Goal: Task Accomplishment & Management: Complete application form

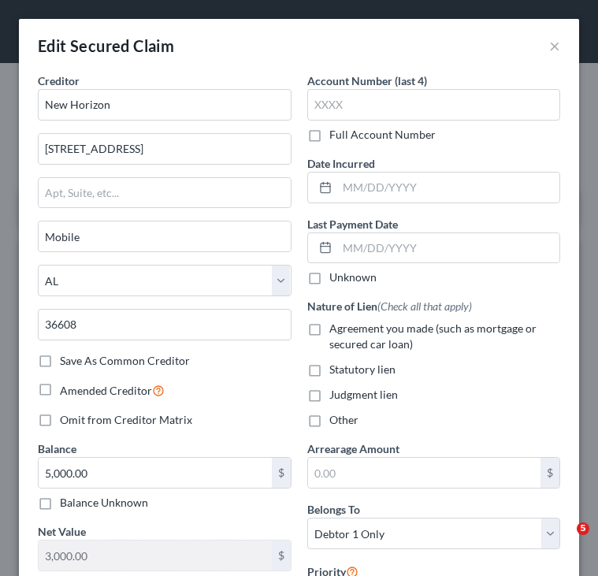
select select "0"
select select "14"
select select "1"
select select "0"
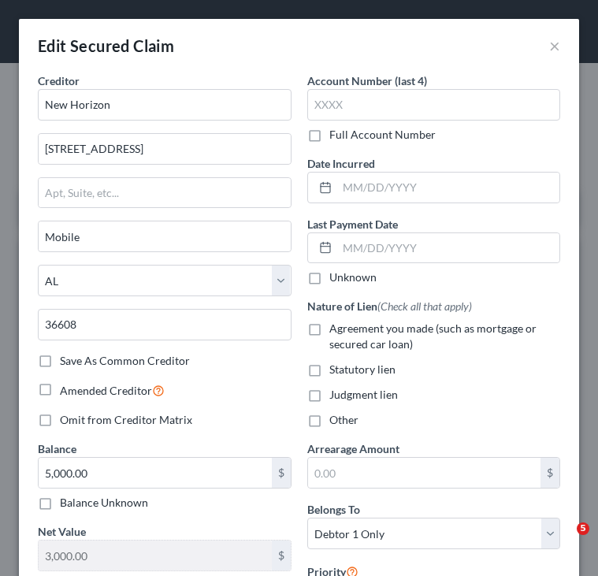
scroll to position [98, 0]
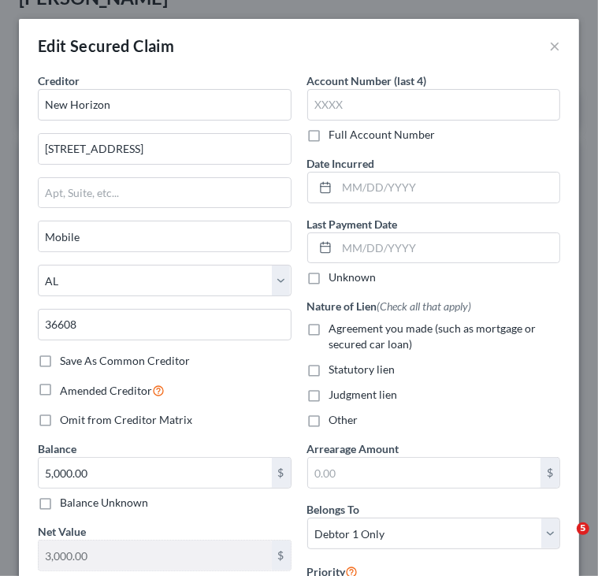
click at [549, 41] on button "×" at bounding box center [554, 45] width 11 height 19
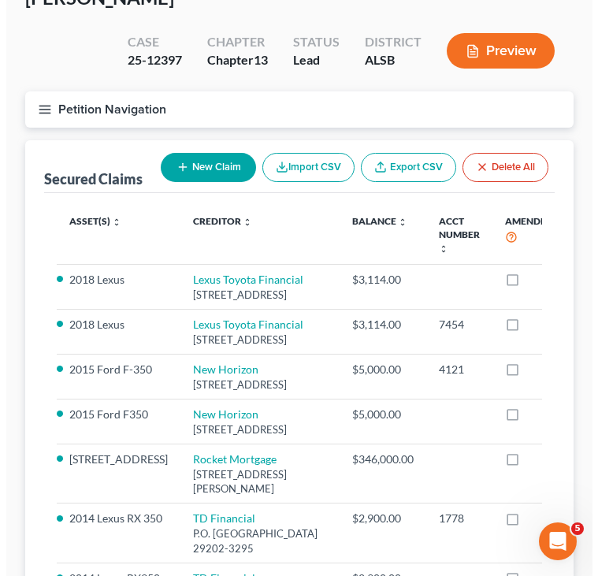
scroll to position [0, 0]
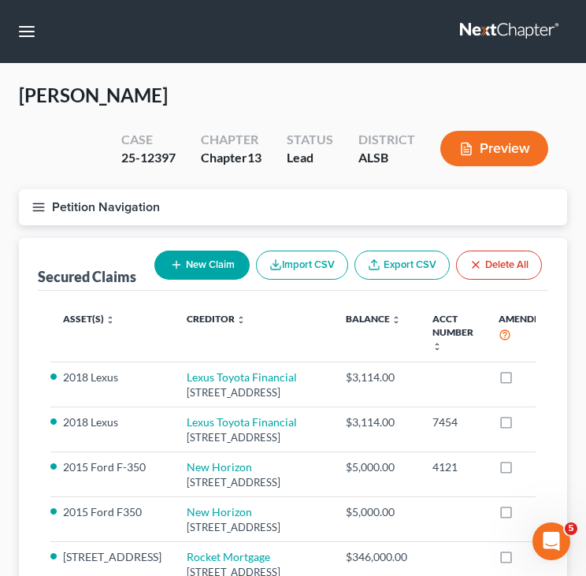
click at [127, 208] on button "Petition Navigation" at bounding box center [293, 207] width 548 height 36
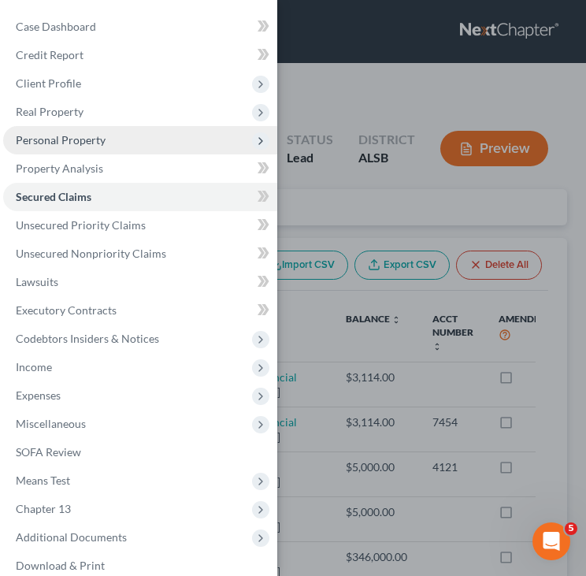
click at [85, 139] on span "Personal Property" at bounding box center [61, 139] width 90 height 13
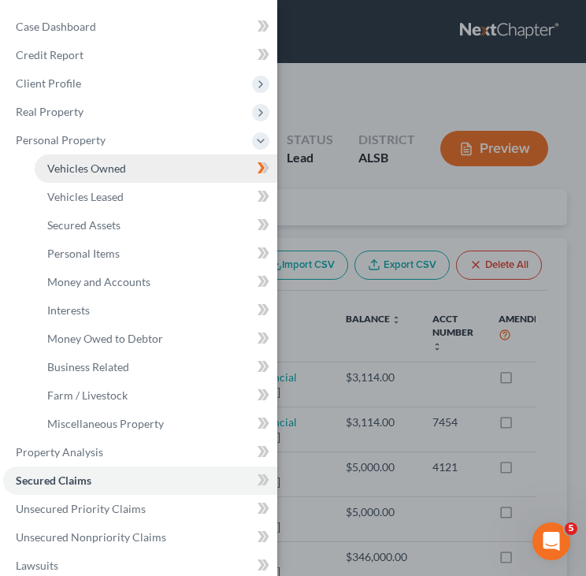
click at [87, 171] on span "Vehicles Owned" at bounding box center [86, 167] width 79 height 13
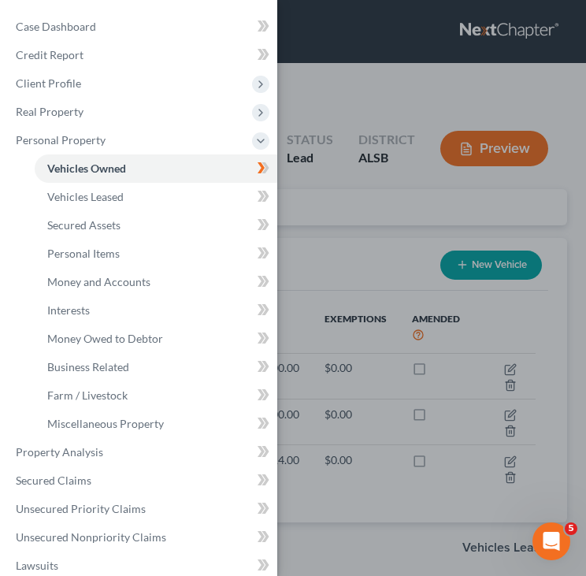
click at [356, 260] on div "Case Dashboard Payments Invoices Payments Payments Credit Report Client Profile" at bounding box center [293, 288] width 586 height 576
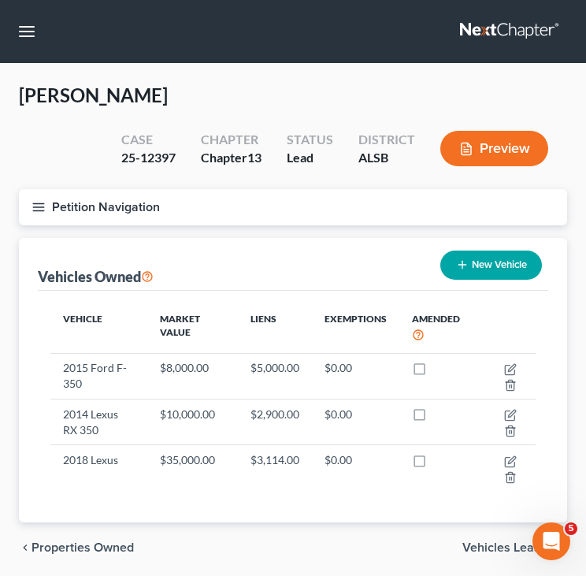
click at [480, 269] on button "New Vehicle" at bounding box center [491, 264] width 102 height 29
select select "0"
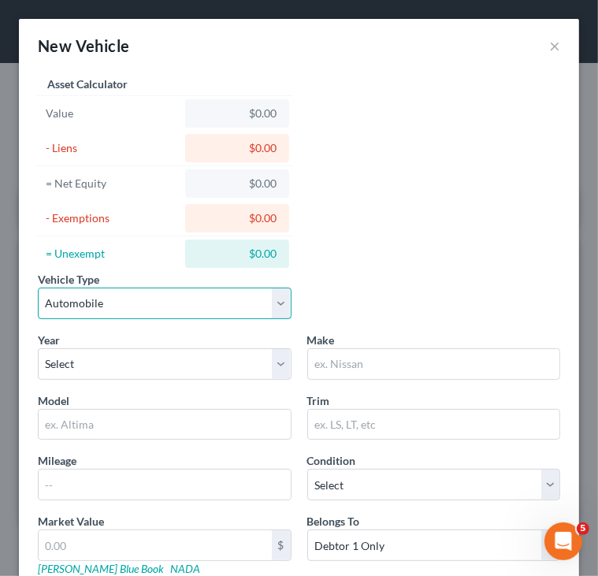
click at [93, 291] on select "Select Automobile Truck Trailer Watercraft Aircraft Motor Home Atv Other Vehicle" at bounding box center [165, 303] width 254 height 32
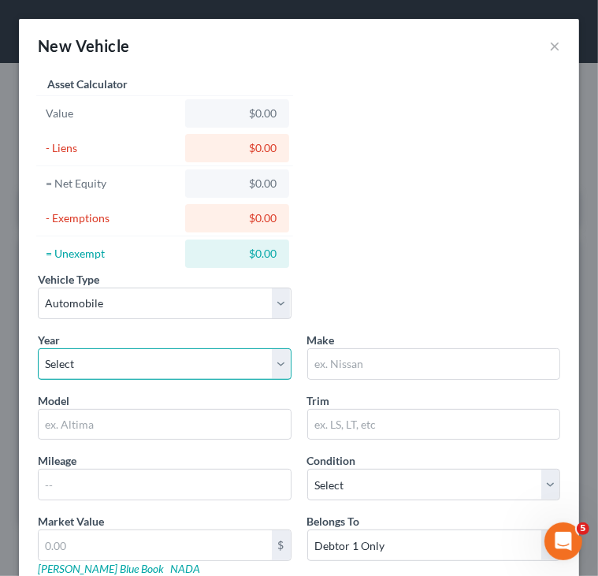
click at [95, 369] on select "Select 2026 2025 2024 2023 2022 2021 2020 2019 2018 2017 2016 2015 2014 2013 20…" at bounding box center [165, 364] width 254 height 32
select select "26"
click at [38, 348] on select "Select 2026 2025 2024 2023 2022 2021 2020 2019 2018 2017 2016 2015 2014 2013 20…" at bounding box center [165, 364] width 254 height 32
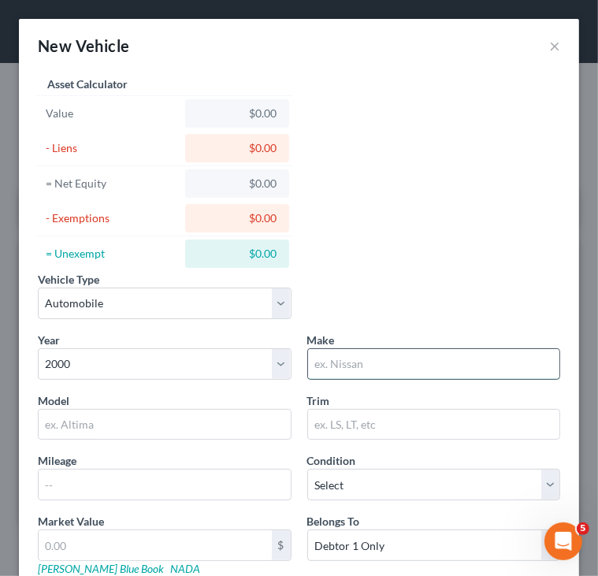
click at [340, 365] on input "text" at bounding box center [434, 364] width 252 height 30
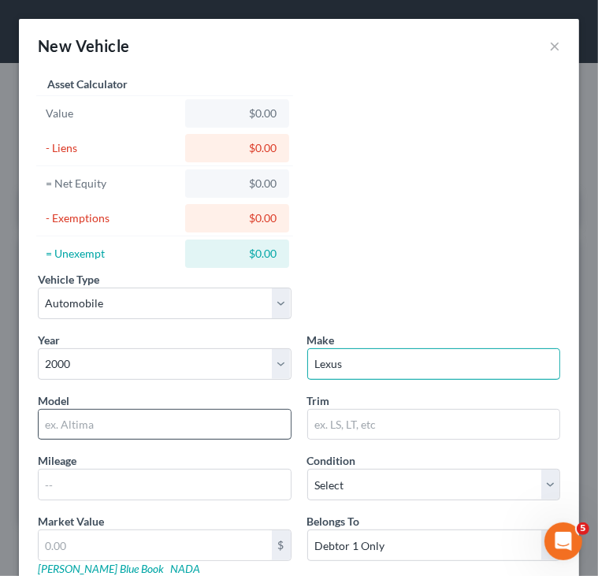
type input "Lexus"
click at [252, 428] on input "text" at bounding box center [165, 425] width 252 height 30
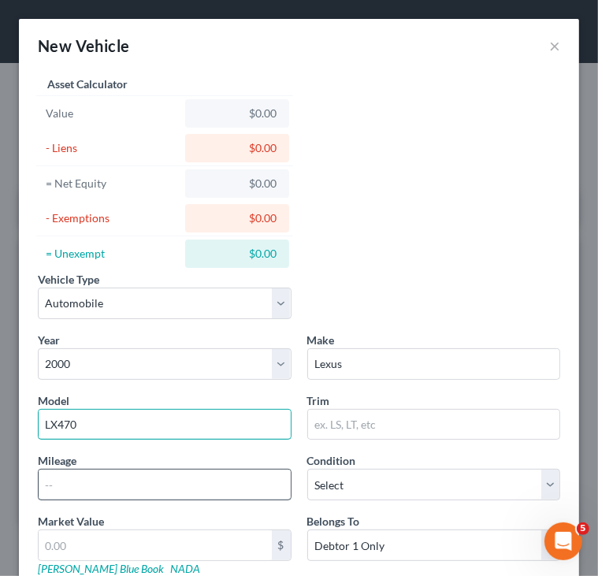
type input "LX470"
click at [259, 484] on input "text" at bounding box center [165, 484] width 252 height 30
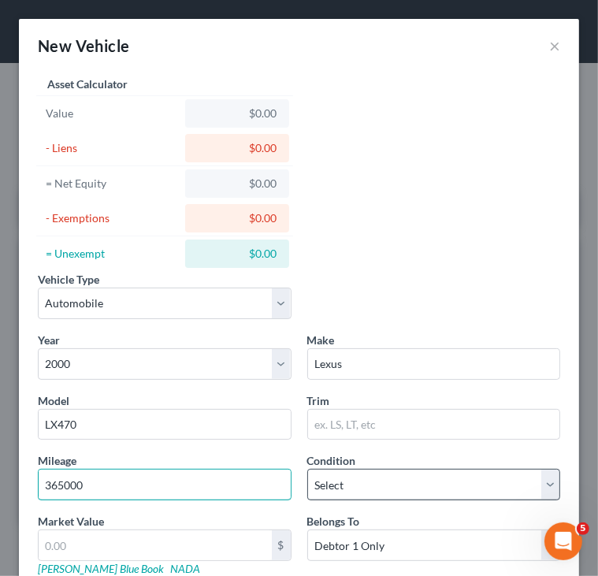
type input "365000"
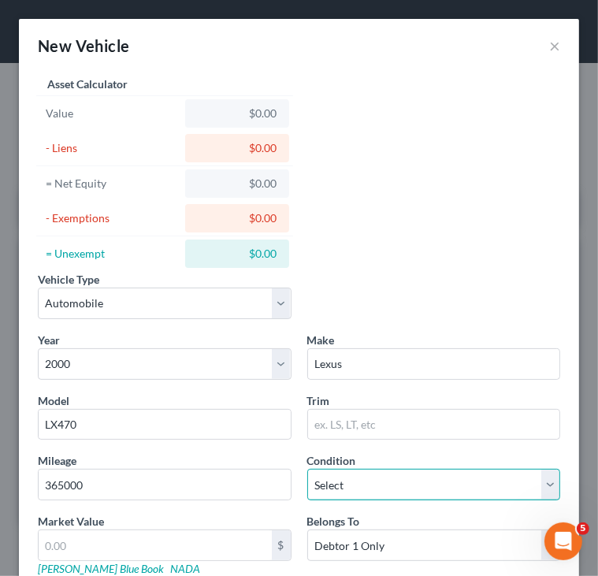
click at [431, 481] on select "Select Excellent Very Good Good Fair Poor" at bounding box center [434, 485] width 254 height 32
select select "2"
click at [307, 469] on select "Select Excellent Very Good Good Fair Poor" at bounding box center [434, 485] width 254 height 32
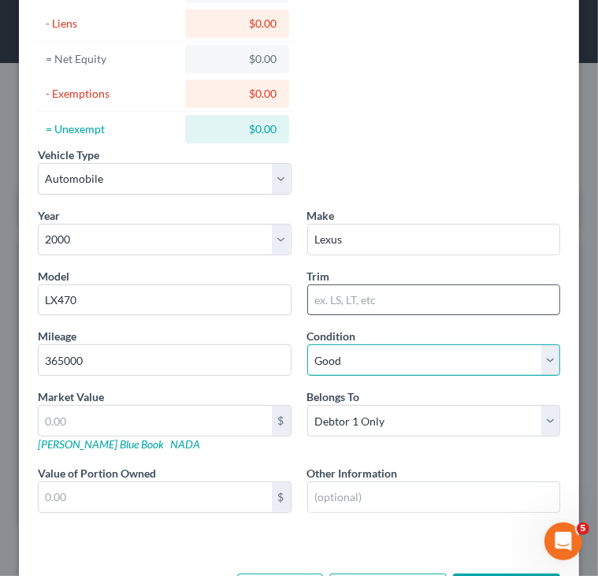
scroll to position [126, 0]
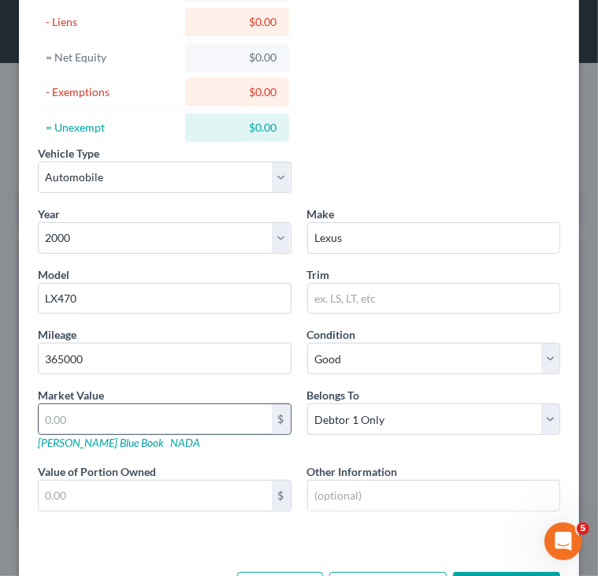
click at [231, 423] on input "text" at bounding box center [155, 419] width 233 height 30
type input "3"
type input "3.00"
type input "35"
type input "35.00"
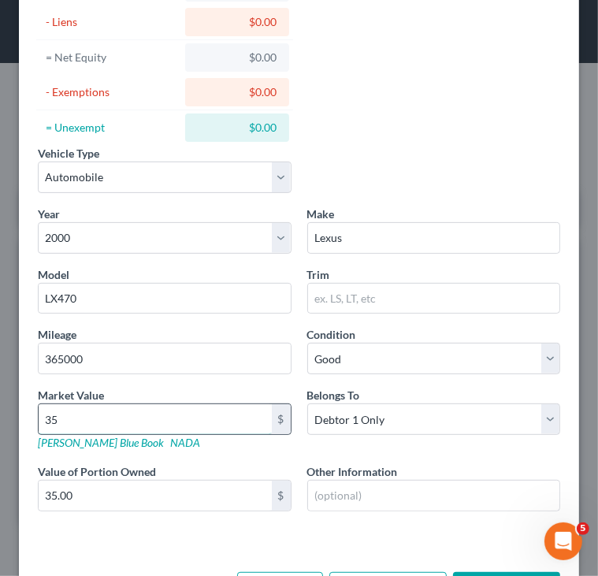
type input "350"
type input "350.00"
type input "3500"
type input "3,500.00"
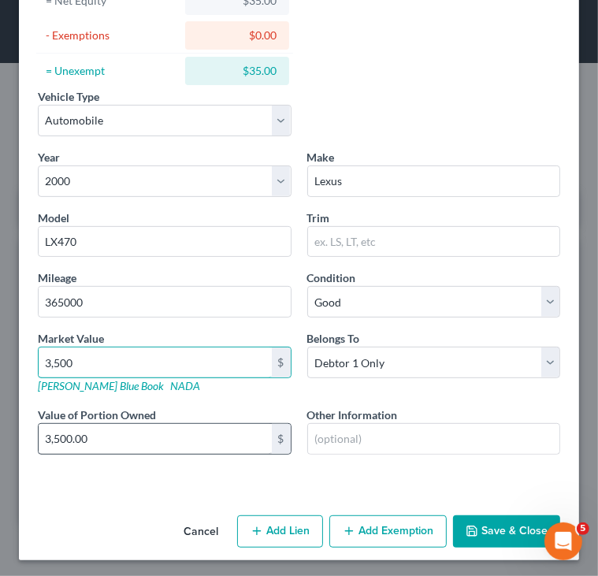
scroll to position [184, 0]
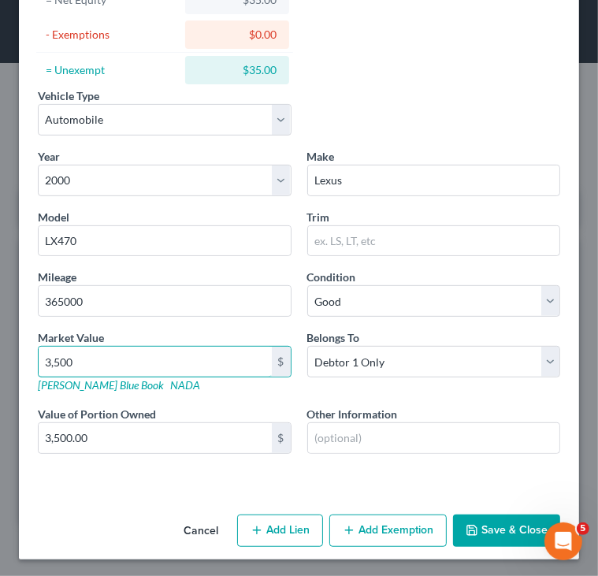
type input "3,500"
click at [495, 539] on button "Save & Close" at bounding box center [506, 530] width 107 height 33
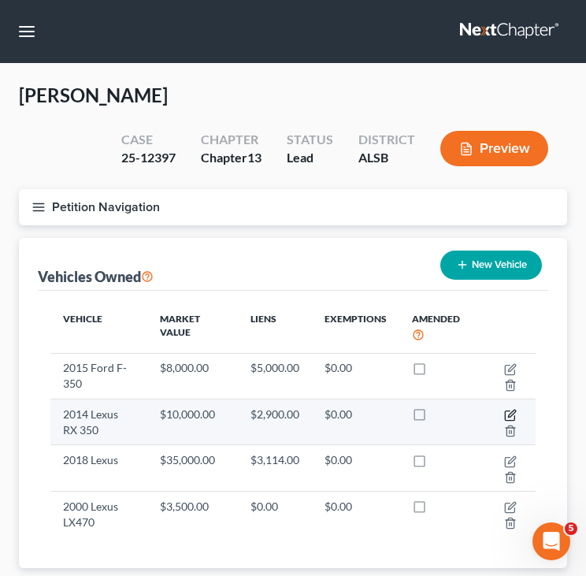
click at [506, 412] on icon "button" at bounding box center [510, 415] width 13 height 13
select select "0"
select select "12"
select select "2"
select select "0"
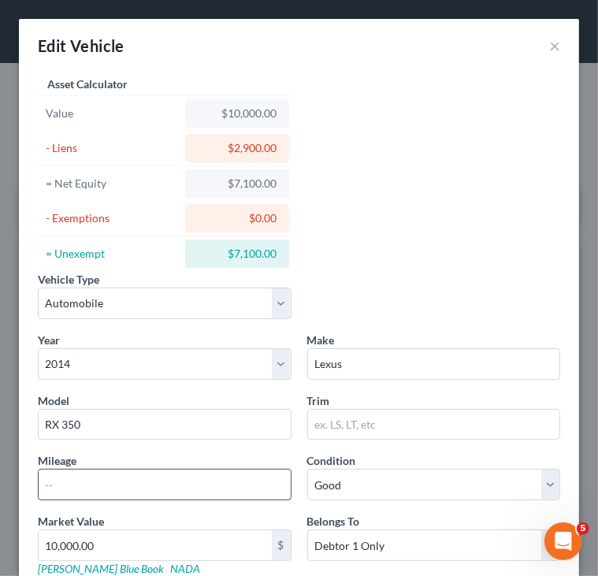
click at [212, 486] on input "text" at bounding box center [165, 484] width 252 height 30
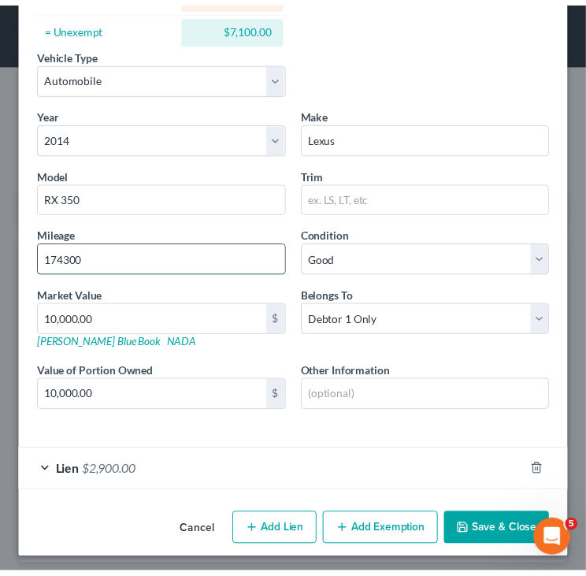
scroll to position [227, 0]
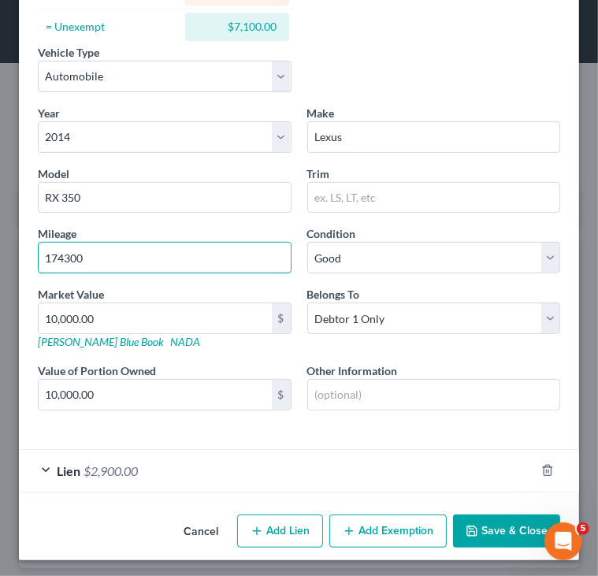
type input "174300"
click at [467, 530] on icon "button" at bounding box center [472, 531] width 13 height 13
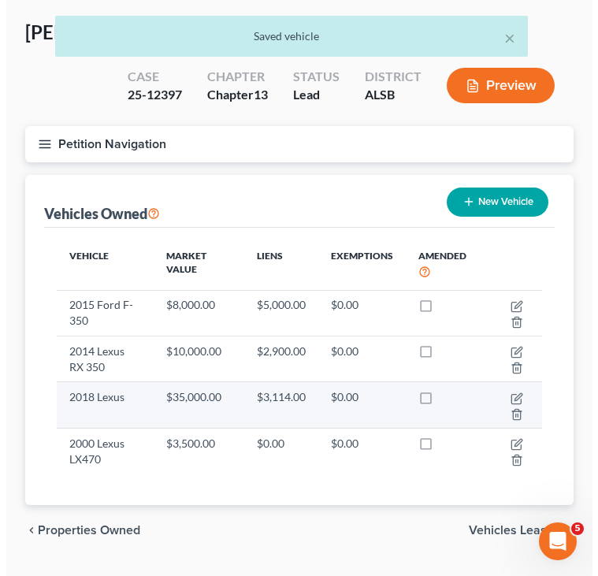
scroll to position [63, 0]
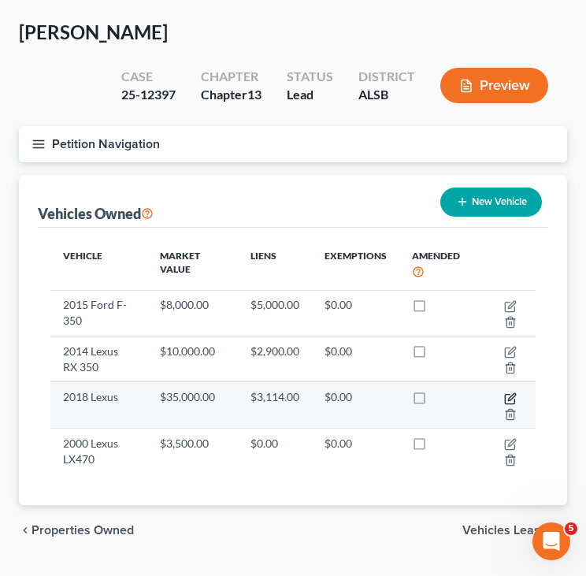
click at [506, 392] on icon "button" at bounding box center [510, 398] width 13 height 13
select select "0"
select select "8"
select select "2"
select select "0"
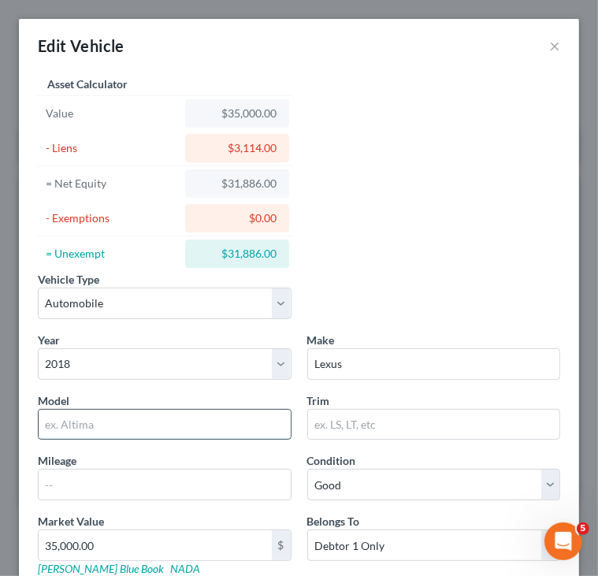
click at [233, 410] on input "text" at bounding box center [165, 425] width 252 height 30
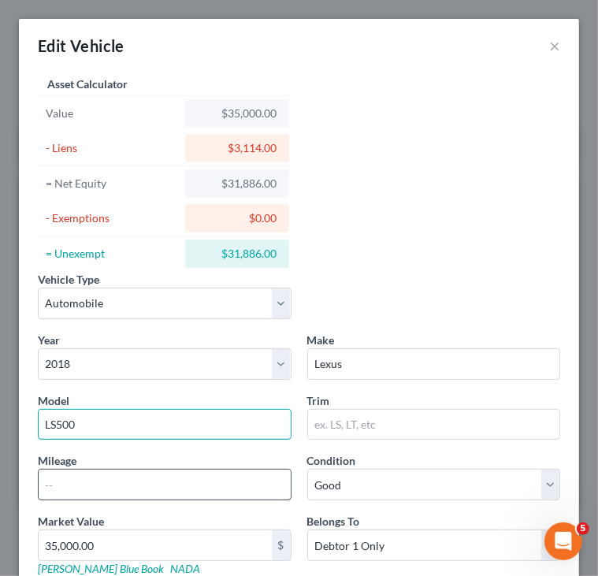
type input "LS500"
click at [239, 493] on input "text" at bounding box center [165, 484] width 252 height 30
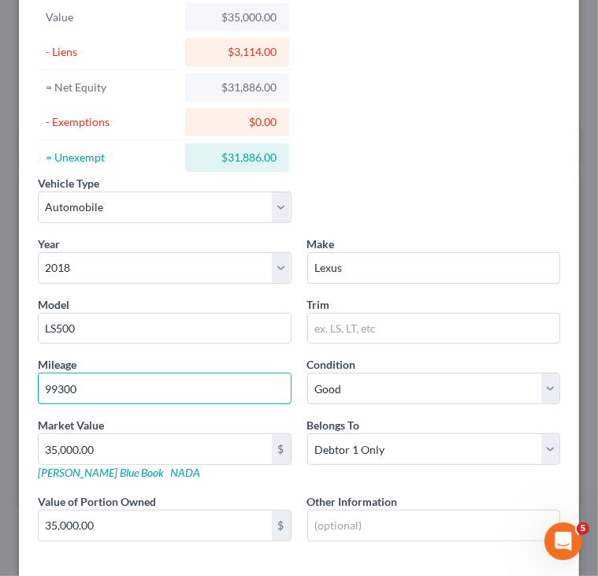
scroll to position [227, 0]
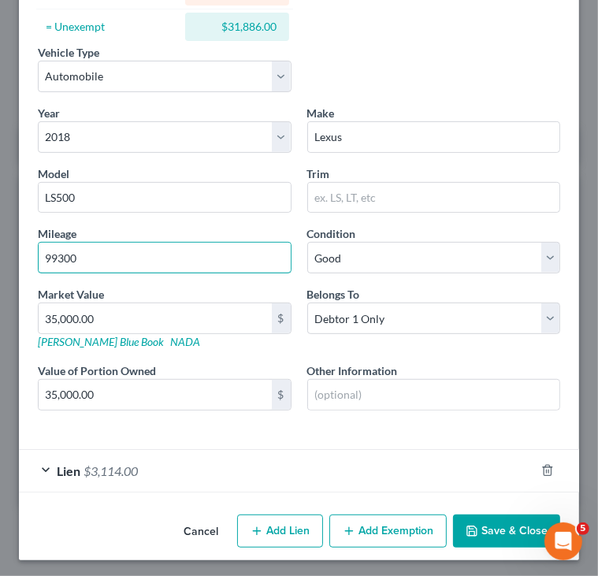
type input "99300"
click at [474, 533] on button "Save & Close" at bounding box center [506, 530] width 107 height 33
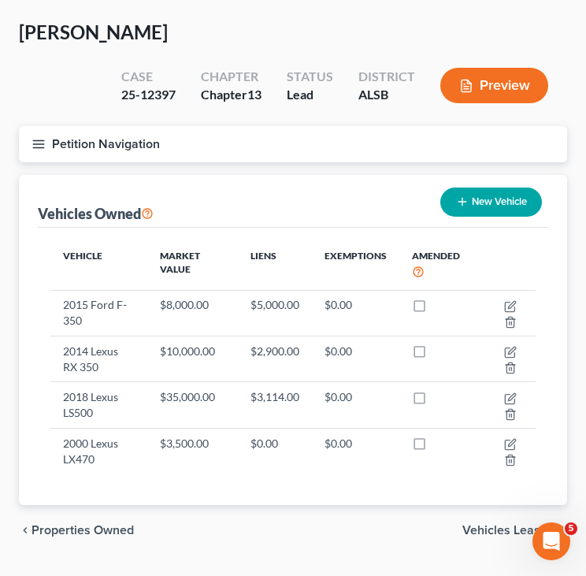
click at [501, 193] on button "New Vehicle" at bounding box center [491, 201] width 102 height 29
select select "0"
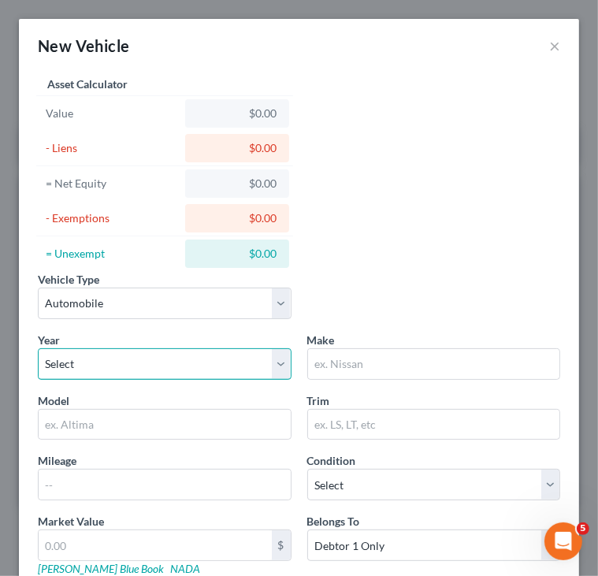
click at [178, 362] on select "Select 2026 2025 2024 2023 2022 2021 2020 2019 2018 2017 2016 2015 2014 2013 20…" at bounding box center [165, 364] width 254 height 32
select select "20"
click at [38, 348] on select "Select 2026 2025 2024 2023 2022 2021 2020 2019 2018 2017 2016 2015 2014 2013 20…" at bounding box center [165, 364] width 254 height 32
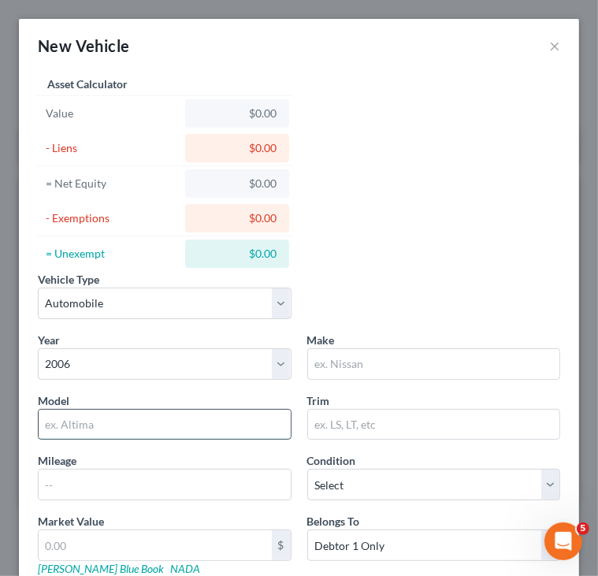
click at [108, 419] on input "text" at bounding box center [165, 425] width 252 height 30
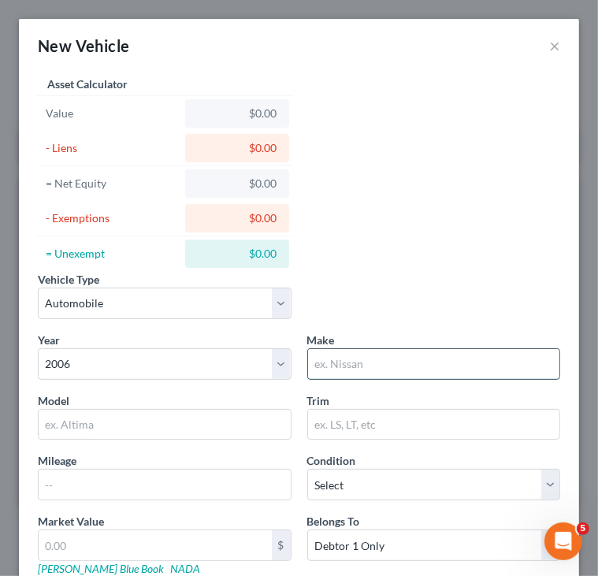
click at [342, 360] on input "text" at bounding box center [434, 364] width 252 height 30
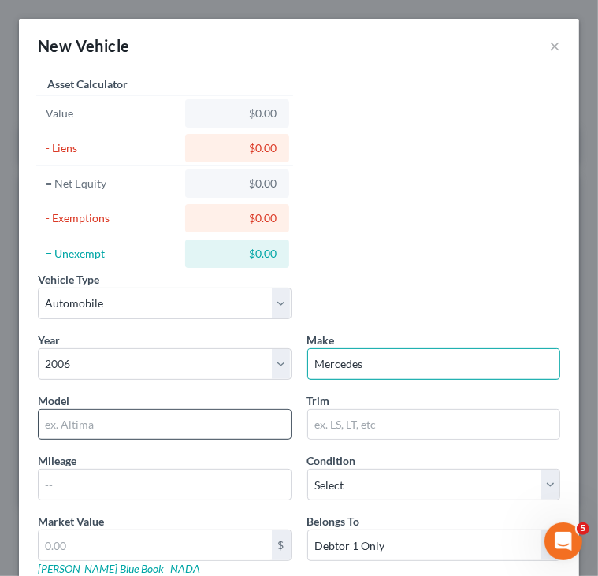
type input "Mercedes"
click at [270, 425] on input "text" at bounding box center [165, 425] width 252 height 30
type input "c"
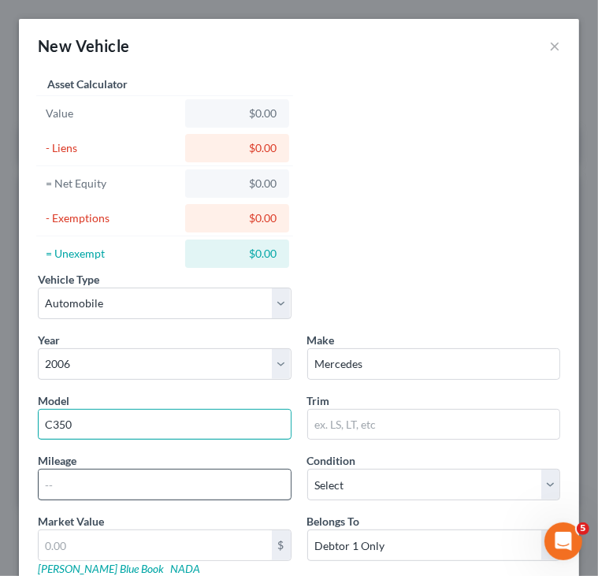
type input "C350"
click at [211, 487] on input "text" at bounding box center [165, 484] width 252 height 30
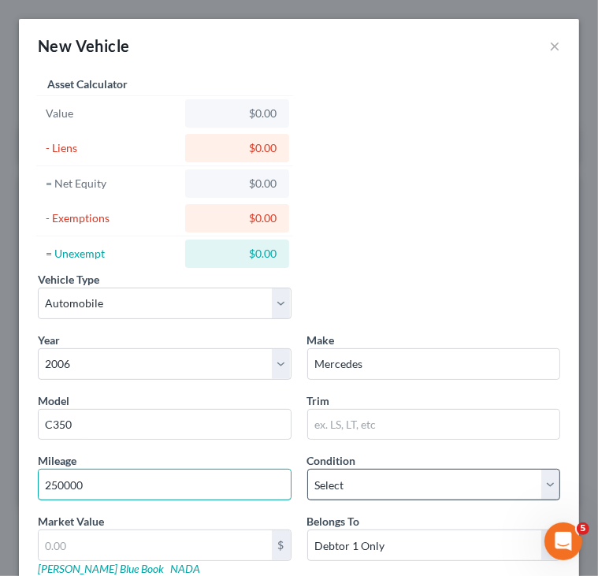
type input "250000"
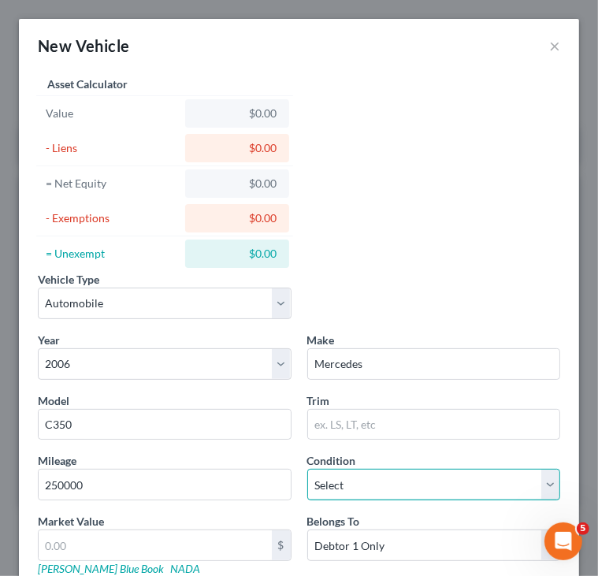
click at [379, 478] on select "Select Excellent Very Good Good Fair Poor" at bounding box center [434, 485] width 254 height 32
click at [307, 469] on select "Select Excellent Very Good Good Fair Poor" at bounding box center [434, 485] width 254 height 32
click at [365, 480] on select "Select Excellent Very Good Good Fair Poor" at bounding box center [434, 485] width 254 height 32
select select "3"
click at [307, 469] on select "Select Excellent Very Good Good Fair Poor" at bounding box center [434, 485] width 254 height 32
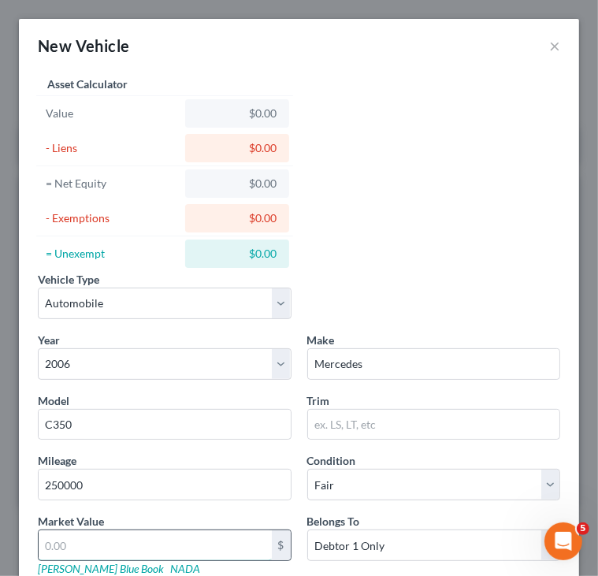
click at [147, 543] on input "text" at bounding box center [155, 545] width 233 height 30
type input "2"
type input "2.00"
type input "25"
type input "25.00"
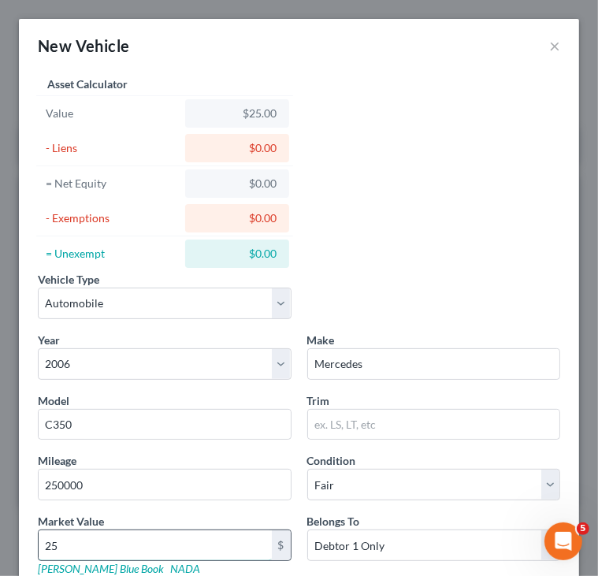
type input "250"
type input "250.00"
type input "2500"
type input "2,500.00"
type input "2,5000"
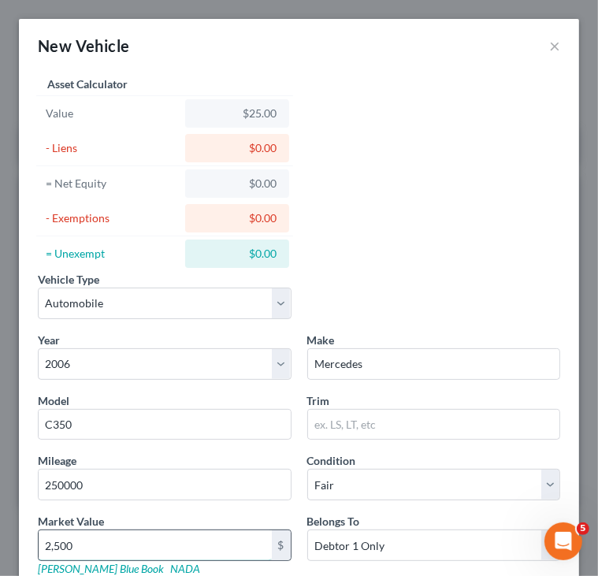
type input "25,000.00"
type input "25,00"
type input "2,500.00"
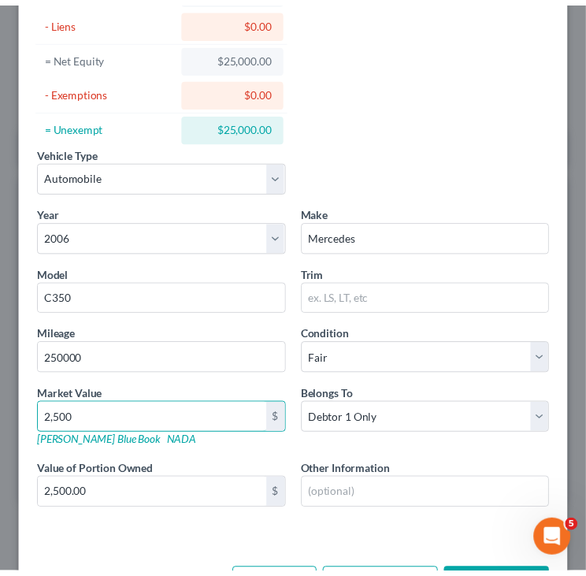
scroll to position [184, 0]
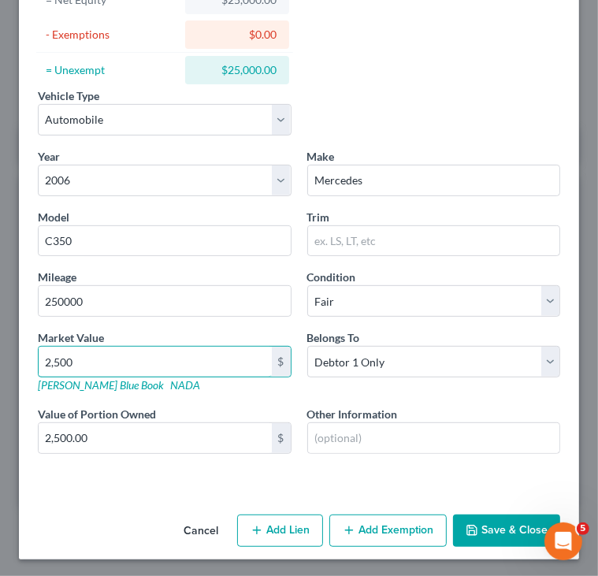
type input "2,500"
click at [467, 525] on icon "button" at bounding box center [471, 529] width 9 height 9
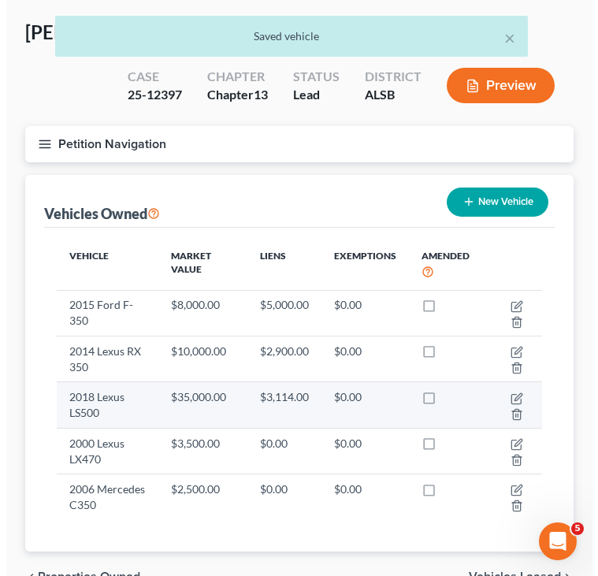
scroll to position [0, 0]
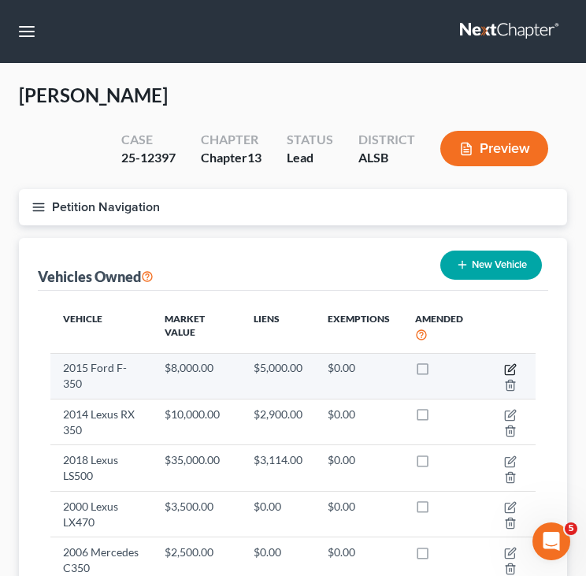
click at [509, 365] on icon "button" at bounding box center [509, 369] width 9 height 9
select select "1"
select select "11"
select select "2"
select select "0"
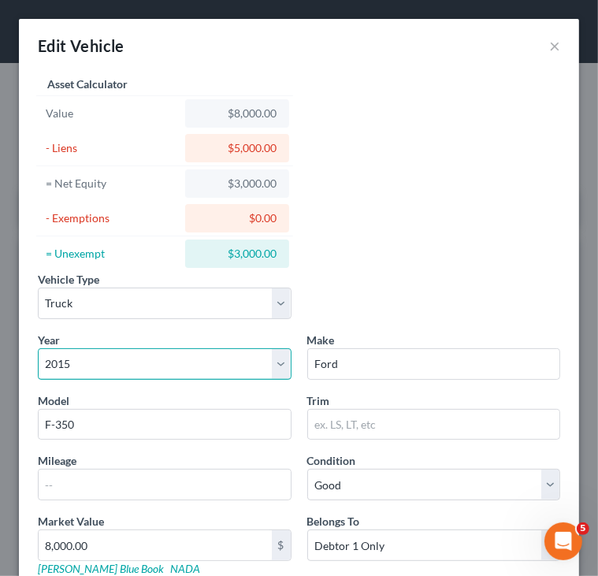
click at [191, 364] on select "Select 2026 2025 2024 2023 2022 2021 2020 2019 2018 2017 2016 2015 2014 2013 20…" at bounding box center [165, 364] width 254 height 32
select select "13"
click at [38, 348] on select "Select 2026 2025 2024 2023 2022 2021 2020 2019 2018 2017 2016 2015 2014 2013 20…" at bounding box center [165, 364] width 254 height 32
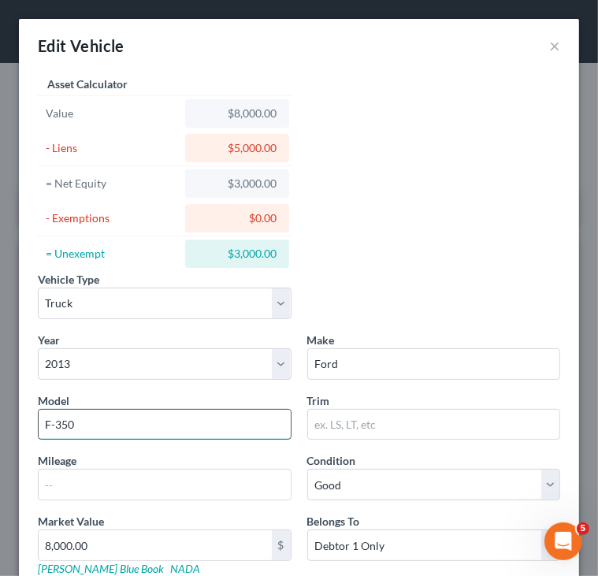
click at [61, 423] on input "F-350" at bounding box center [165, 425] width 252 height 30
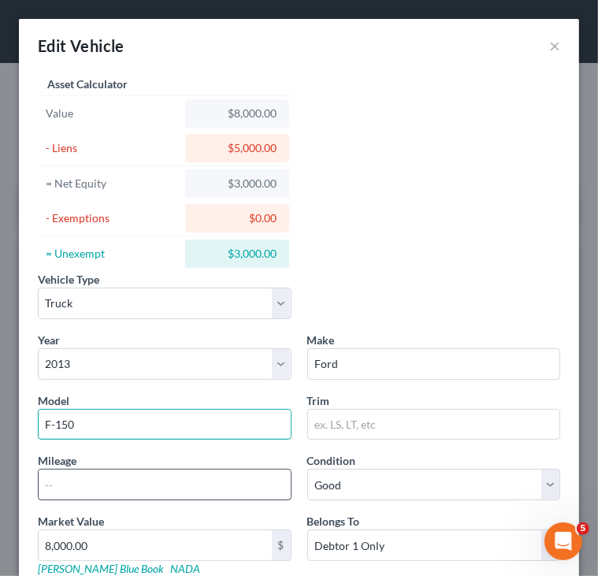
type input "F-150"
click at [106, 477] on input "text" at bounding box center [165, 484] width 252 height 30
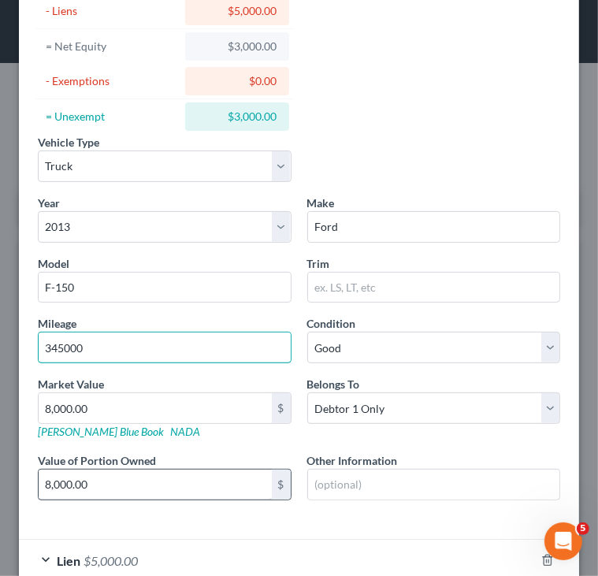
scroll to position [139, 0]
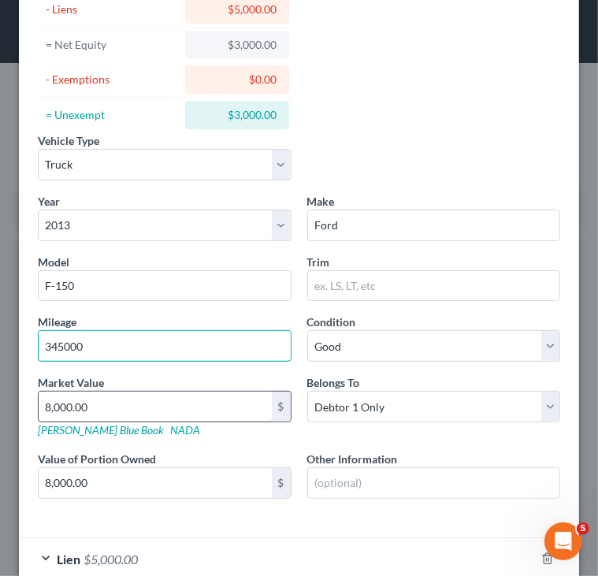
type input "345000"
click at [50, 400] on input "8,000.00" at bounding box center [155, 406] width 233 height 30
type input "5"
type input "5.00"
type input "50"
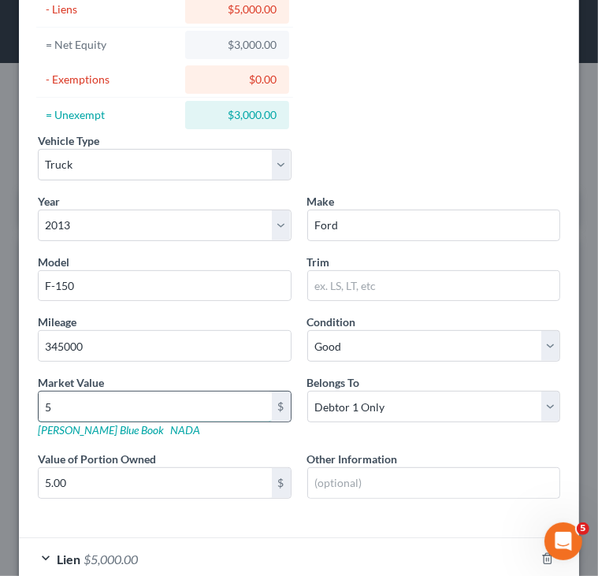
type input "50.00"
type input "500"
type input "500.00"
type input "5000"
type input "5,000.00"
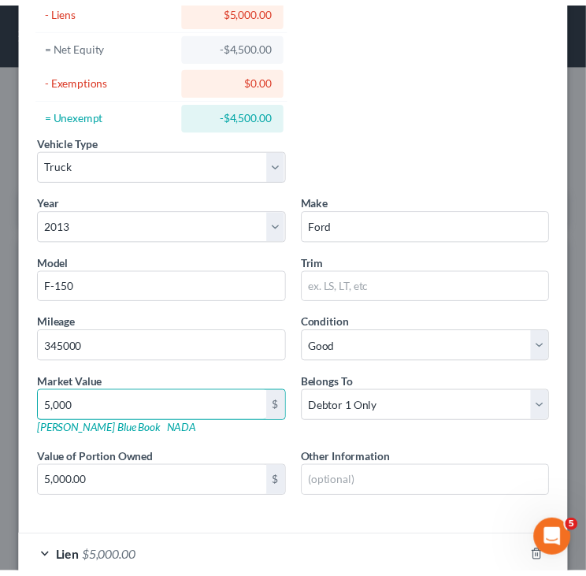
scroll to position [227, 0]
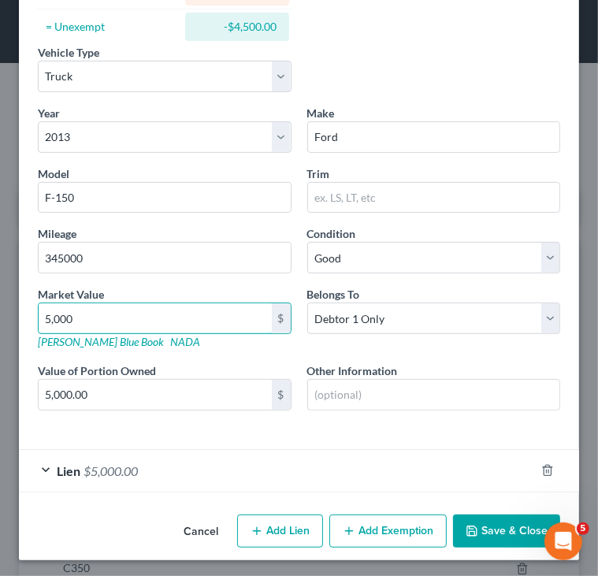
type input "5,000"
click at [484, 529] on button "Save & Close" at bounding box center [506, 530] width 107 height 33
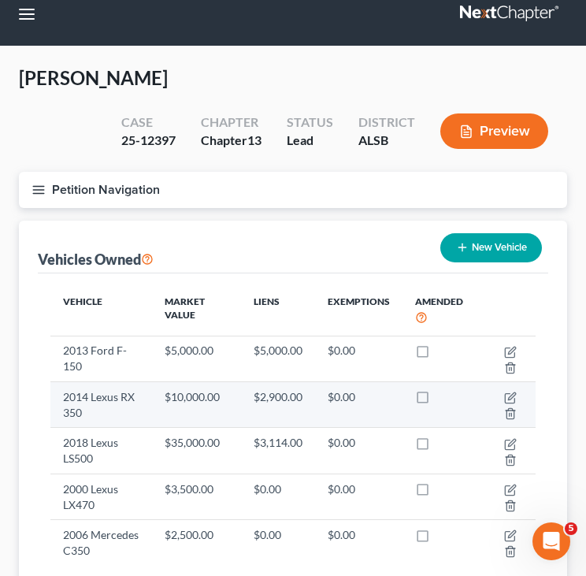
scroll to position [147, 0]
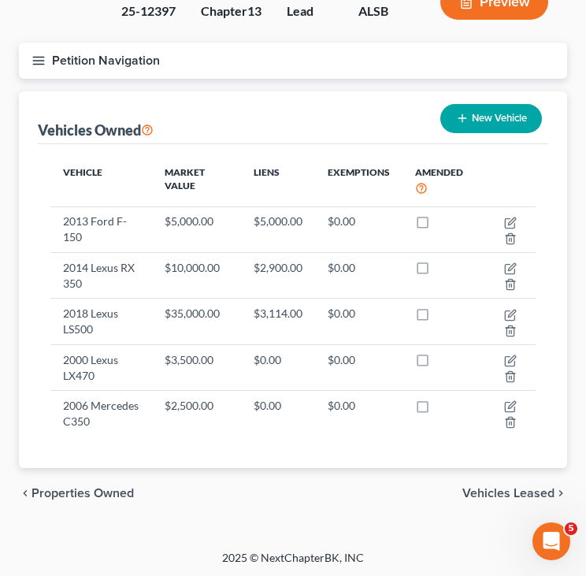
click at [108, 490] on span "Properties Owned" at bounding box center [83, 493] width 102 height 13
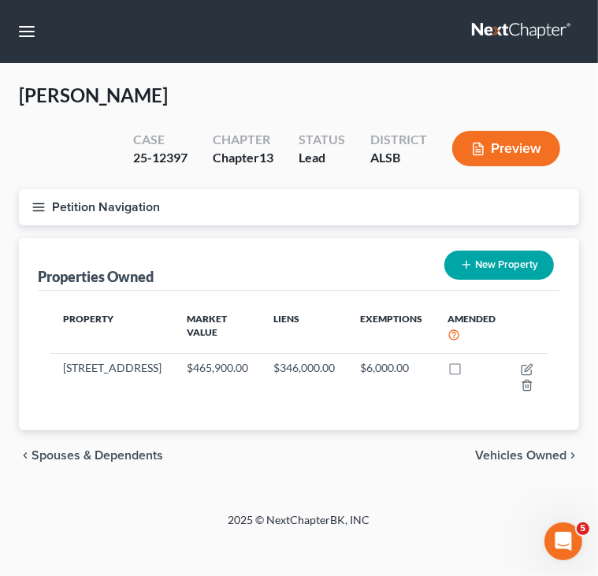
click at [60, 199] on button "Petition Navigation" at bounding box center [299, 207] width 560 height 36
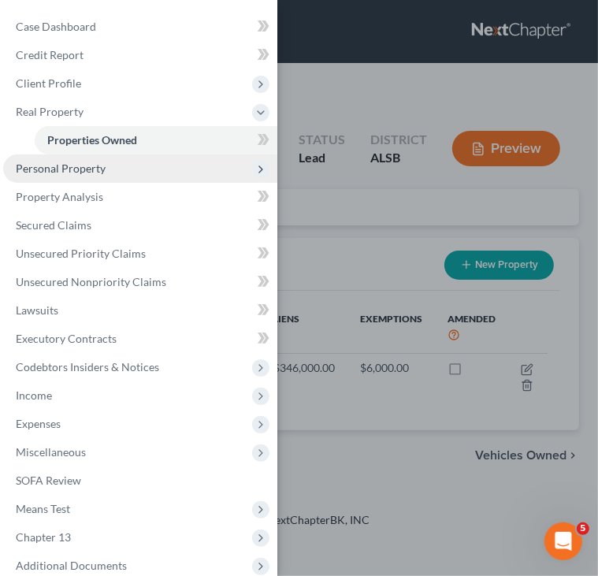
click at [99, 166] on span "Personal Property" at bounding box center [61, 167] width 90 height 13
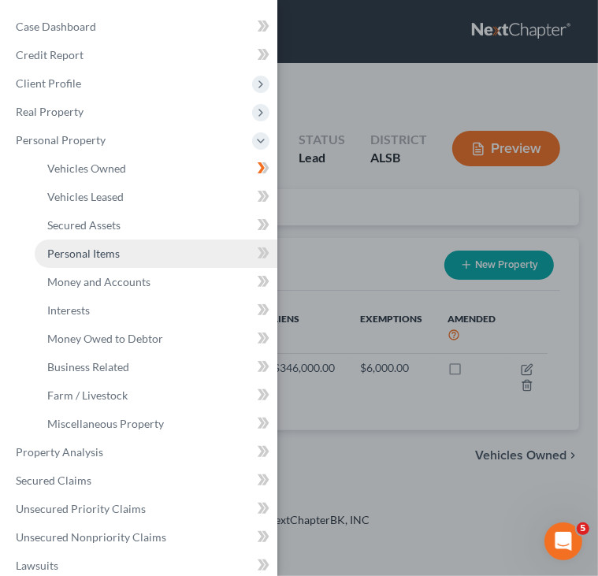
click at [96, 254] on span "Personal Items" at bounding box center [83, 253] width 72 height 13
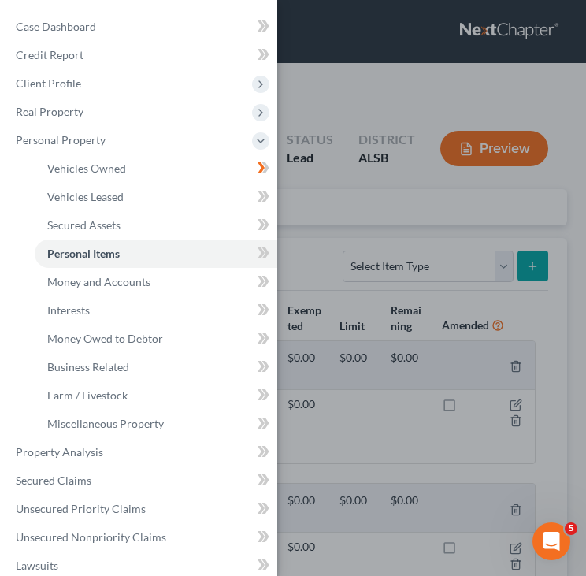
click at [416, 91] on div "Case Dashboard Payments Invoices Payments Payments Credit Report Client Profile" at bounding box center [293, 288] width 586 height 576
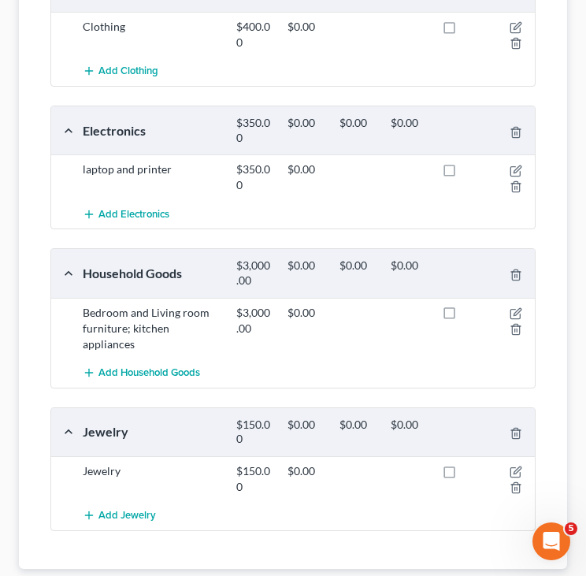
scroll to position [380, 0]
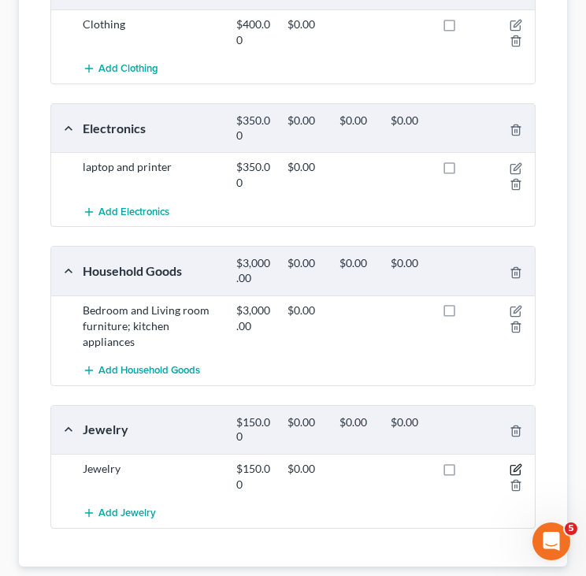
click at [517, 463] on icon "button" at bounding box center [516, 469] width 13 height 13
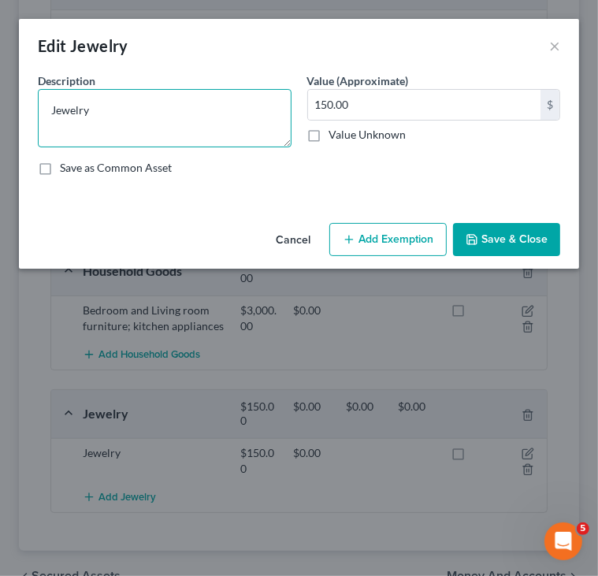
click at [198, 100] on textarea "Jewelry" at bounding box center [165, 118] width 254 height 58
type textarea "J"
type textarea "Watch, wedding ring"
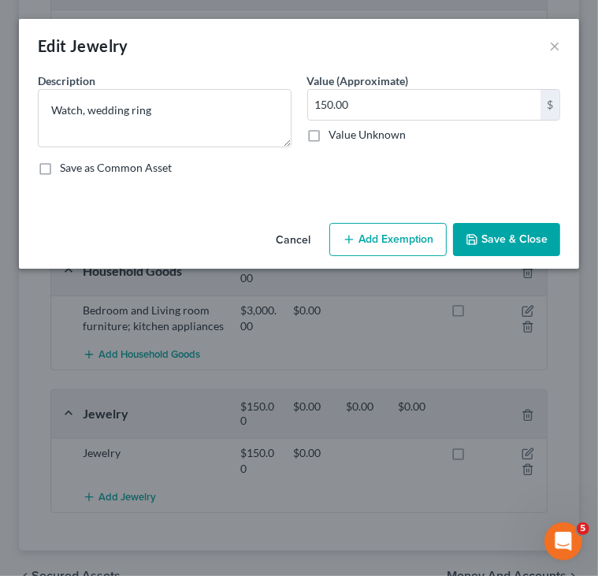
click at [490, 236] on button "Save & Close" at bounding box center [506, 239] width 107 height 33
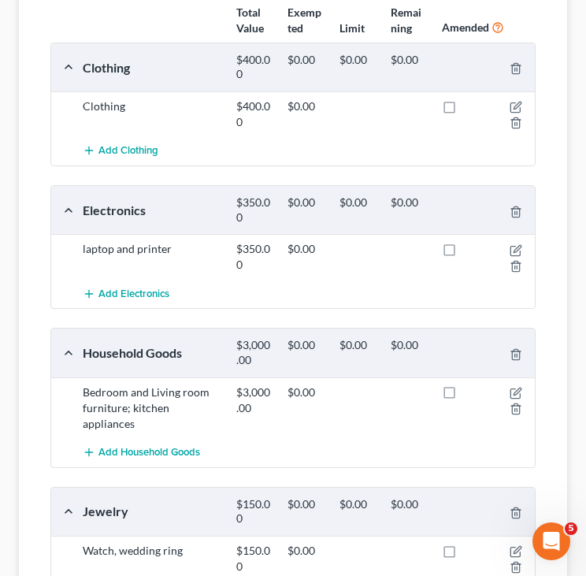
scroll to position [172, 0]
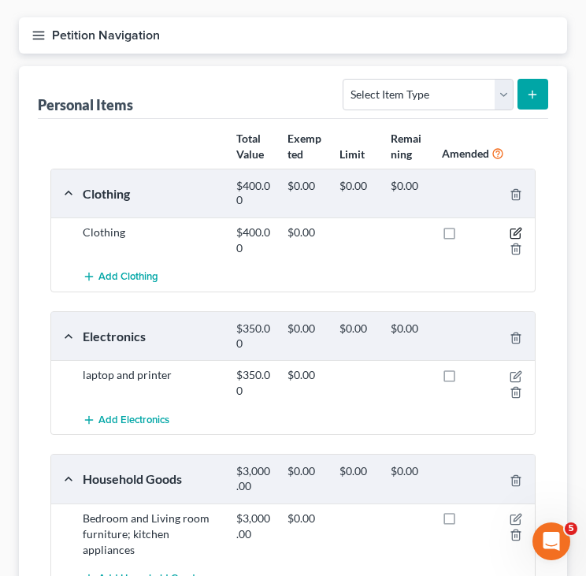
click at [513, 229] on icon "button" at bounding box center [516, 233] width 13 height 13
click at [514, 231] on icon "button" at bounding box center [517, 231] width 7 height 7
click at [514, 229] on icon "button" at bounding box center [516, 233] width 13 height 13
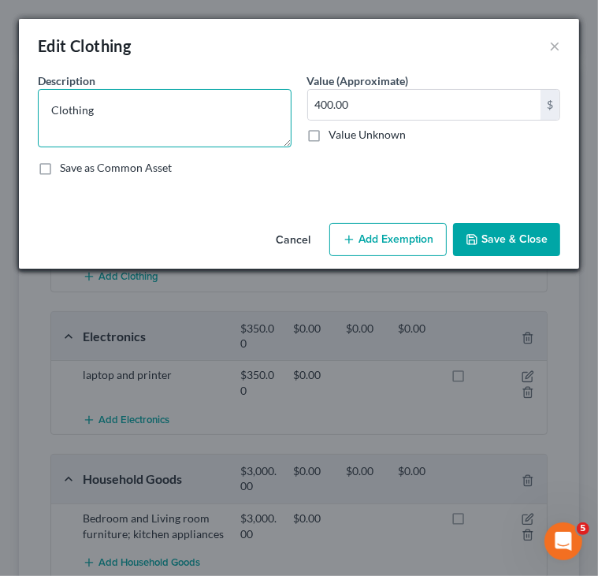
click at [186, 97] on textarea "Clothing" at bounding box center [165, 118] width 254 height 58
type textarea "Clothing,"
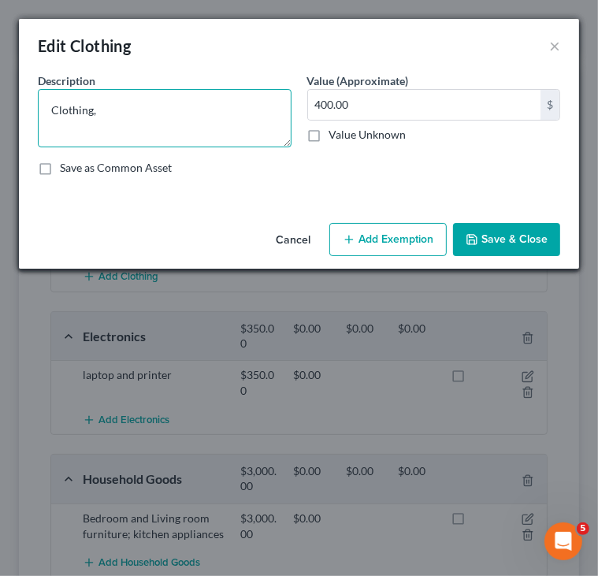
type textarea "Clothing,"
type textarea "Clothing, s"
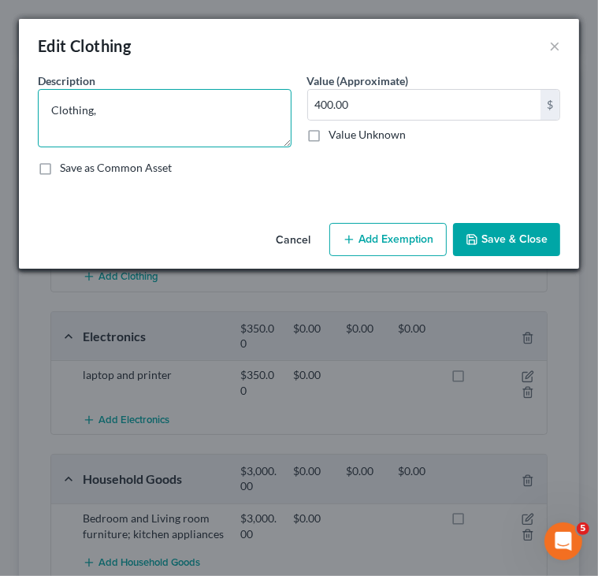
type textarea "Clothing, s"
type textarea "Clothing, sh"
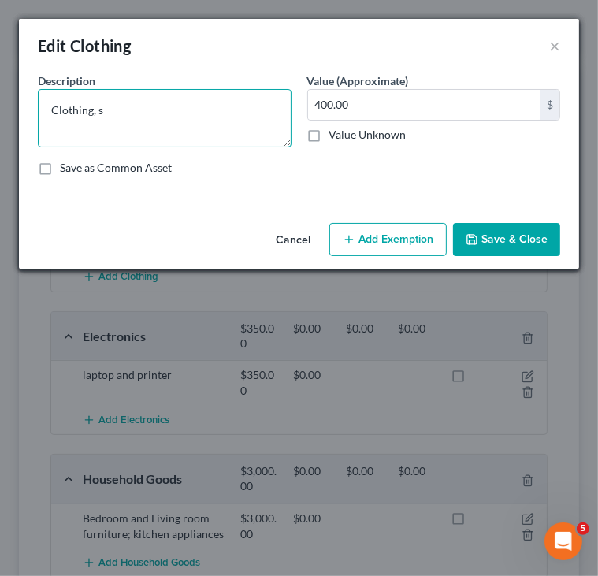
type textarea "Clothing, sh"
type textarea "Clothing, sho"
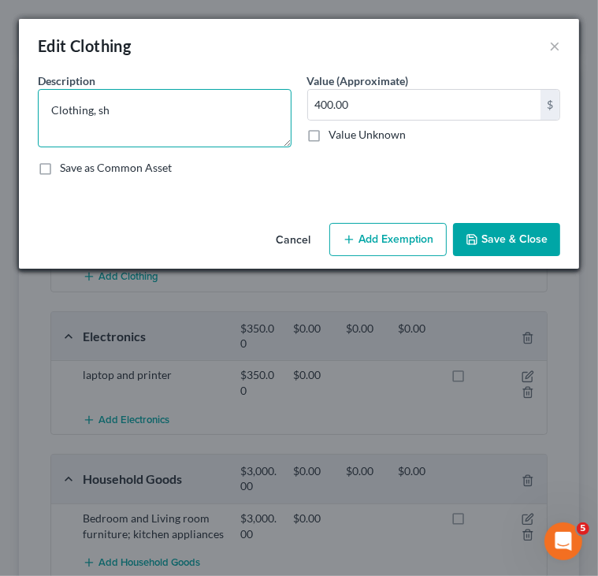
type textarea "Clothing, sho"
type textarea "Clothing, shoe"
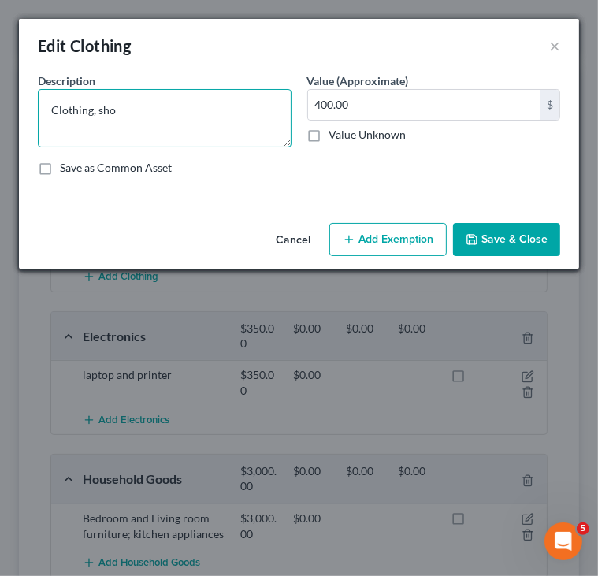
type textarea "Clothing, shoe"
type textarea "Clothing, shoes"
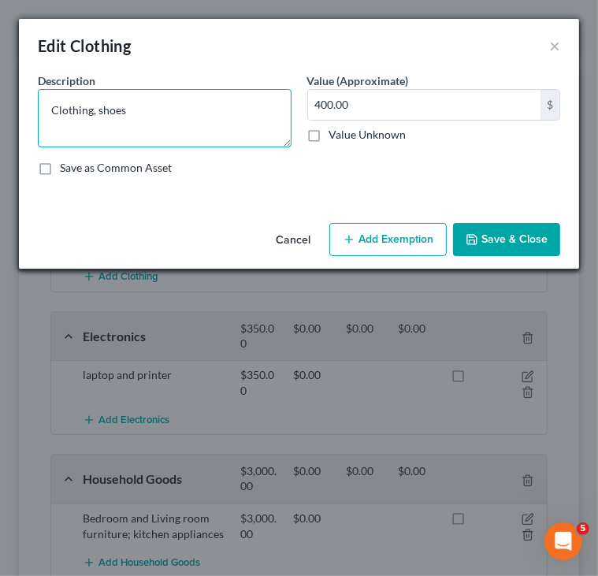
type textarea "Clothing, shoes"
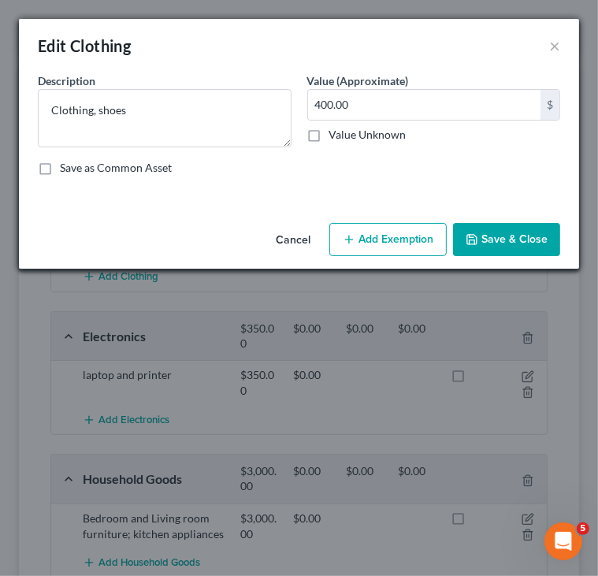
click at [528, 239] on button "Save & Close" at bounding box center [506, 239] width 107 height 33
click at [558, 45] on button "×" at bounding box center [554, 45] width 11 height 19
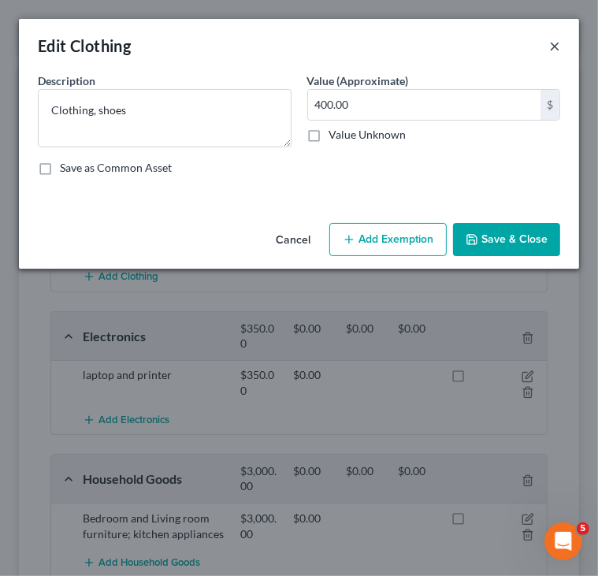
click at [558, 45] on button "×" at bounding box center [554, 45] width 11 height 19
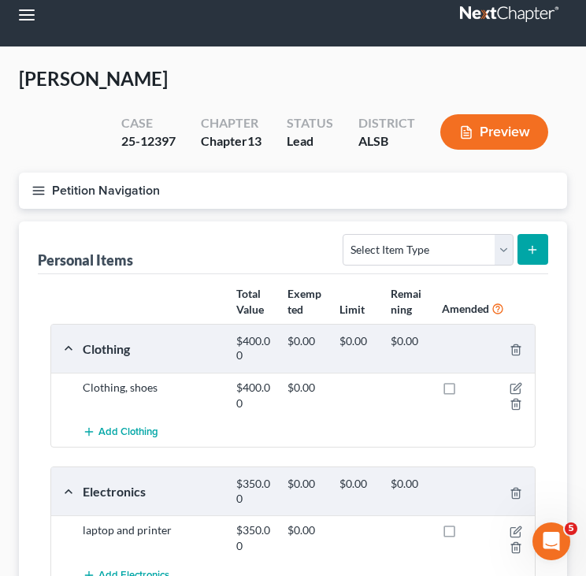
scroll to position [13, 0]
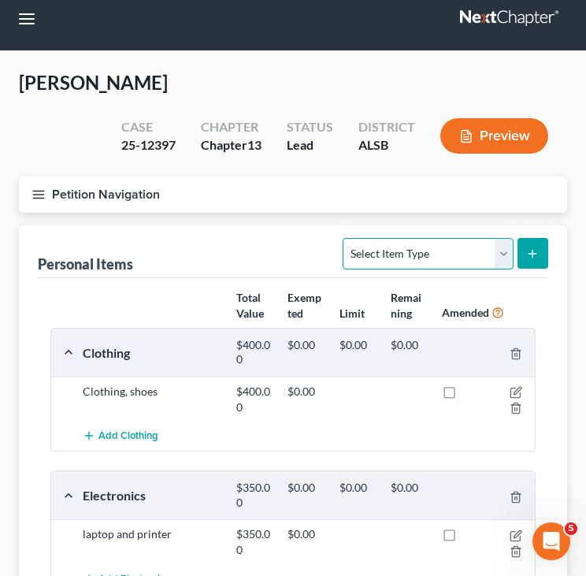
click at [503, 258] on select "Select Item Type Clothing Collectibles Of Value Electronics Firearms Household …" at bounding box center [428, 254] width 170 height 32
select select "sports_and_hobby_equipment"
click at [345, 238] on select "Select Item Type Clothing Collectibles Of Value Electronics Firearms Household …" at bounding box center [428, 254] width 170 height 32
click at [530, 253] on icon "submit" at bounding box center [532, 253] width 13 height 13
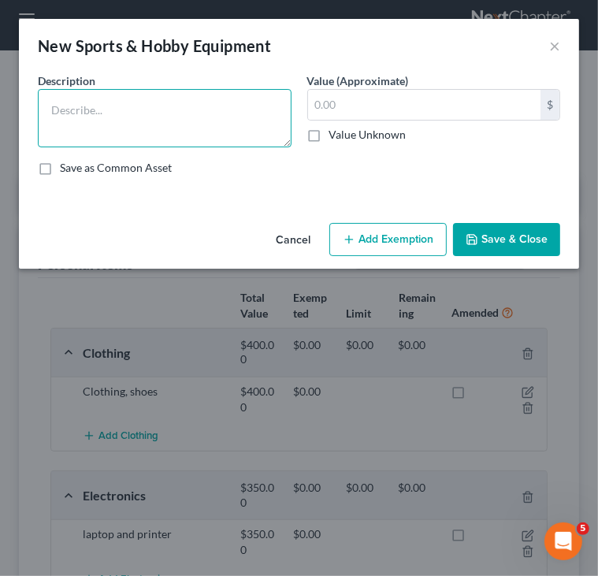
click at [247, 120] on textarea at bounding box center [165, 118] width 254 height 58
type textarea "Bicycle"
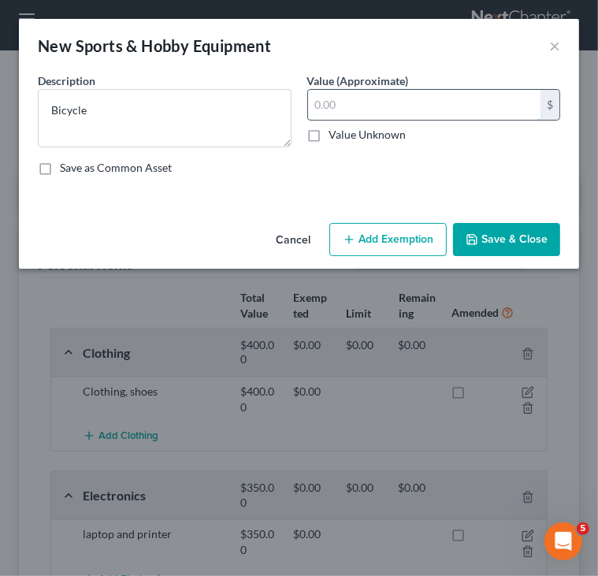
click at [394, 91] on input "text" at bounding box center [424, 105] width 233 height 30
type input "20.00"
click at [507, 236] on button "Save & Close" at bounding box center [506, 239] width 107 height 33
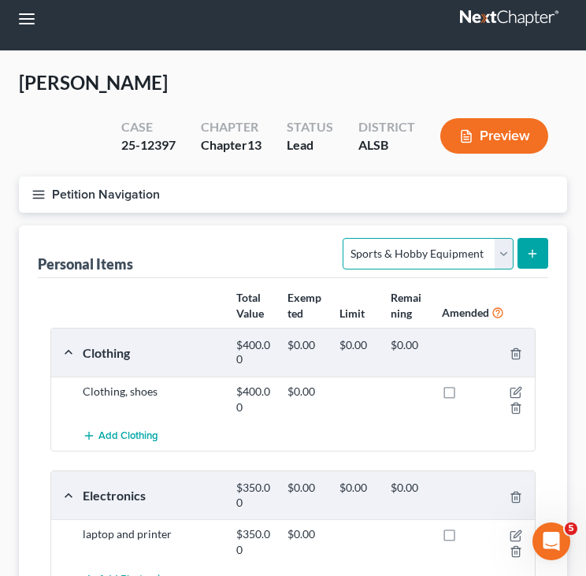
click at [503, 252] on select "Select Item Type Clothing Collectibles Of Value Electronics Firearms Household …" at bounding box center [428, 254] width 170 height 32
select select "firearms"
click at [345, 238] on select "Select Item Type Clothing Collectibles Of Value Electronics Firearms Household …" at bounding box center [428, 254] width 170 height 32
click at [526, 257] on icon "submit" at bounding box center [532, 253] width 13 height 13
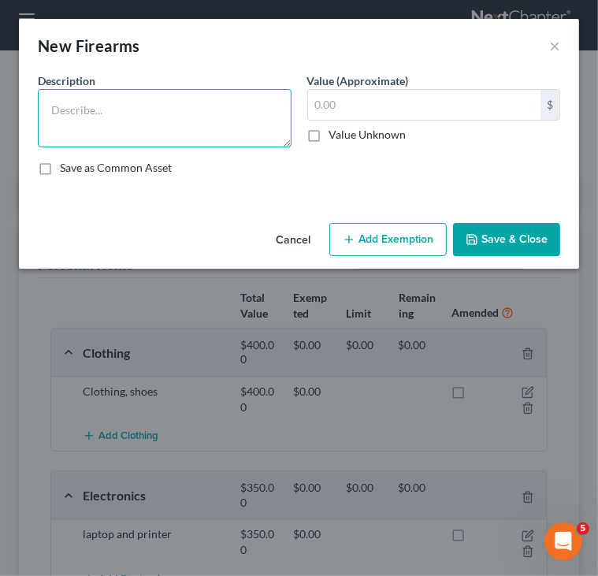
click at [236, 129] on textarea at bounding box center [165, 118] width 254 height 58
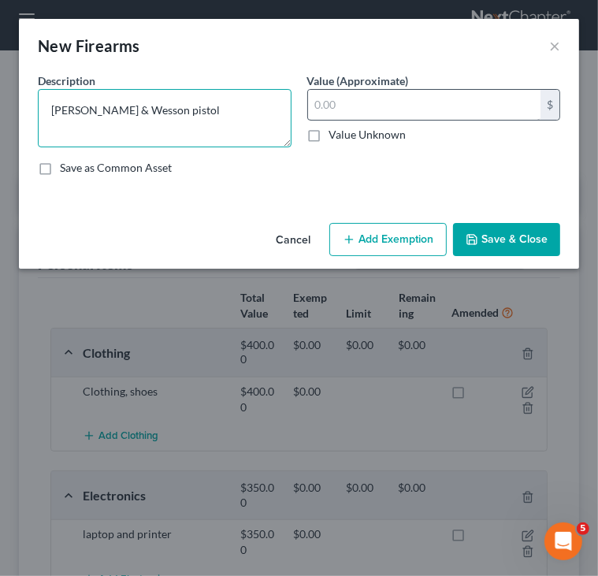
type textarea "[PERSON_NAME] & Wesson pistol"
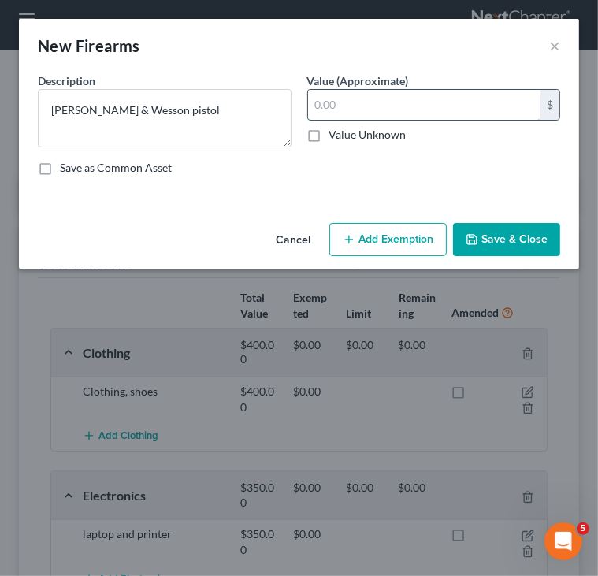
click at [331, 114] on input "text" at bounding box center [424, 105] width 233 height 30
type input "100.00"
click at [520, 242] on button "Save & Close" at bounding box center [506, 239] width 107 height 33
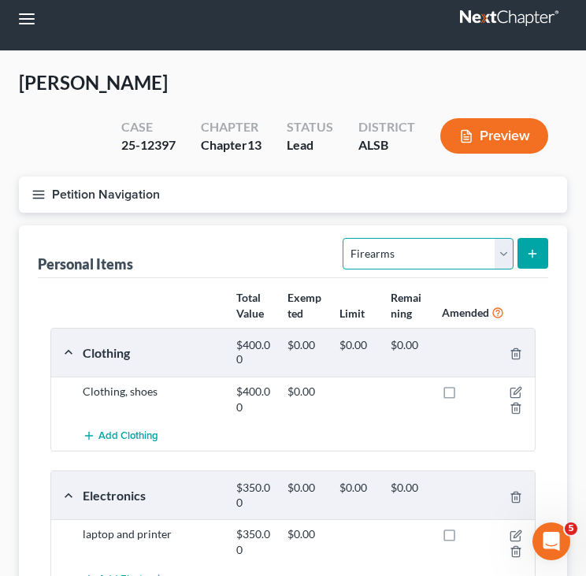
click at [499, 258] on select "Select Item Type Clothing Collectibles Of Value Electronics Firearms Household …" at bounding box center [428, 254] width 170 height 32
select select "other"
click at [345, 238] on select "Select Item Type Clothing Collectibles Of Value Electronics Firearms Household …" at bounding box center [428, 254] width 170 height 32
click at [533, 249] on icon "submit" at bounding box center [532, 253] width 13 height 13
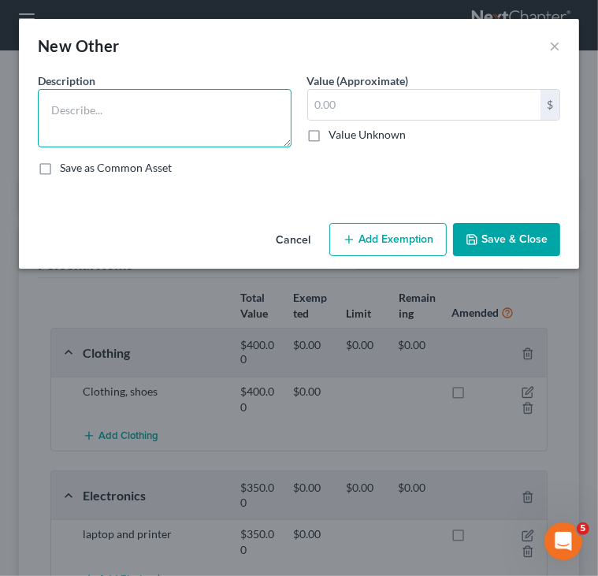
click at [186, 120] on textarea at bounding box center [165, 118] width 254 height 58
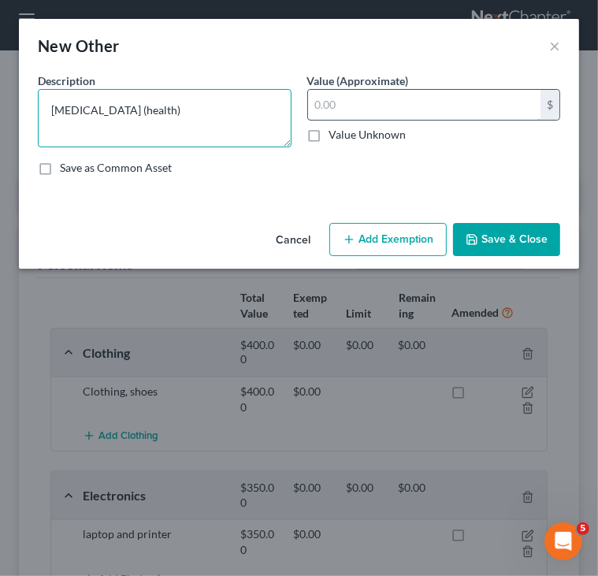
type textarea "[MEDICAL_DATA] (health)"
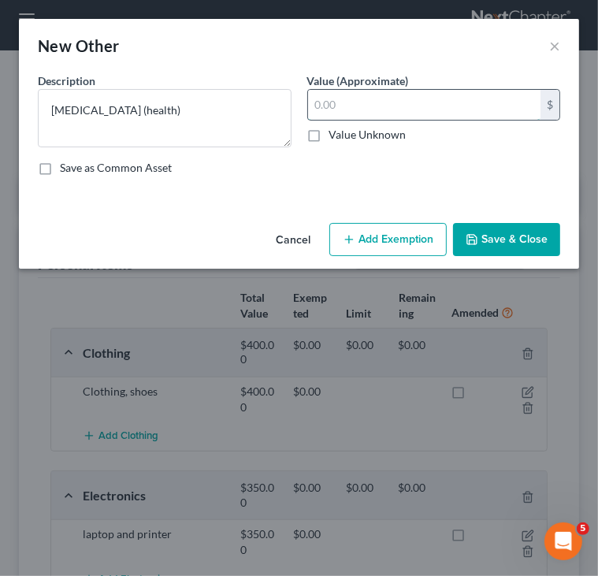
click at [337, 101] on input "text" at bounding box center [424, 105] width 233 height 30
type input "40.00"
click at [507, 229] on button "Save & Close" at bounding box center [506, 239] width 107 height 33
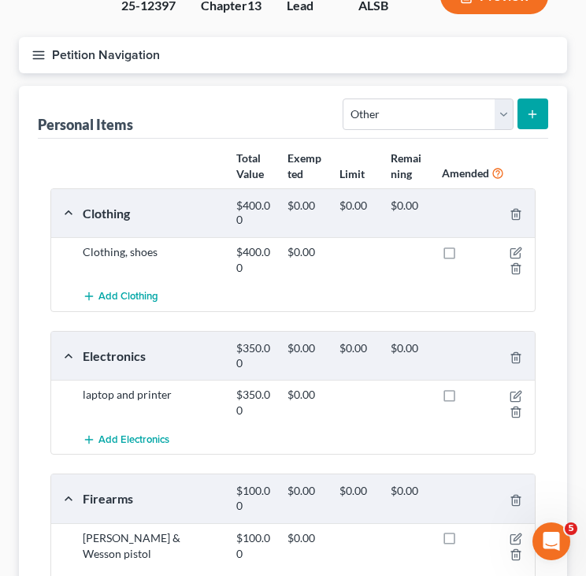
scroll to position [153, 0]
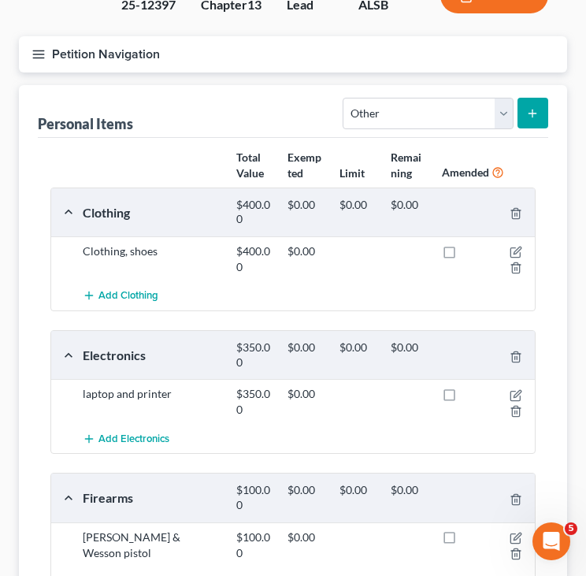
click at [85, 50] on button "Petition Navigation" at bounding box center [293, 54] width 548 height 36
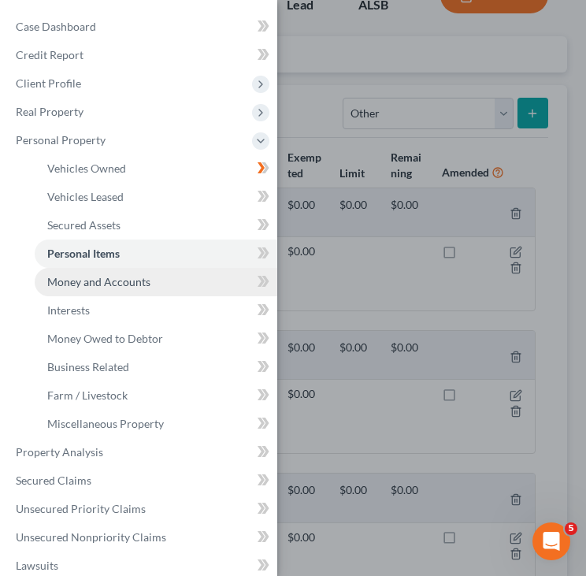
click at [124, 276] on span "Money and Accounts" at bounding box center [98, 281] width 103 height 13
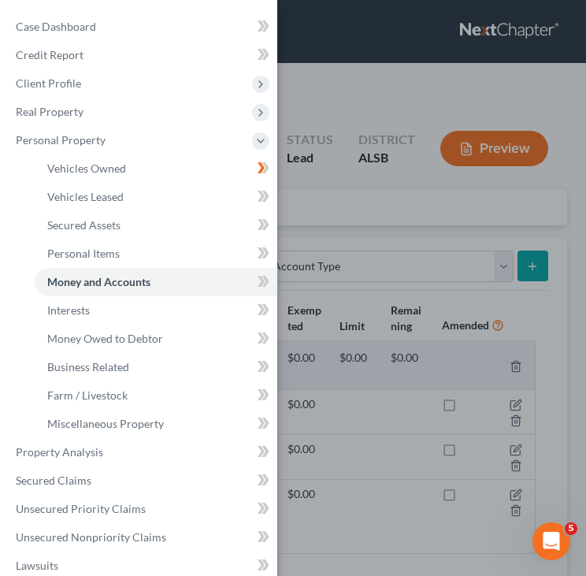
click at [553, 308] on div "Case Dashboard Payments Invoices Payments Payments Credit Report Client Profile" at bounding box center [293, 288] width 586 height 576
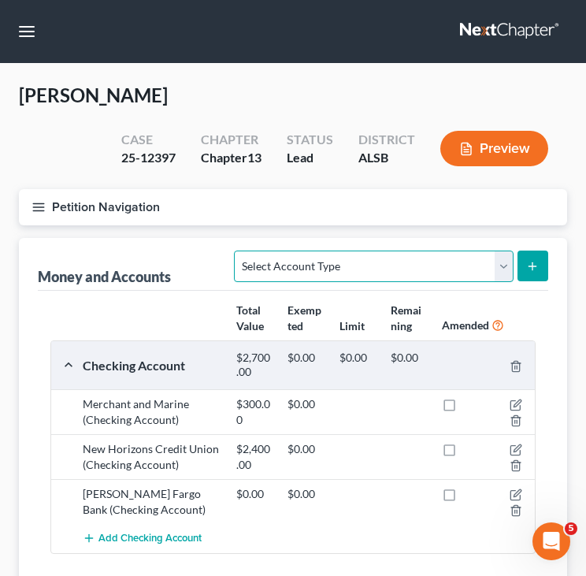
click at [505, 261] on select "Select Account Type Brokerage Cash on Hand Certificates of Deposit Checking Acc…" at bounding box center [373, 266] width 279 height 32
select select "cash_on_hand"
click at [238, 250] on select "Select Account Type Brokerage Cash on Hand Certificates of Deposit Checking Acc…" at bounding box center [373, 266] width 279 height 32
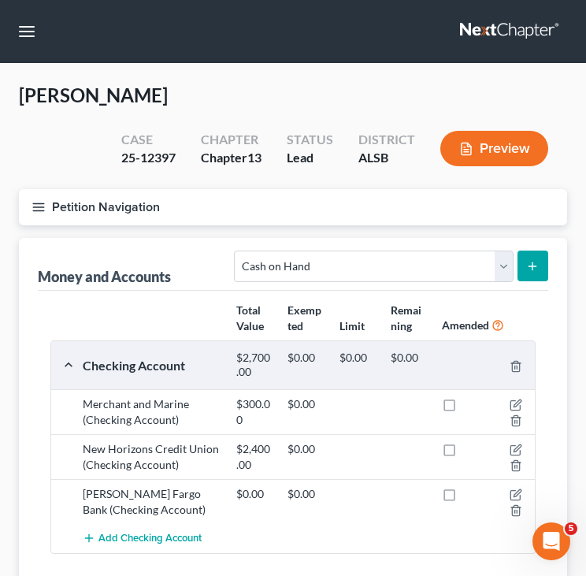
click at [531, 264] on icon "submit" at bounding box center [532, 266] width 13 height 13
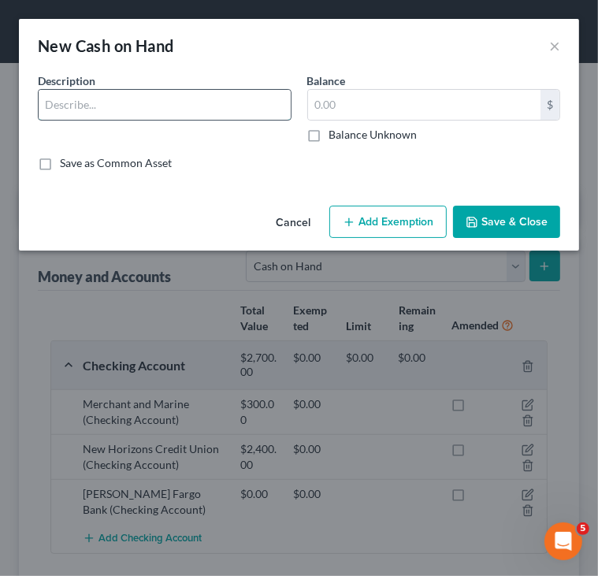
click at [247, 107] on input "text" at bounding box center [165, 105] width 252 height 30
type input "Cash on hand"
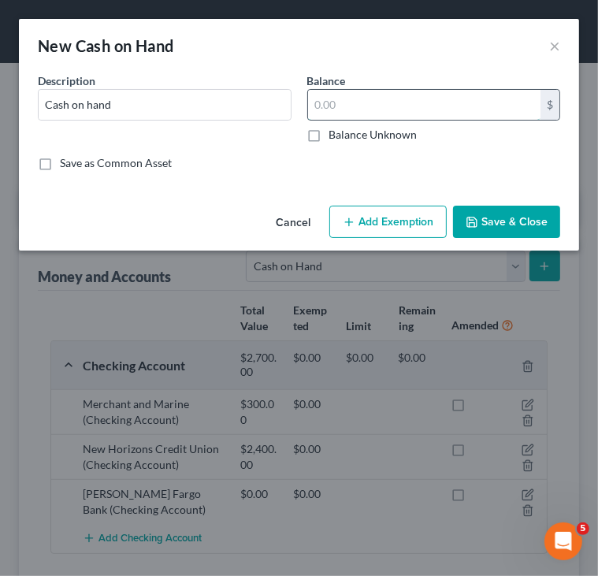
click at [339, 103] on input "text" at bounding box center [424, 105] width 233 height 30
type input "40.00"
click at [506, 215] on button "Save & Close" at bounding box center [506, 222] width 107 height 33
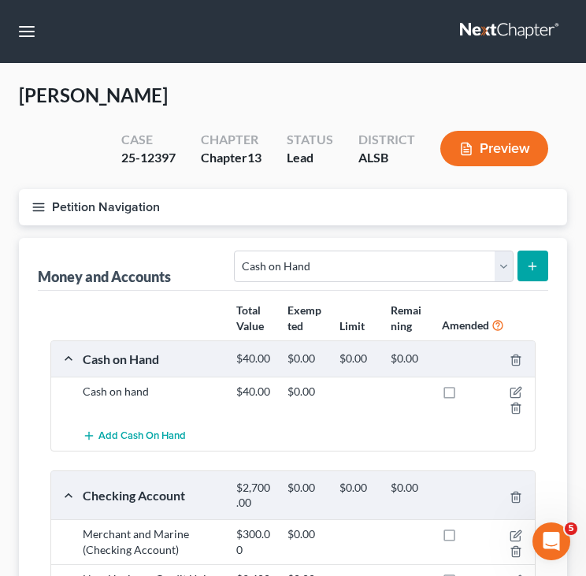
click at [133, 202] on button "Petition Navigation" at bounding box center [293, 207] width 548 height 36
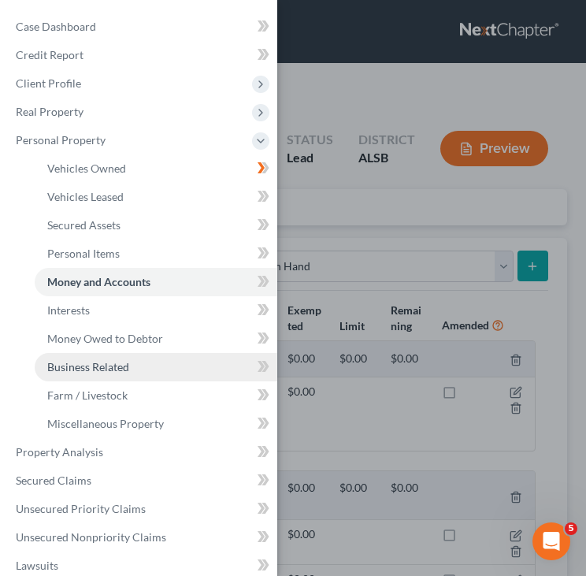
click at [123, 374] on link "Business Related" at bounding box center [156, 367] width 243 height 28
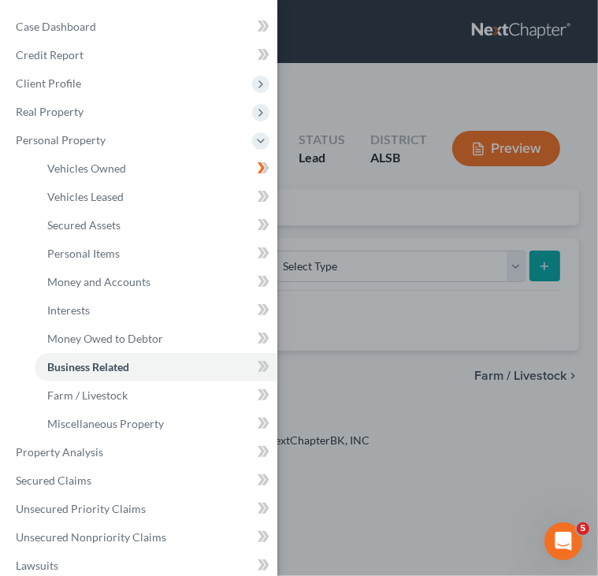
click at [534, 80] on div "Case Dashboard Payments Invoices Payments Payments Credit Report Client Profile" at bounding box center [299, 288] width 598 height 576
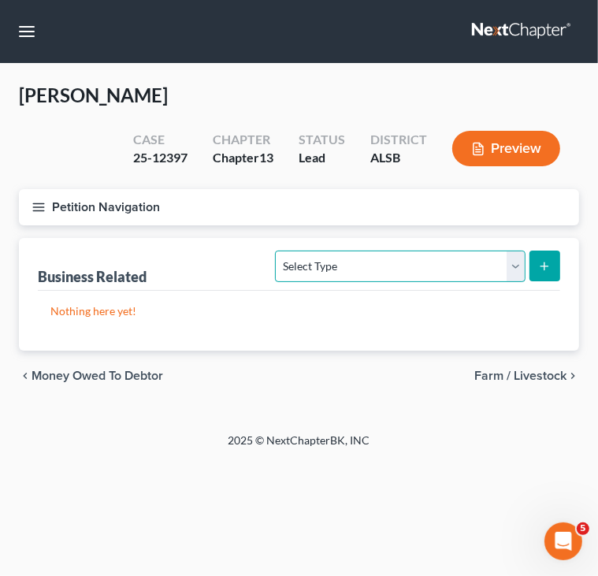
click at [513, 264] on select "Select Type Customer Lists Franchises Inventory Licenses Machinery Office Equip…" at bounding box center [400, 266] width 250 height 32
select select "machinery"
click at [276, 250] on select "Select Type Customer Lists Franchises Inventory Licenses Machinery Office Equip…" at bounding box center [400, 266] width 250 height 32
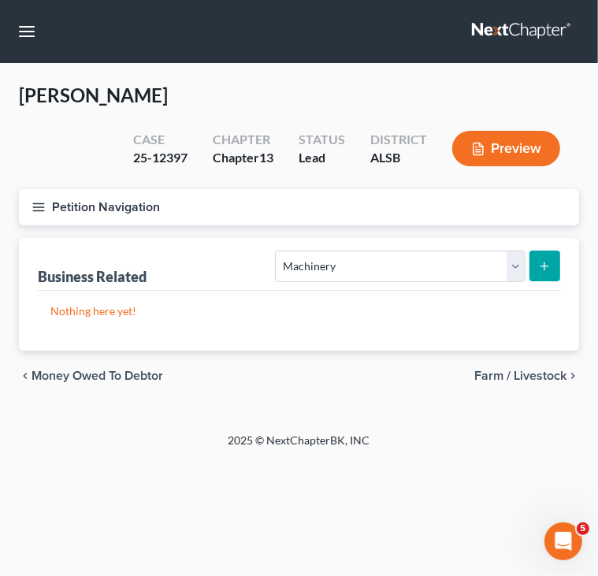
click at [548, 260] on icon "submit" at bounding box center [544, 266] width 13 height 13
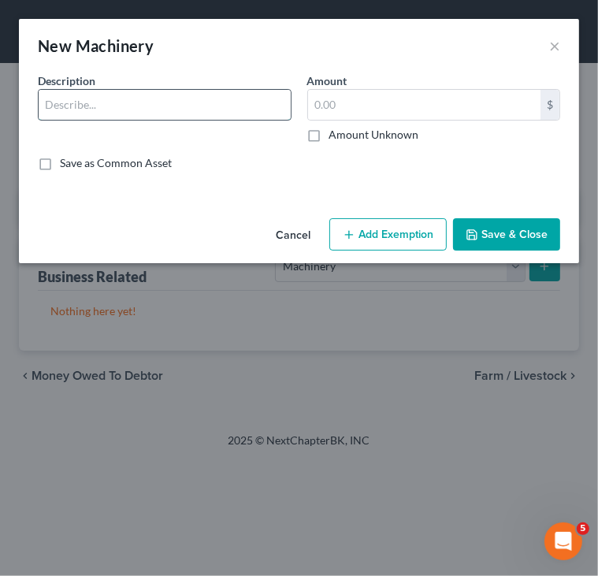
click at [190, 106] on input "text" at bounding box center [165, 105] width 252 height 30
type input "Z"
type input "Zero Turn Lawnmower"
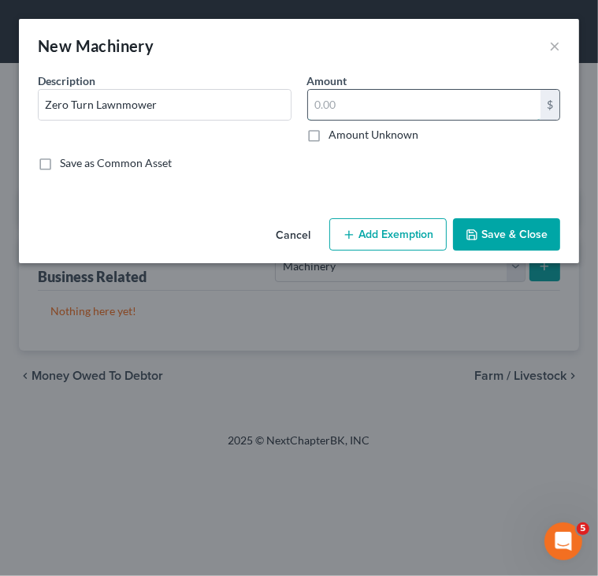
click at [362, 105] on input "text" at bounding box center [424, 105] width 233 height 30
type input "5,000"
click at [495, 236] on button "Save & Close" at bounding box center [506, 234] width 107 height 33
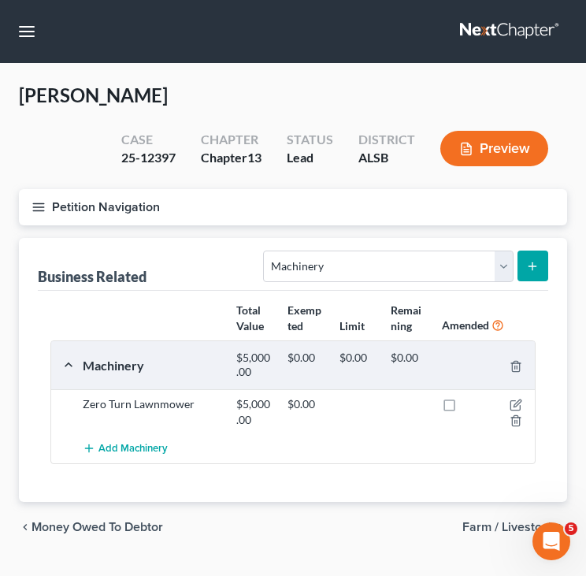
click at [540, 267] on button "submit" at bounding box center [532, 265] width 31 height 31
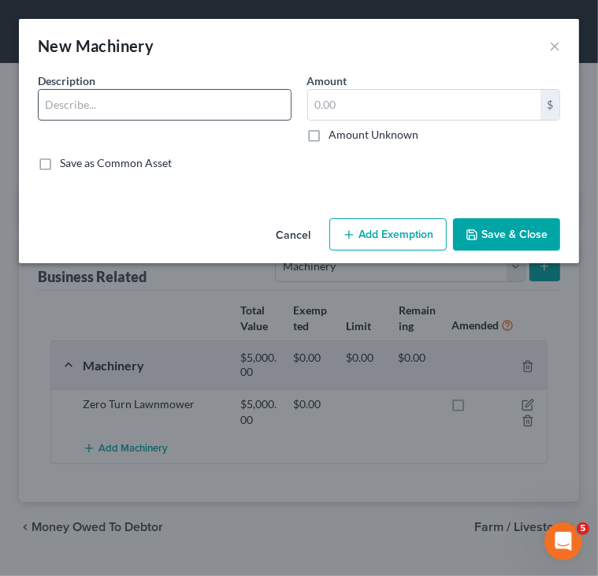
click at [165, 109] on input "text" at bounding box center [165, 105] width 252 height 30
type input "Weedeaters (2)"
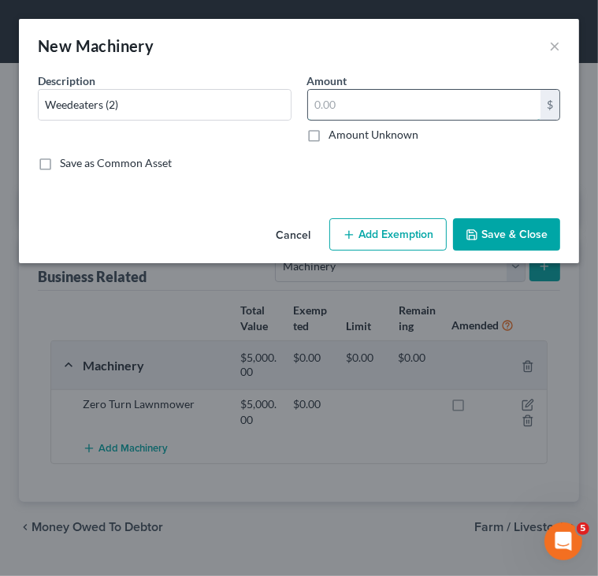
click at [356, 107] on input "text" at bounding box center [424, 105] width 233 height 30
type input "400"
click at [527, 236] on button "Save & Close" at bounding box center [506, 234] width 107 height 33
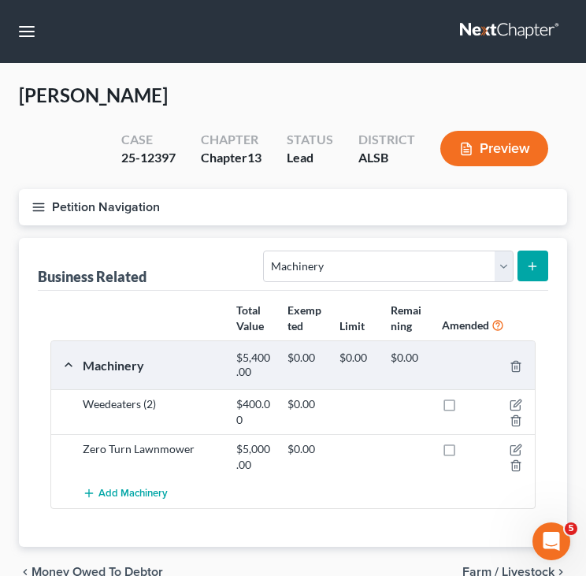
click at [538, 267] on icon "submit" at bounding box center [532, 266] width 13 height 13
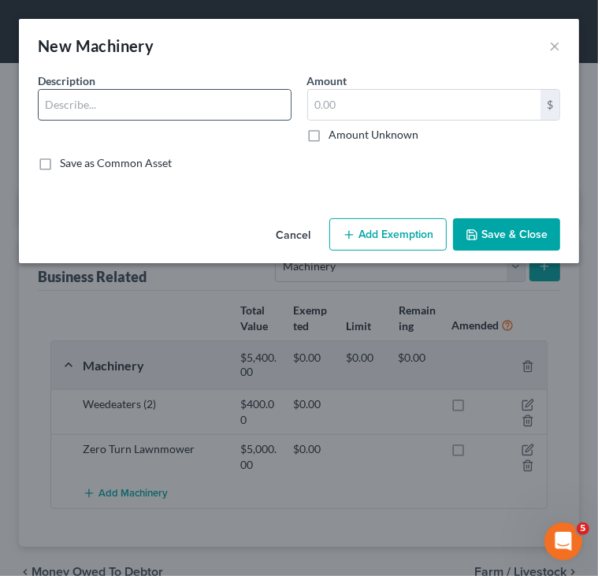
click at [249, 110] on input "text" at bounding box center [165, 105] width 252 height 30
type input "Backpack blowers (2)"
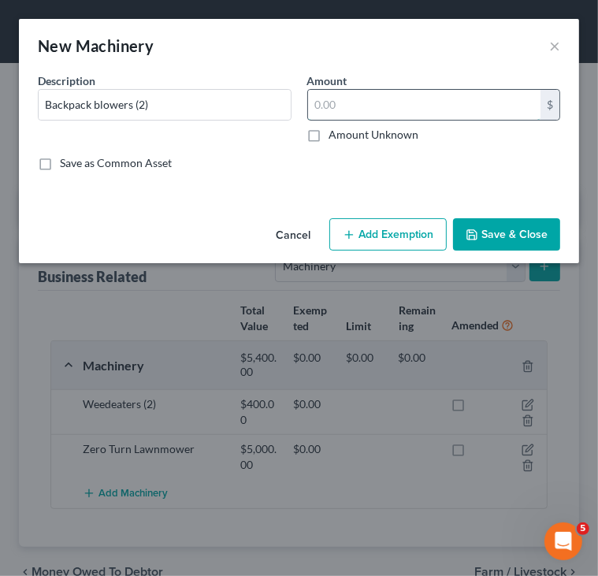
click at [362, 101] on input "text" at bounding box center [424, 105] width 233 height 30
type input "600"
click at [498, 235] on button "Save & Close" at bounding box center [506, 234] width 107 height 33
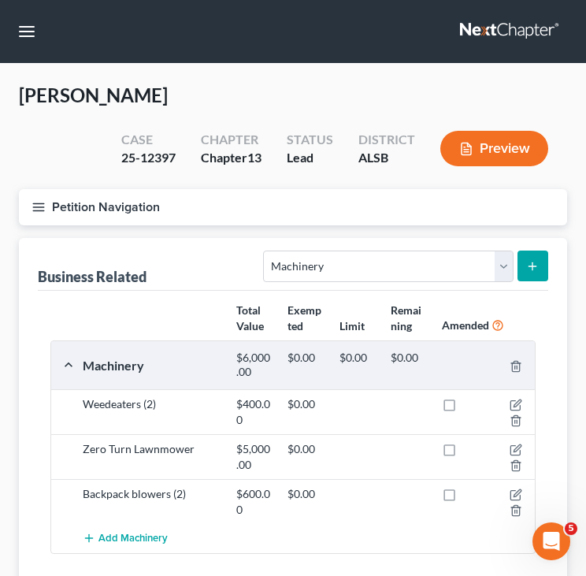
click at [535, 260] on icon "submit" at bounding box center [532, 266] width 13 height 13
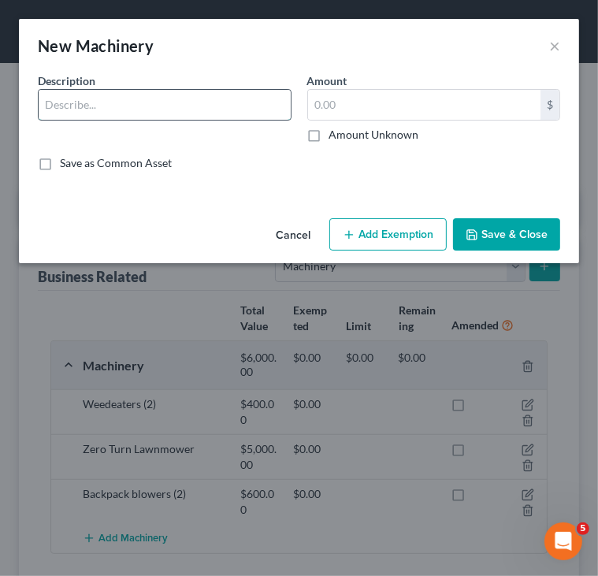
click at [217, 109] on input "text" at bounding box center [165, 105] width 252 height 30
type input "Edgers (2)"
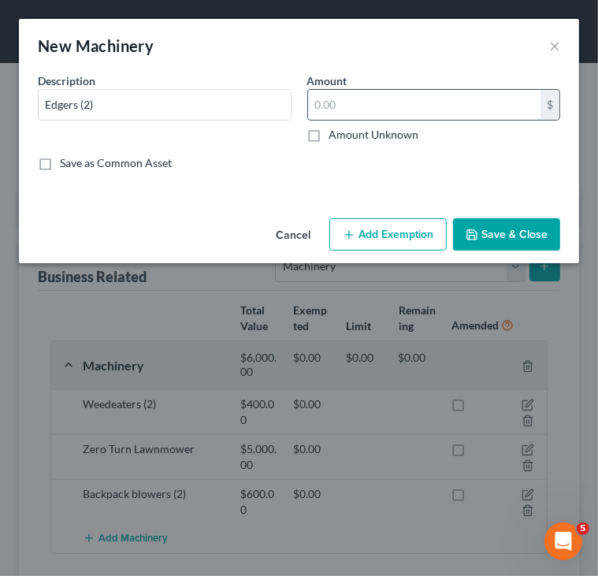
click at [364, 103] on input "text" at bounding box center [424, 105] width 233 height 30
type input "400"
click at [490, 238] on button "Save & Close" at bounding box center [506, 234] width 107 height 33
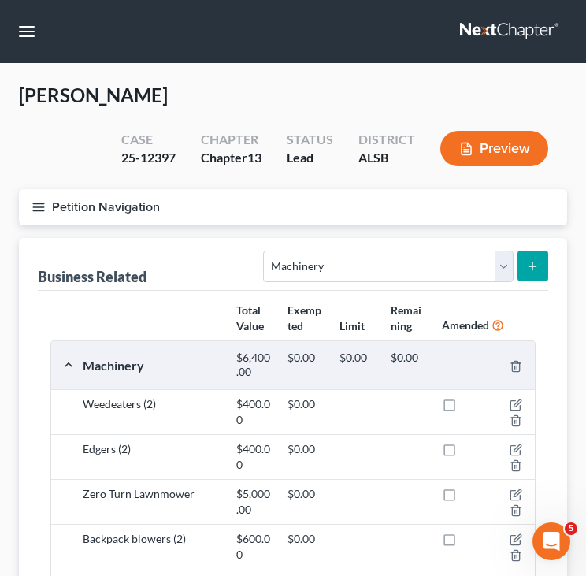
click at [532, 273] on button "submit" at bounding box center [532, 265] width 31 height 31
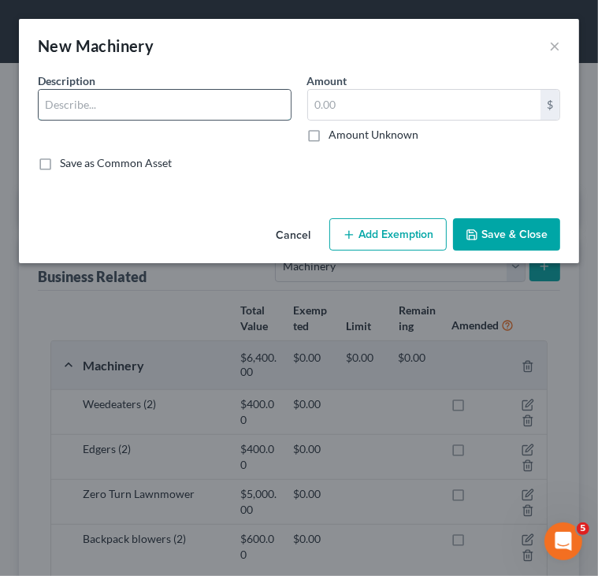
click at [203, 106] on input "text" at bounding box center [165, 105] width 252 height 30
type input "Hedge trimmers (2)"
click at [327, 110] on input "text" at bounding box center [424, 105] width 233 height 30
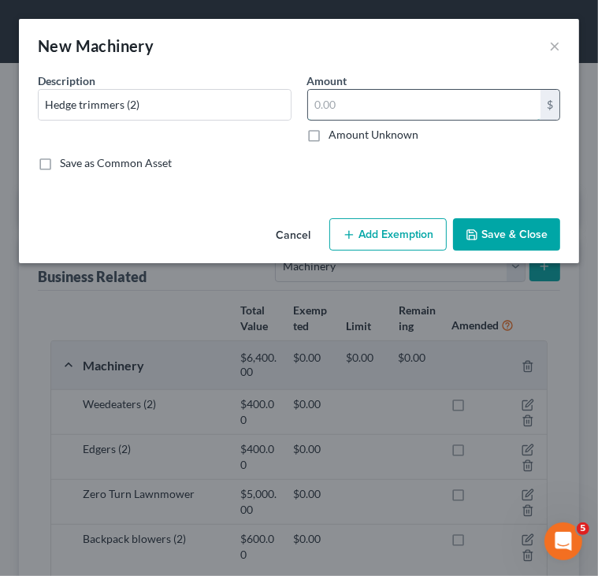
type input "5"
type input "600"
click at [477, 235] on icon "button" at bounding box center [471, 234] width 9 height 9
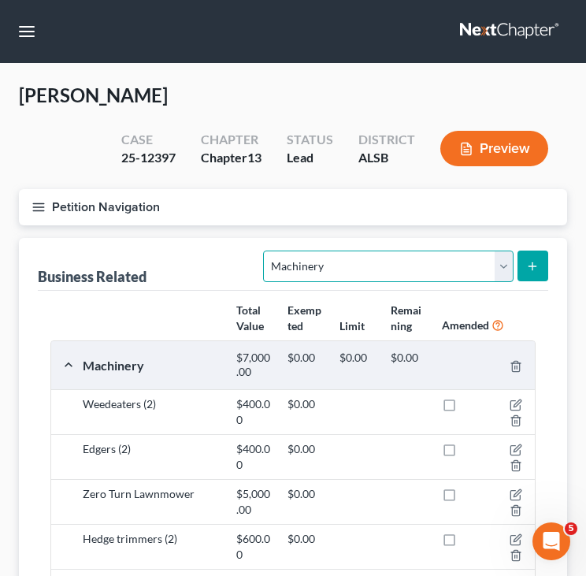
click at [507, 269] on select "Select Type Customer Lists Franchises Inventory Licenses Machinery Office Equip…" at bounding box center [388, 266] width 250 height 32
select select "other_business_related_property_not_listed"
click at [265, 250] on select "Select Type Customer Lists Franchises Inventory Licenses Machinery Office Equip…" at bounding box center [388, 266] width 250 height 32
click at [507, 263] on select "Select Type Customer Lists Franchises Inventory Licenses Machinery Office Equip…" at bounding box center [388, 266] width 250 height 32
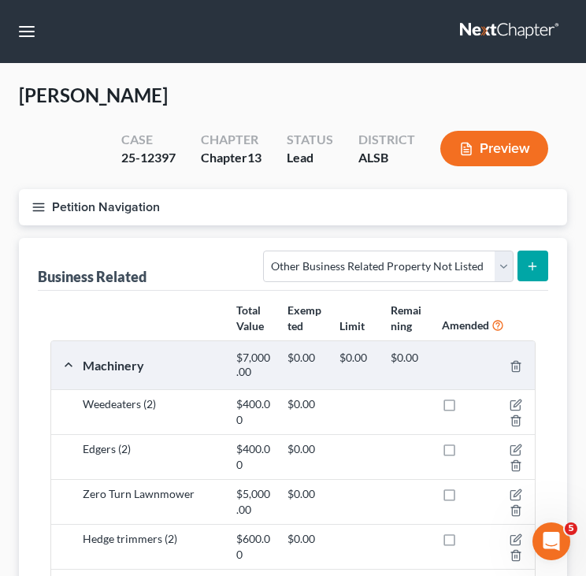
click at [534, 277] on button "submit" at bounding box center [532, 265] width 31 height 31
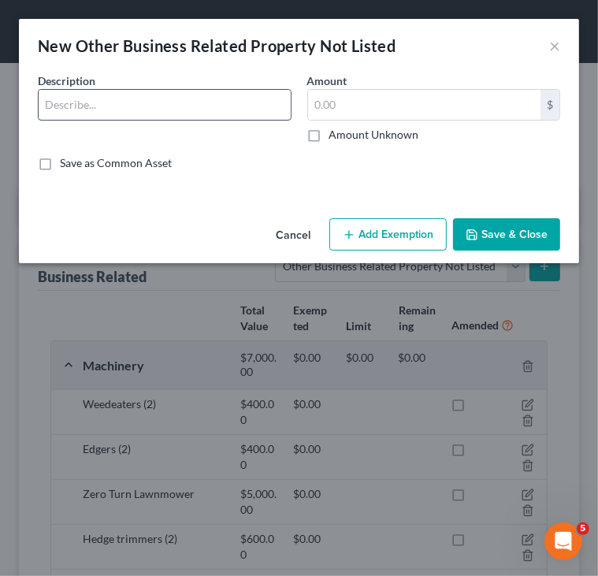
click at [279, 106] on input "text" at bounding box center [165, 105] width 252 height 30
type input "Vehicle: Ford F-350"
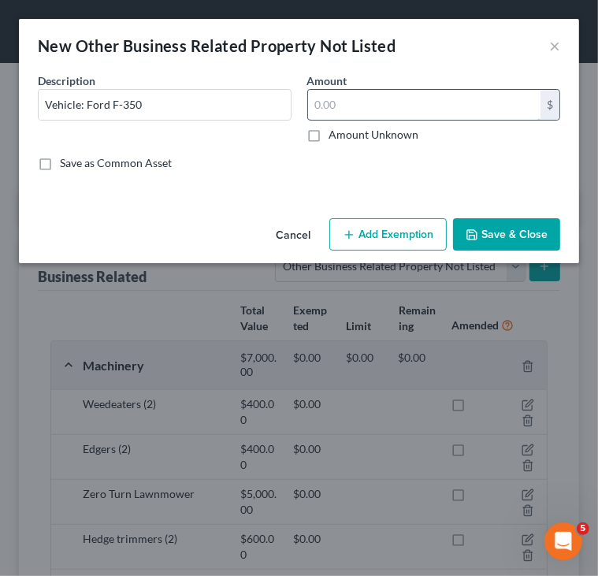
click at [384, 95] on input "text" at bounding box center [424, 105] width 233 height 30
type input "6,000"
click at [517, 237] on button "Save & Close" at bounding box center [506, 234] width 107 height 33
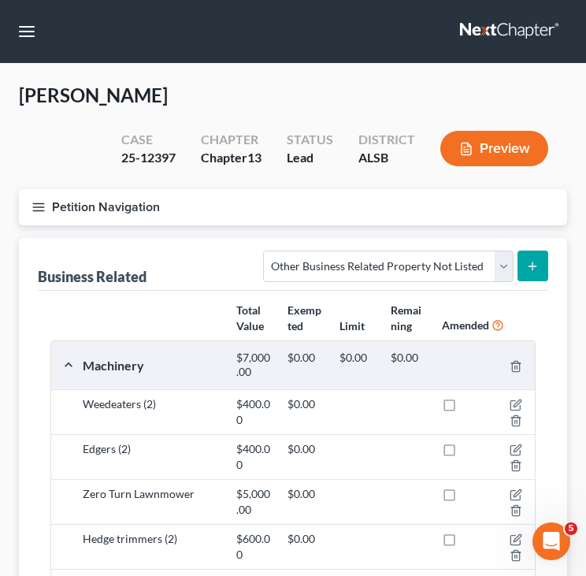
click at [529, 262] on icon "submit" at bounding box center [532, 266] width 13 height 13
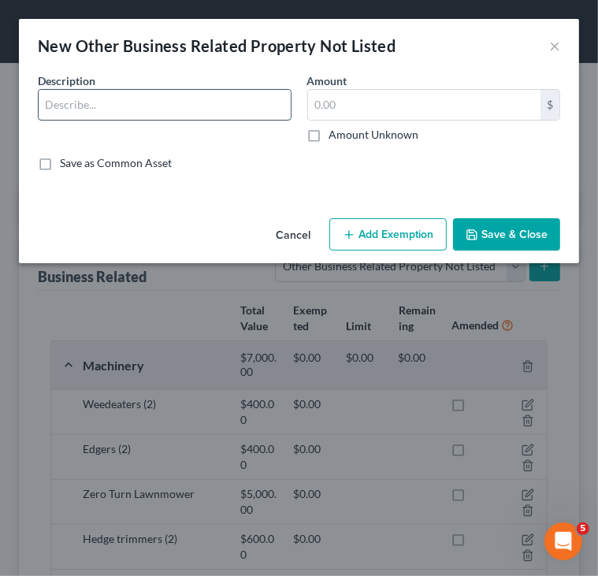
click at [230, 105] on input "text" at bounding box center [165, 105] width 252 height 30
type input "Utility trailers (2)"
click at [337, 97] on input "text" at bounding box center [424, 105] width 233 height 30
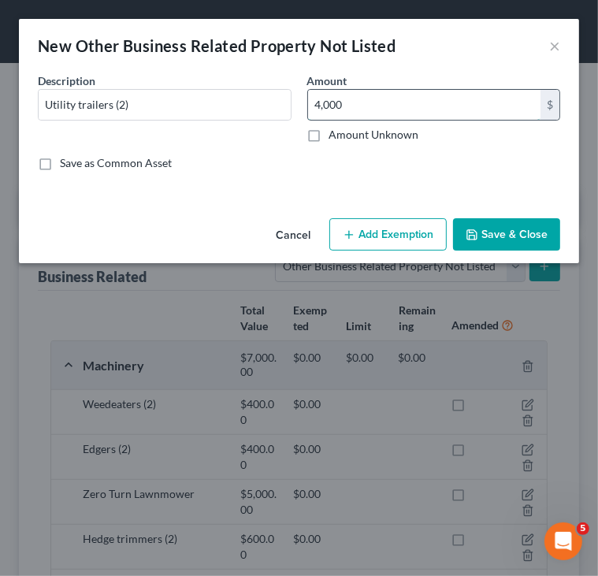
type input "4,000"
click at [514, 230] on button "Save & Close" at bounding box center [506, 234] width 107 height 33
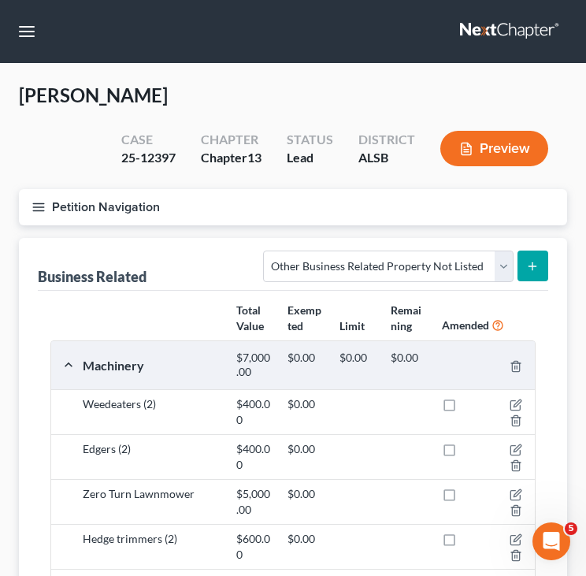
click at [531, 258] on button "submit" at bounding box center [532, 265] width 31 height 31
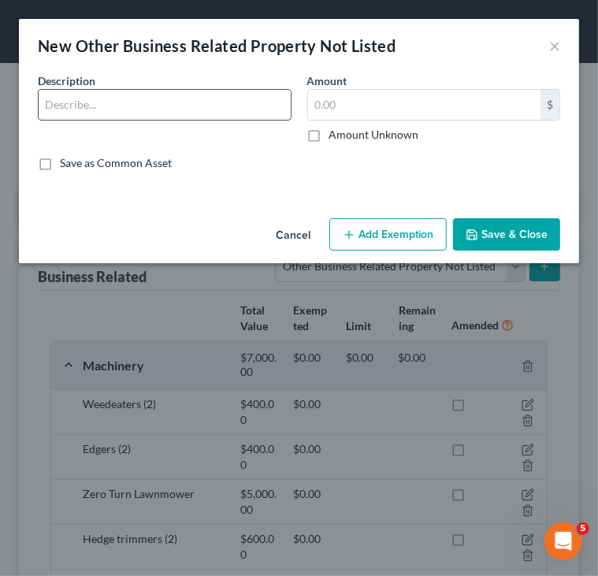
click at [223, 97] on input "text" at bounding box center [165, 105] width 252 height 30
type input "Cellphone"
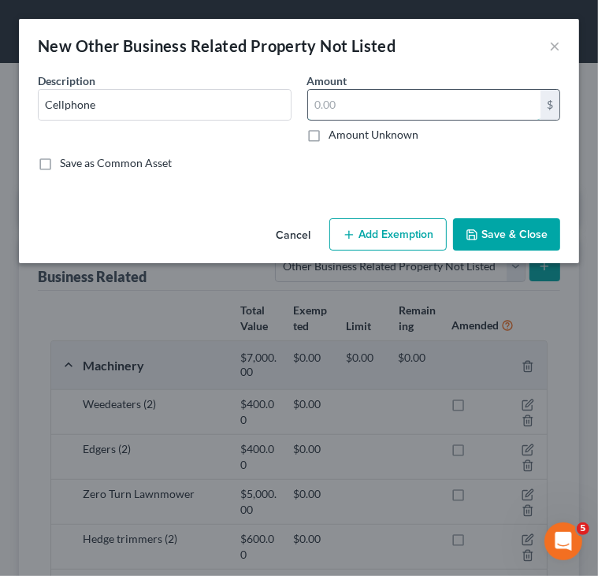
click at [362, 103] on input "text" at bounding box center [424, 105] width 233 height 30
type input "450"
click at [508, 232] on button "Save & Close" at bounding box center [506, 234] width 107 height 33
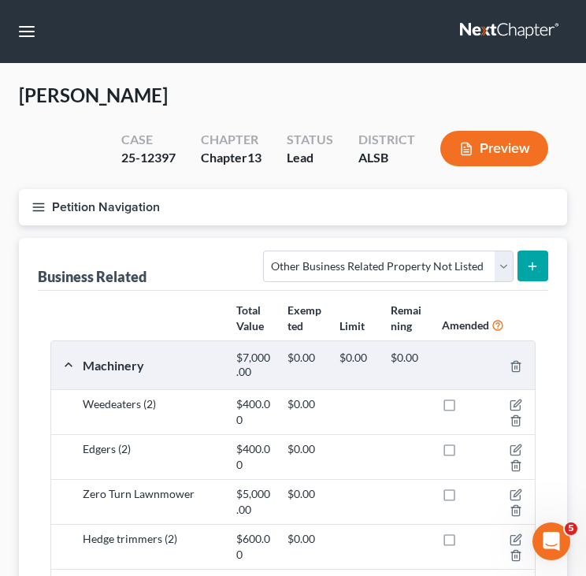
click at [102, 210] on button "Petition Navigation" at bounding box center [293, 207] width 548 height 36
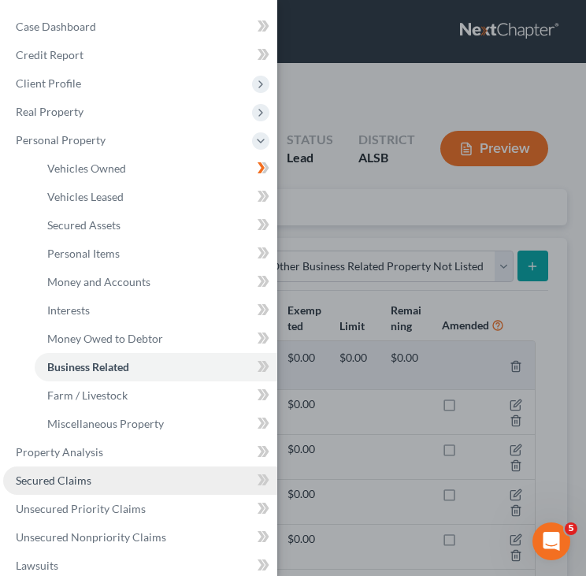
click at [76, 488] on link "Secured Claims" at bounding box center [140, 480] width 274 height 28
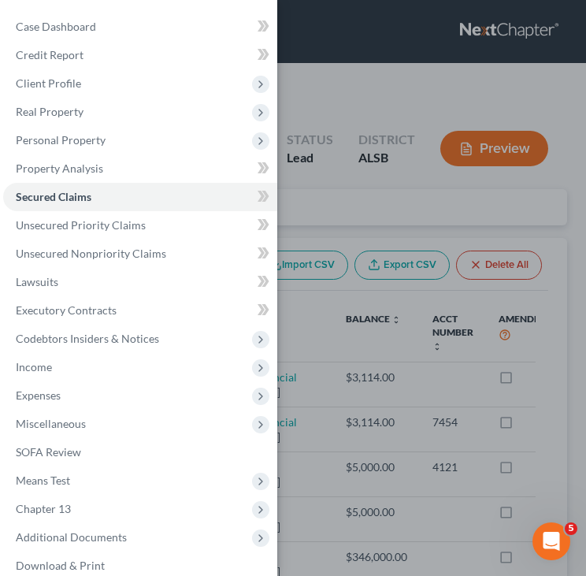
click at [395, 408] on div "Case Dashboard Payments Invoices Payments Payments Credit Report Client Profile" at bounding box center [293, 288] width 586 height 576
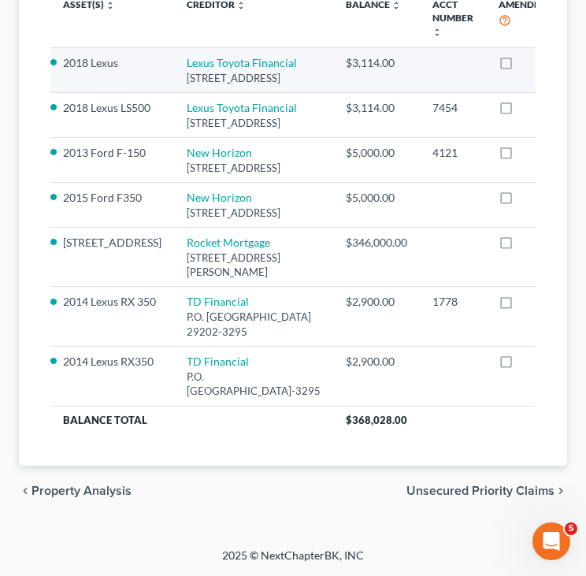
scroll to position [665, 0]
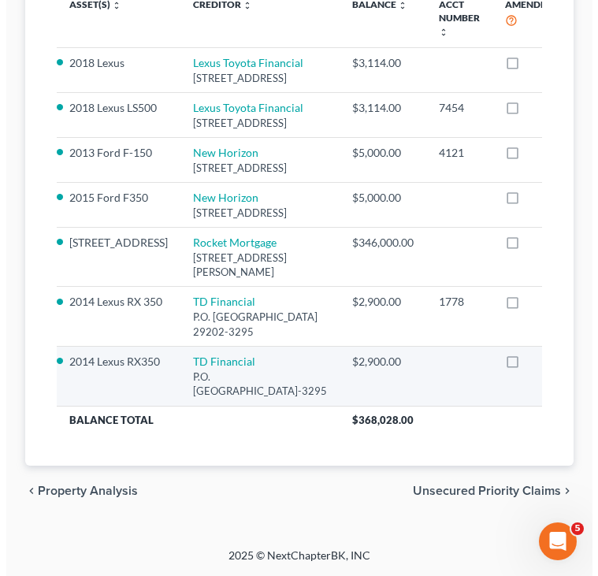
scroll to position [623, 0]
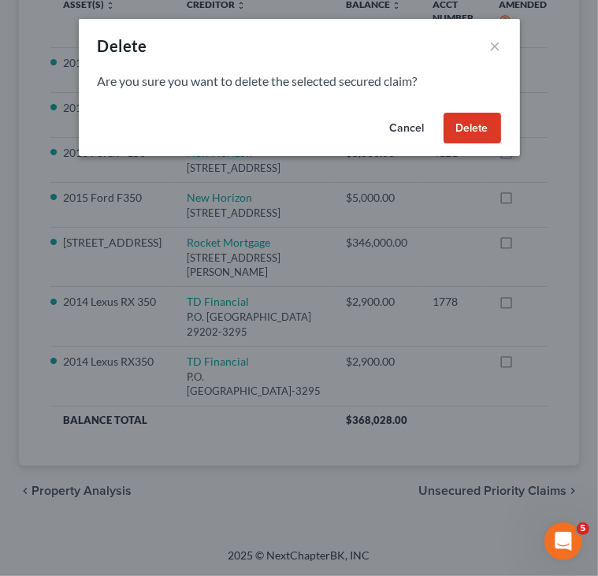
click at [469, 122] on button "Delete" at bounding box center [471, 129] width 57 height 32
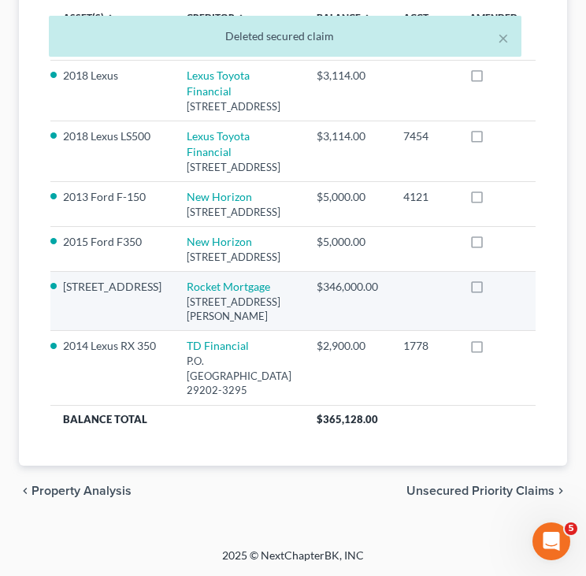
scroll to position [435, 0]
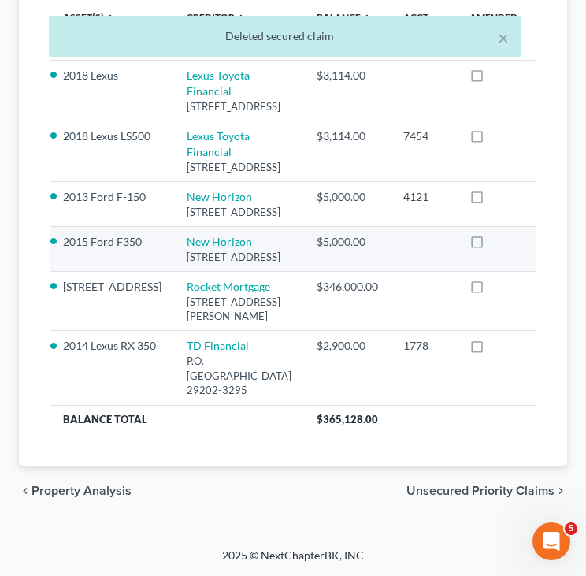
click at [562, 249] on icon "button" at bounding box center [568, 242] width 13 height 13
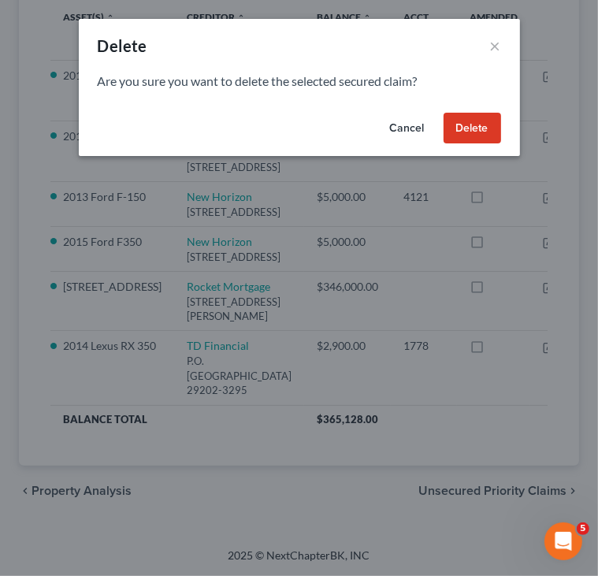
click at [465, 125] on button "Delete" at bounding box center [471, 129] width 57 height 32
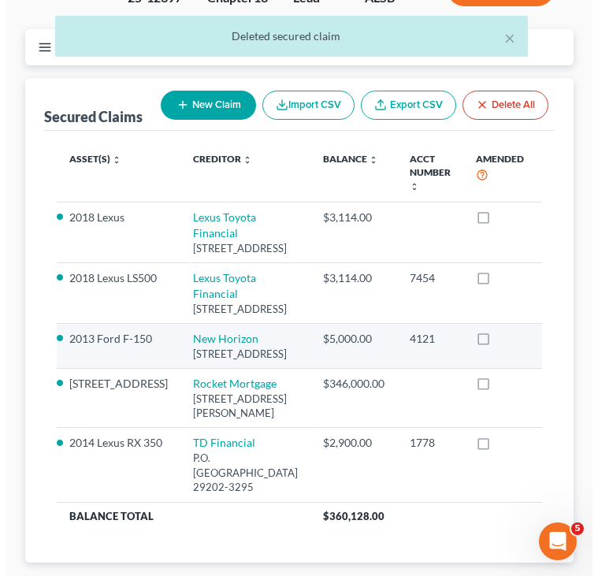
scroll to position [151, 0]
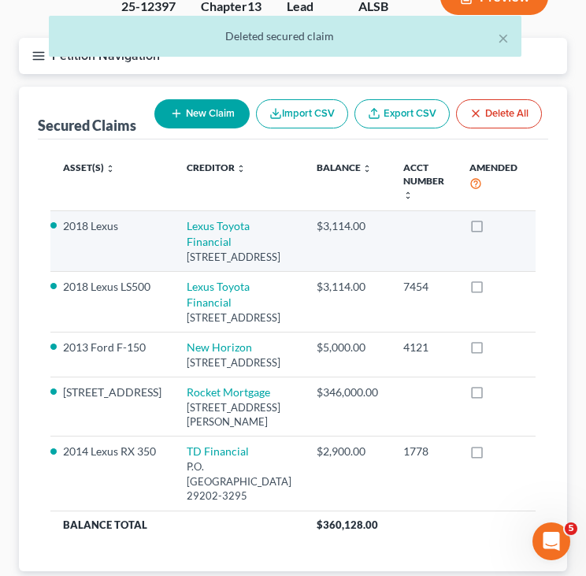
click at [562, 225] on icon "button" at bounding box center [568, 227] width 13 height 13
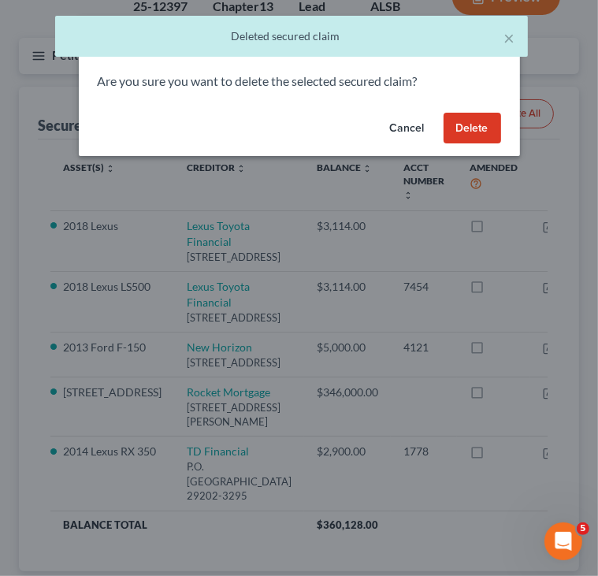
click at [476, 131] on button "Delete" at bounding box center [471, 129] width 57 height 32
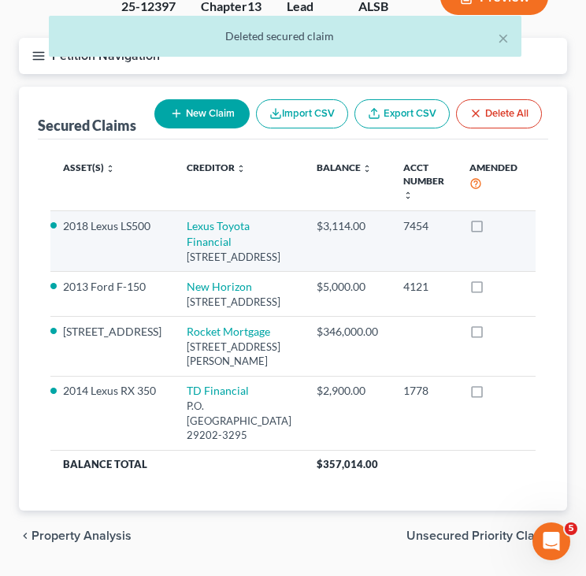
click at [543, 228] on icon "button" at bounding box center [549, 227] width 13 height 13
select select "45"
select select "1"
select select "0"
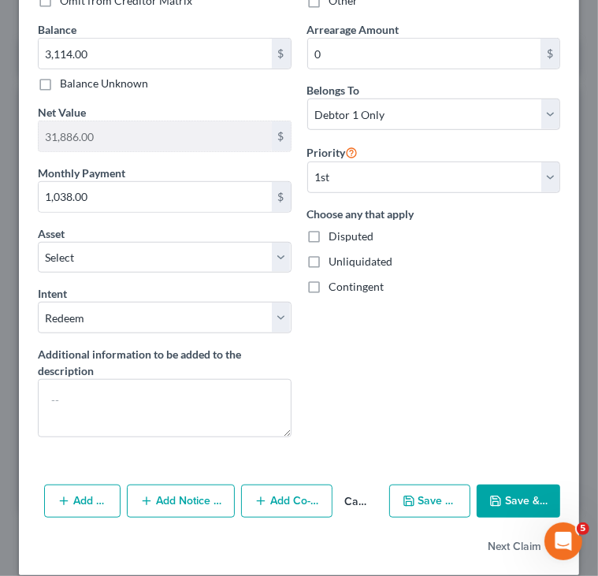
scroll to position [435, 0]
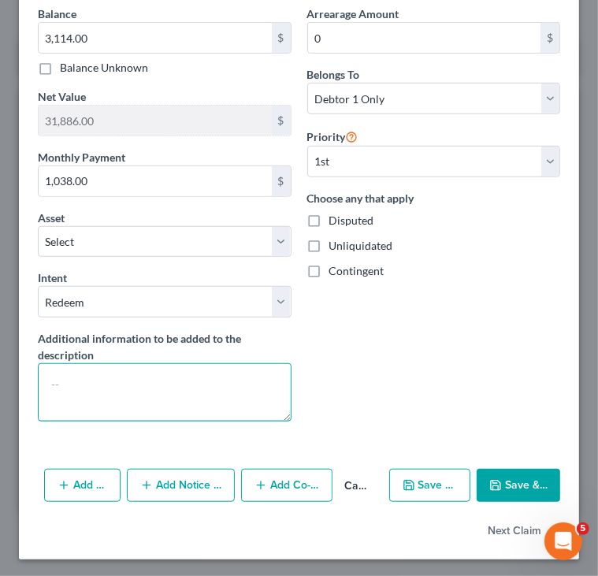
click at [217, 382] on textarea at bounding box center [165, 392] width 254 height 58
type textarea "Lexus LS 500"
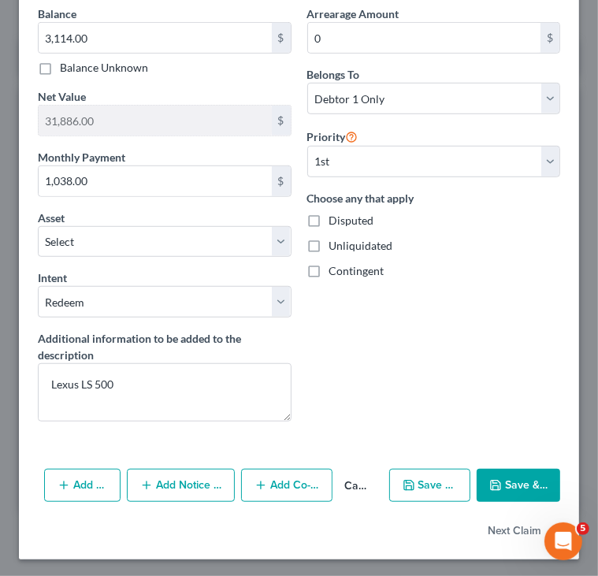
click at [506, 480] on button "Save & Close" at bounding box center [518, 485] width 83 height 33
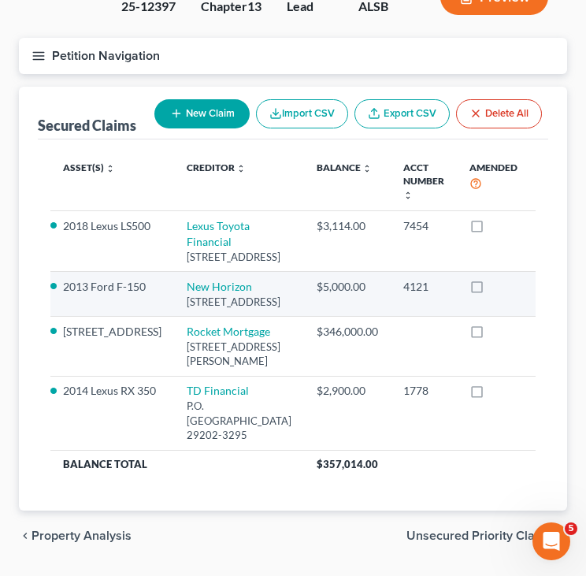
click at [543, 294] on icon "button" at bounding box center [549, 287] width 13 height 13
select select "0"
select select "1"
select select "0"
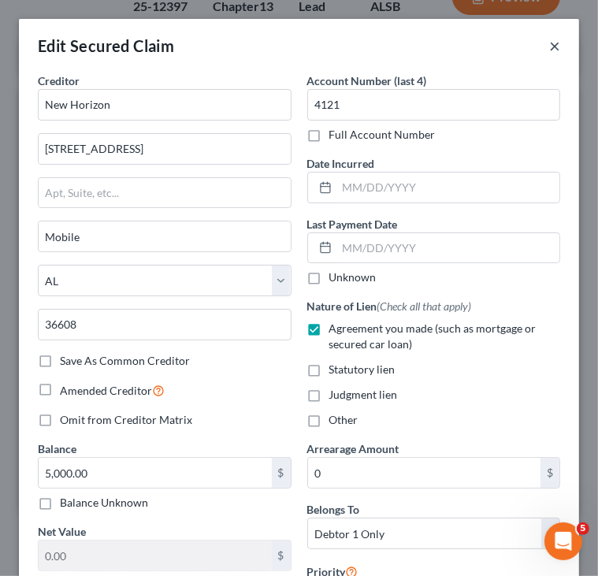
click at [549, 43] on button "×" at bounding box center [554, 45] width 11 height 19
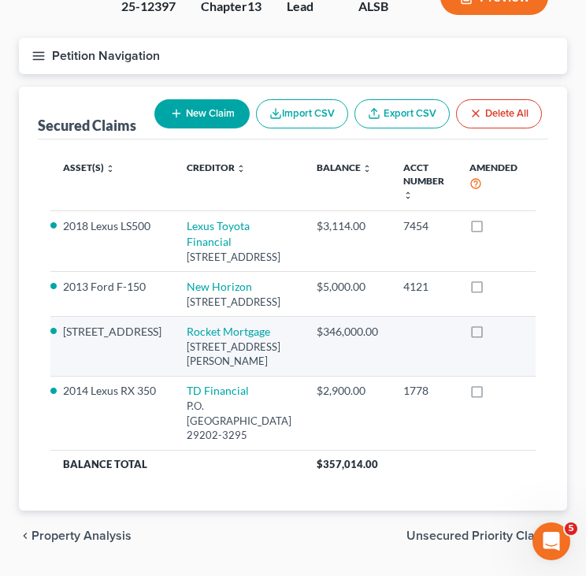
click at [543, 339] on icon "button" at bounding box center [549, 332] width 13 height 13
select select "23"
select select "18"
select select "1"
select select "0"
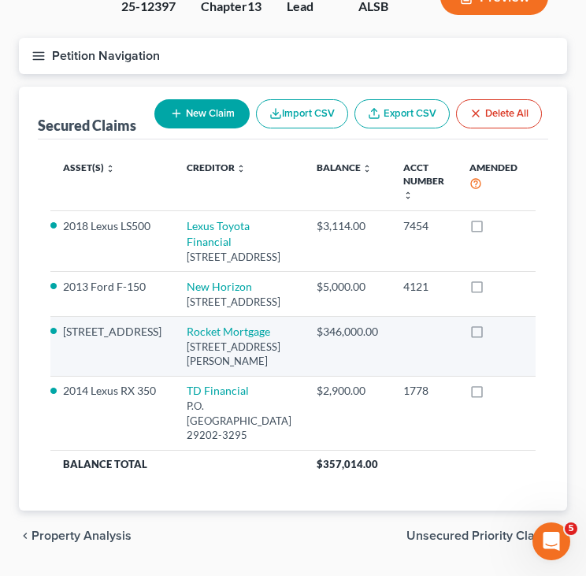
select select "0"
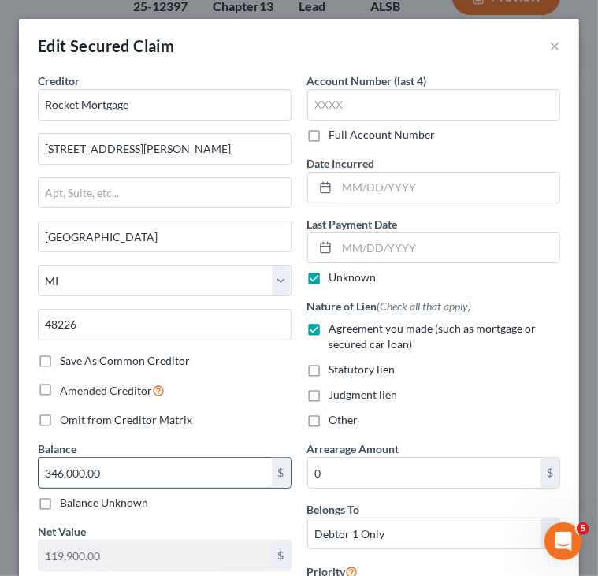
click at [147, 478] on input "346,000.00" at bounding box center [155, 473] width 233 height 30
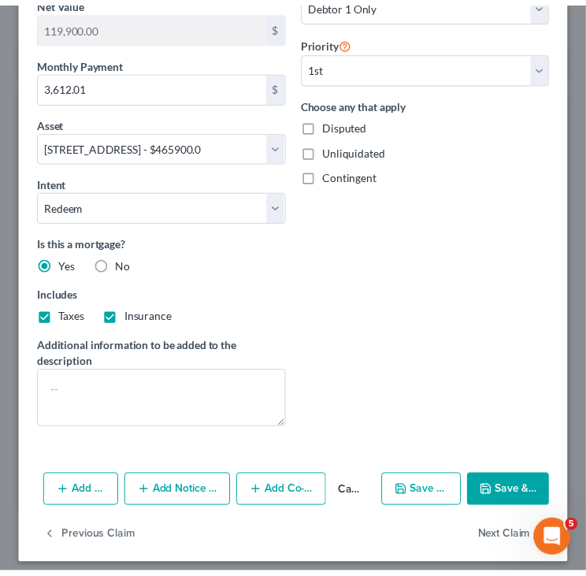
scroll to position [536, 0]
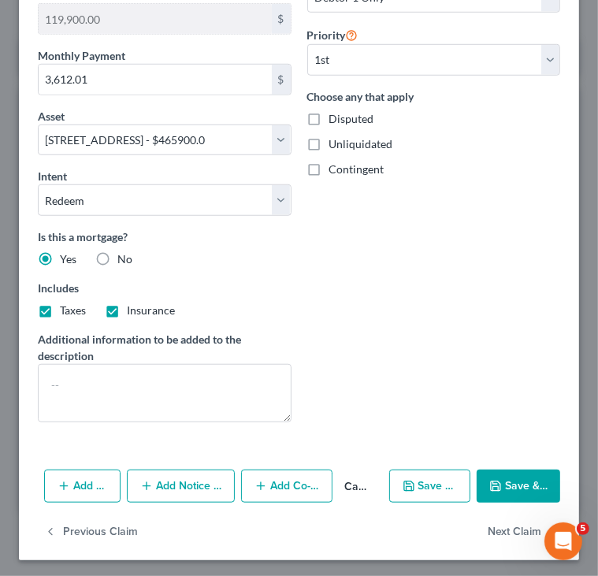
type input "385,787"
click at [507, 477] on button "Save & Close" at bounding box center [518, 485] width 83 height 33
select select
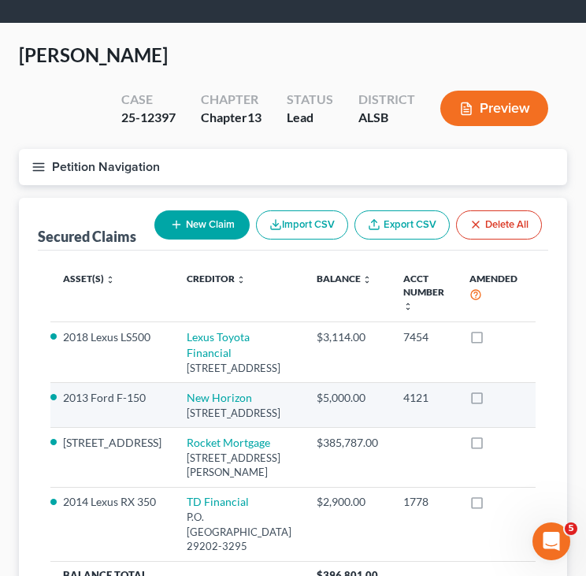
scroll to position [39, 0]
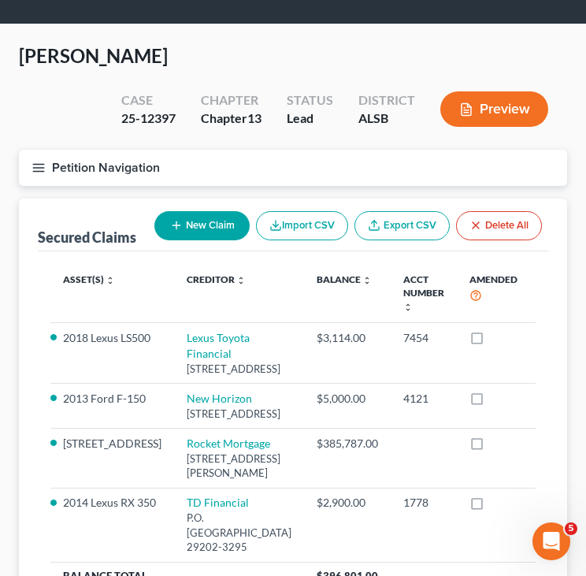
click at [135, 165] on button "Petition Navigation" at bounding box center [293, 168] width 548 height 36
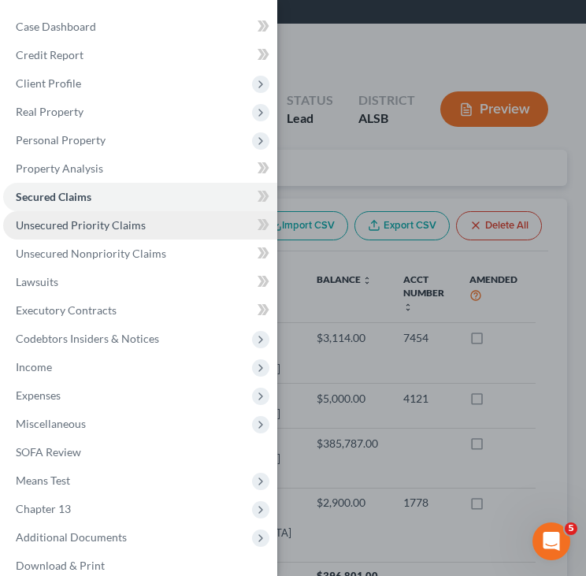
click at [104, 223] on span "Unsecured Priority Claims" at bounding box center [81, 224] width 130 height 13
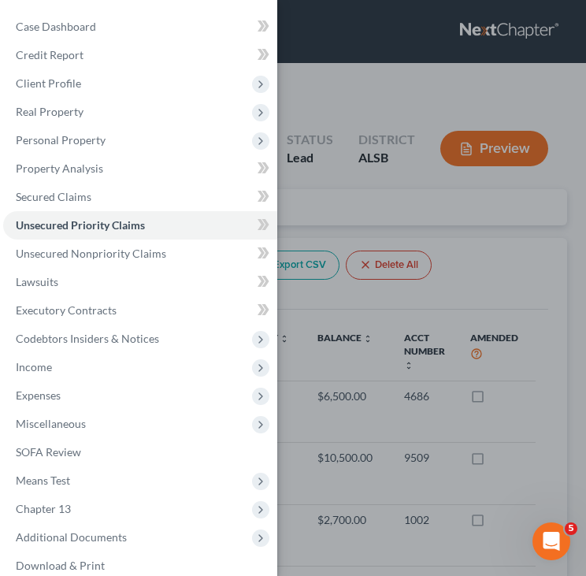
click at [507, 344] on div "Case Dashboard Payments Invoices Payments Payments Credit Report Client Profile" at bounding box center [293, 288] width 586 height 576
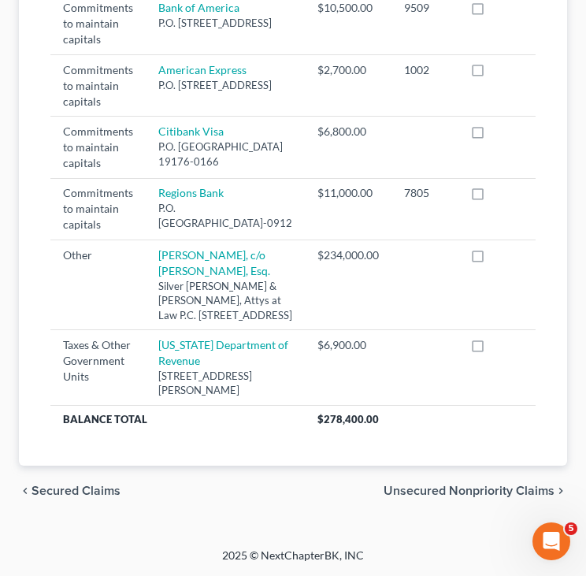
scroll to position [851, 0]
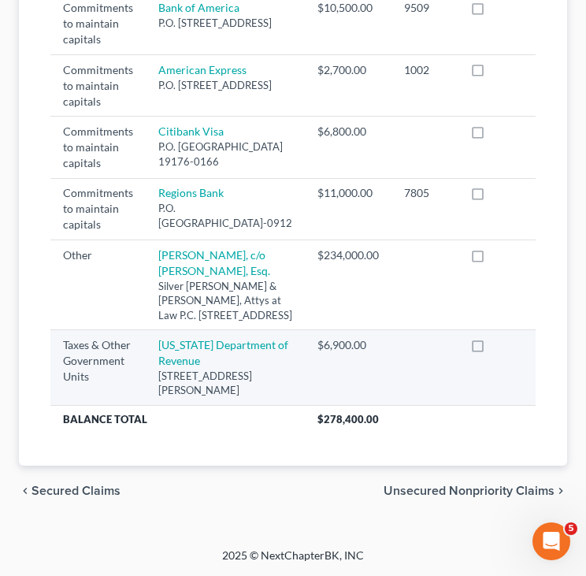
click at [543, 346] on icon "button" at bounding box center [549, 345] width 13 height 13
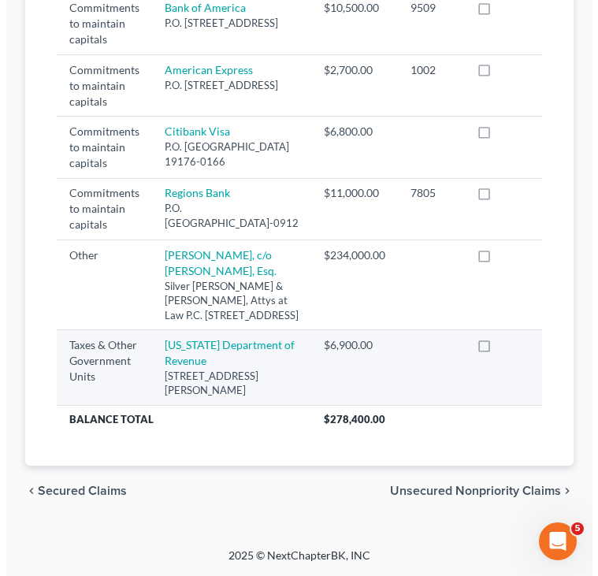
scroll to position [835, 0]
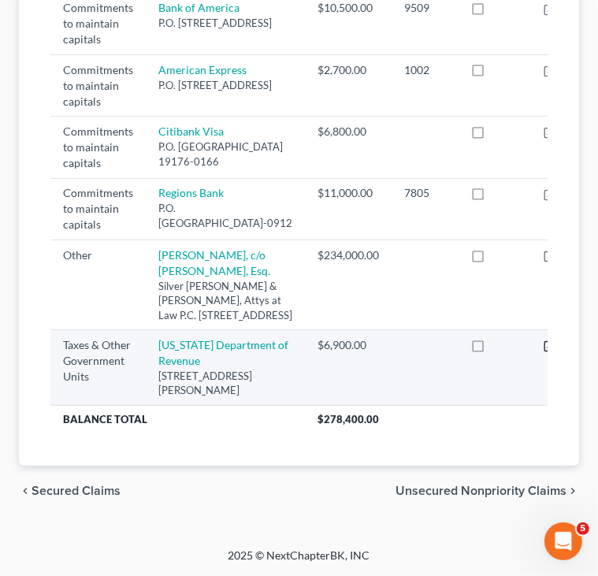
select select "2"
select select "0"
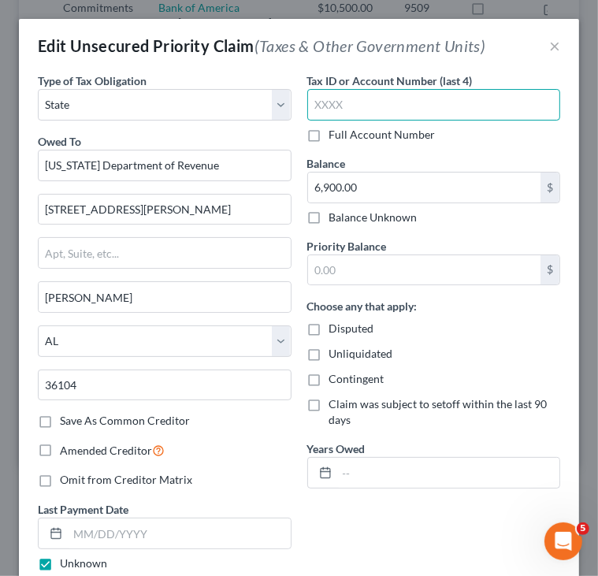
click at [340, 113] on input "text" at bounding box center [434, 105] width 254 height 32
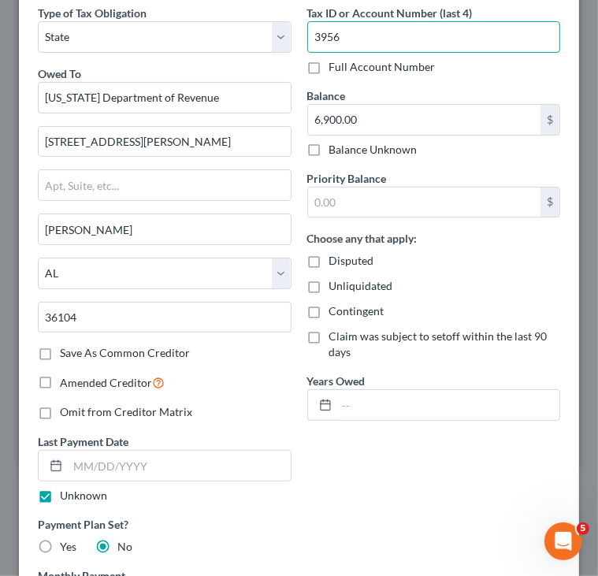
scroll to position [69, 0]
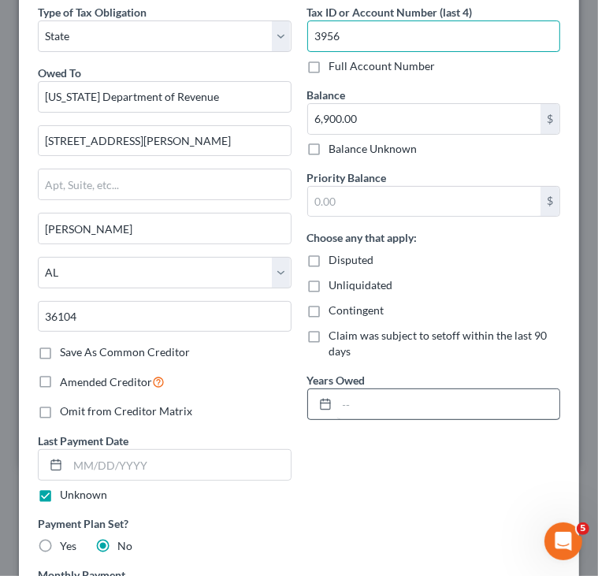
type input "3956"
click at [371, 398] on input "text" at bounding box center [448, 404] width 223 height 30
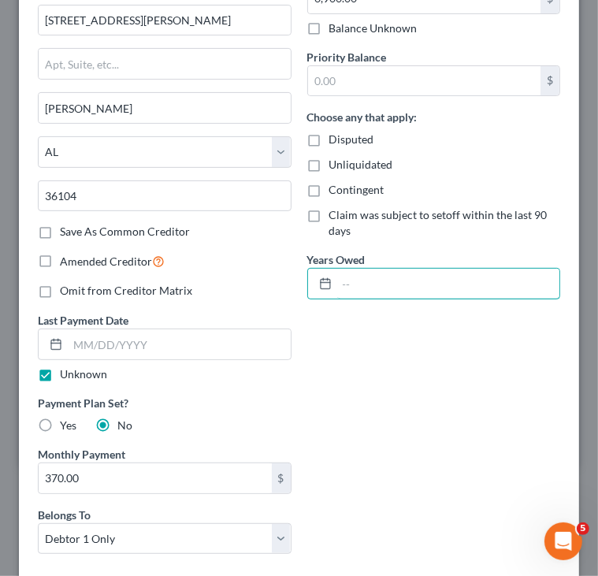
scroll to position [187, 0]
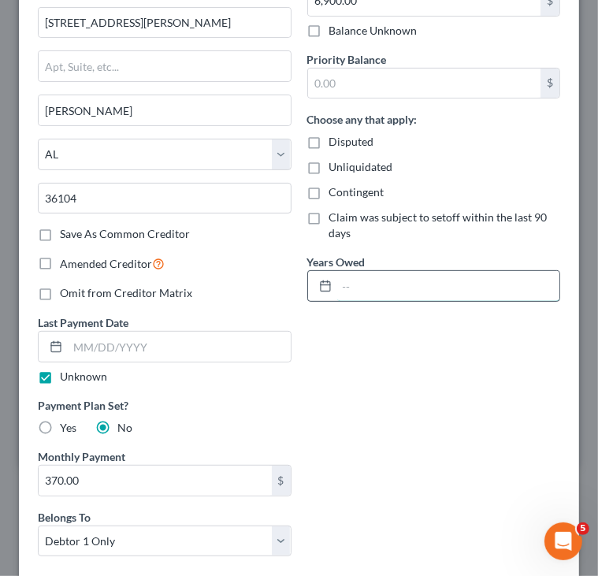
click at [382, 283] on input "text" at bounding box center [448, 286] width 223 height 30
click at [320, 287] on icon at bounding box center [325, 286] width 13 height 13
click at [319, 282] on icon at bounding box center [325, 286] width 13 height 13
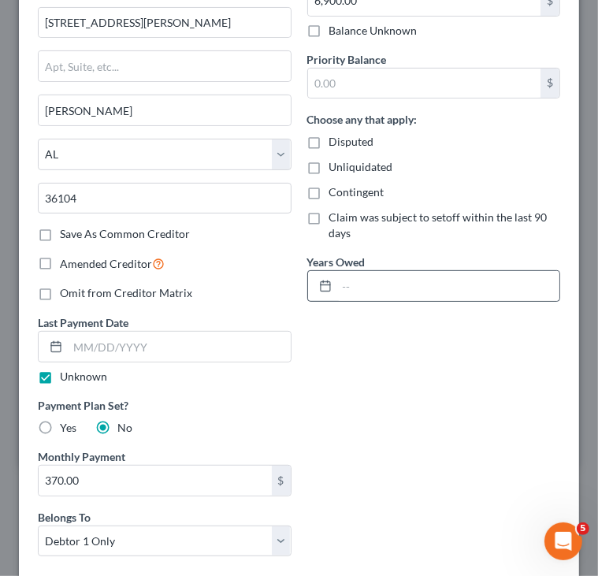
click at [319, 282] on icon at bounding box center [325, 286] width 13 height 13
click at [346, 284] on input "text" at bounding box center [448, 286] width 223 height 30
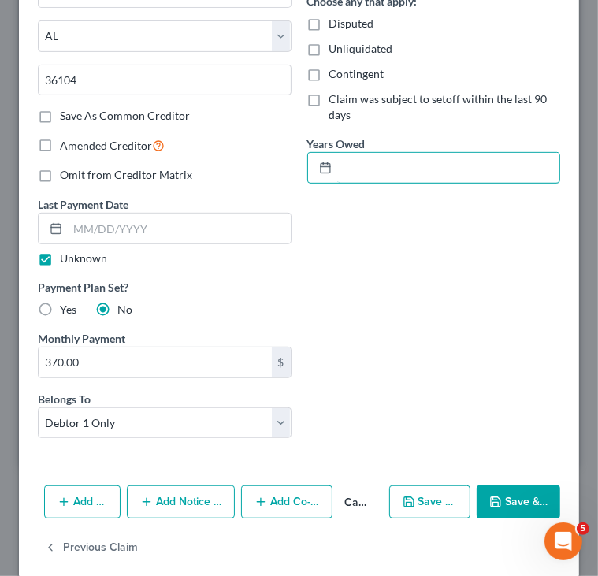
scroll to position [321, 0]
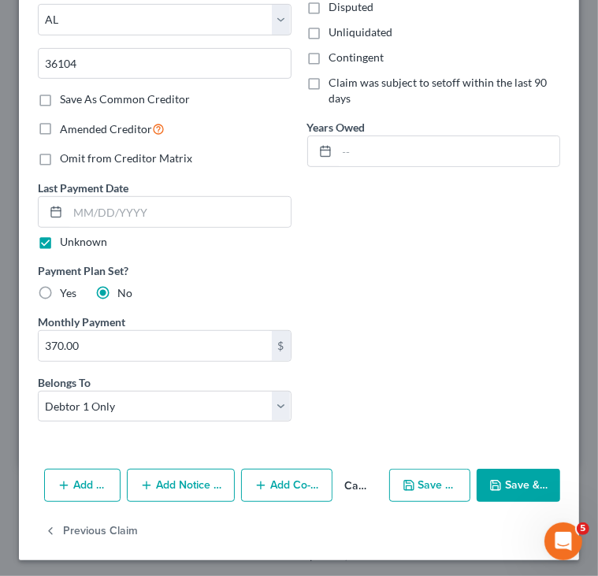
click at [502, 481] on button "Save & Close" at bounding box center [518, 485] width 83 height 33
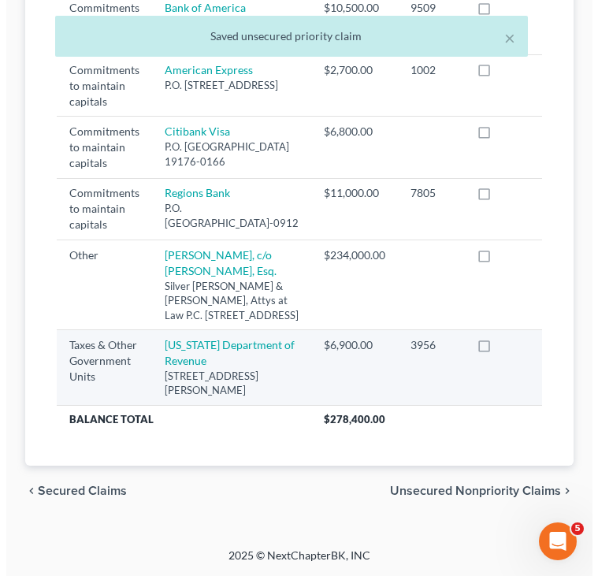
scroll to position [460, 0]
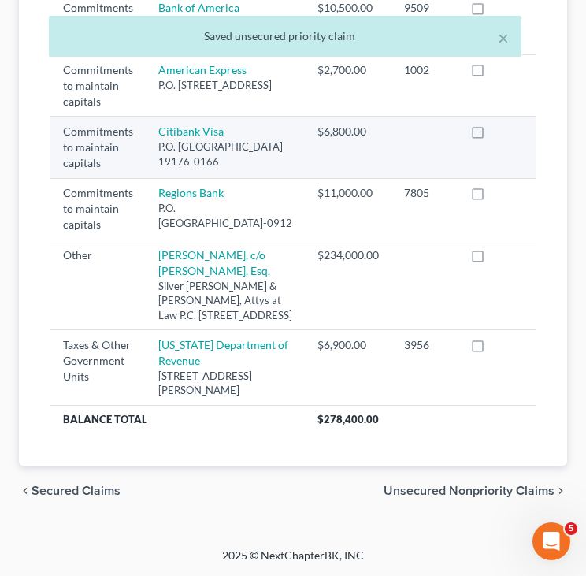
click at [543, 139] on icon "button" at bounding box center [549, 132] width 13 height 13
select select "39"
select select "0"
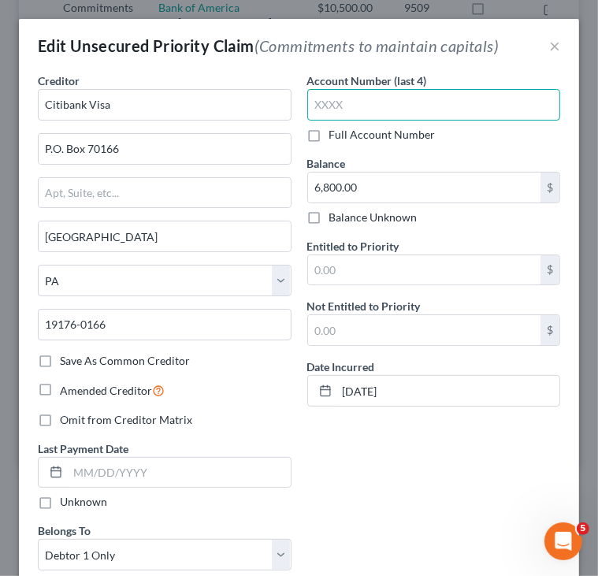
click at [378, 113] on input "text" at bounding box center [434, 105] width 254 height 32
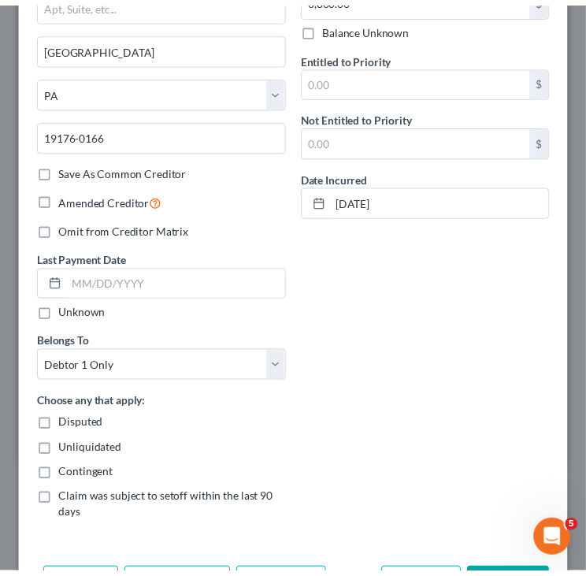
scroll to position [291, 0]
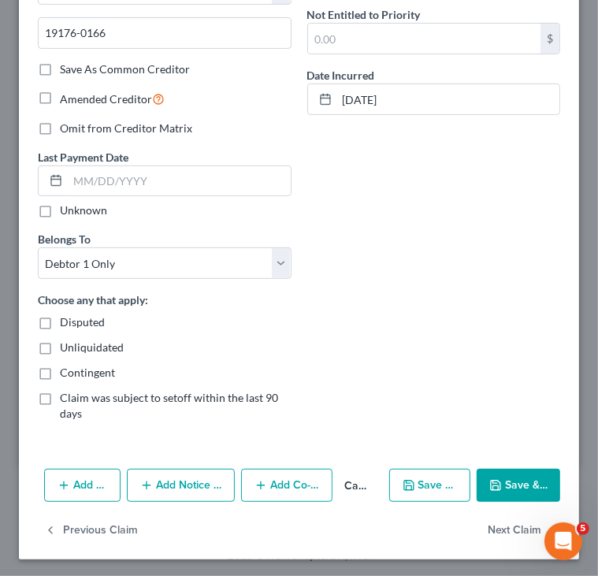
type input "8381"
click at [494, 481] on button "Save & Close" at bounding box center [518, 485] width 83 height 33
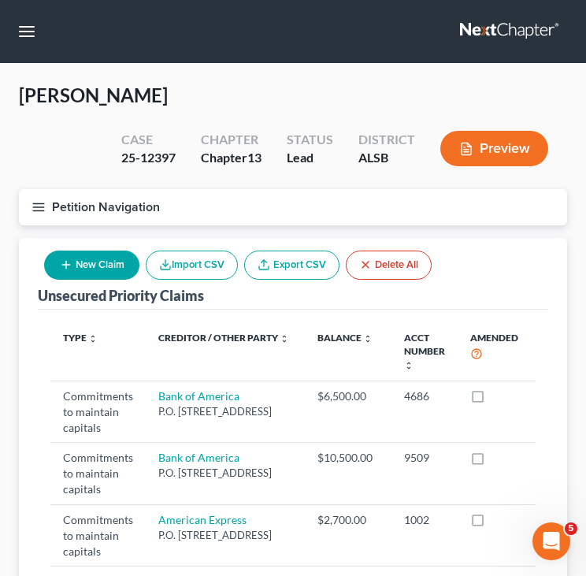
scroll to position [0, 0]
click at [65, 210] on button "Petition Navigation" at bounding box center [293, 207] width 548 height 36
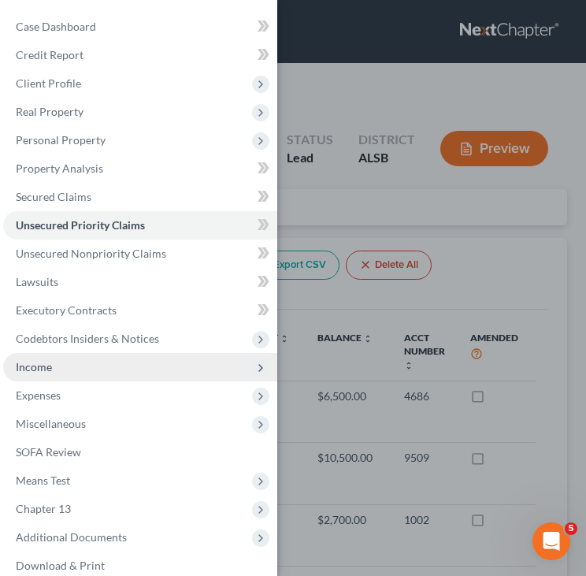
click at [72, 368] on span "Income" at bounding box center [140, 367] width 274 height 28
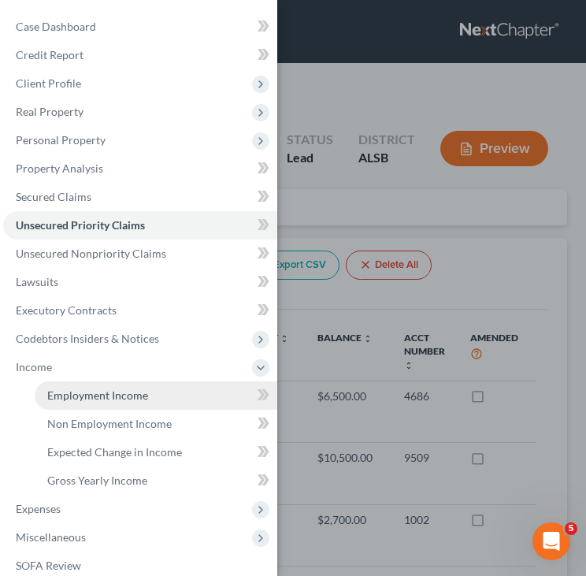
click at [104, 395] on span "Employment Income" at bounding box center [97, 394] width 101 height 13
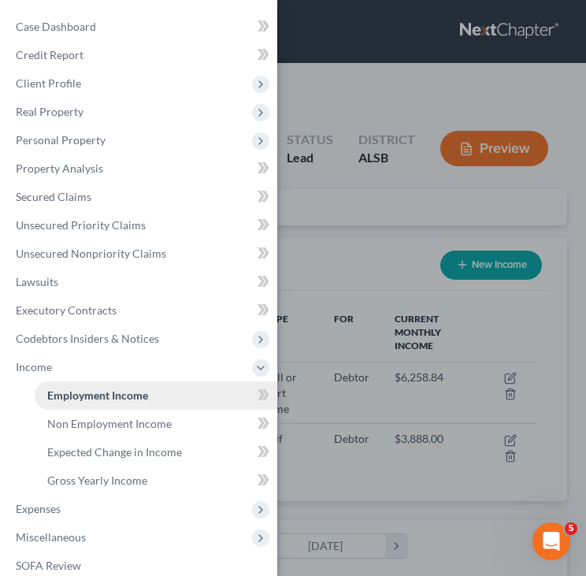
scroll to position [243, 517]
click at [356, 431] on div "Case Dashboard Payments Invoices Payments Payments Credit Report Client Profile" at bounding box center [293, 288] width 586 height 576
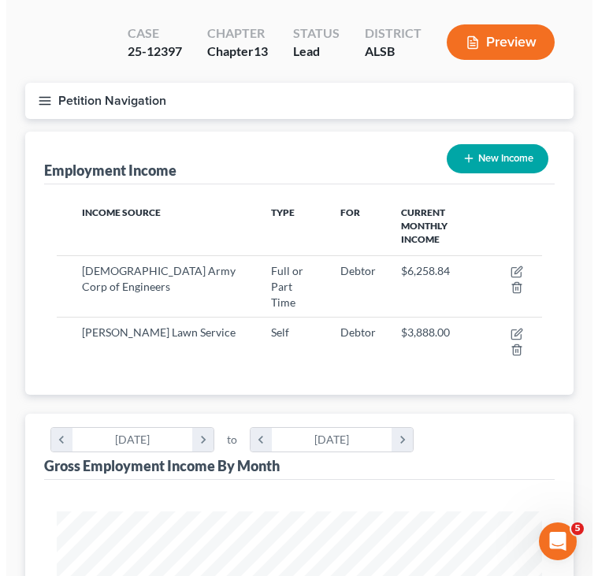
scroll to position [0, 0]
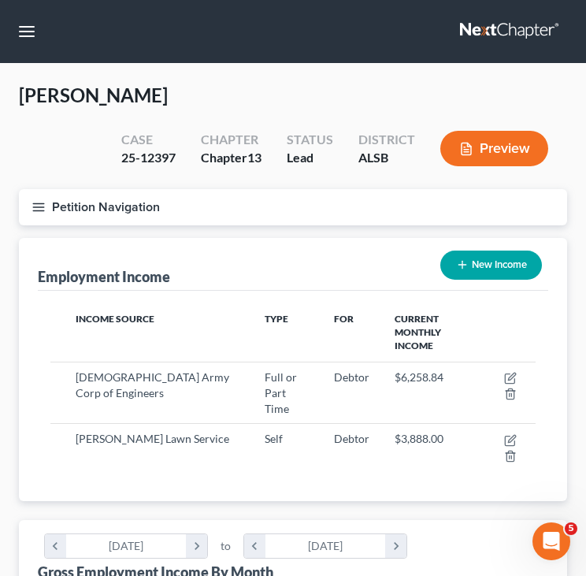
click at [466, 267] on icon "button" at bounding box center [462, 264] width 13 height 13
select select "0"
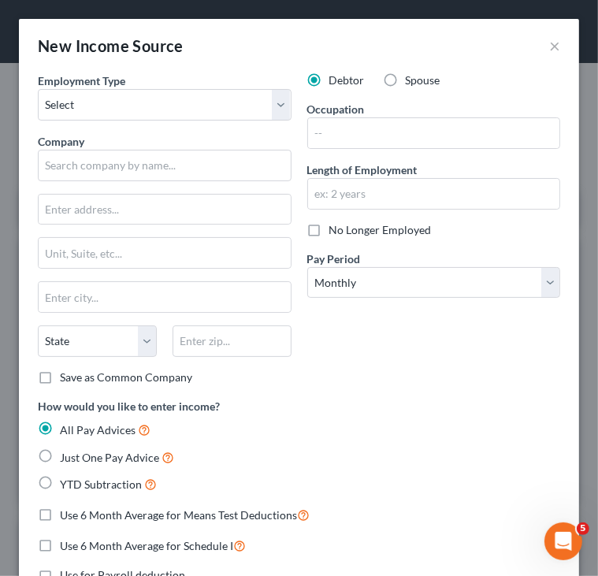
scroll to position [248, 529]
click at [406, 80] on label "Spouse" at bounding box center [423, 80] width 35 height 16
click at [412, 80] on input "Spouse" at bounding box center [417, 77] width 10 height 10
radio input "true"
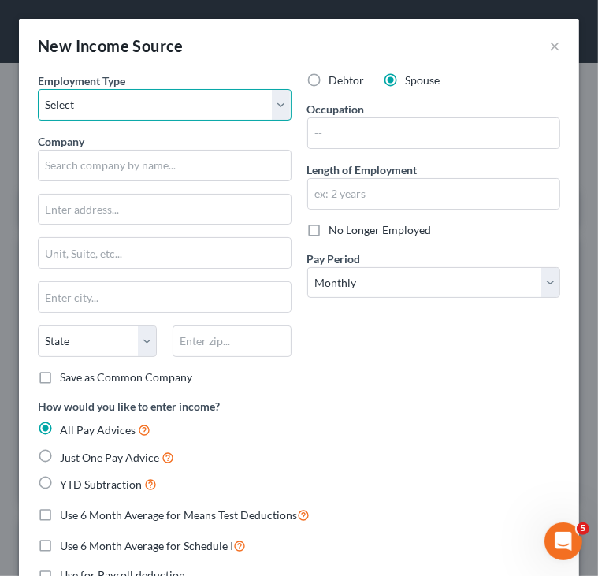
click at [202, 100] on select "Select Full or [DEMOGRAPHIC_DATA] Employment Self Employment" at bounding box center [165, 105] width 254 height 32
select select "0"
click at [38, 89] on select "Select Full or [DEMOGRAPHIC_DATA] Employment Self Employment" at bounding box center [165, 105] width 254 height 32
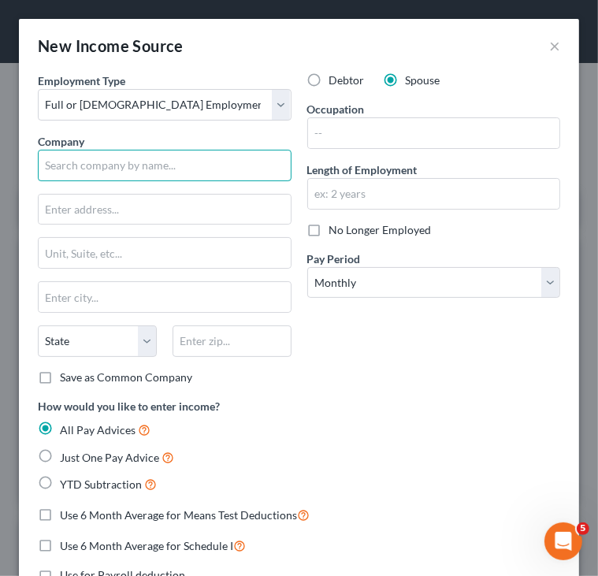
click at [165, 158] on input "text" at bounding box center [165, 166] width 254 height 32
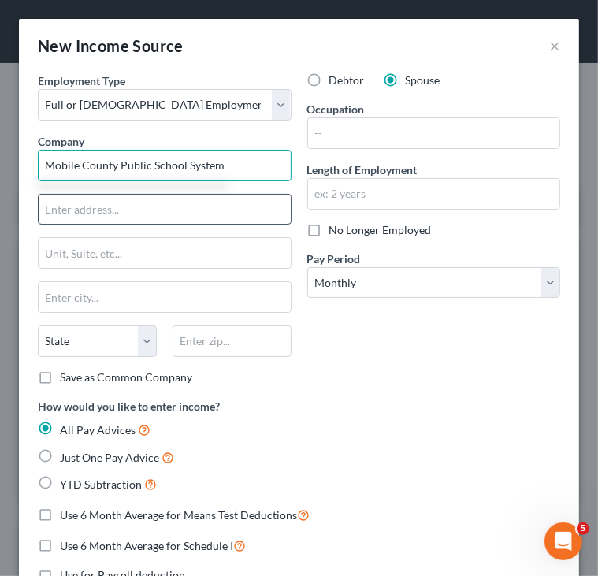
type input "Mobile County Public School System"
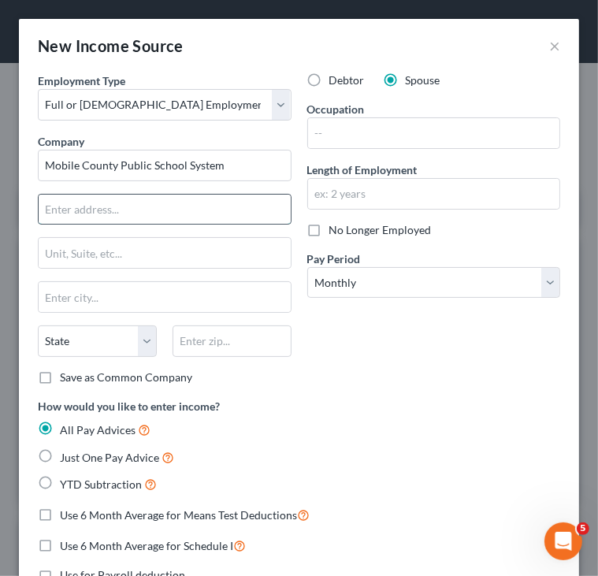
click at [183, 217] on input "text" at bounding box center [165, 210] width 252 height 30
type input "1 Magnum Pass"
click at [202, 290] on input "text" at bounding box center [165, 297] width 252 height 30
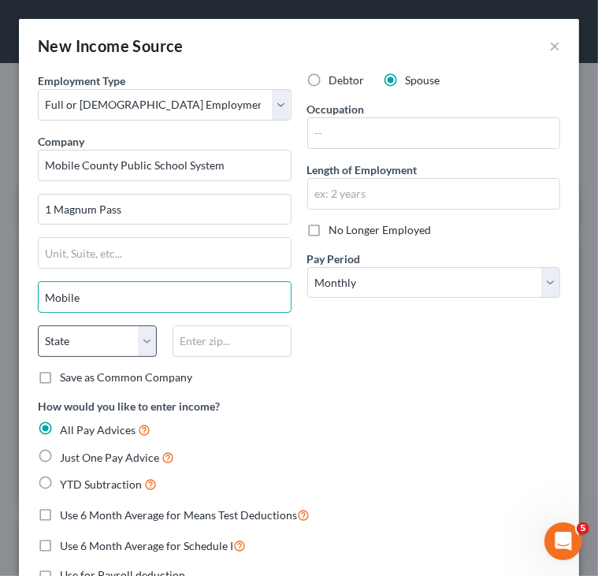
type input "Mobile"
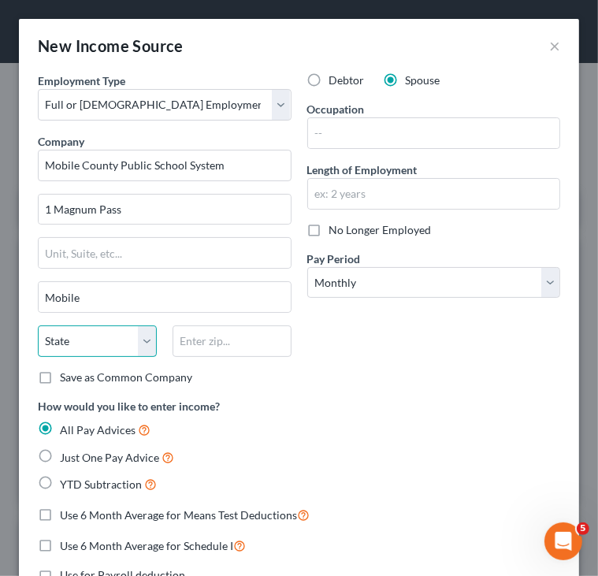
click at [58, 336] on select "State [US_STATE] AK AR AZ CA CO CT DE DC [GEOGRAPHIC_DATA] [GEOGRAPHIC_DATA] GU…" at bounding box center [97, 341] width 119 height 32
select select "0"
click at [38, 325] on select "State [US_STATE] AK AR AZ CA CO CT DE DC [GEOGRAPHIC_DATA] [GEOGRAPHIC_DATA] GU…" at bounding box center [97, 341] width 119 height 32
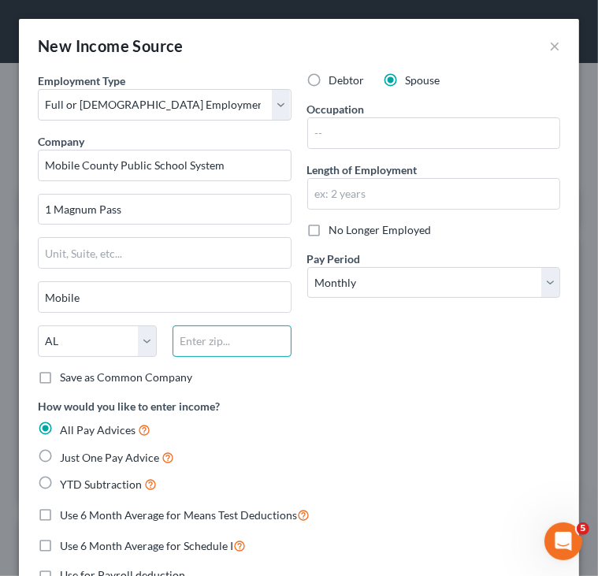
click at [243, 341] on input "text" at bounding box center [231, 341] width 119 height 32
type input "36618"
click at [344, 327] on div "Debtor Spouse Occupation Length of Employment No Longer Employed Pay Period * S…" at bounding box center [433, 234] width 269 height 325
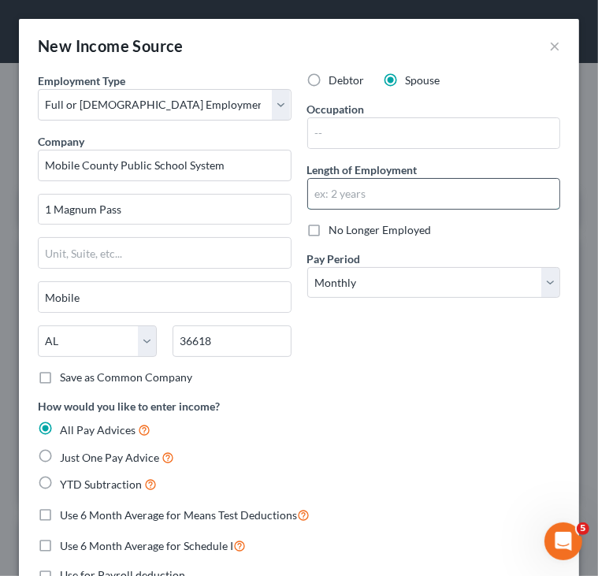
click at [344, 187] on input "text" at bounding box center [434, 194] width 252 height 30
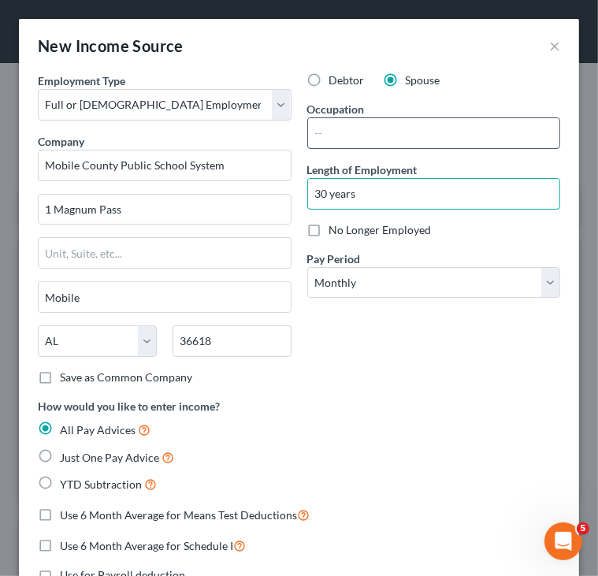
type input "30 years"
click at [343, 132] on input "text" at bounding box center [434, 133] width 252 height 30
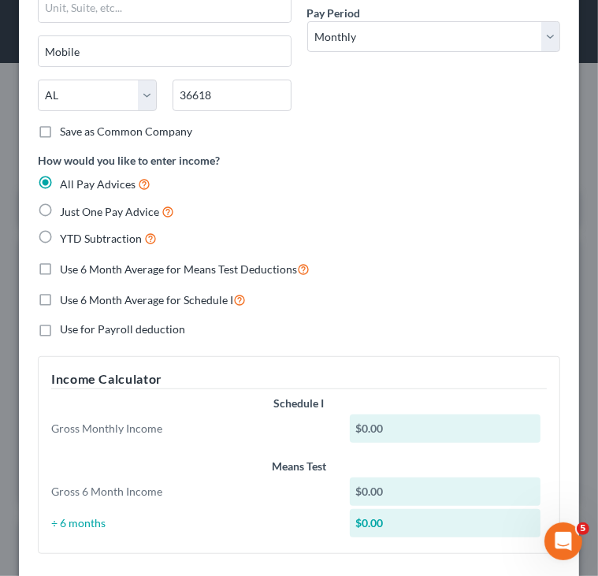
scroll to position [250, 0]
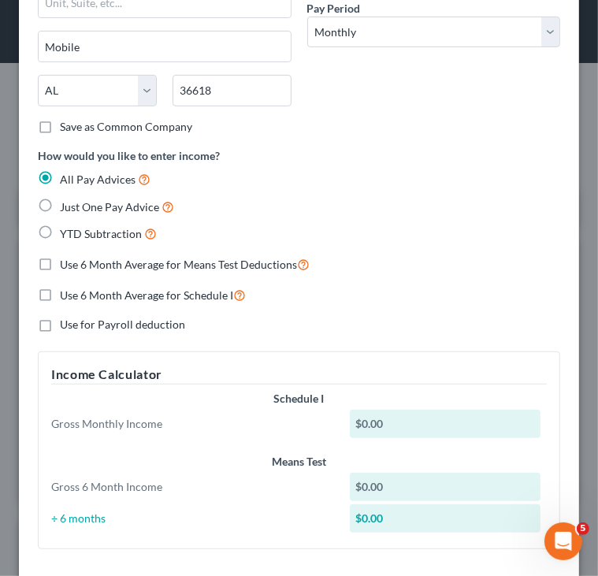
type input "Executive"
click at [60, 203] on label "Just One Pay Advice" at bounding box center [117, 207] width 114 height 18
click at [66, 203] on input "Just One Pay Advice" at bounding box center [71, 203] width 10 height 10
radio input "true"
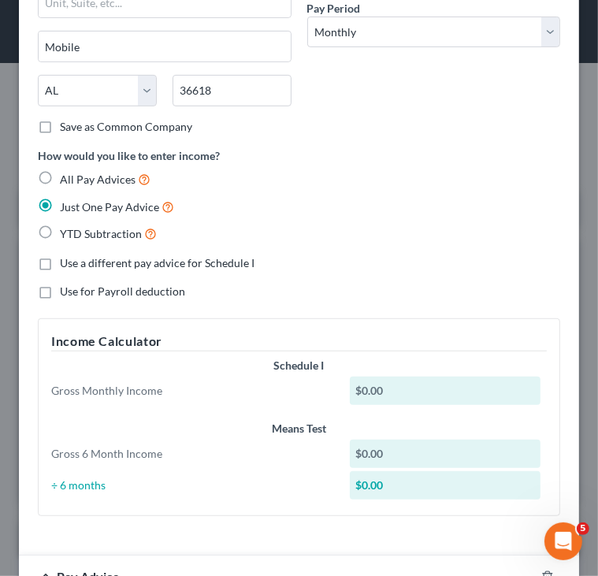
click at [383, 386] on div "$0.00" at bounding box center [445, 391] width 191 height 28
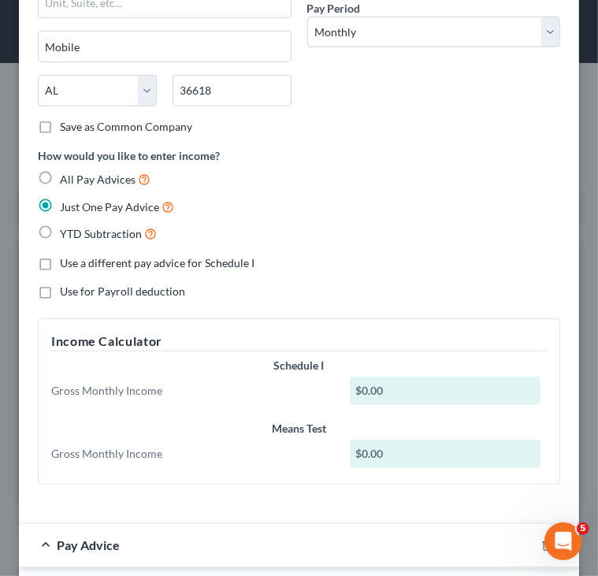
click at [359, 388] on div "$0.00" at bounding box center [445, 391] width 191 height 28
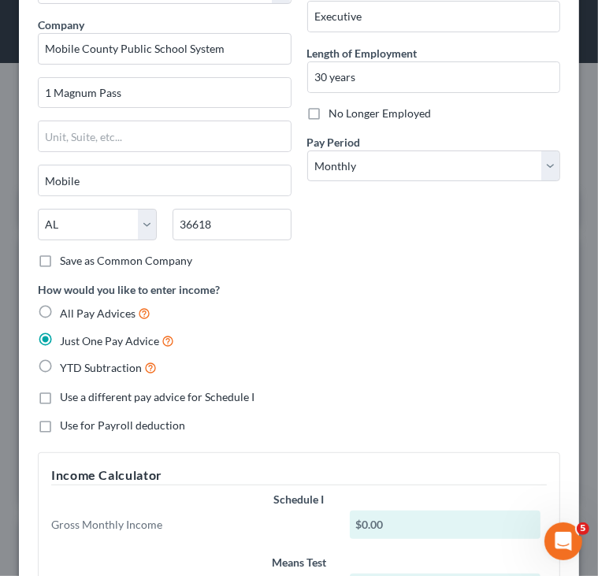
scroll to position [125, 0]
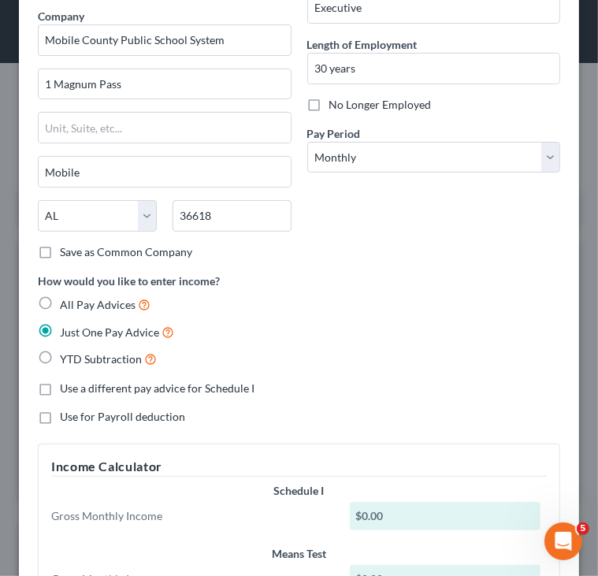
click at [354, 515] on div "$0.00" at bounding box center [445, 516] width 191 height 28
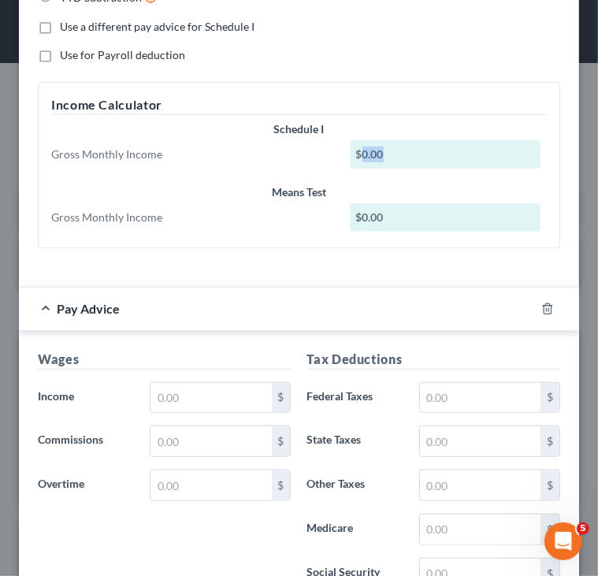
scroll to position [488, 0]
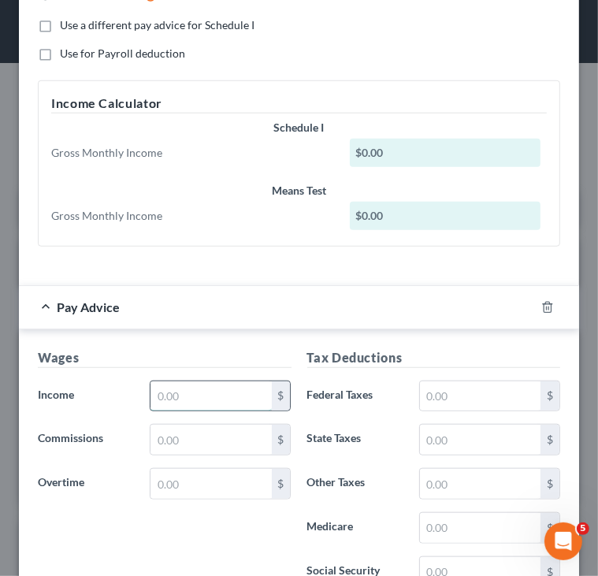
click at [212, 390] on input "text" at bounding box center [210, 396] width 121 height 30
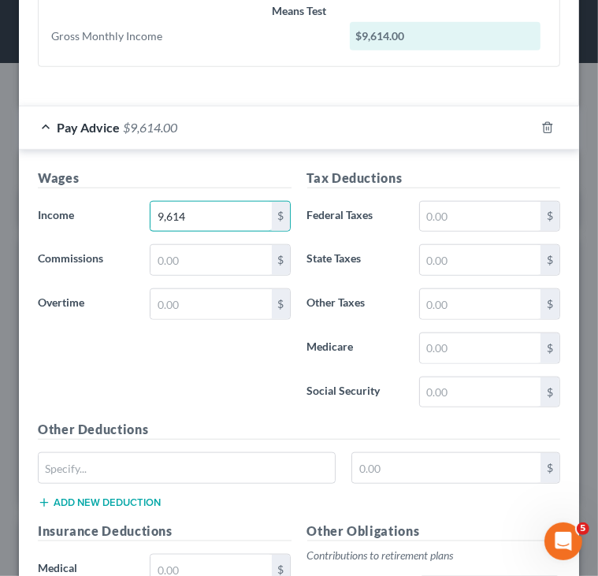
scroll to position [670, 0]
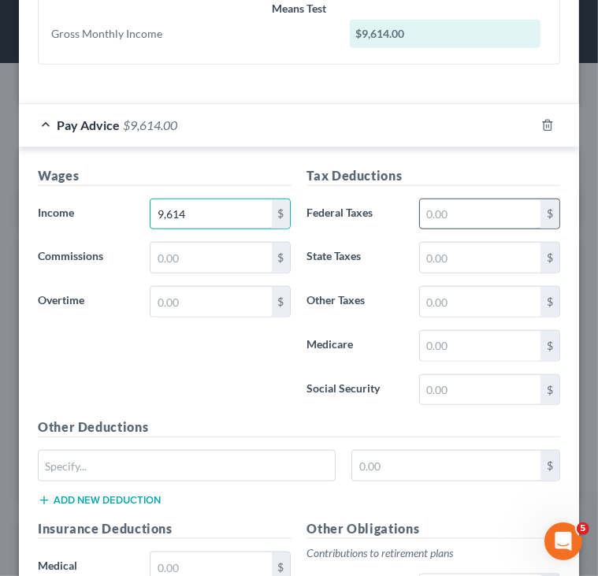
type input "9,614"
click at [453, 209] on input "text" at bounding box center [480, 214] width 121 height 30
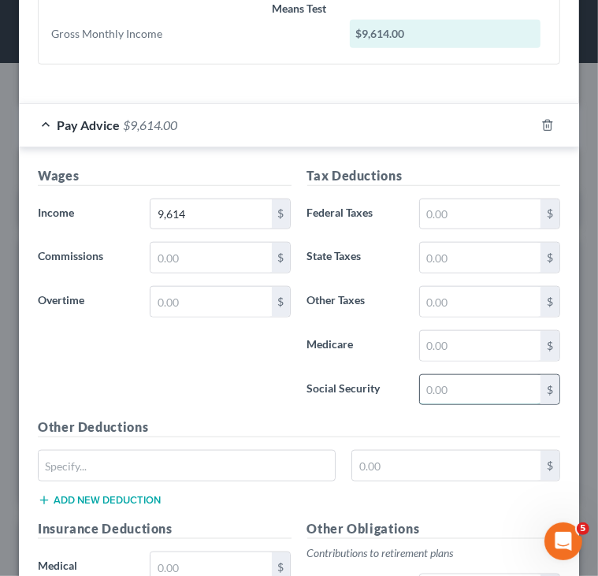
click at [443, 388] on input "text" at bounding box center [480, 390] width 121 height 30
type input "473"
click at [442, 338] on input "text" at bounding box center [480, 346] width 121 height 30
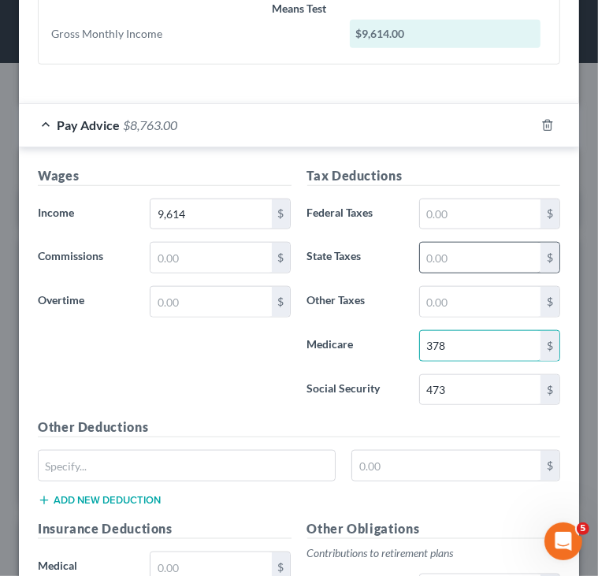
type input "378"
click at [426, 250] on input "text" at bounding box center [480, 258] width 121 height 30
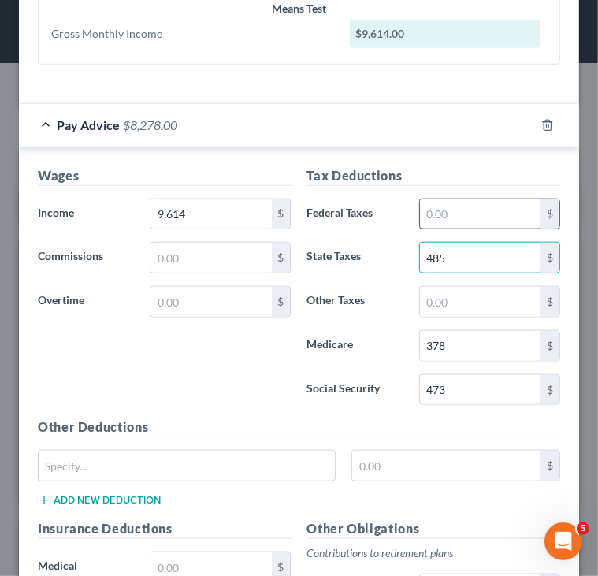
type input "485"
click at [422, 207] on input "text" at bounding box center [480, 214] width 121 height 30
type input "1"
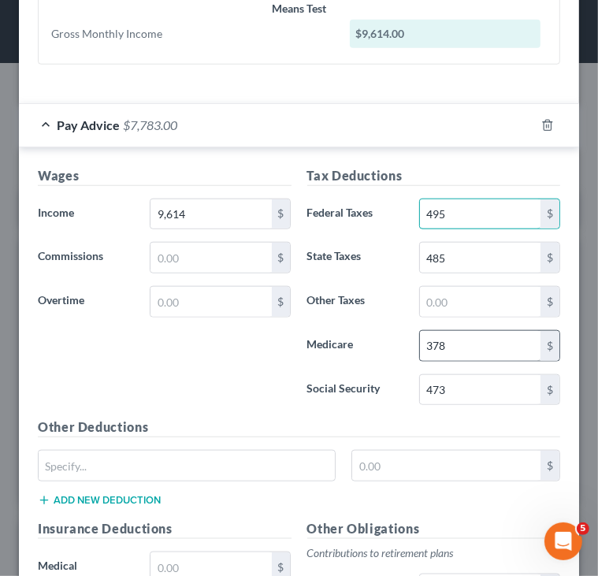
type input "495"
click at [424, 343] on input "378" at bounding box center [480, 346] width 121 height 30
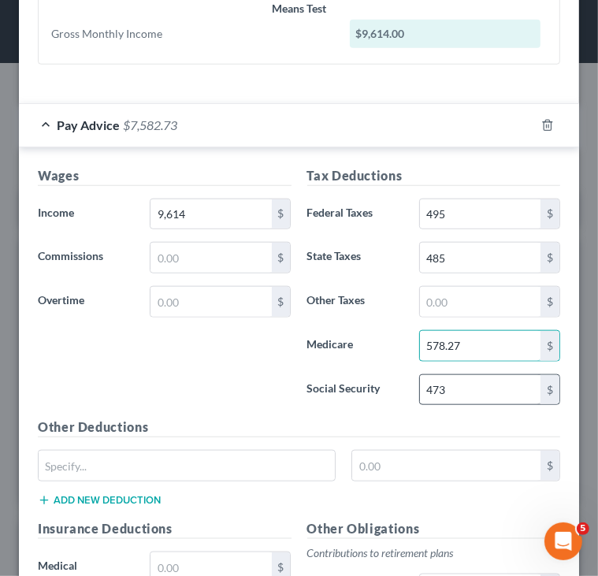
type input "578.27"
click at [443, 383] on input "473" at bounding box center [480, 390] width 121 height 30
type input "473.10"
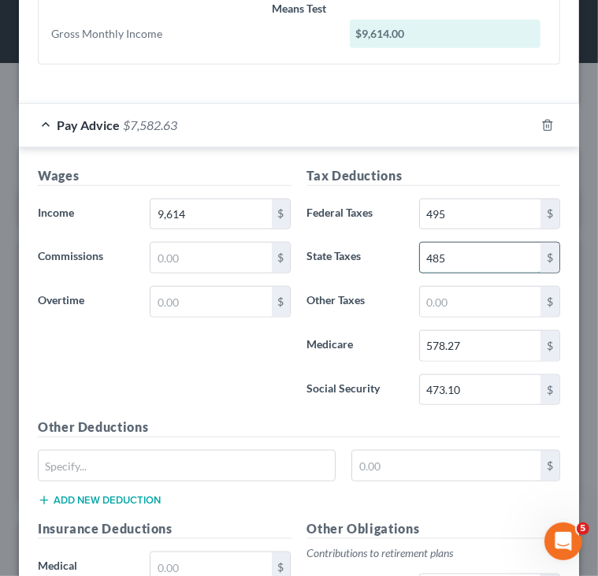
click at [444, 250] on input "485" at bounding box center [480, 258] width 121 height 30
type input "485.10"
click at [441, 213] on input "495" at bounding box center [480, 214] width 121 height 30
type input "495.10"
click at [423, 250] on input "485.10" at bounding box center [480, 258] width 121 height 30
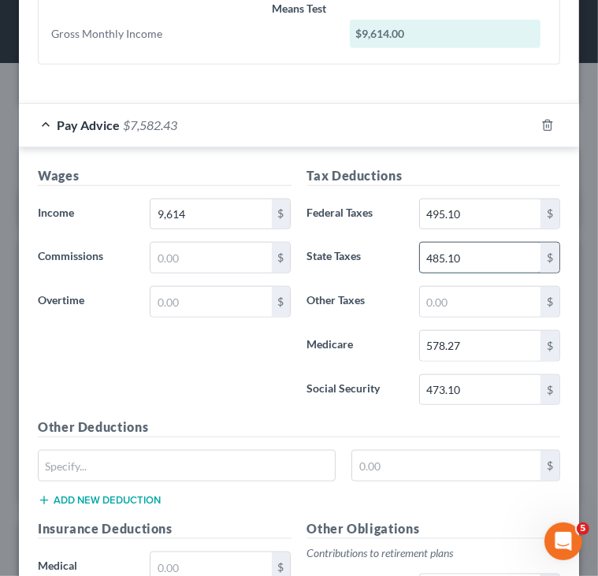
click at [422, 255] on input "485.10" at bounding box center [480, 258] width 121 height 30
type input "585.10"
click at [425, 209] on input "495.10" at bounding box center [480, 214] width 121 height 30
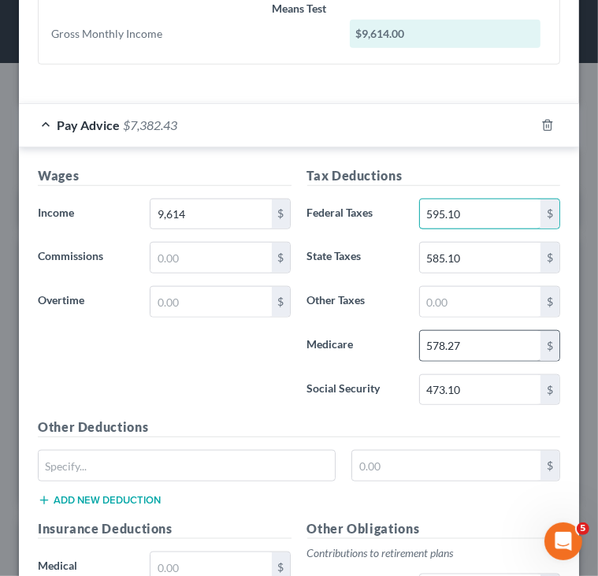
type input "595.10"
click at [435, 338] on input "578.27" at bounding box center [480, 346] width 121 height 30
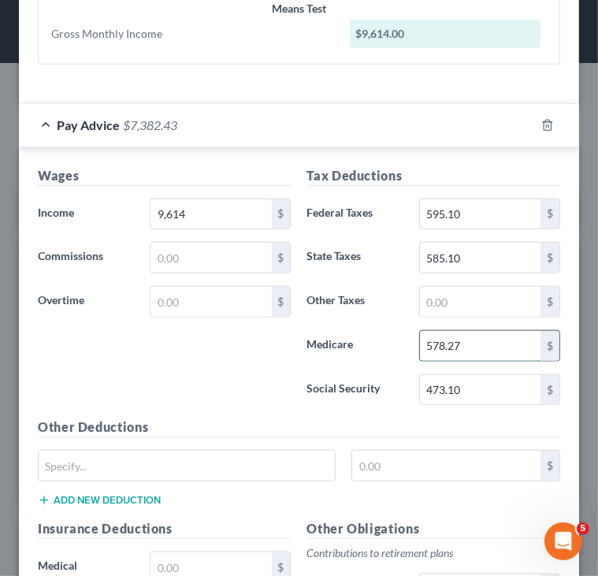
click at [435, 338] on input "578.27" at bounding box center [480, 346] width 121 height 30
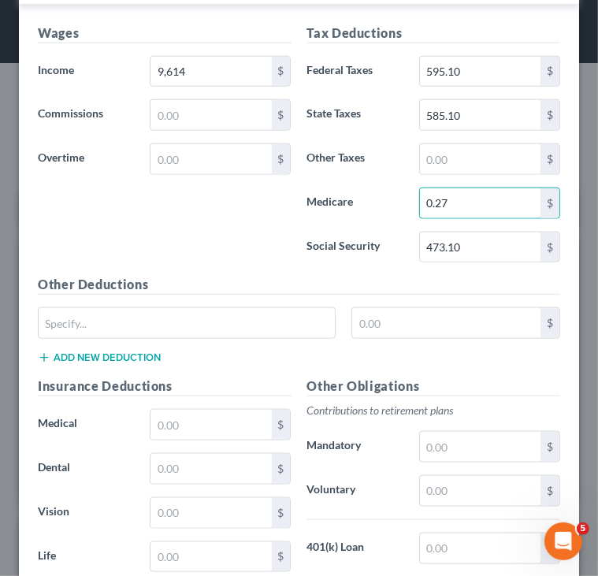
scroll to position [819, 0]
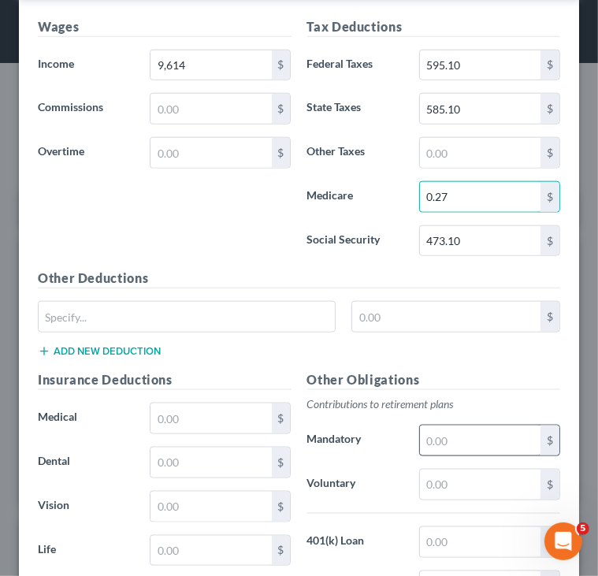
type input "0.27"
click at [454, 431] on input "text" at bounding box center [480, 440] width 121 height 30
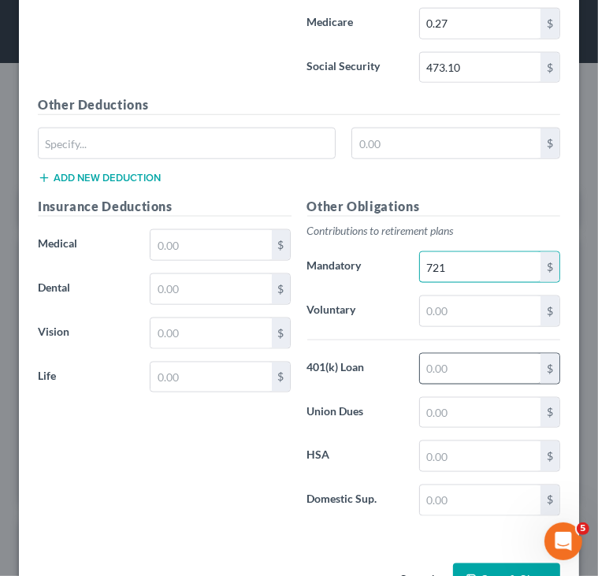
scroll to position [1037, 0]
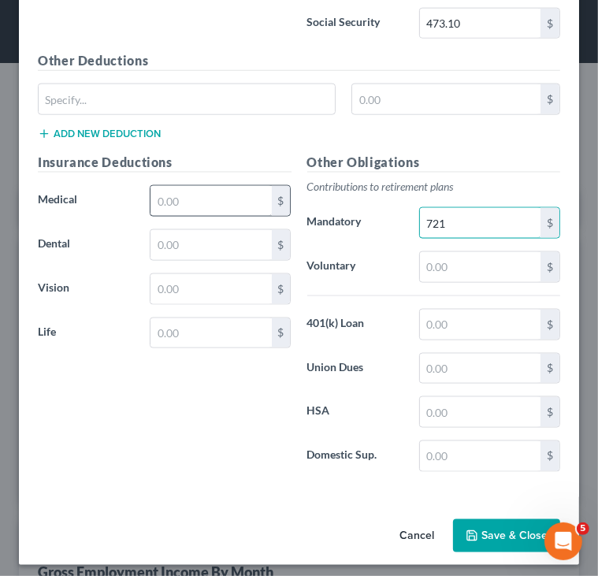
type input "721"
click at [176, 200] on input "text" at bounding box center [210, 201] width 121 height 30
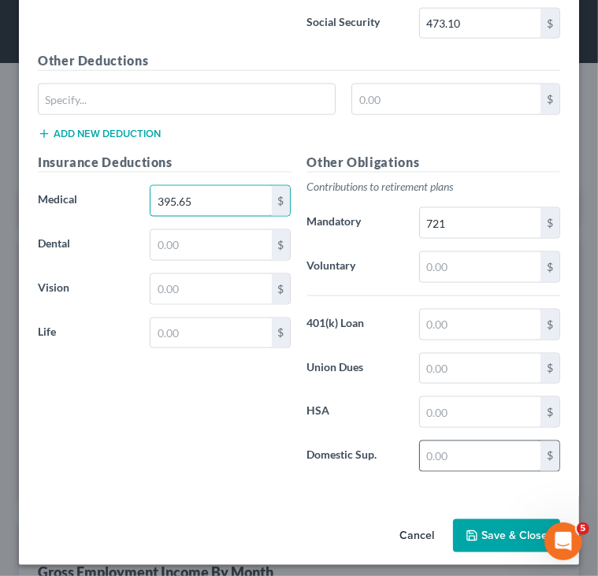
type input "395.65"
click at [446, 454] on input "text" at bounding box center [480, 456] width 121 height 30
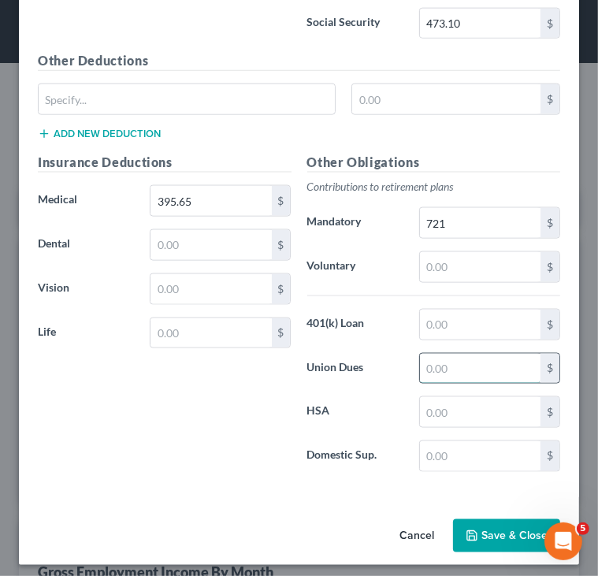
click at [454, 371] on input "text" at bounding box center [480, 369] width 121 height 30
type input "53"
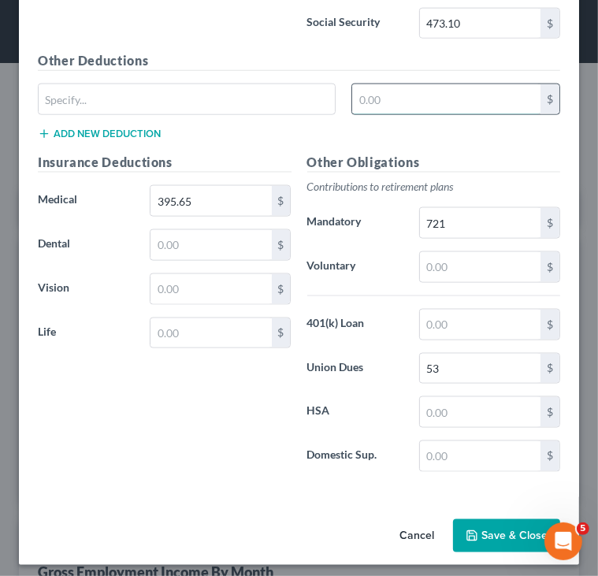
click at [421, 98] on input "text" at bounding box center [446, 99] width 188 height 30
type input "959.65"
click at [433, 112] on div "959.65 $" at bounding box center [299, 105] width 538 height 44
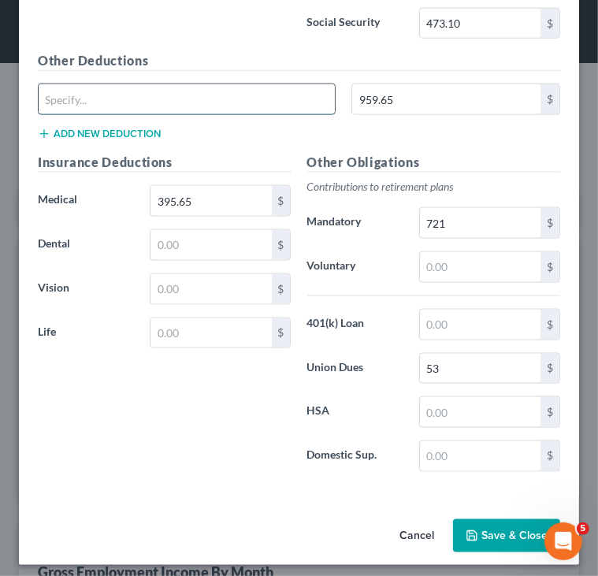
click at [284, 91] on input "text" at bounding box center [187, 99] width 296 height 30
type input "Other"
click at [142, 128] on button "Add new deduction" at bounding box center [99, 134] width 123 height 13
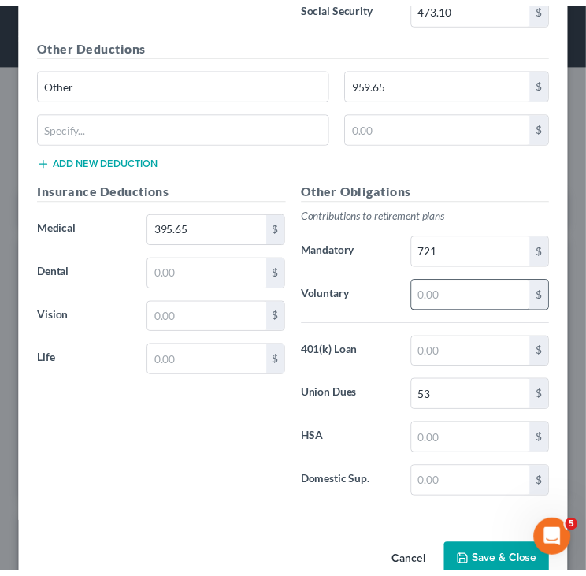
scroll to position [1055, 0]
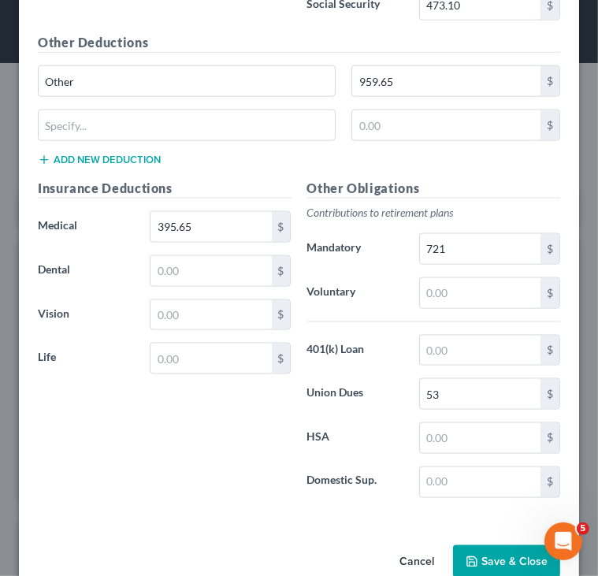
click at [509, 551] on button "Save & Close" at bounding box center [506, 561] width 107 height 33
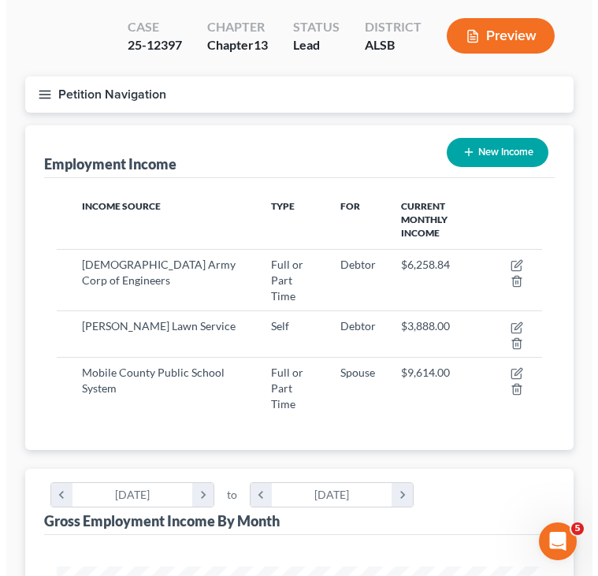
scroll to position [111, 0]
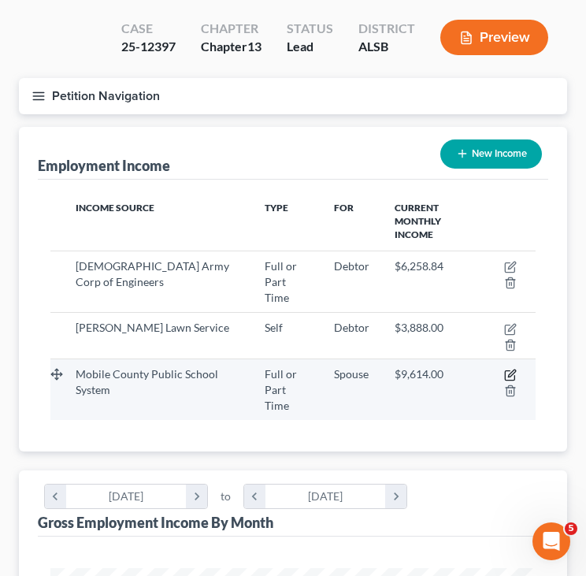
click at [506, 369] on icon "button" at bounding box center [510, 375] width 13 height 13
select select "0"
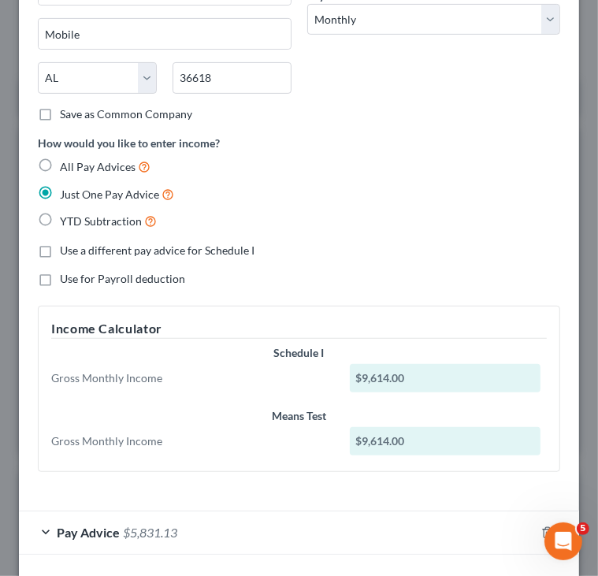
scroll to position [325, 0]
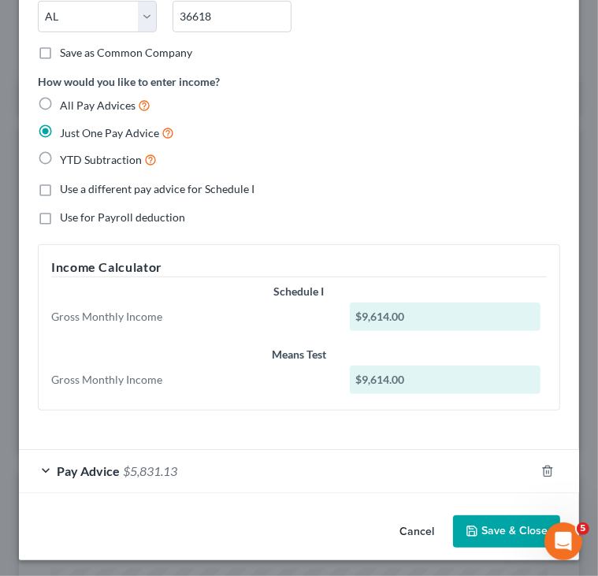
click at [50, 462] on div "Pay Advice $5,831.13" at bounding box center [277, 471] width 516 height 42
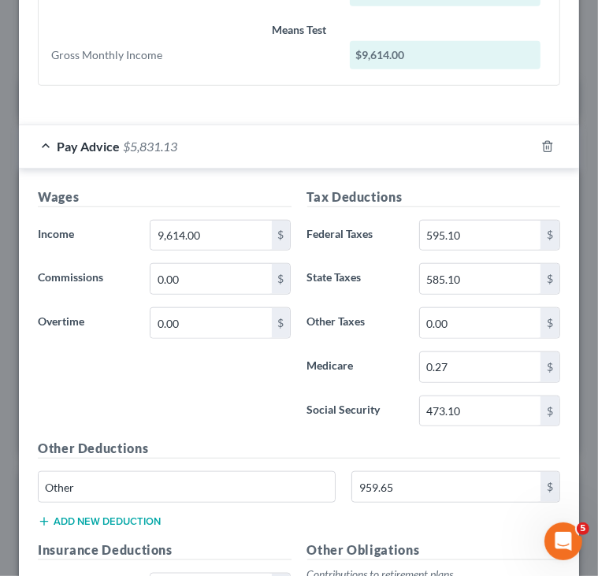
scroll to position [649, 0]
click at [422, 362] on input "0.27" at bounding box center [480, 367] width 121 height 30
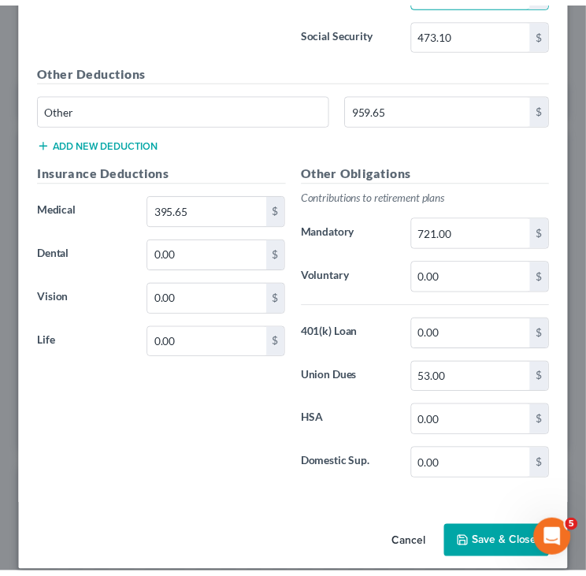
scroll to position [1037, 0]
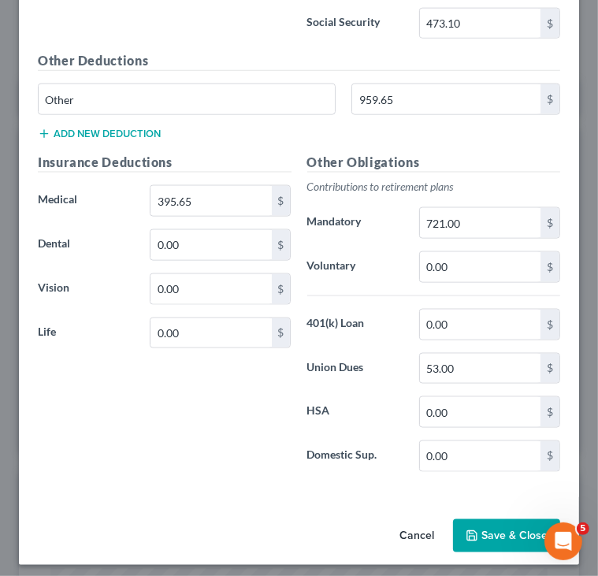
type input "653.27"
click at [473, 525] on button "Save & Close" at bounding box center [506, 535] width 107 height 33
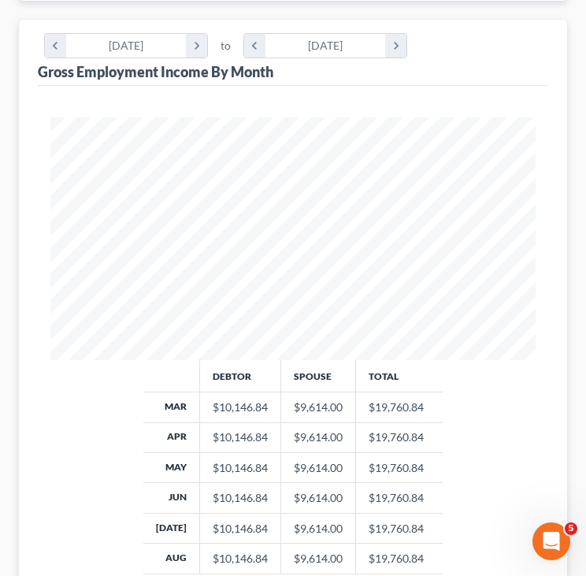
scroll to position [728, 0]
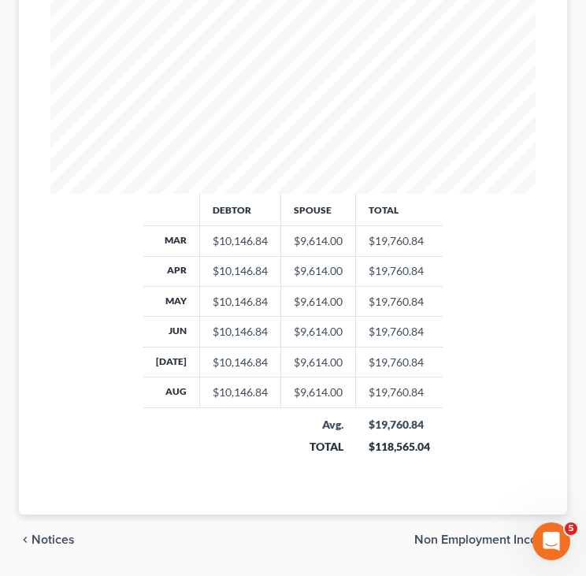
click at [465, 533] on span "Non Employment Income" at bounding box center [484, 539] width 140 height 13
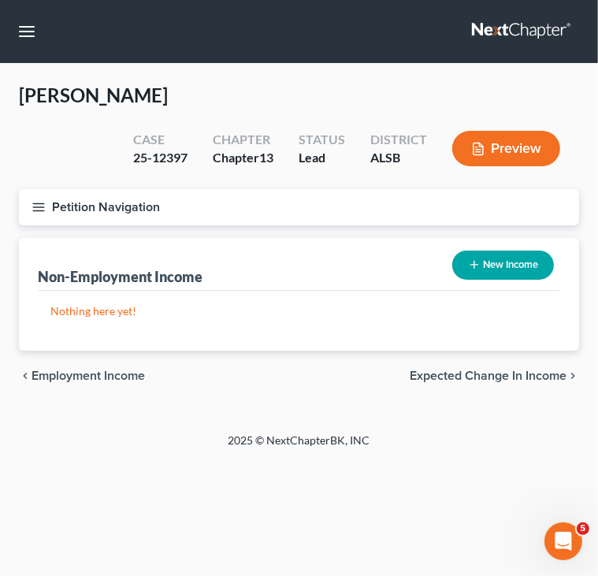
click at [483, 270] on button "New Income" at bounding box center [503, 264] width 102 height 29
select select "0"
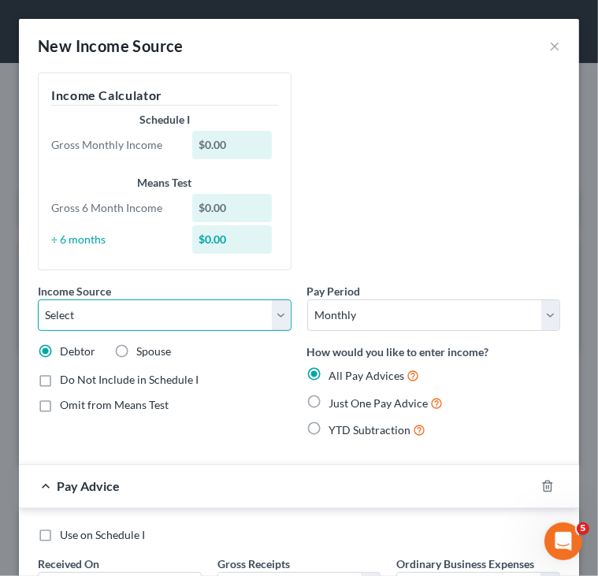
click at [269, 310] on select "Select Unemployment Disability (from employer) Pension Retirement Social Securi…" at bounding box center [165, 315] width 254 height 32
select select "2"
click at [38, 299] on select "Select Unemployment Disability (from employer) Pension Retirement Social Securi…" at bounding box center [165, 315] width 254 height 32
click at [329, 399] on label "Just One Pay Advice" at bounding box center [386, 403] width 114 height 18
click at [336, 399] on input "Just One Pay Advice" at bounding box center [341, 399] width 10 height 10
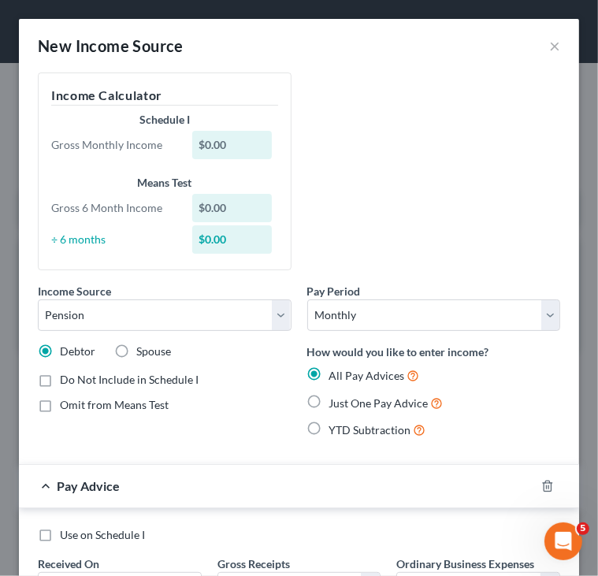
radio input "true"
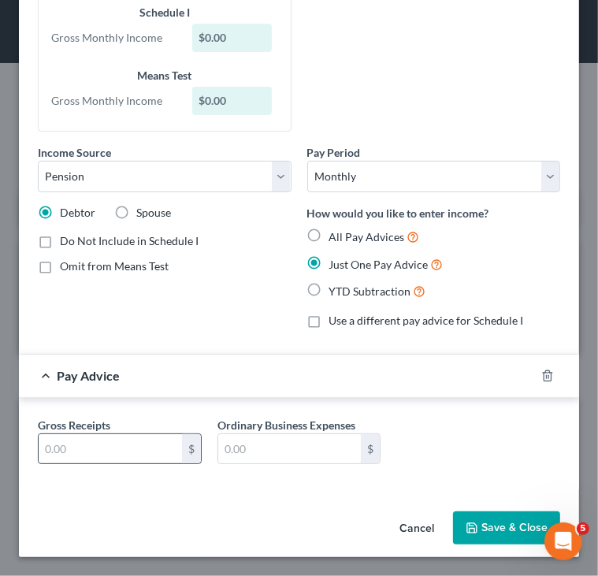
scroll to position [106, 0]
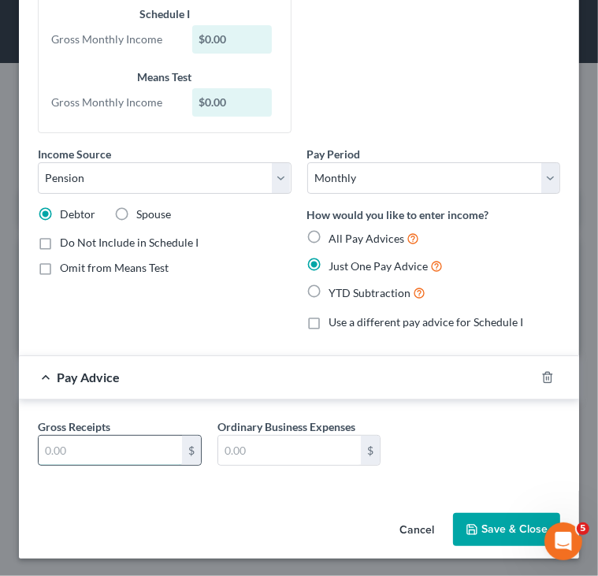
click at [161, 454] on input "text" at bounding box center [110, 451] width 143 height 30
type input "4,200"
click at [504, 536] on button "Save & Close" at bounding box center [506, 529] width 107 height 33
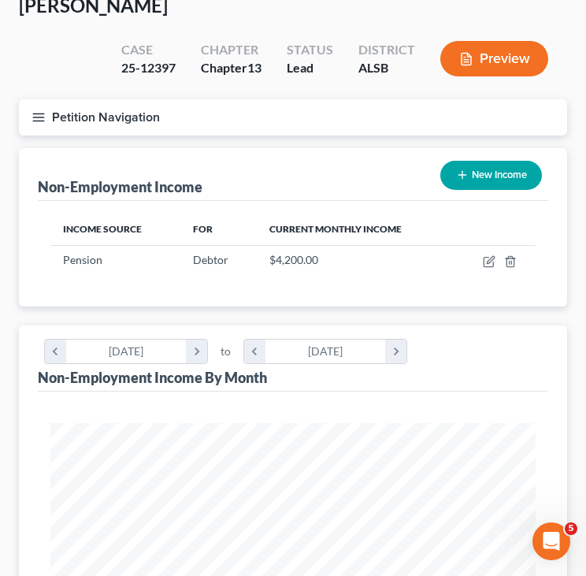
scroll to position [0, 0]
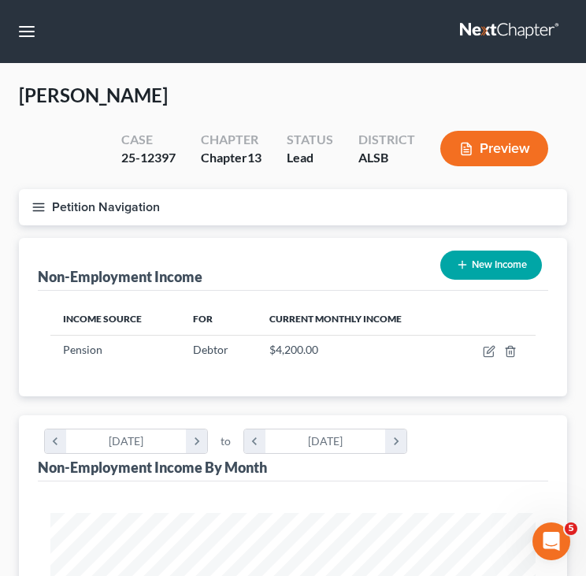
click at [176, 199] on button "Petition Navigation" at bounding box center [293, 207] width 548 height 36
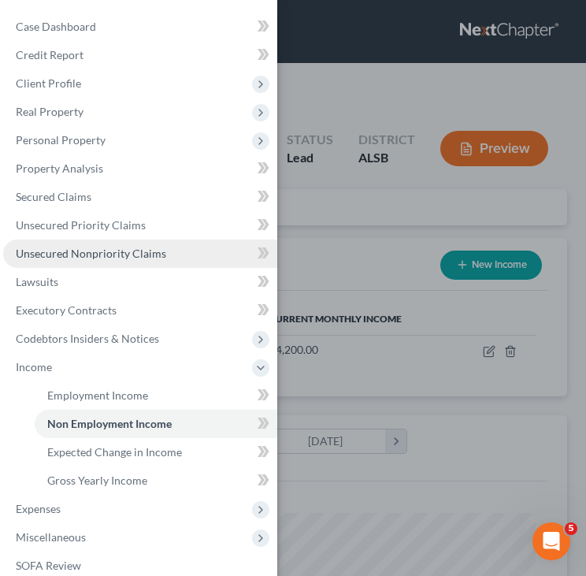
scroll to position [158, 0]
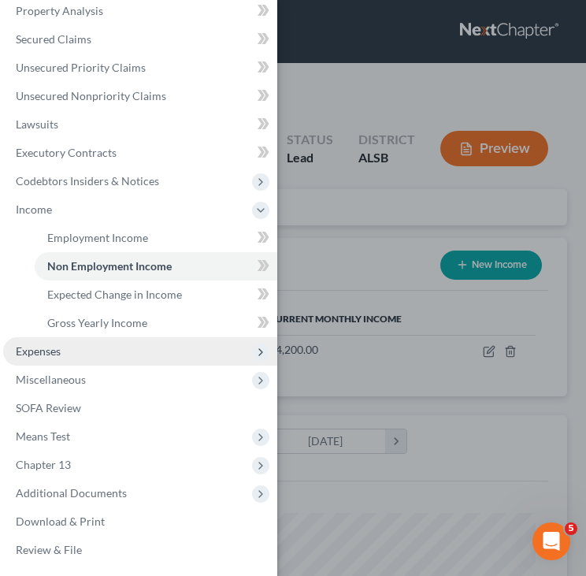
click at [43, 338] on span "Expenses" at bounding box center [140, 351] width 274 height 28
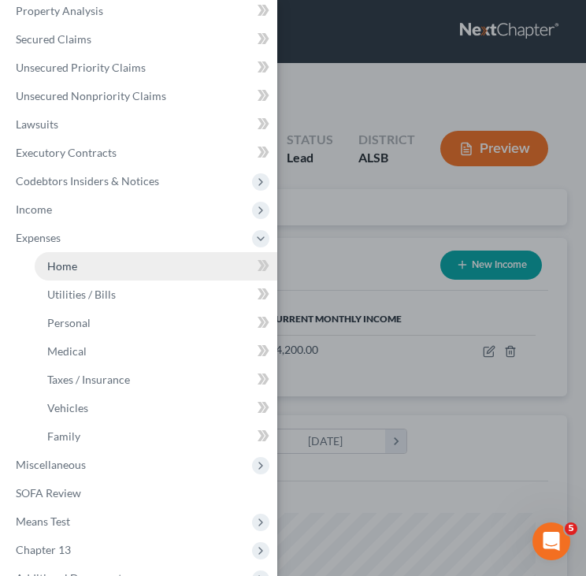
click at [65, 273] on link "Home" at bounding box center [156, 266] width 243 height 28
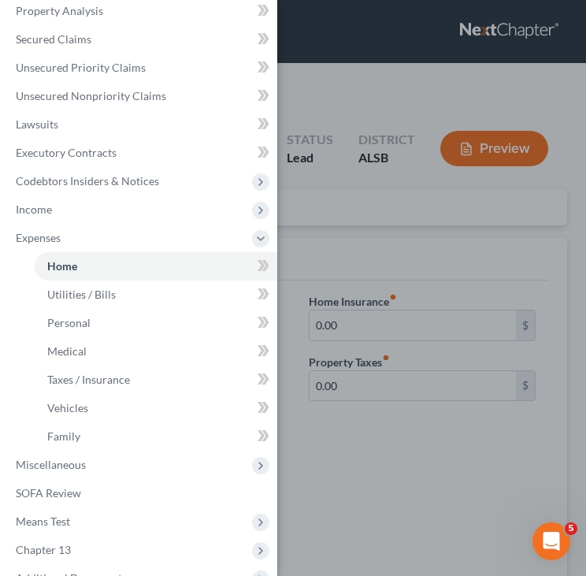
click at [375, 450] on div "Case Dashboard Payments Invoices Payments Payments Credit Report Client Profile" at bounding box center [293, 288] width 586 height 576
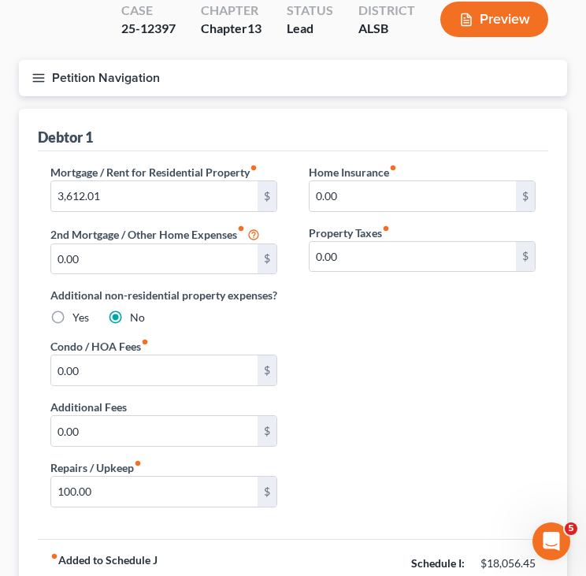
scroll to position [129, 0]
click at [230, 379] on input "0.00" at bounding box center [154, 370] width 206 height 30
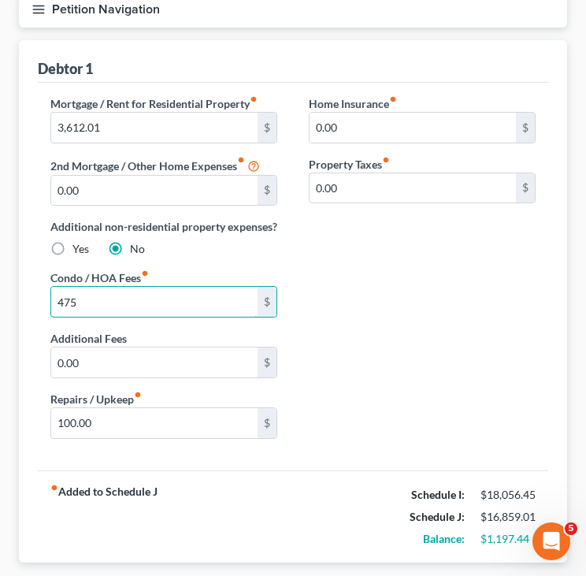
scroll to position [198, 0]
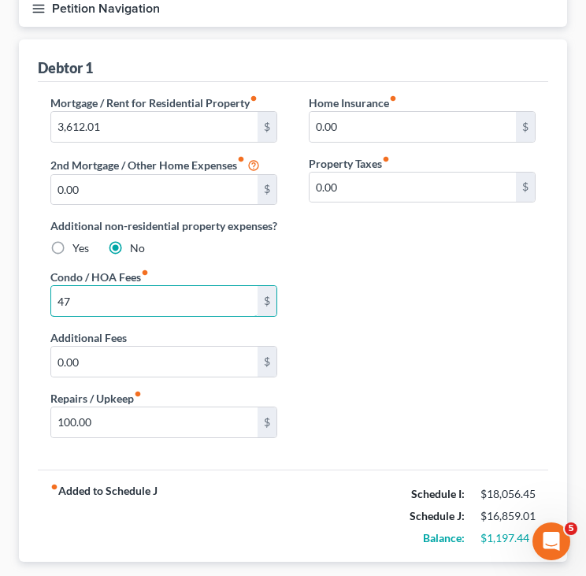
type input "4"
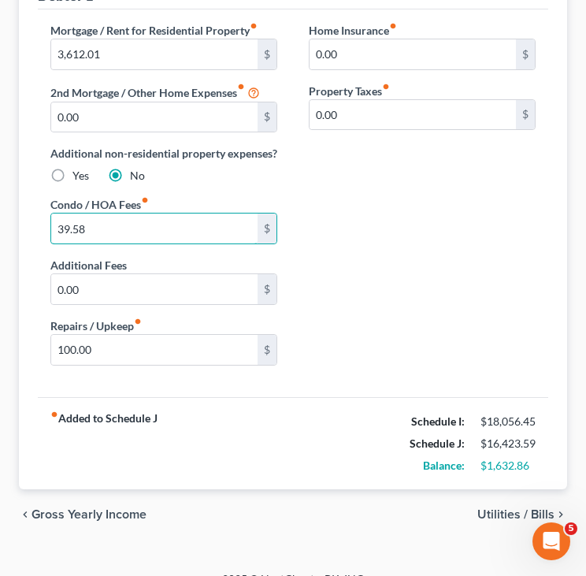
scroll to position [271, 0]
type input "39.58"
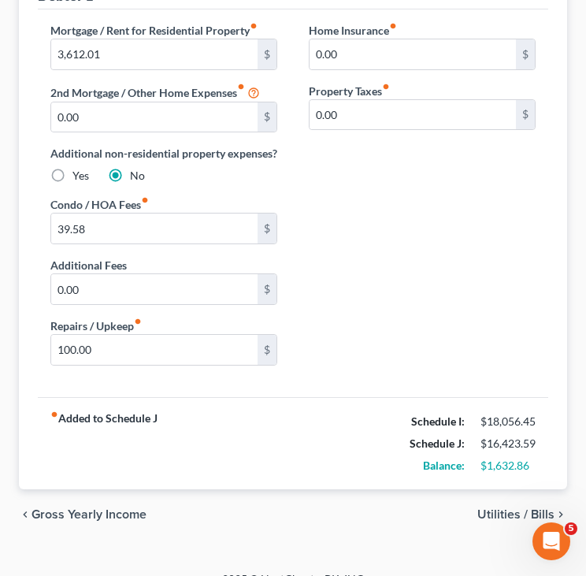
click at [499, 521] on span "Utilities / Bills" at bounding box center [515, 514] width 77 height 13
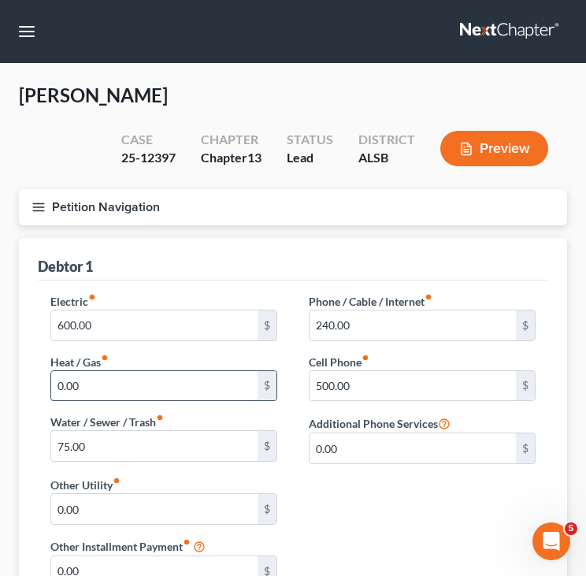
click at [136, 377] on input "0.00" at bounding box center [154, 386] width 206 height 30
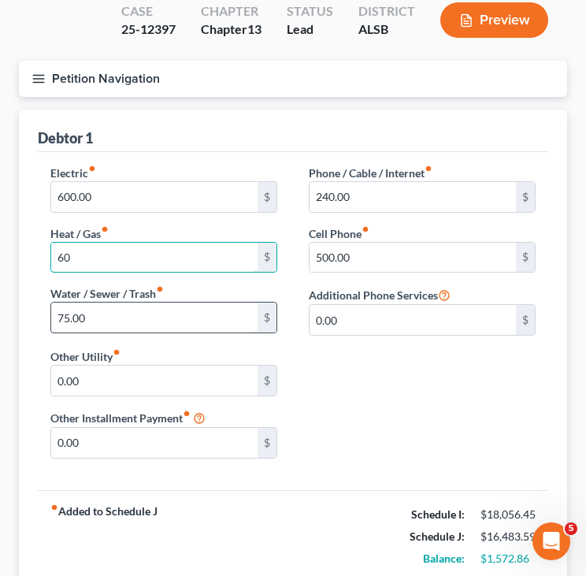
scroll to position [104, 0]
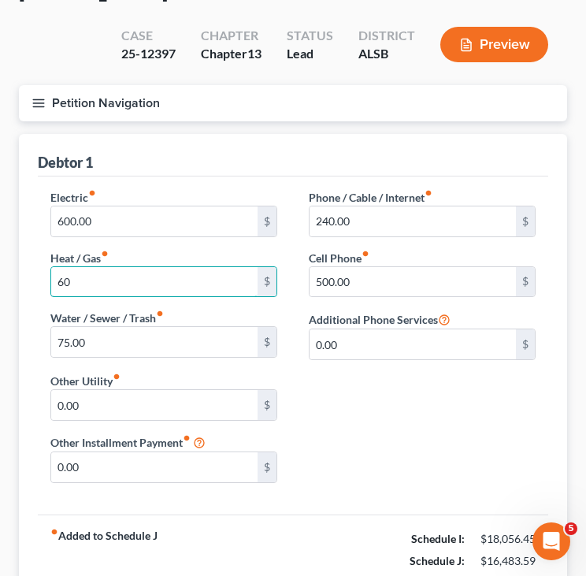
type input "6"
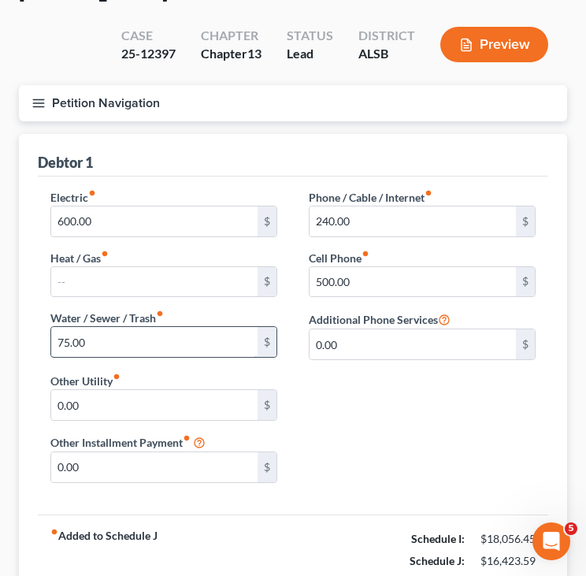
click at [106, 350] on input "75.00" at bounding box center [154, 342] width 206 height 30
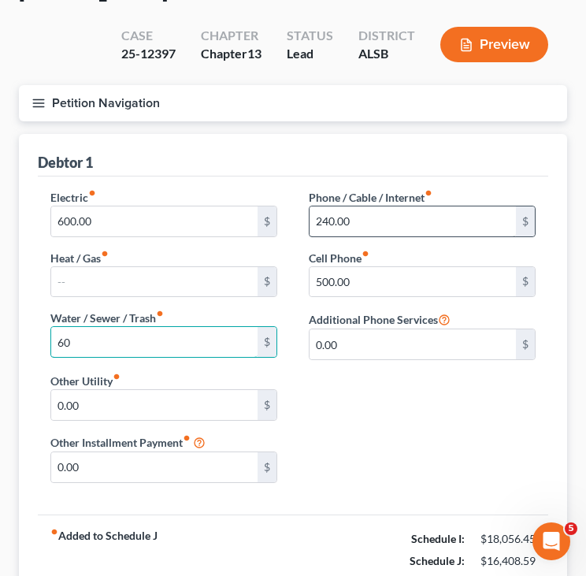
type input "60"
click at [384, 217] on input "240.00" at bounding box center [413, 221] width 206 height 30
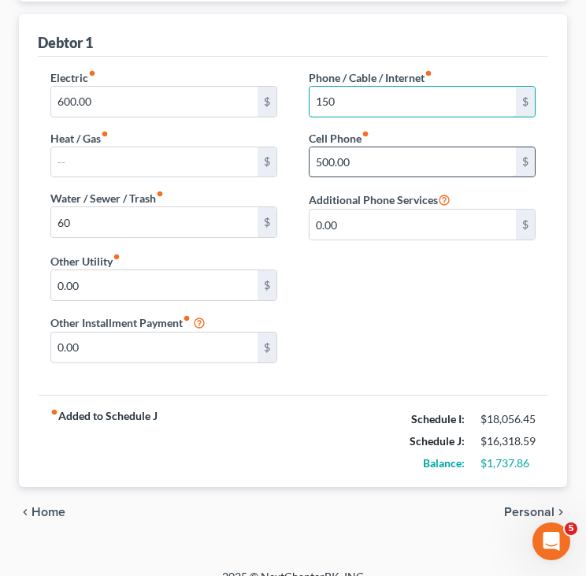
scroll to position [243, 0]
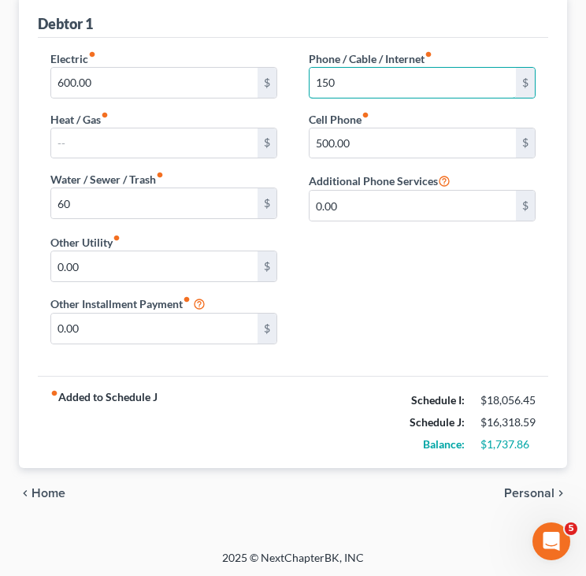
type input "150"
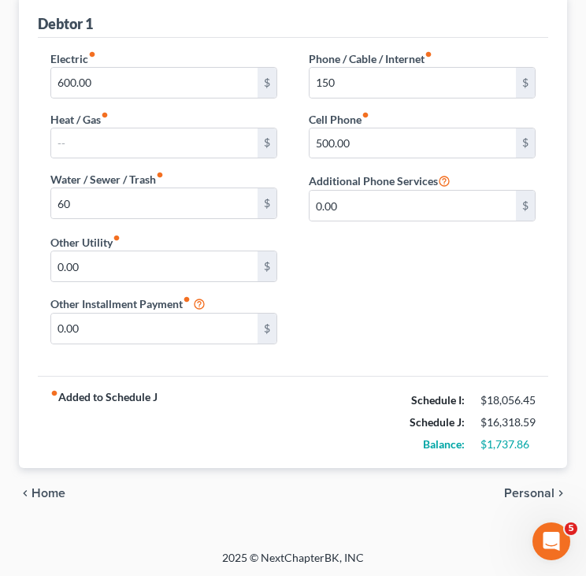
click at [530, 492] on span "Personal" at bounding box center [529, 493] width 50 height 13
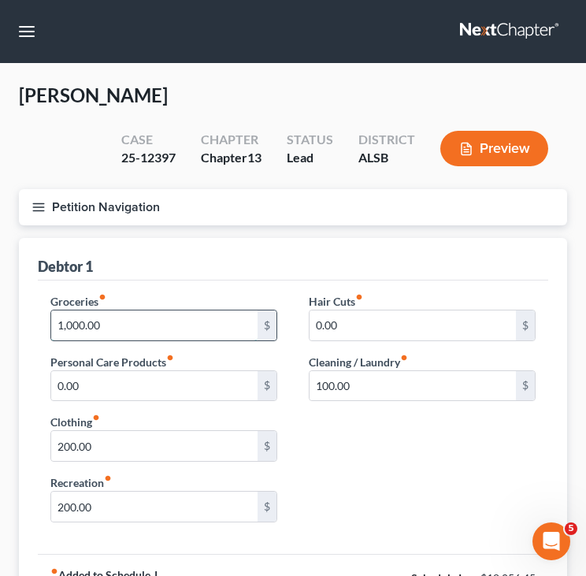
click at [202, 319] on input "1,000.00" at bounding box center [154, 325] width 206 height 30
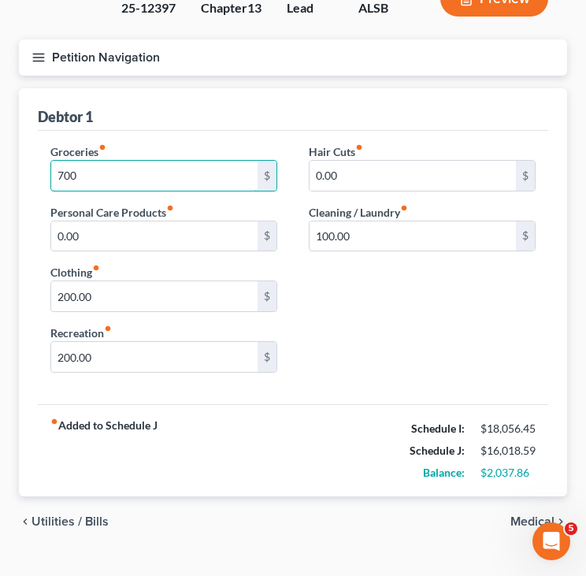
scroll to position [150, 0]
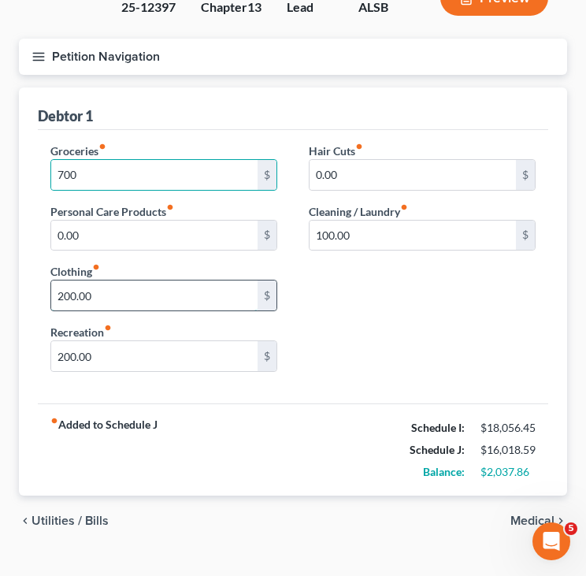
click at [132, 294] on input "200.00" at bounding box center [154, 295] width 206 height 30
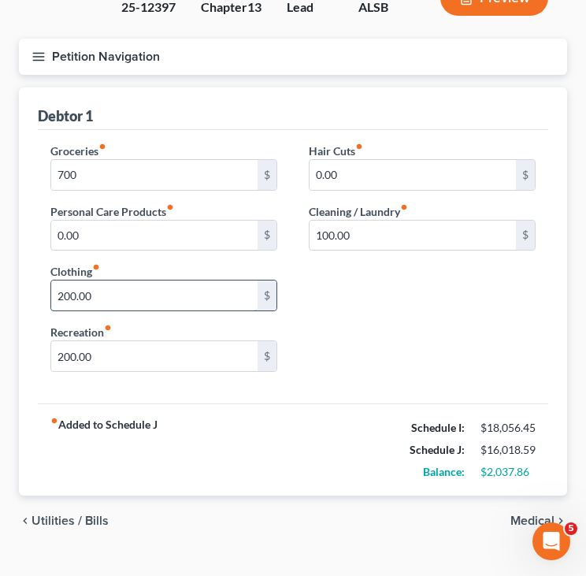
click at [132, 294] on input "200.00" at bounding box center [154, 295] width 206 height 30
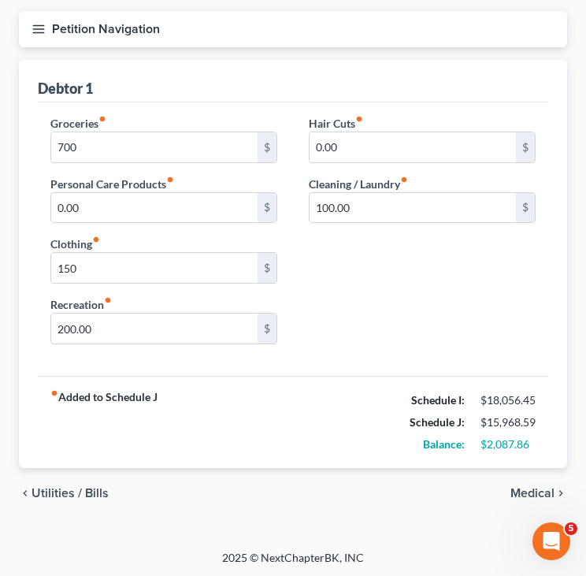
click at [529, 491] on span "Medical" at bounding box center [532, 493] width 44 height 13
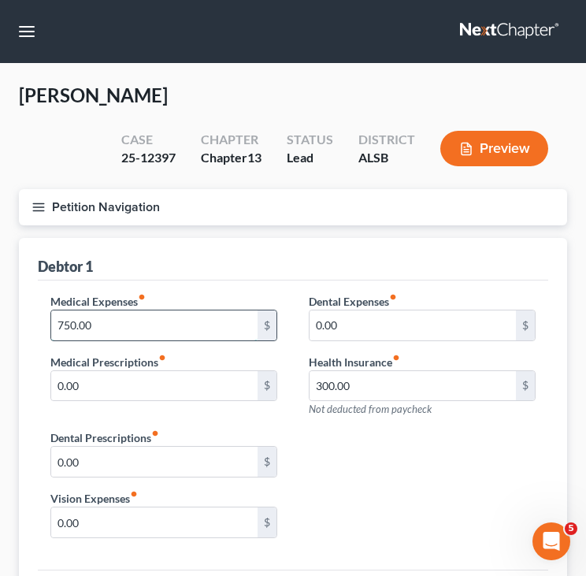
click at [140, 313] on input "750.00" at bounding box center [154, 325] width 206 height 30
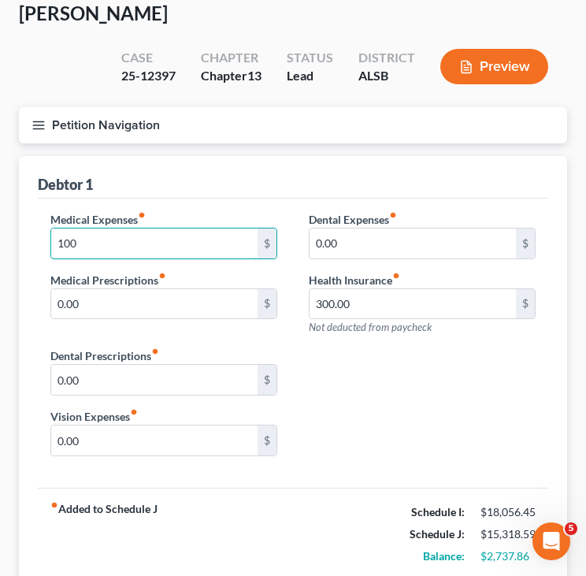
scroll to position [194, 0]
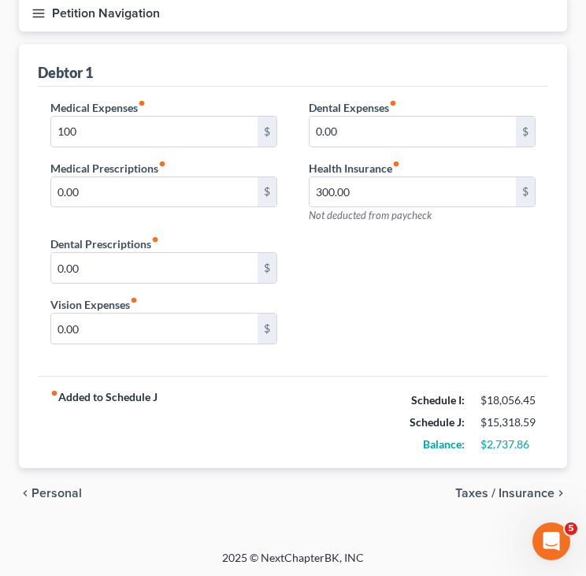
click at [521, 488] on span "Taxes / Insurance" at bounding box center [504, 493] width 99 height 13
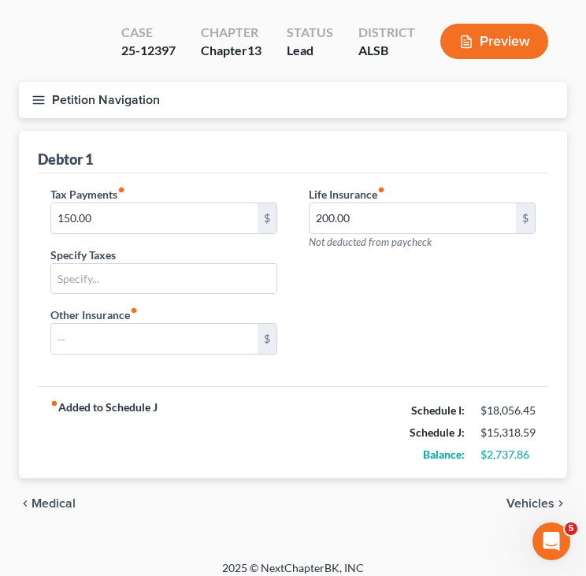
scroll to position [117, 0]
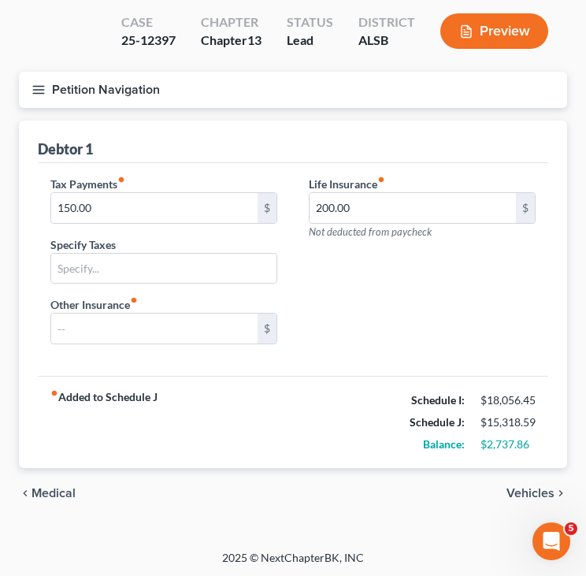
click at [523, 490] on span "Vehicles" at bounding box center [530, 493] width 48 height 13
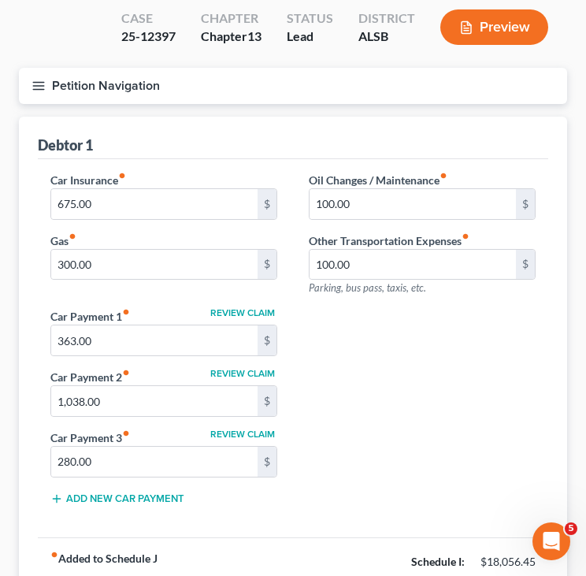
scroll to position [125, 0]
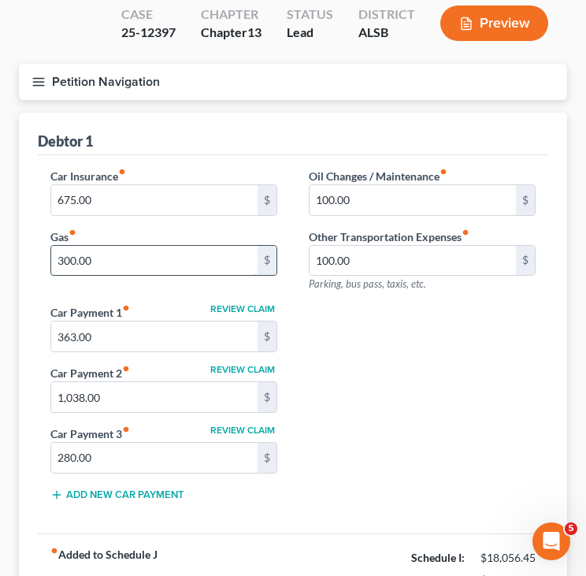
click at [188, 264] on input "300.00" at bounding box center [154, 261] width 206 height 30
click at [454, 359] on div "Car Insurance fiber_manual_record 675.00 $ Gas fiber_manual_record 200 $ Oil Ch…" at bounding box center [293, 341] width 517 height 347
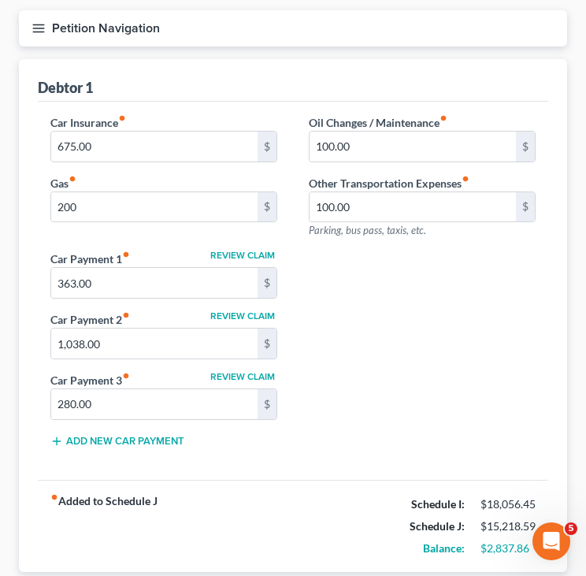
scroll to position [282, 0]
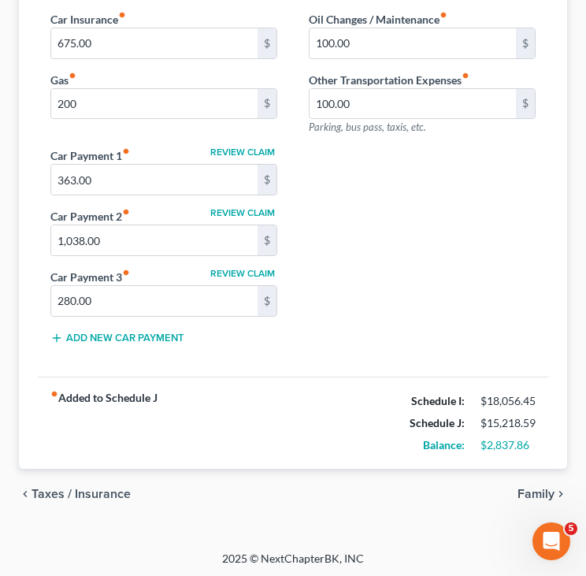
click at [107, 488] on span "Taxes / Insurance" at bounding box center [81, 494] width 99 height 13
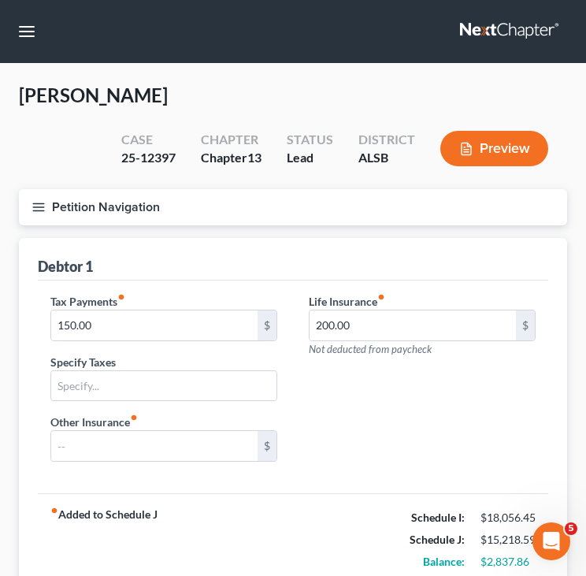
scroll to position [117, 0]
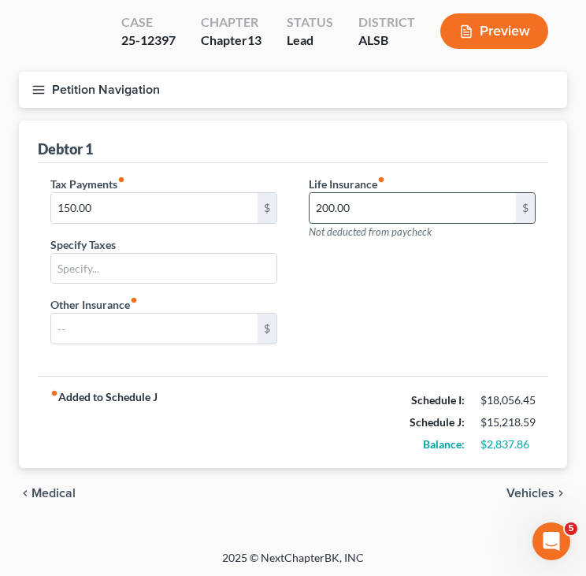
click at [365, 199] on input "200.00" at bounding box center [413, 208] width 206 height 30
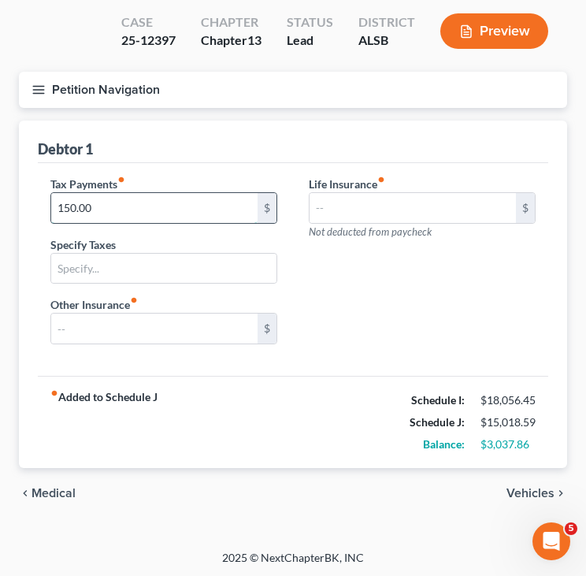
click at [207, 205] on input "150.00" at bounding box center [154, 208] width 206 height 30
click at [47, 492] on span "Medical" at bounding box center [54, 493] width 44 height 13
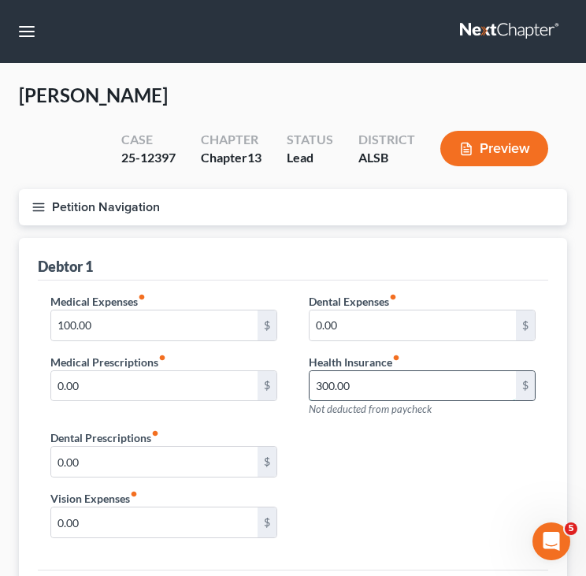
click at [361, 387] on input "300.00" at bounding box center [413, 386] width 206 height 30
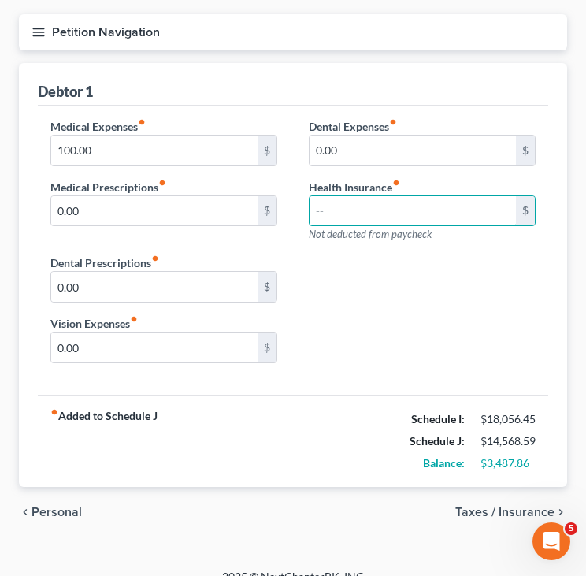
scroll to position [176, 0]
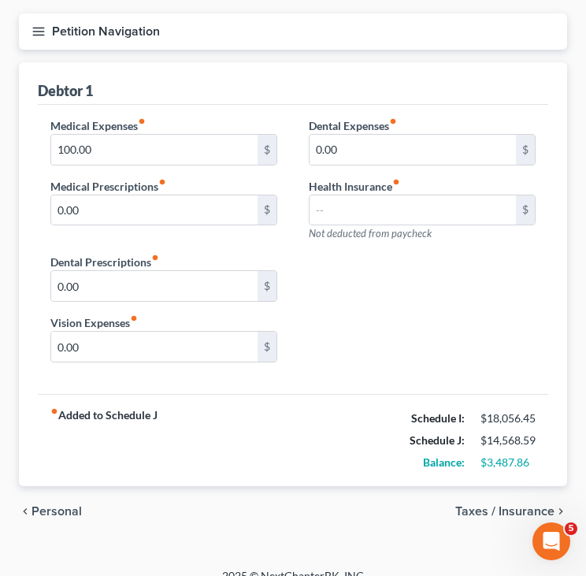
click at [514, 507] on span "Taxes / Insurance" at bounding box center [504, 511] width 99 height 13
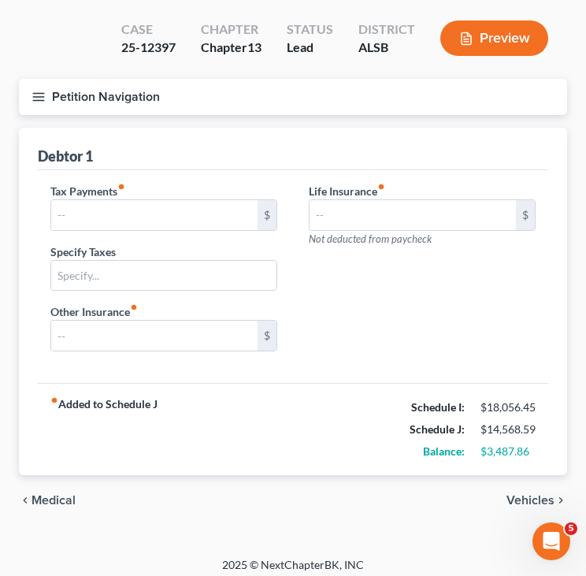
scroll to position [117, 0]
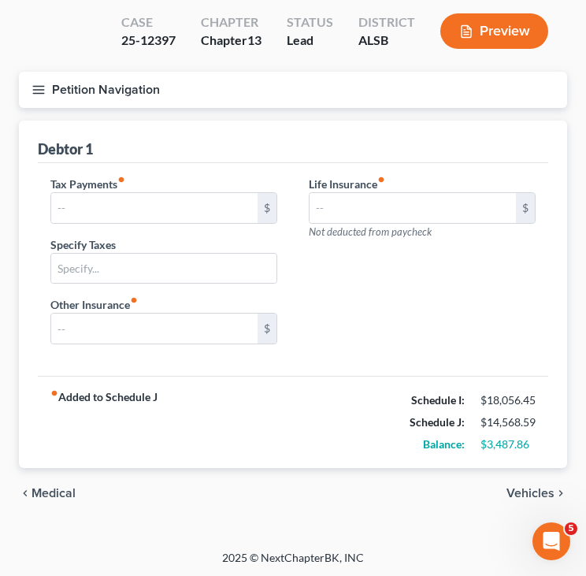
click at [529, 493] on span "Vehicles" at bounding box center [530, 493] width 48 height 13
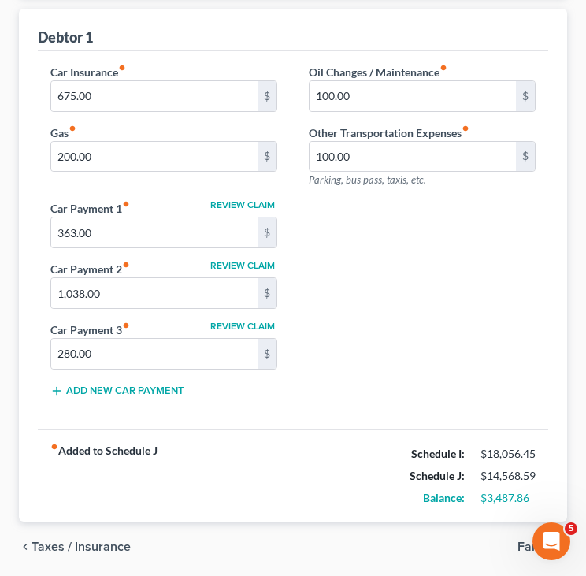
scroll to position [282, 0]
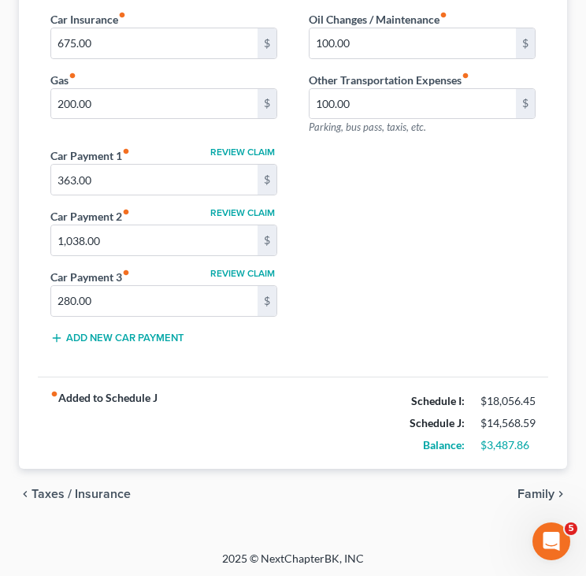
click at [532, 495] on span "Family" at bounding box center [535, 494] width 37 height 13
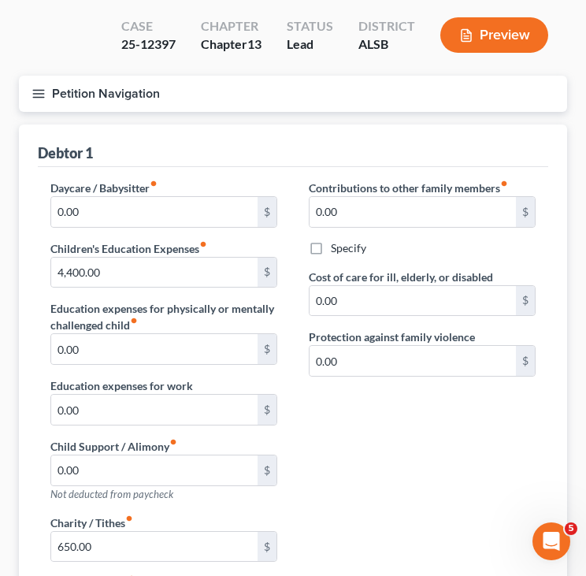
scroll to position [115, 0]
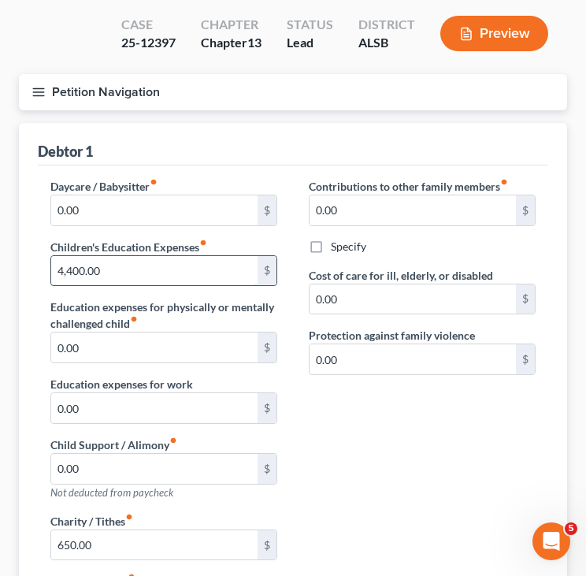
click at [126, 265] on input "4,400.00" at bounding box center [154, 271] width 206 height 30
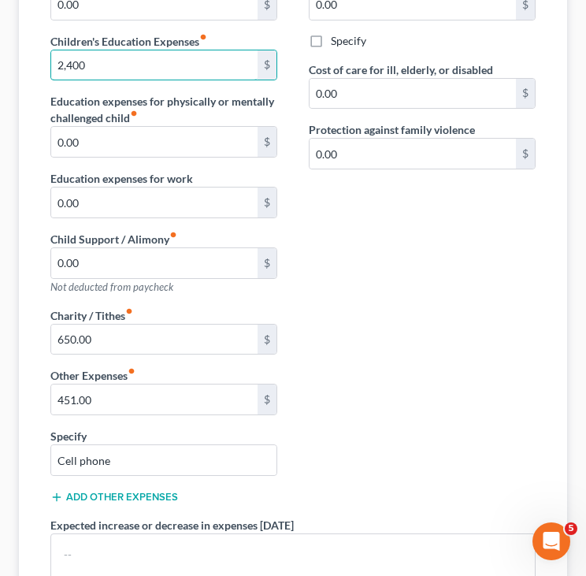
scroll to position [325, 0]
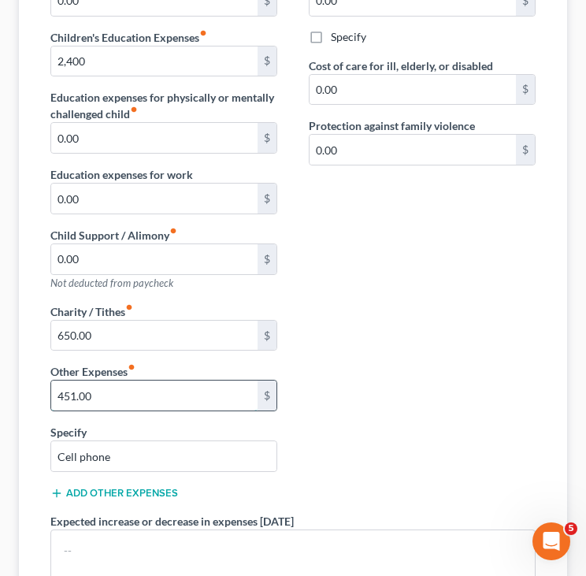
click at [76, 396] on input "451.00" at bounding box center [154, 395] width 206 height 30
click at [284, 393] on div "Charity / Tithes fiber_manual_record 650.00 $ Other Expenses fiber_manual_recor…" at bounding box center [164, 408] width 258 height 210
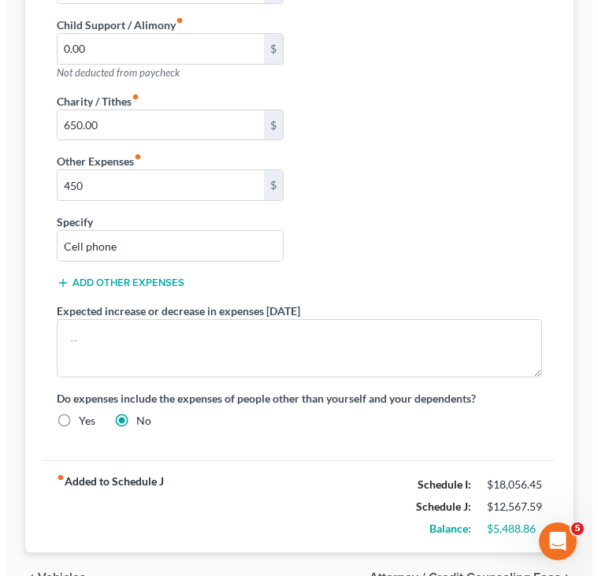
scroll to position [618, 0]
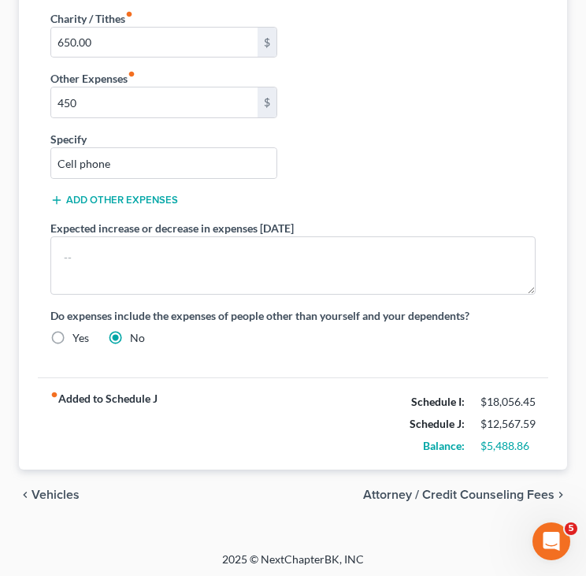
click at [457, 491] on span "Attorney / Credit Counseling Fees" at bounding box center [458, 494] width 191 height 13
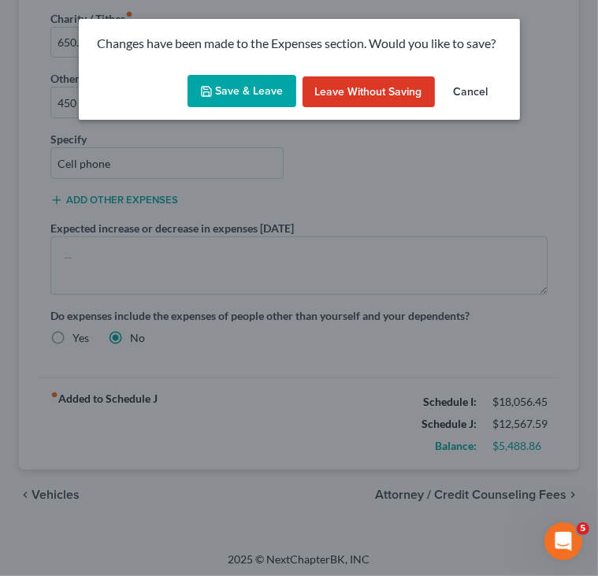
click at [251, 86] on button "Save & Leave" at bounding box center [241, 91] width 109 height 33
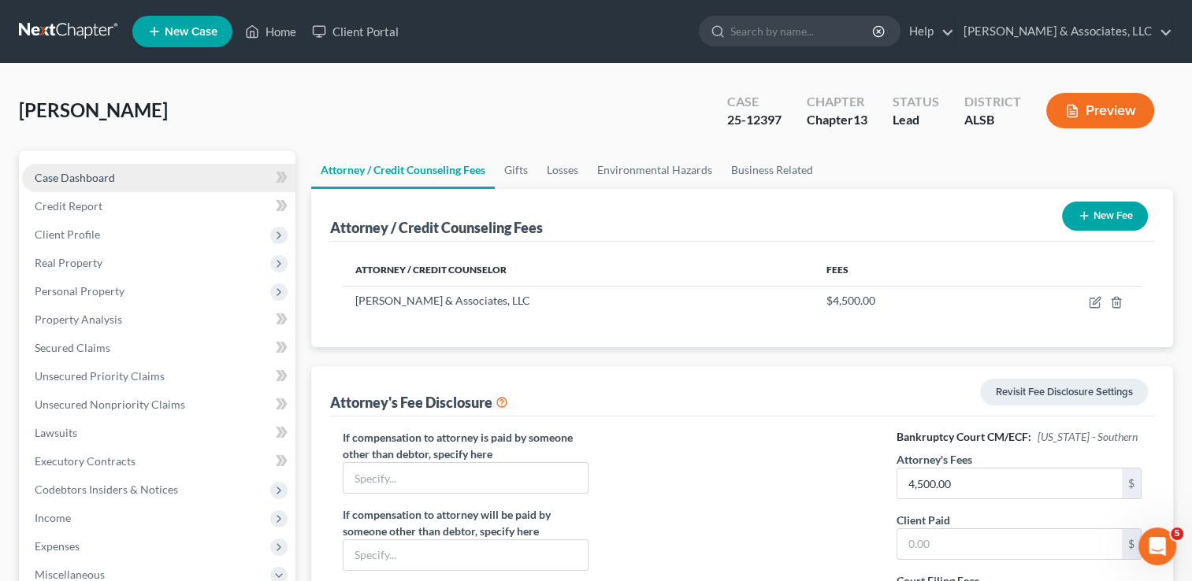
click at [76, 176] on span "Case Dashboard" at bounding box center [75, 177] width 80 height 13
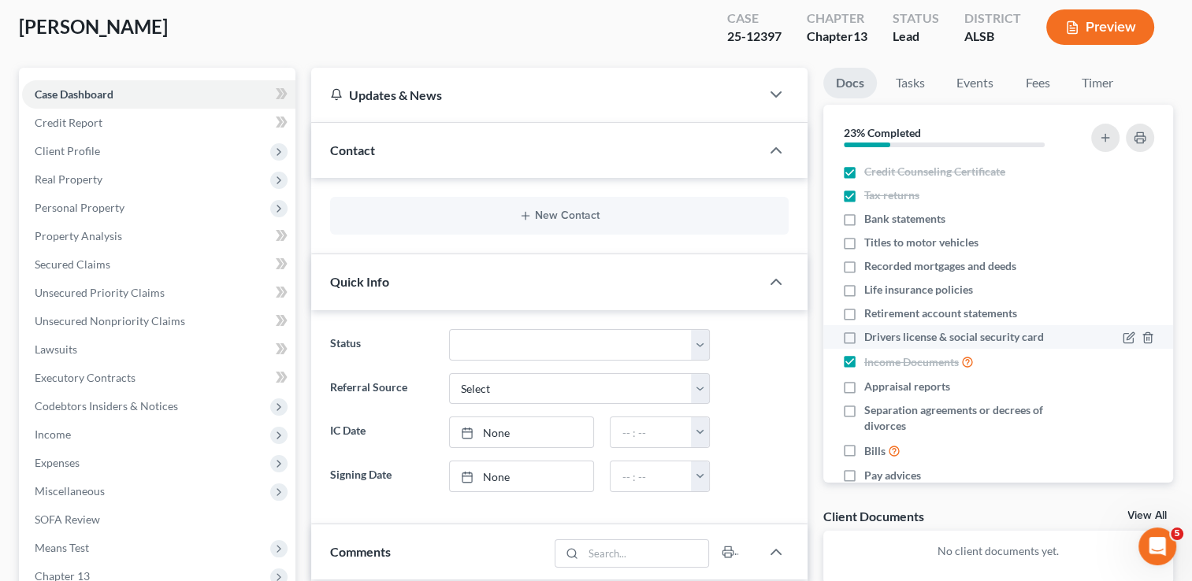
scroll to position [30, 0]
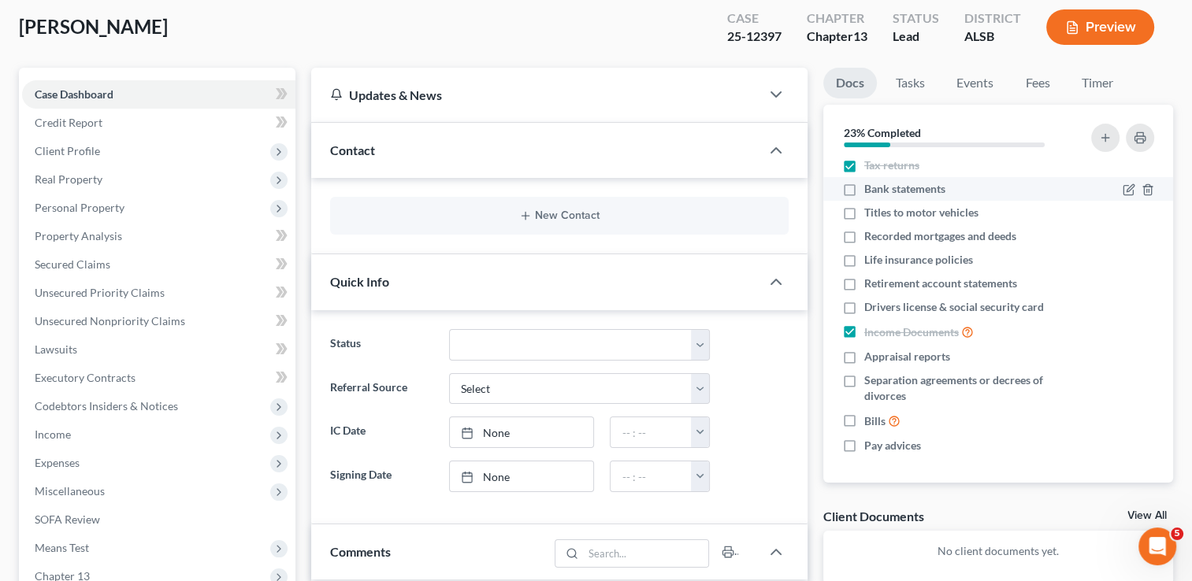
click at [597, 191] on label "Bank statements" at bounding box center [904, 189] width 81 height 16
click at [597, 191] on input "Bank statements" at bounding box center [875, 186] width 10 height 10
click at [597, 191] on label "Bank statements" at bounding box center [904, 189] width 81 height 16
click at [597, 191] on input "Bank statements" at bounding box center [875, 186] width 10 height 10
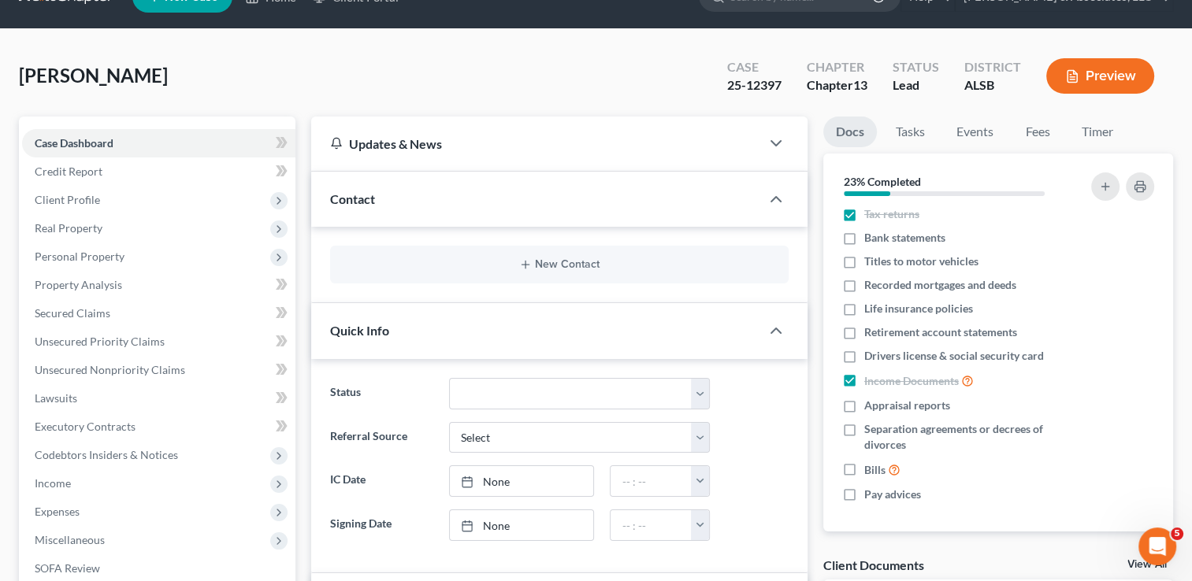
scroll to position [0, 0]
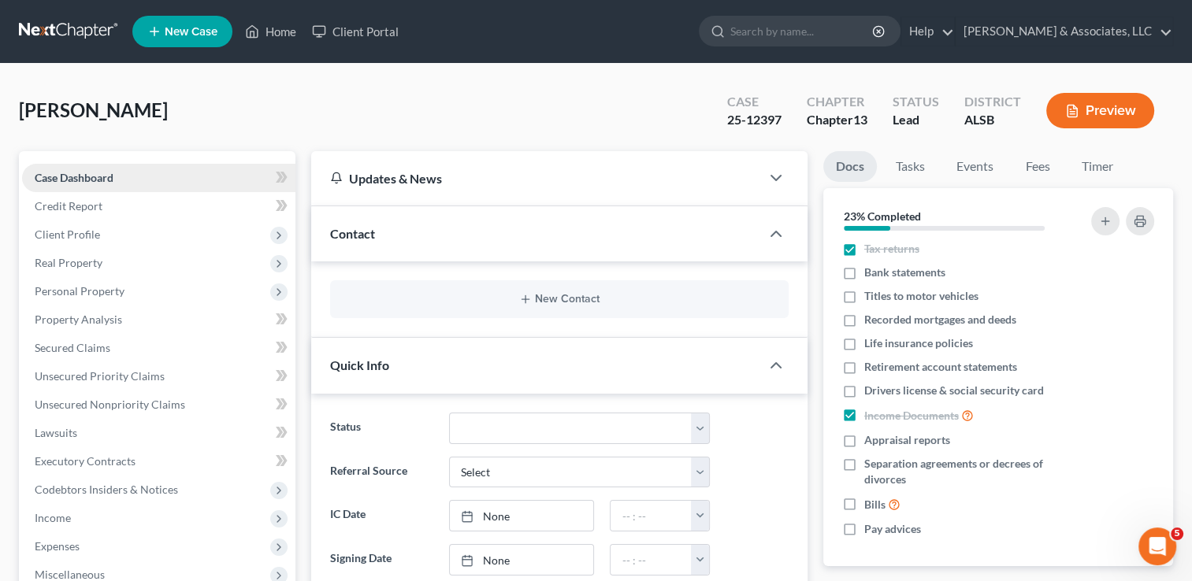
click at [71, 175] on span "Case Dashboard" at bounding box center [74, 177] width 79 height 13
click at [555, 297] on button "New Contact" at bounding box center [559, 299] width 433 height 13
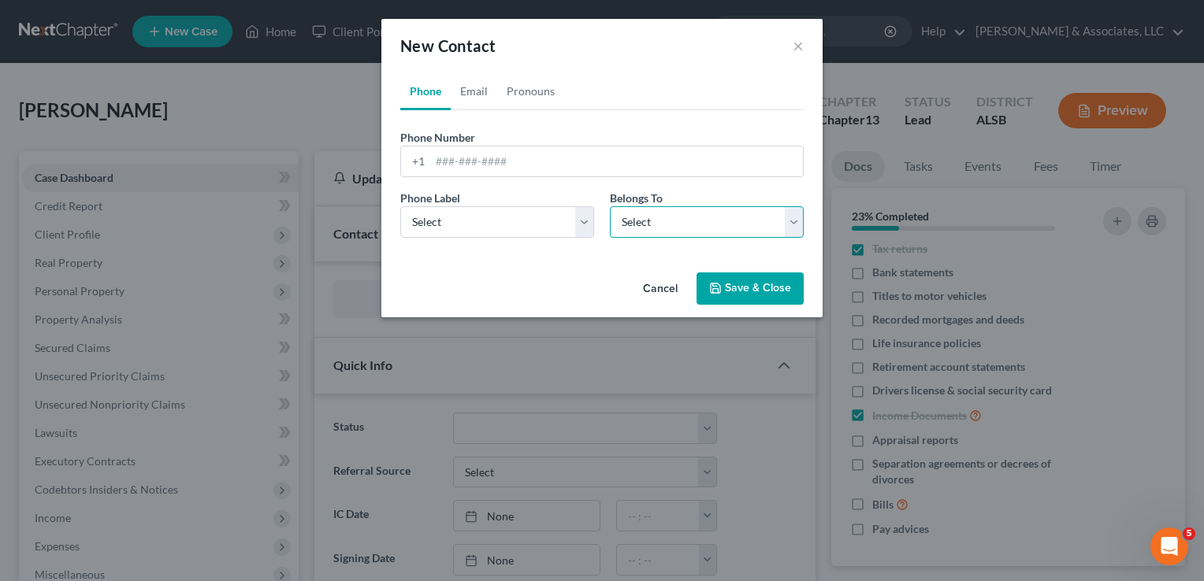
click at [597, 228] on select "Select Client Other" at bounding box center [707, 222] width 194 height 32
click at [522, 228] on select "Select Mobile Home Work Other" at bounding box center [497, 222] width 194 height 32
click at [597, 285] on button "Cancel" at bounding box center [660, 290] width 60 height 32
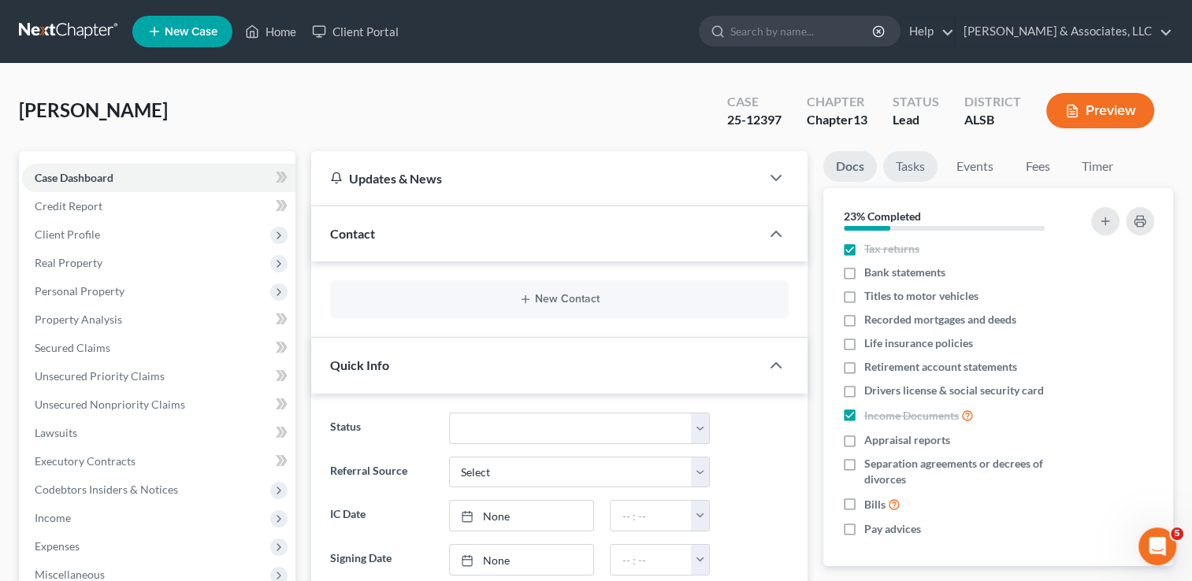
click at [597, 166] on link "Tasks" at bounding box center [910, 166] width 54 height 31
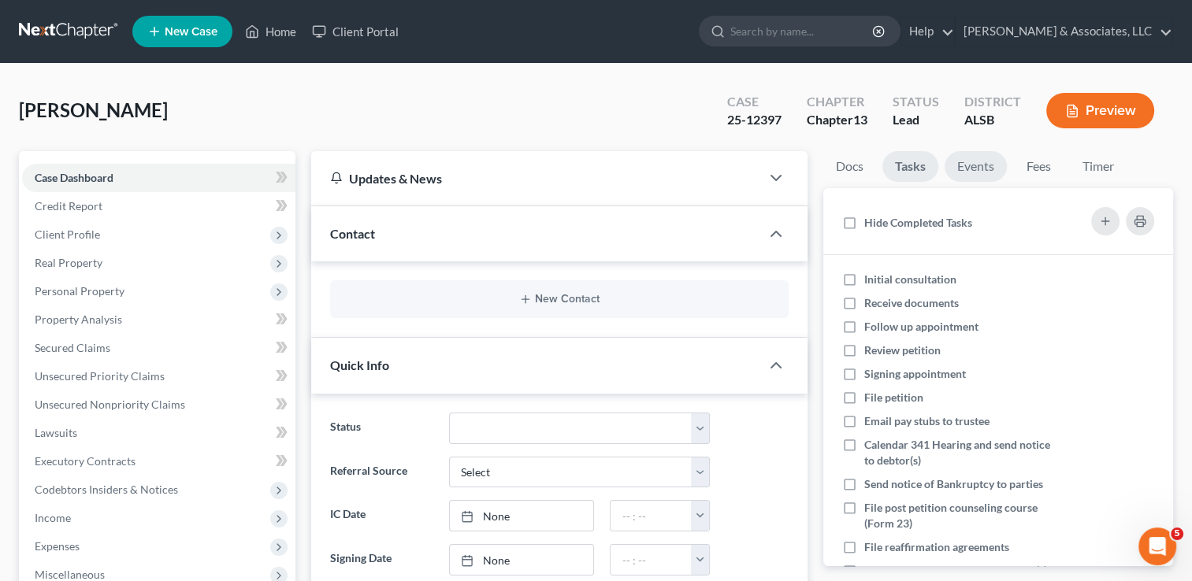
click at [597, 165] on link "Events" at bounding box center [975, 166] width 62 height 31
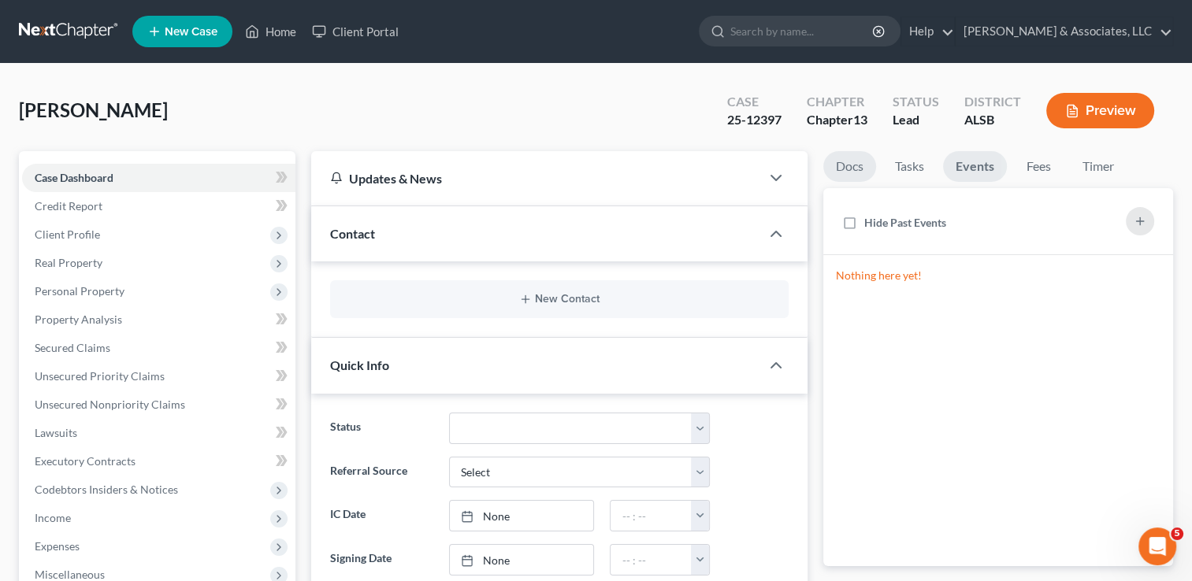
click at [597, 159] on link "Docs" at bounding box center [849, 166] width 53 height 31
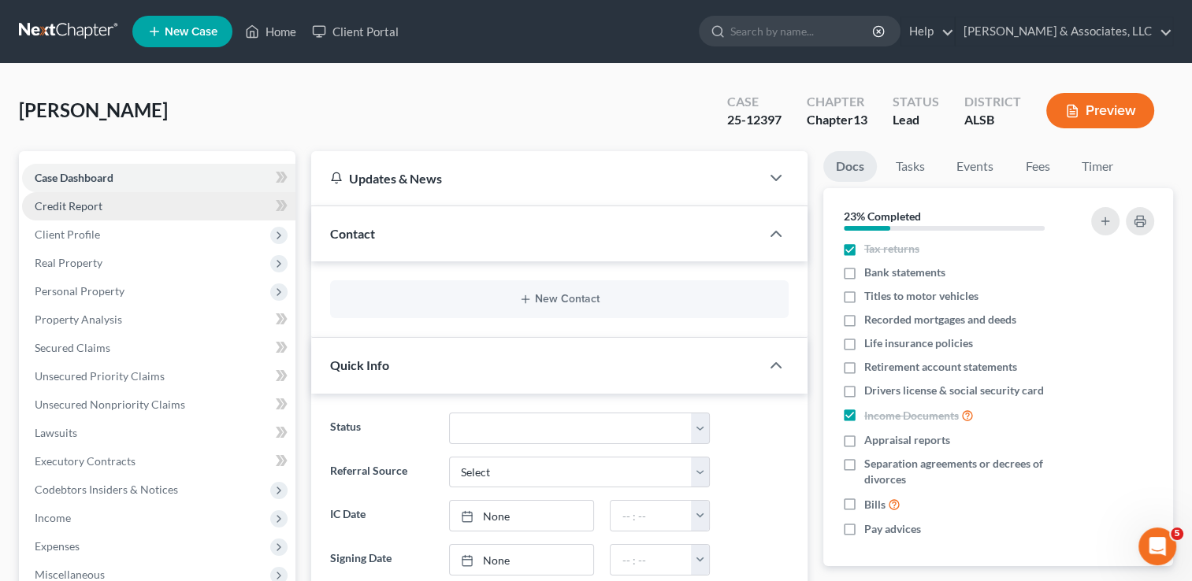
click at [121, 205] on link "Credit Report" at bounding box center [158, 206] width 273 height 28
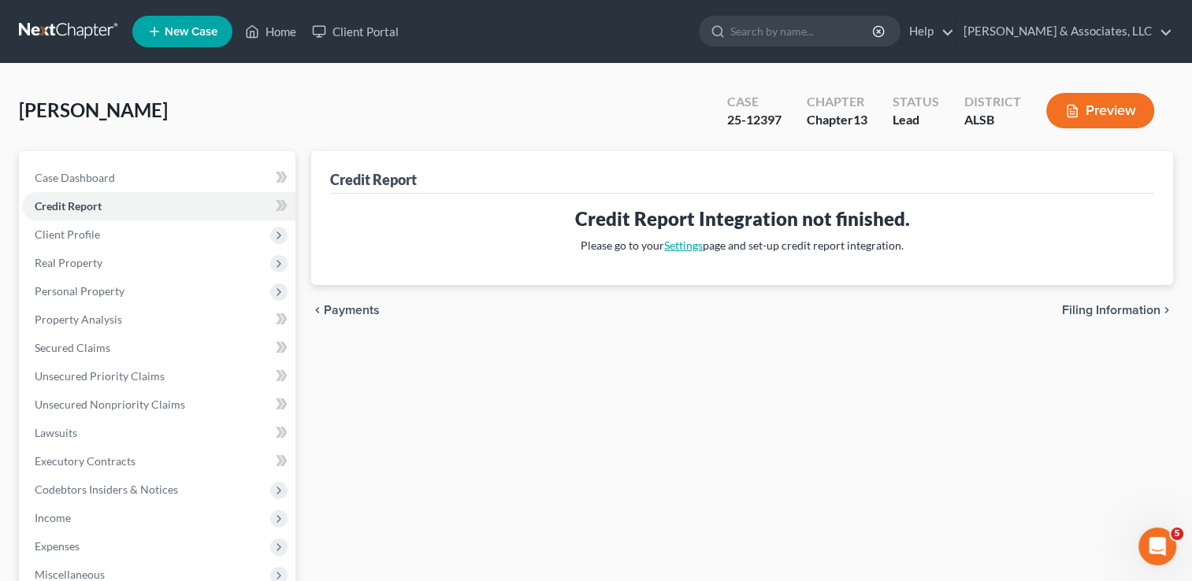
click at [597, 250] on link "Settings" at bounding box center [683, 245] width 39 height 13
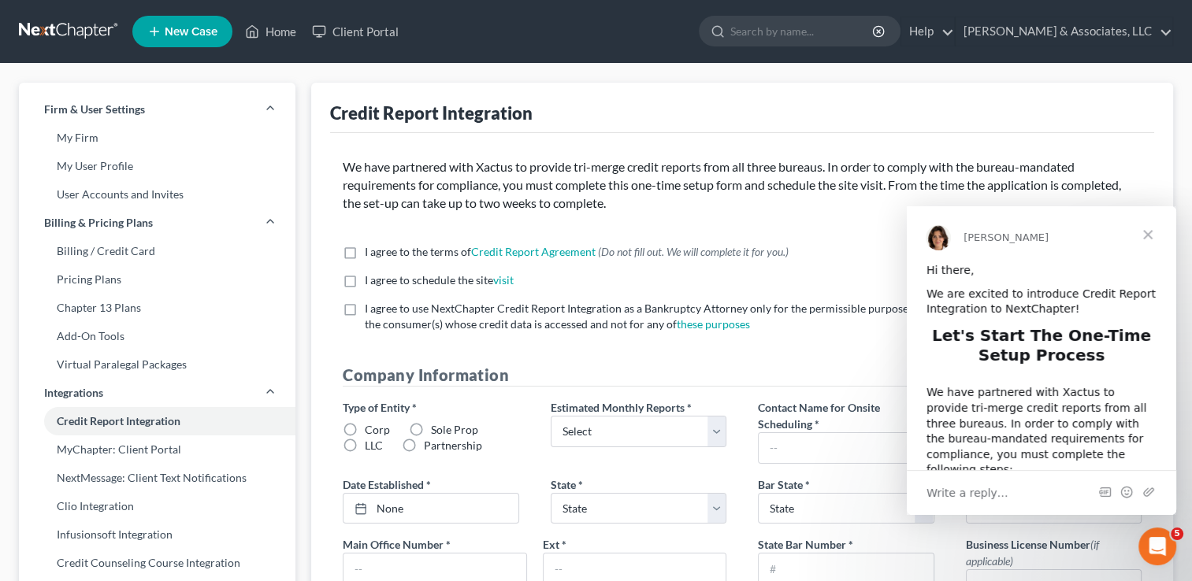
click at [597, 232] on span "Close" at bounding box center [1147, 234] width 57 height 57
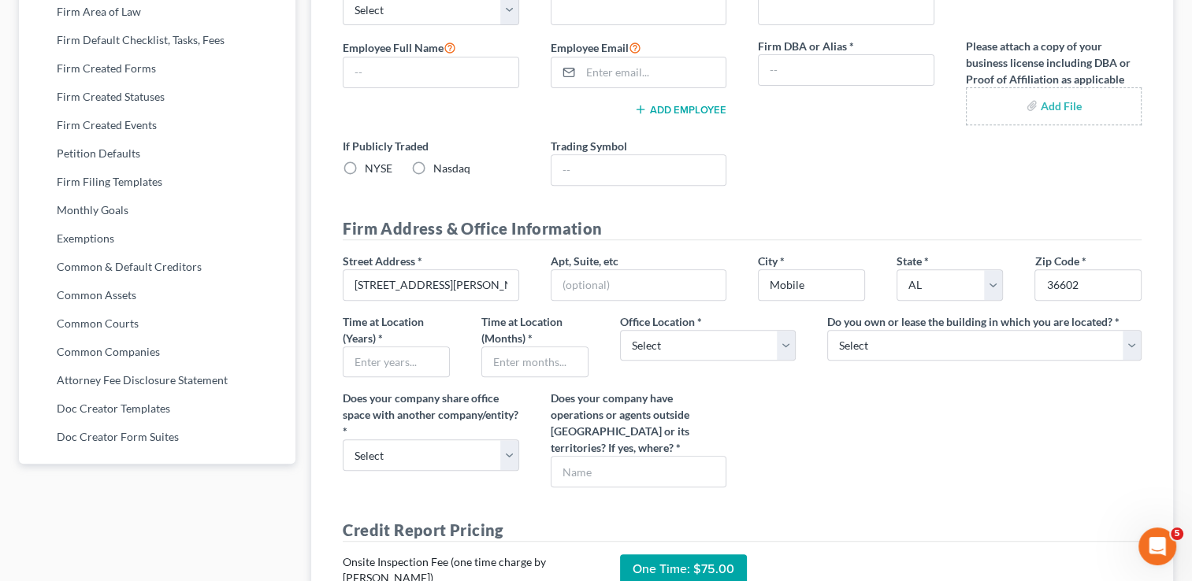
scroll to position [636, 0]
click at [412, 361] on input "text" at bounding box center [396, 363] width 106 height 30
click at [597, 386] on div "Street Address * [STREET_ADDRESS][PERSON_NAME] * Mobile State * State [US_STATE…" at bounding box center [742, 377] width 830 height 247
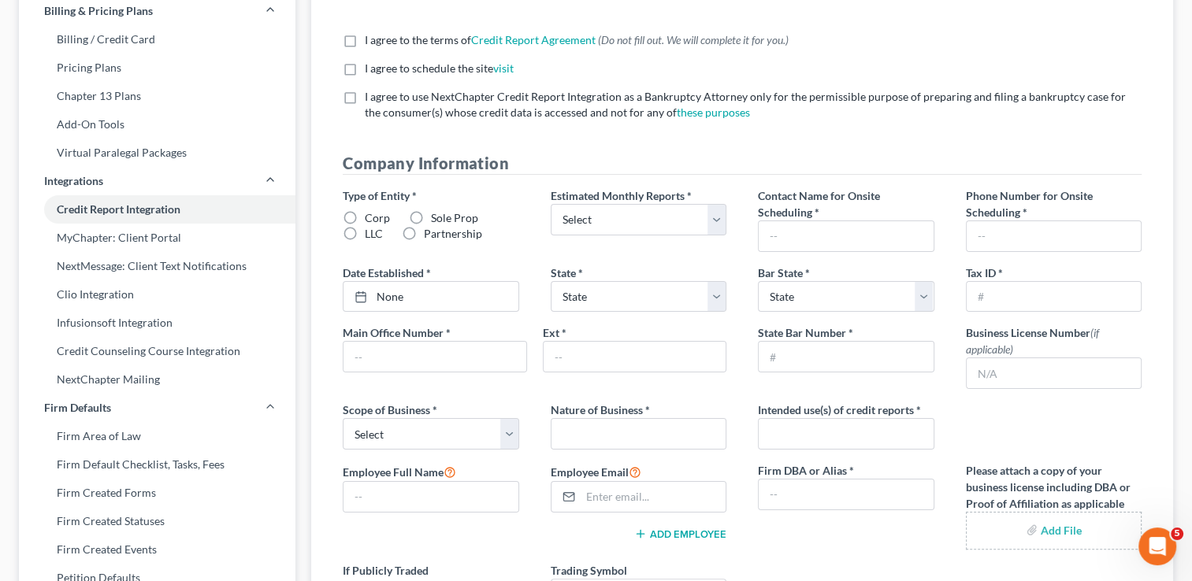
scroll to position [0, 0]
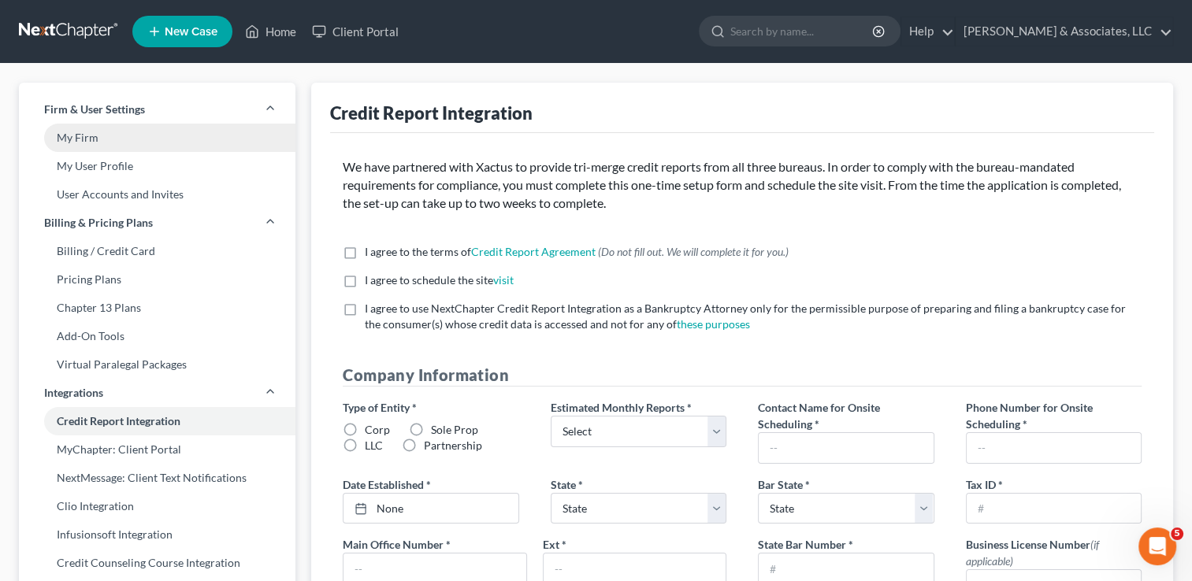
click at [87, 139] on link "My Firm" at bounding box center [157, 138] width 276 height 28
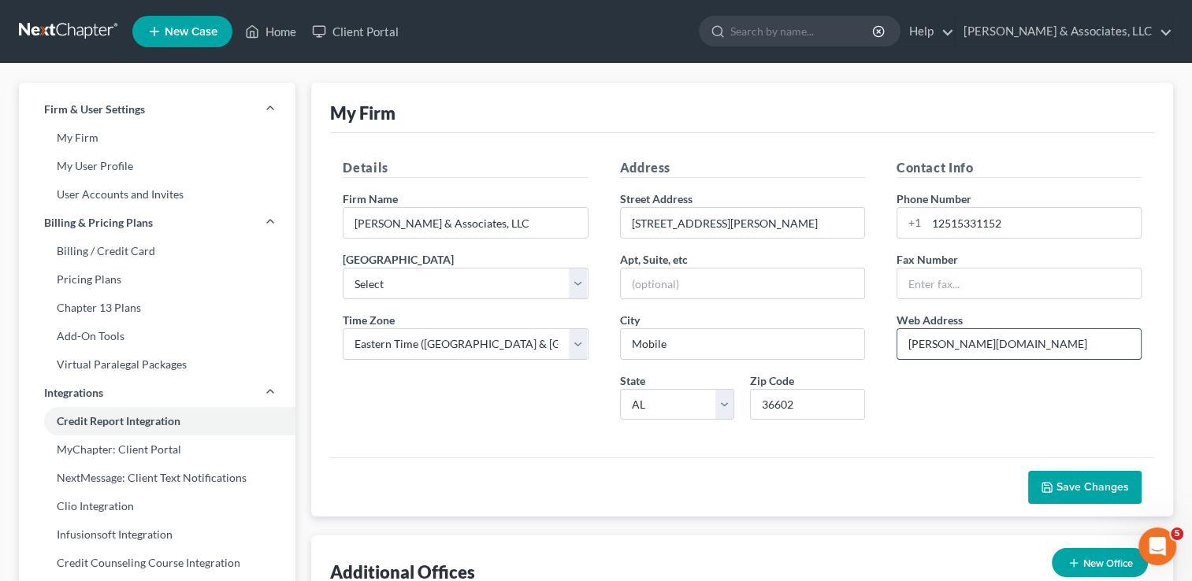
click at [597, 342] on input "[PERSON_NAME][DOMAIN_NAME]" at bounding box center [1018, 344] width 243 height 30
click at [597, 406] on div "Contact Info Phone Number [PHONE_NUMBER] Fax Number Web Address [PERSON_NAME][D…" at bounding box center [1019, 295] width 276 height 274
click at [597, 220] on input "12515331152" at bounding box center [1033, 223] width 214 height 30
click at [577, 349] on select "Select [US_STATE] [GEOGRAPHIC_DATA]/ [GEOGRAPHIC_DATA] [GEOGRAPHIC_DATA]/ [GEOG…" at bounding box center [465, 344] width 245 height 32
click at [343, 328] on select "Select [US_STATE] [GEOGRAPHIC_DATA]/ [GEOGRAPHIC_DATA] [GEOGRAPHIC_DATA]/ [GEOG…" at bounding box center [465, 344] width 245 height 32
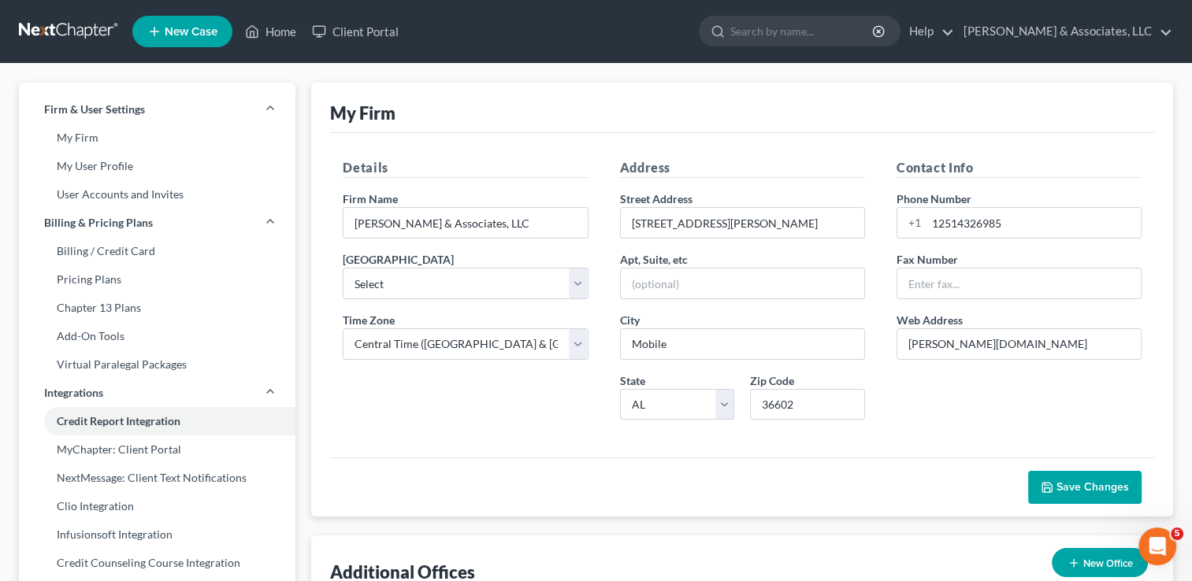
click at [509, 373] on div "Details Firm Name * [PERSON_NAME] & Associates, LLC Primary District Select [US…" at bounding box center [465, 295] width 276 height 274
click at [597, 484] on span "Save Changes" at bounding box center [1092, 486] width 72 height 13
click at [95, 291] on link "Pricing Plans" at bounding box center [157, 279] width 276 height 28
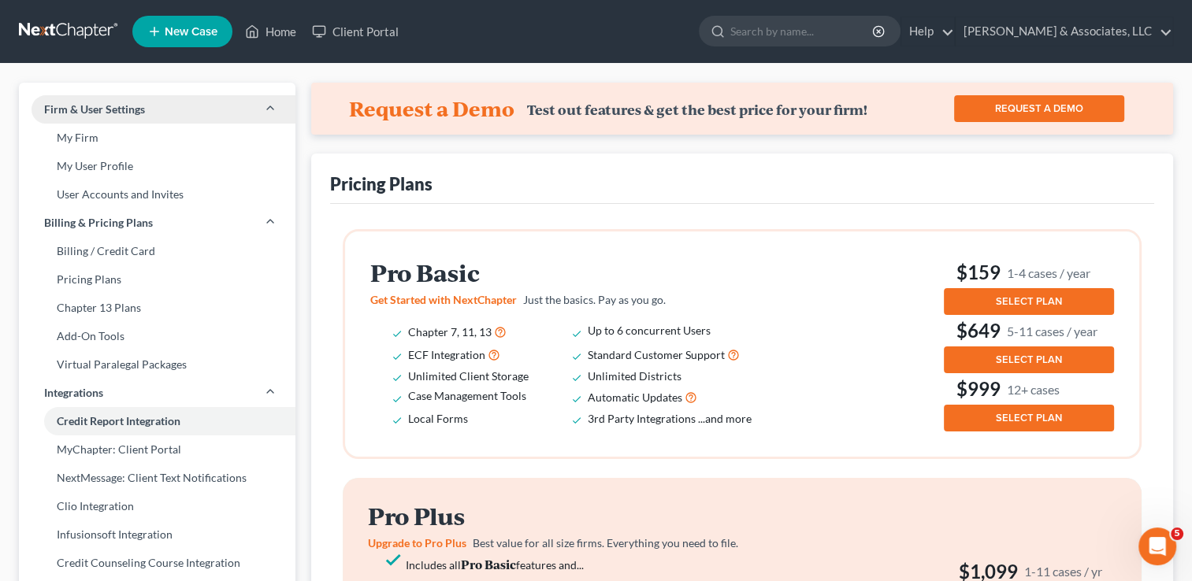
click at [263, 105] on link "Firm & User Settings" at bounding box center [157, 109] width 276 height 28
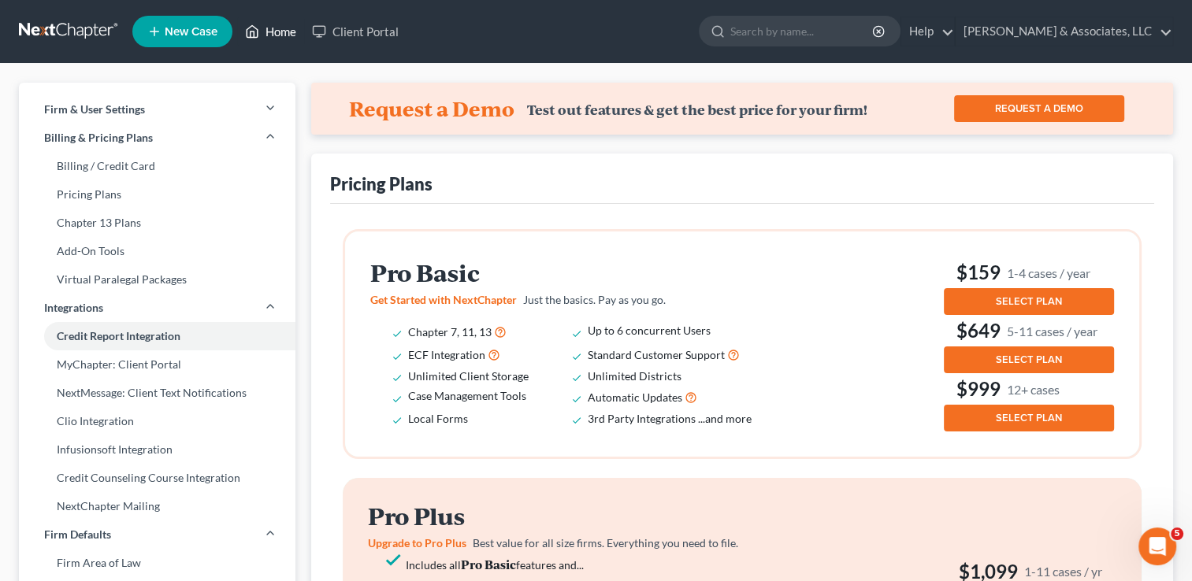
click at [273, 38] on link "Home" at bounding box center [270, 31] width 67 height 28
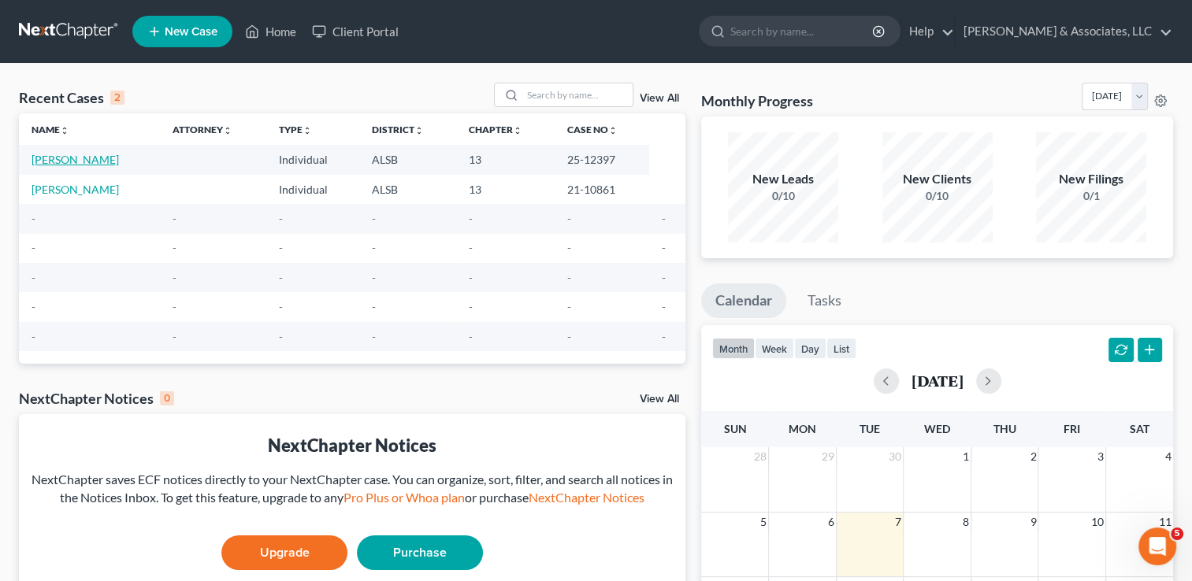
click at [110, 159] on link "[PERSON_NAME]" at bounding box center [75, 159] width 87 height 13
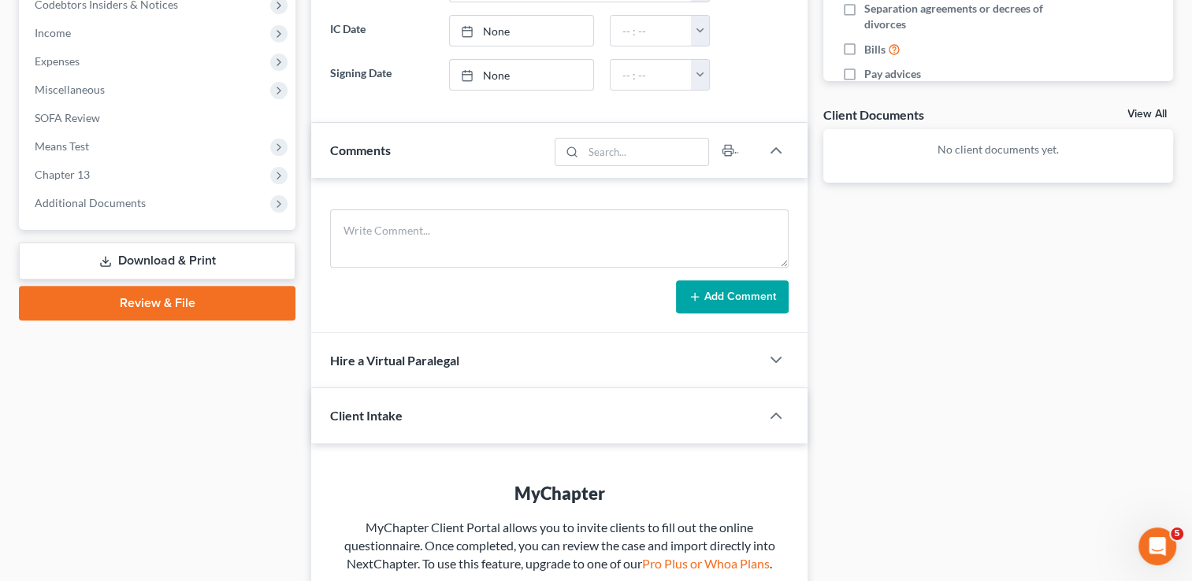
scroll to position [485, 0]
click at [139, 317] on link "Review & File" at bounding box center [157, 303] width 276 height 35
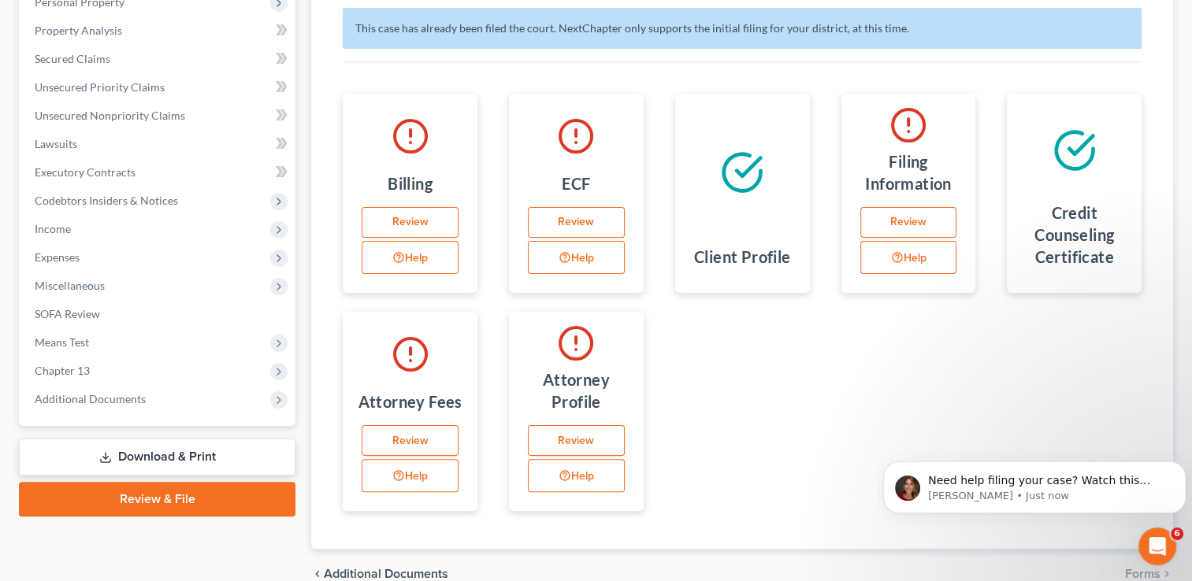
scroll to position [290, 0]
click at [592, 435] on link "Review" at bounding box center [576, 441] width 97 height 32
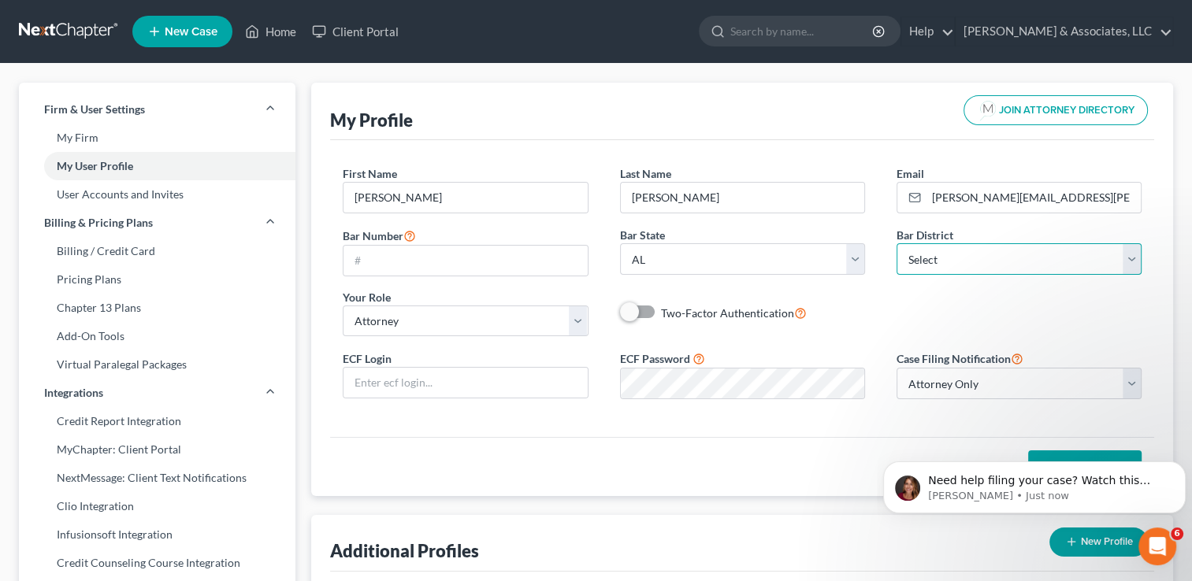
click at [597, 260] on select "Select [US_STATE] - [GEOGRAPHIC_DATA] [US_STATE] - [GEOGRAPHIC_DATA][US_STATE] …" at bounding box center [1018, 259] width 245 height 32
click at [597, 243] on select "Select [US_STATE] - [GEOGRAPHIC_DATA] [US_STATE] - [GEOGRAPHIC_DATA][US_STATE] …" at bounding box center [1018, 259] width 245 height 32
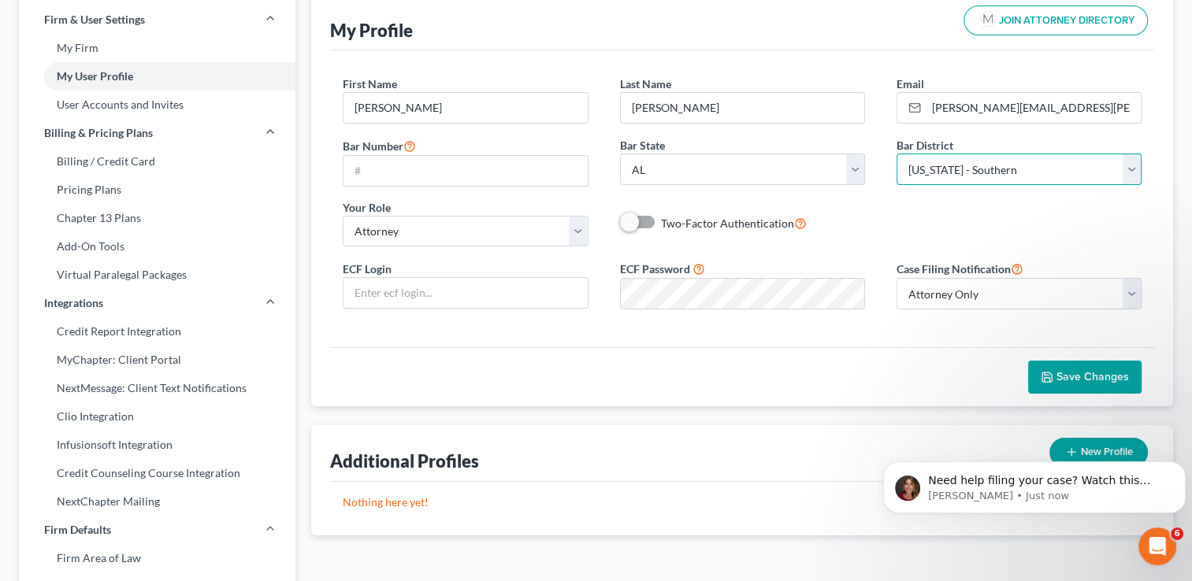
scroll to position [94, 0]
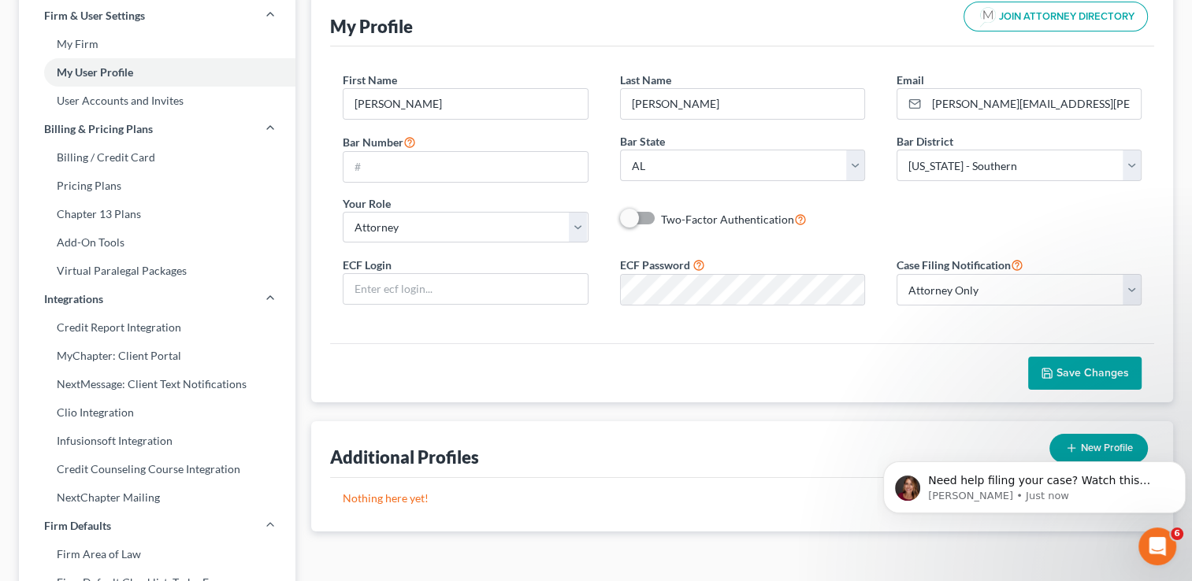
click at [597, 370] on span "Save Changes" at bounding box center [1092, 372] width 72 height 13
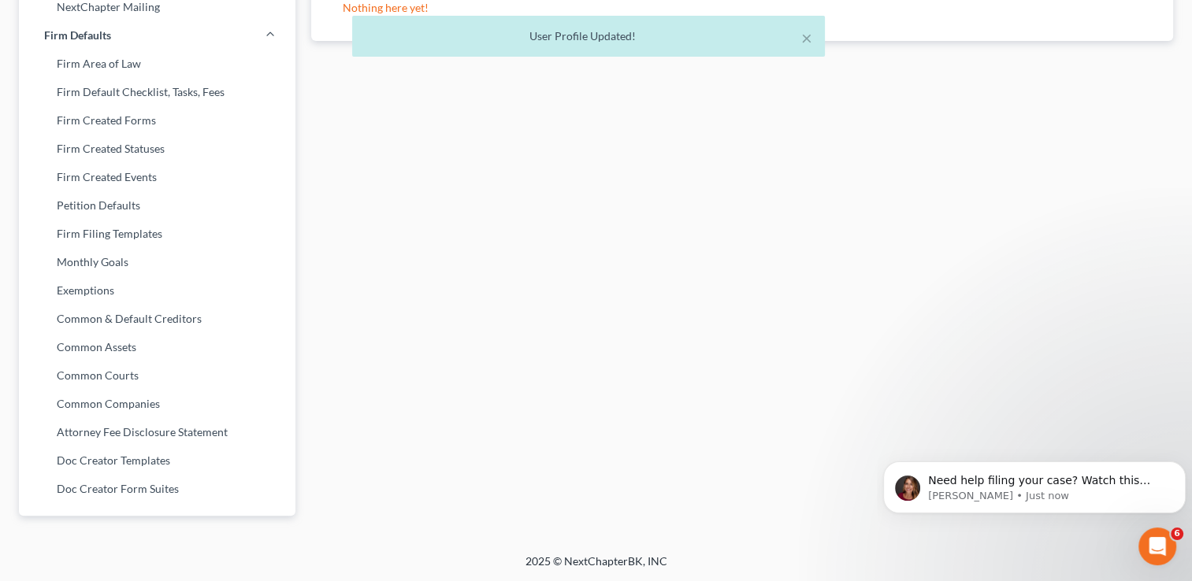
scroll to position [0, 0]
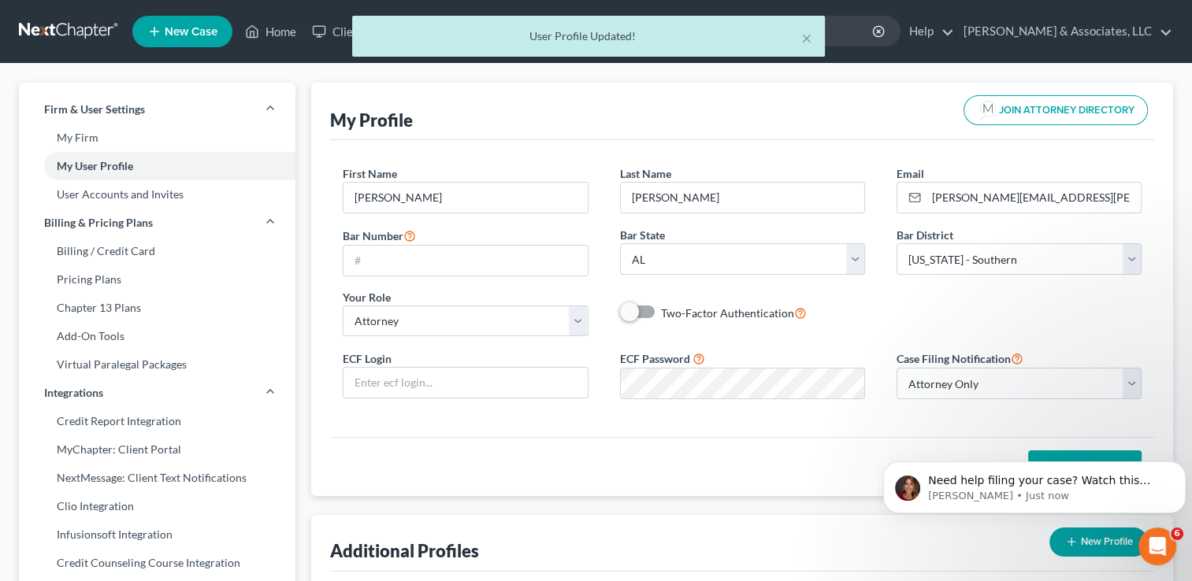
click at [265, 31] on div "× User Profile Updated!" at bounding box center [588, 40] width 1192 height 49
click at [276, 31] on div "Home New Case Client Portal [PERSON_NAME] & Associates, LLC [PERSON_NAME][EMAIL…" at bounding box center [596, 583] width 1192 height 1167
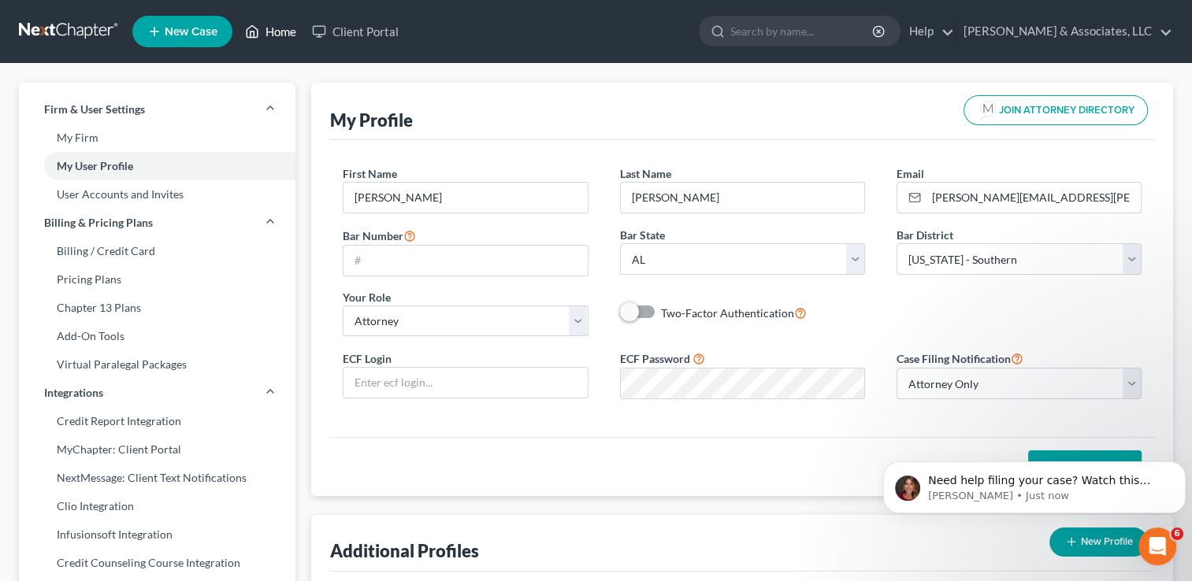
click at [276, 31] on link "Home" at bounding box center [270, 31] width 67 height 28
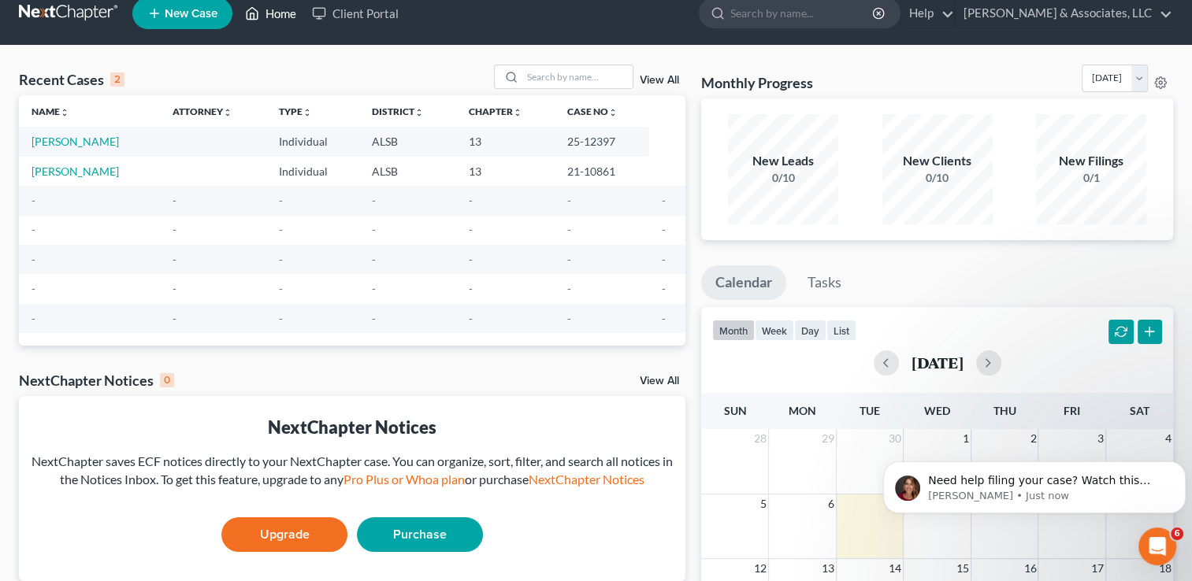
scroll to position [19, 0]
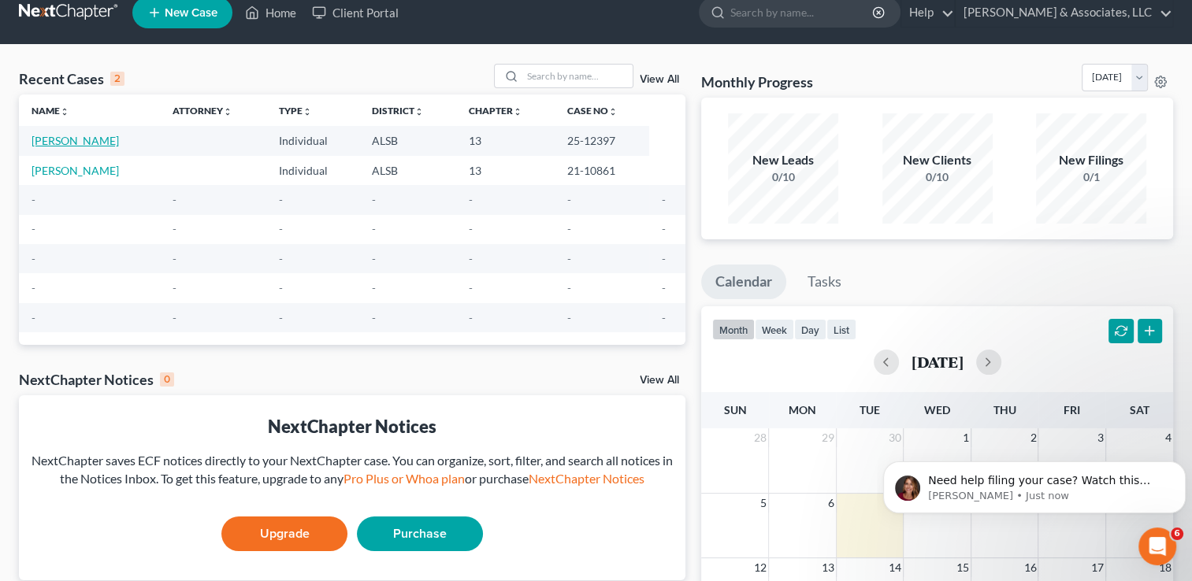
click at [114, 142] on link "[PERSON_NAME]" at bounding box center [75, 140] width 87 height 13
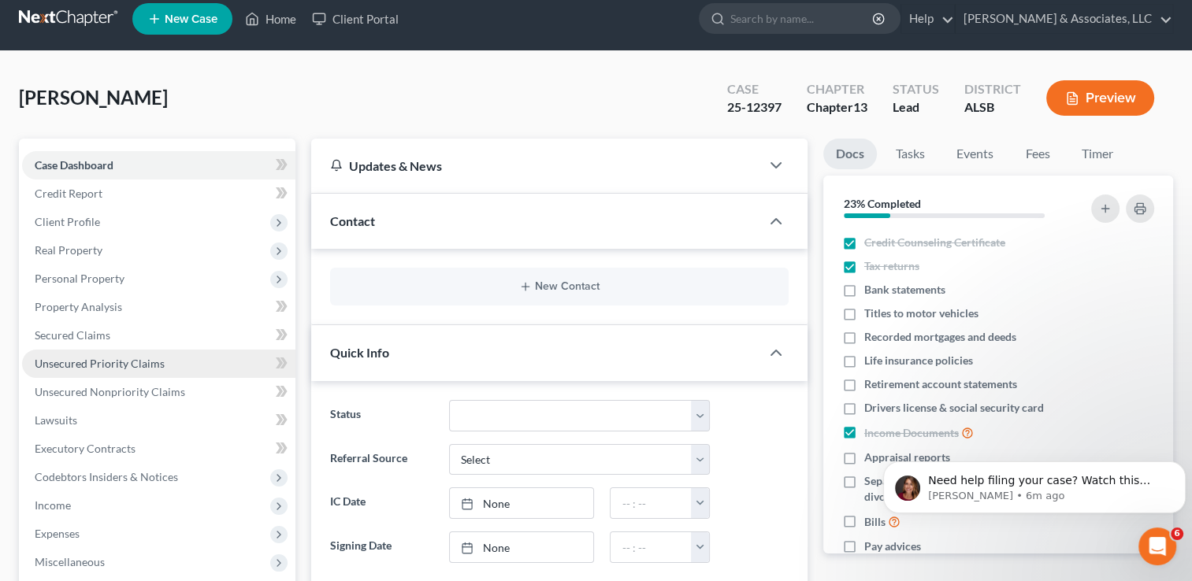
scroll to position [14, 0]
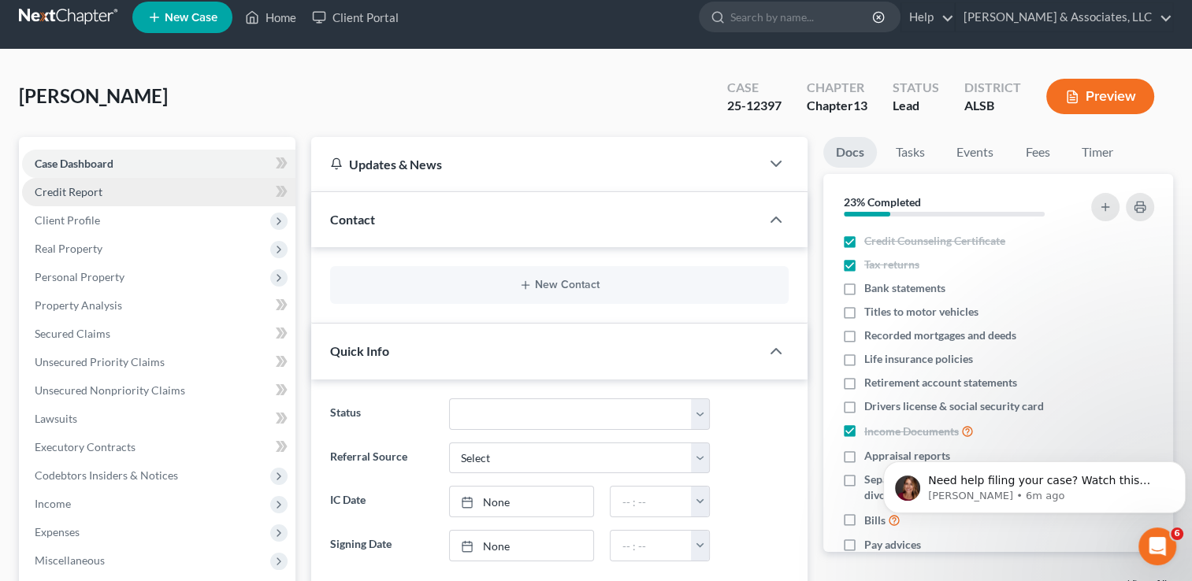
click at [121, 197] on link "Credit Report" at bounding box center [158, 192] width 273 height 28
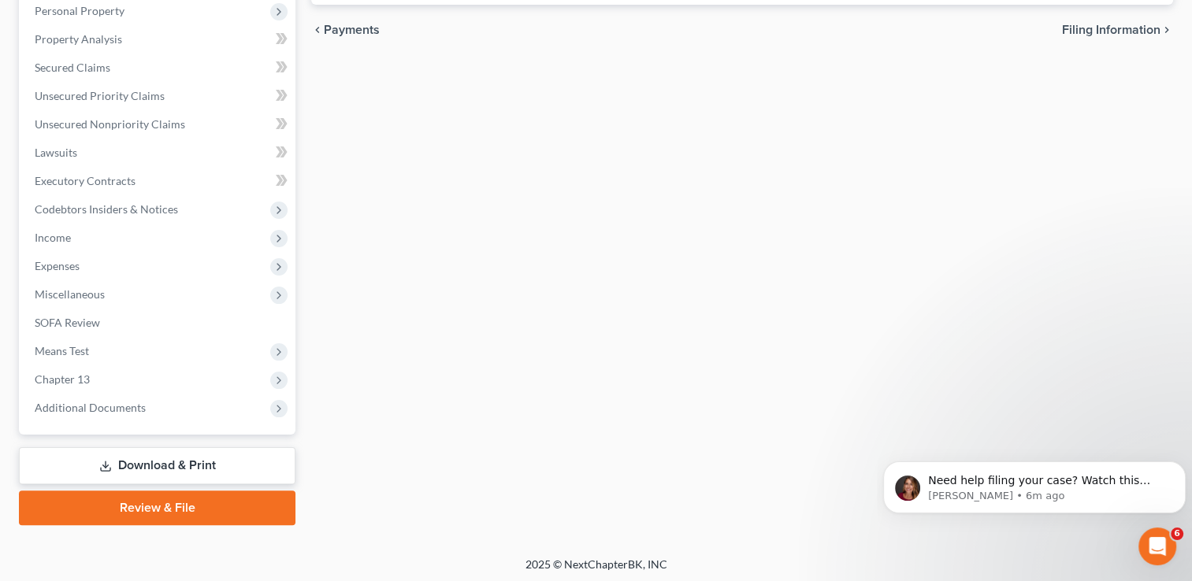
scroll to position [283, 0]
click at [187, 460] on link "Download & Print" at bounding box center [157, 463] width 276 height 37
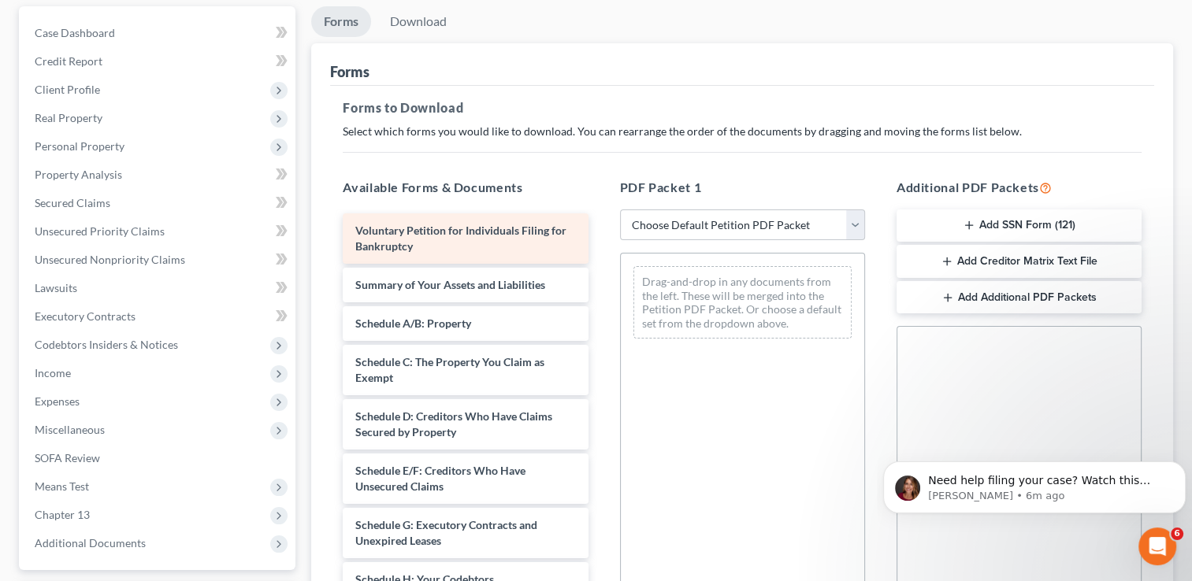
scroll to position [143, 0]
click at [415, 228] on span "Voluntary Petition for Individuals Filing for Bankruptcy" at bounding box center [460, 240] width 211 height 29
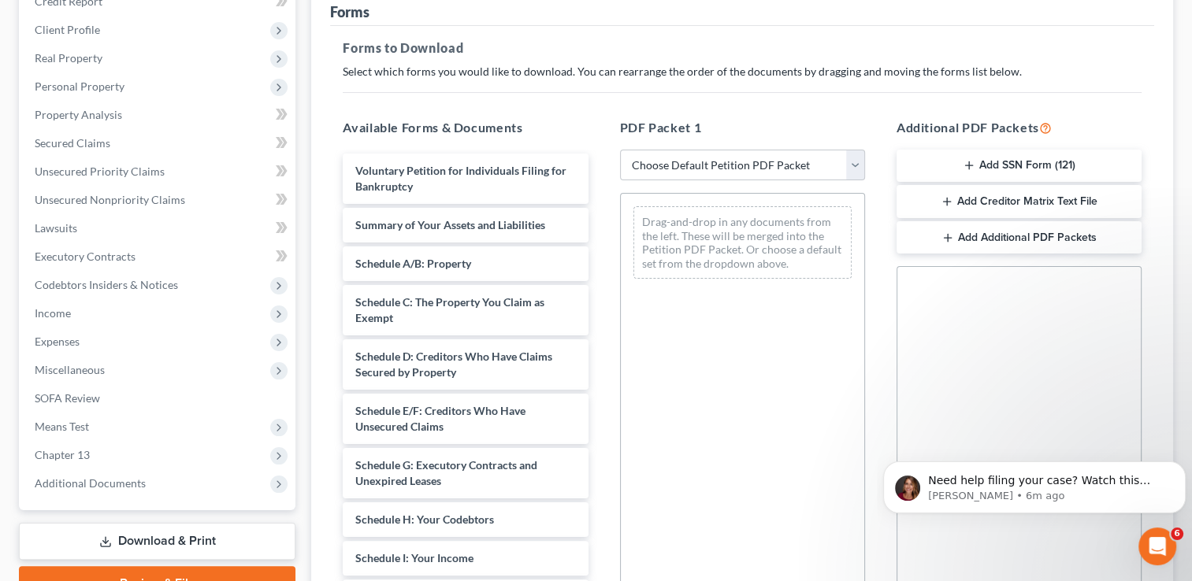
scroll to position [202, 0]
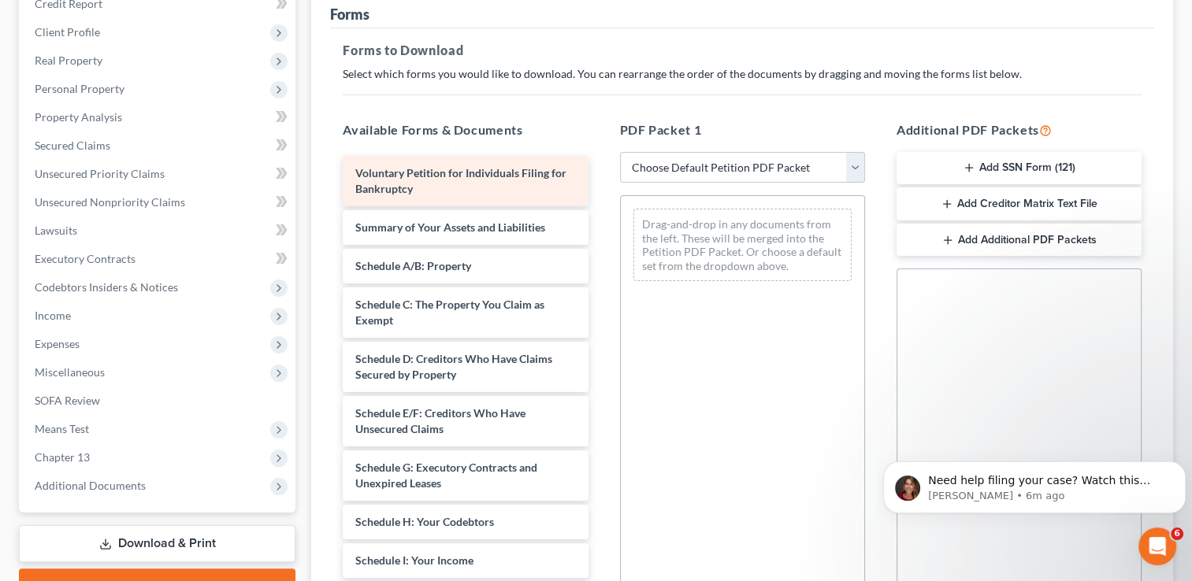
click at [455, 178] on div "Voluntary Petition for Individuals Filing for Bankruptcy" at bounding box center [465, 181] width 245 height 50
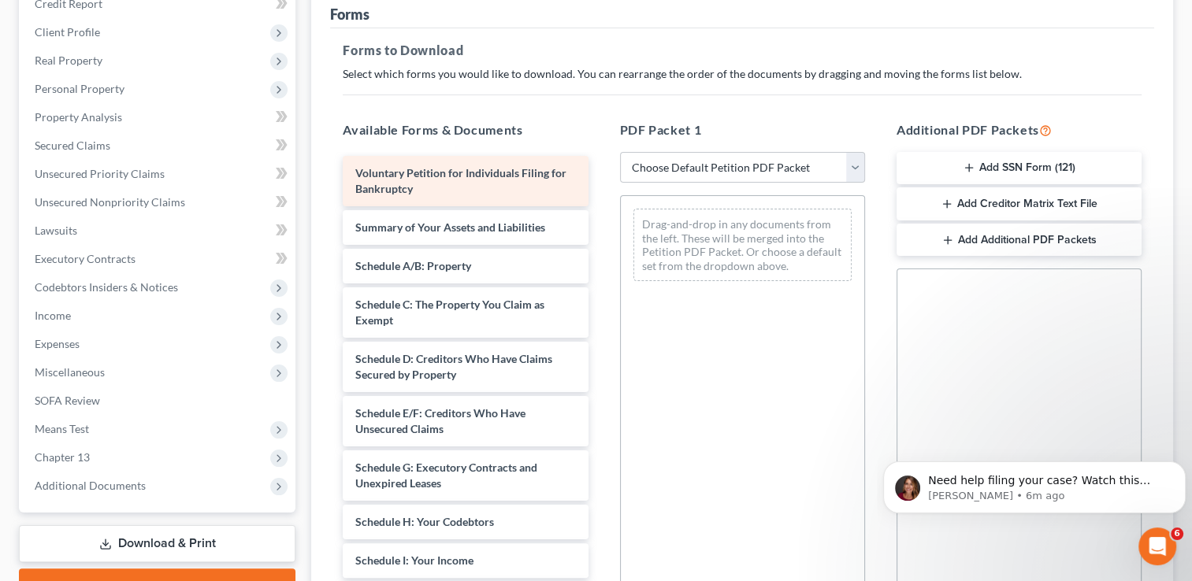
click at [455, 178] on div "Voluntary Petition for Individuals Filing for Bankruptcy" at bounding box center [465, 181] width 245 height 50
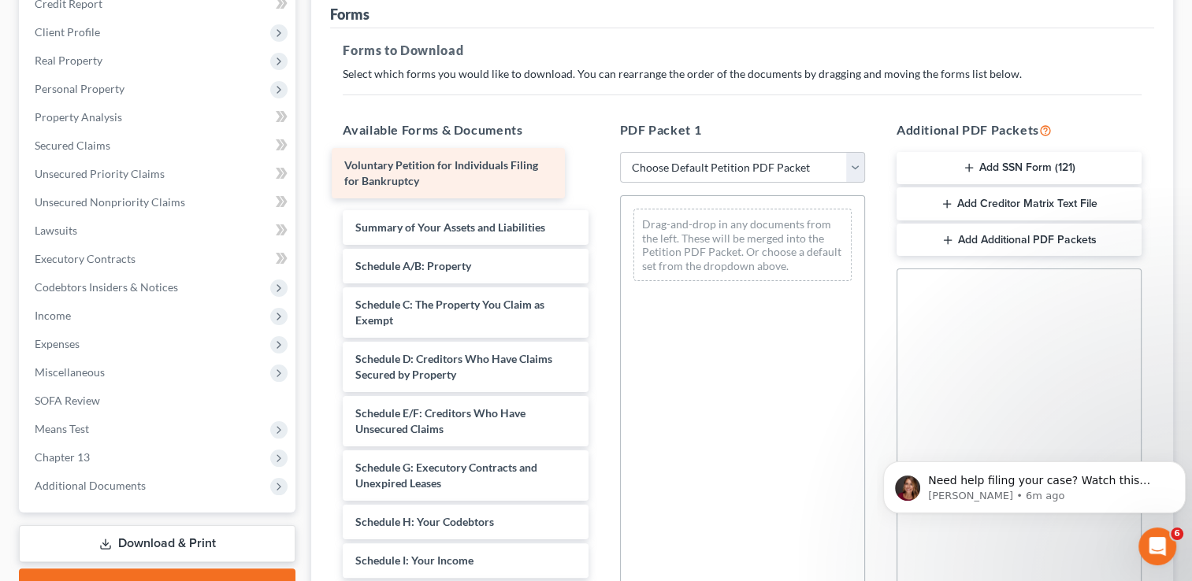
drag, startPoint x: 455, startPoint y: 178, endPoint x: 441, endPoint y: 206, distance: 31.7
click at [441, 206] on div "Voluntary Petition for Individuals Filing for Bankruptcy Voluntary Petition for…" at bounding box center [465, 580] width 270 height 848
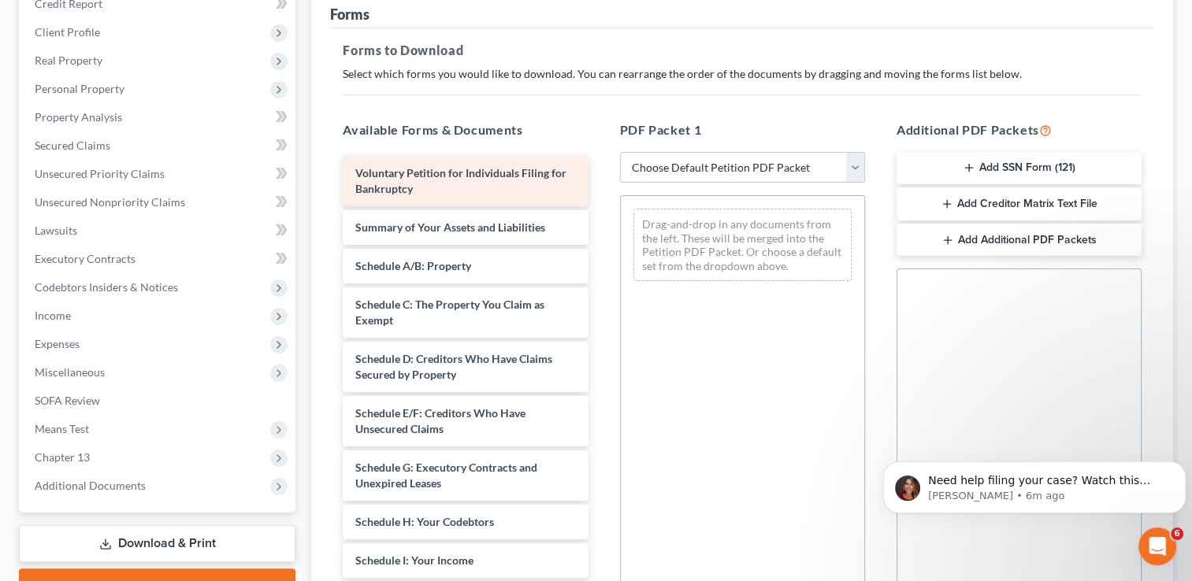
click at [448, 190] on div "Voluntary Petition for Individuals Filing for Bankruptcy" at bounding box center [465, 181] width 245 height 50
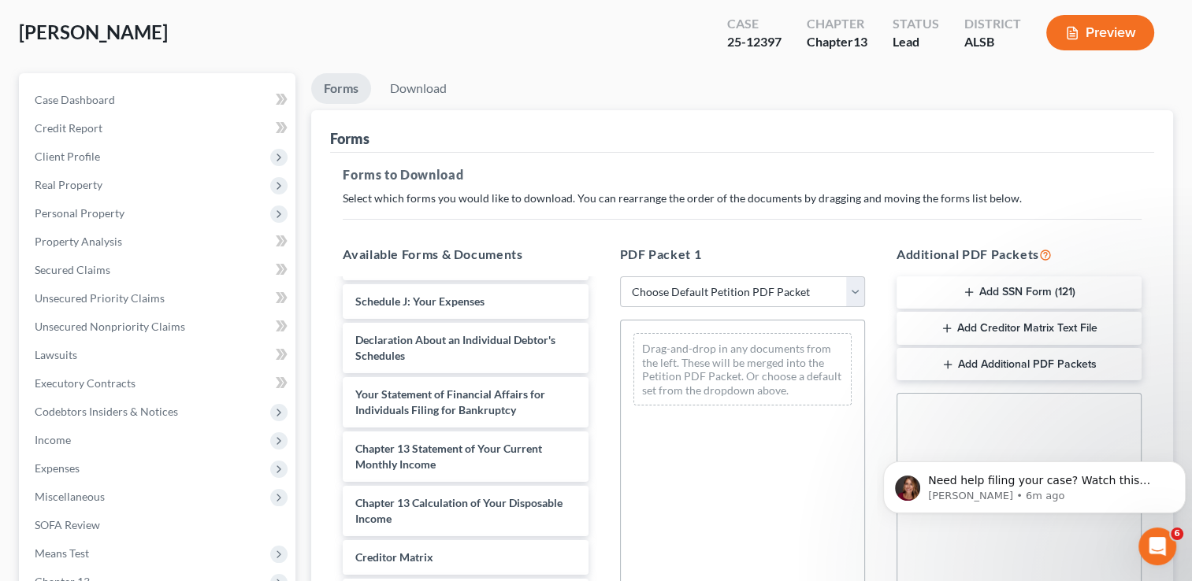
scroll to position [79, 0]
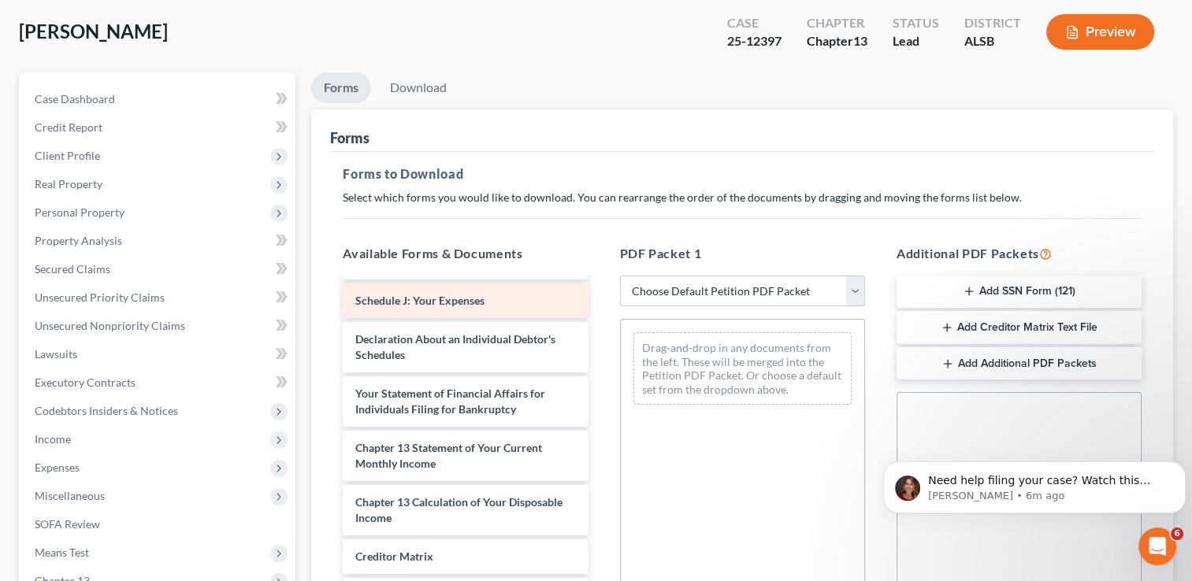
click at [416, 312] on div "Schedule J: Your Expenses" at bounding box center [465, 301] width 245 height 35
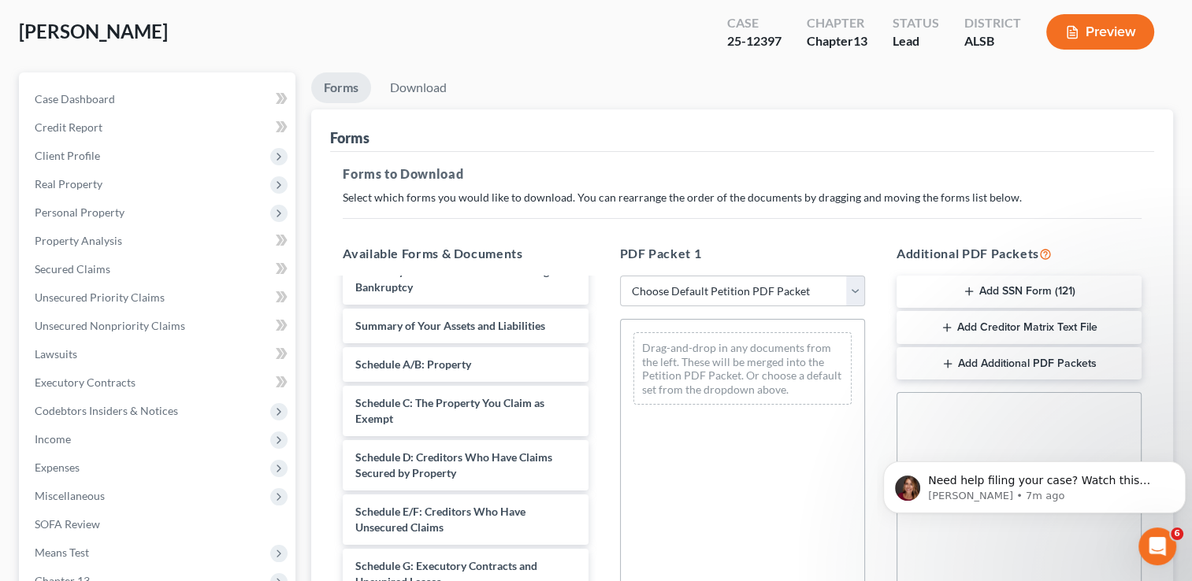
scroll to position [0, 0]
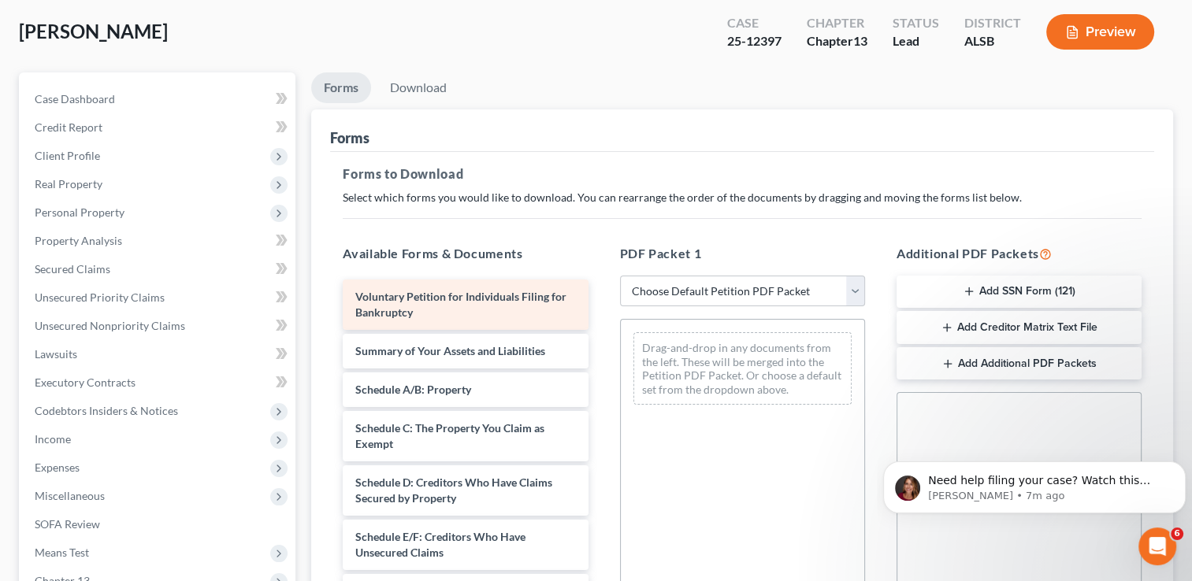
click at [409, 301] on span "Voluntary Petition for Individuals Filing for Bankruptcy" at bounding box center [460, 304] width 211 height 29
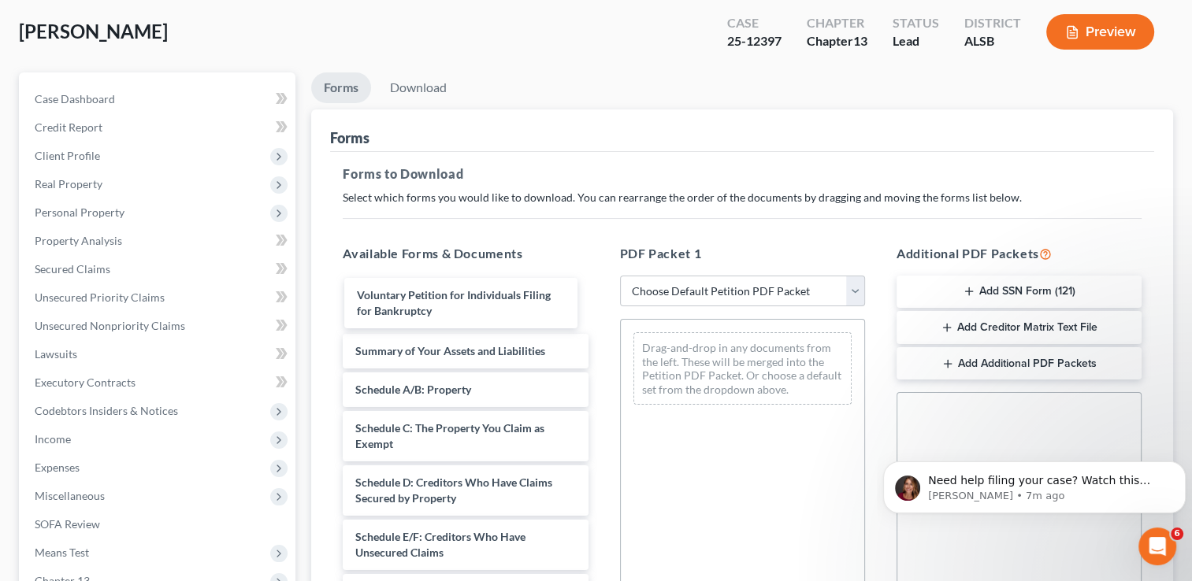
drag, startPoint x: 409, startPoint y: 301, endPoint x: 394, endPoint y: 317, distance: 21.7
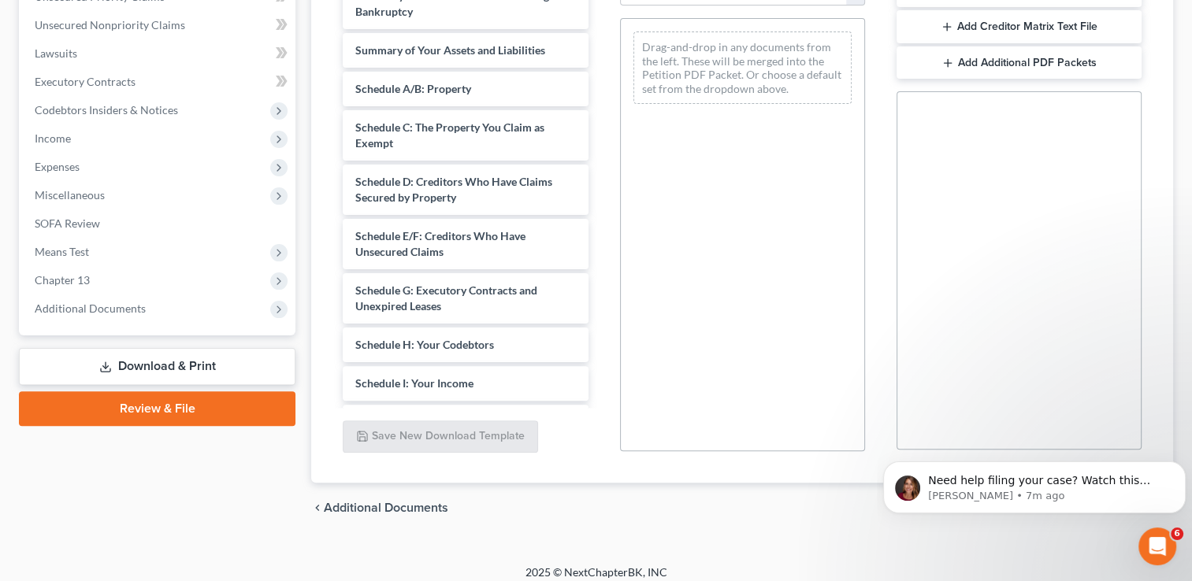
scroll to position [390, 0]
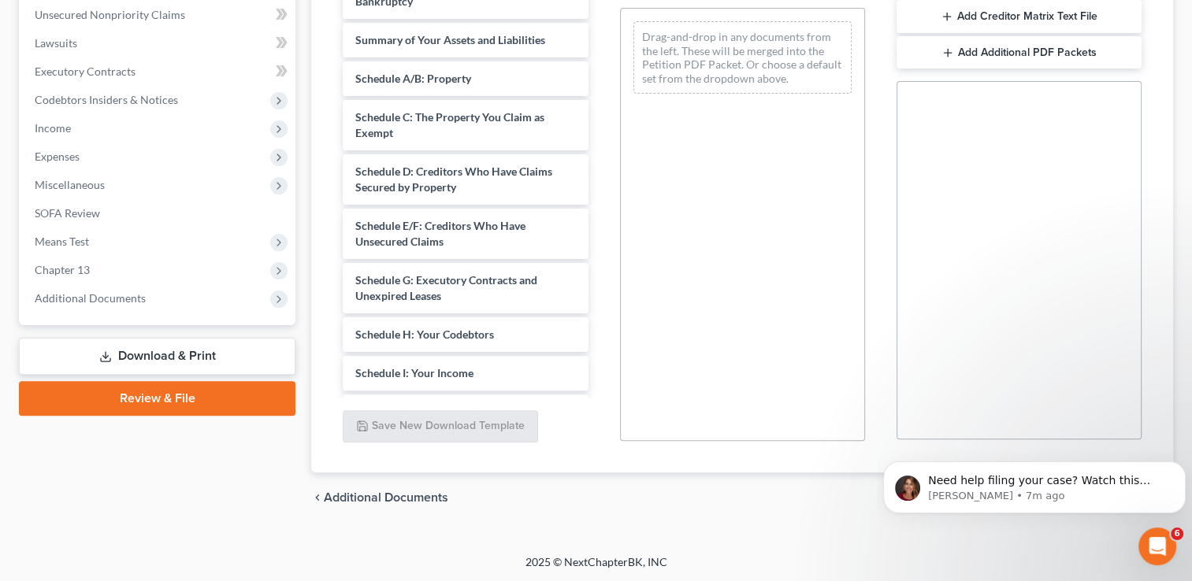
click at [183, 358] on link "Download & Print" at bounding box center [157, 356] width 276 height 37
click at [193, 395] on link "Review & File" at bounding box center [157, 398] width 276 height 35
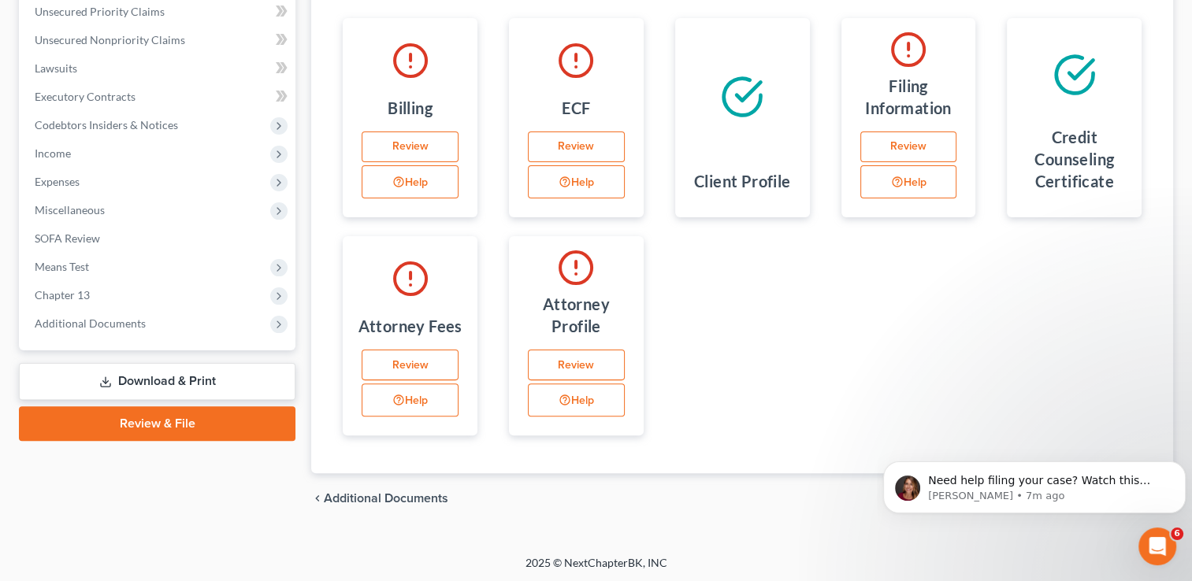
click at [175, 371] on link "Download & Print" at bounding box center [157, 381] width 276 height 37
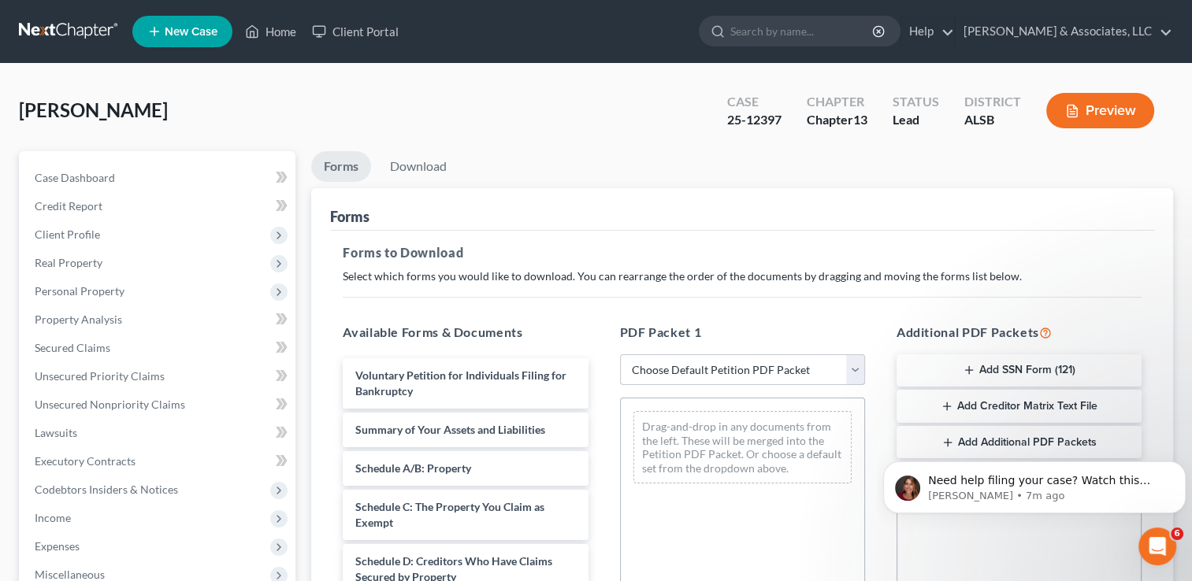
click at [597, 370] on select "Choose Default Petition PDF Packet Complete Bankruptcy Petition (all forms and …" at bounding box center [742, 370] width 245 height 32
click at [597, 354] on select "Choose Default Petition PDF Packet Complete Bankruptcy Petition (all forms and …" at bounding box center [742, 370] width 245 height 32
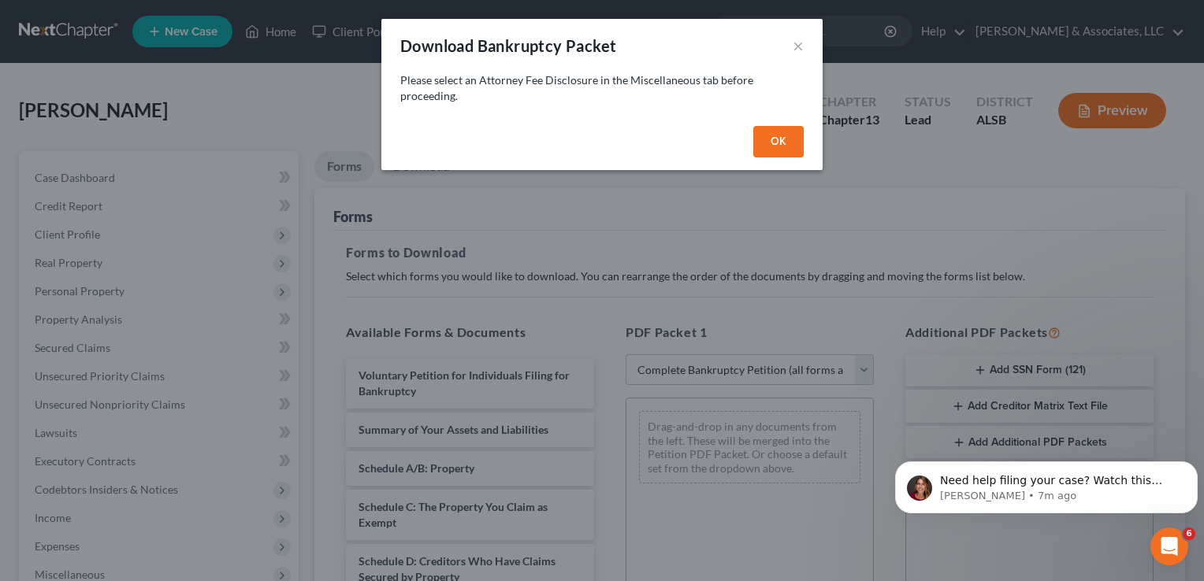
click at [597, 132] on button "OK" at bounding box center [778, 142] width 50 height 32
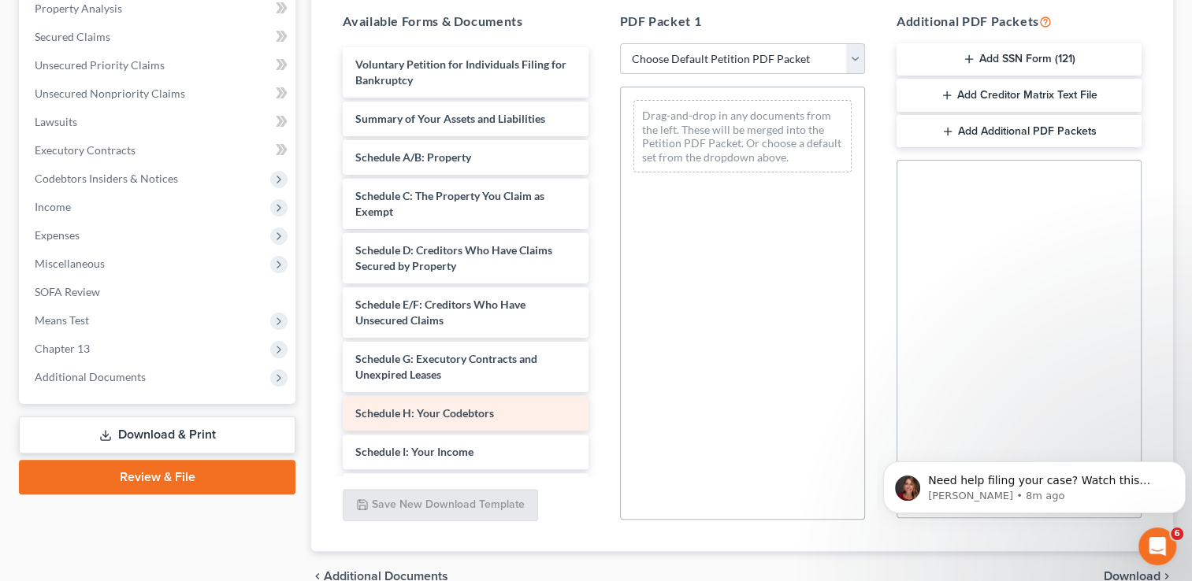
scroll to position [312, 0]
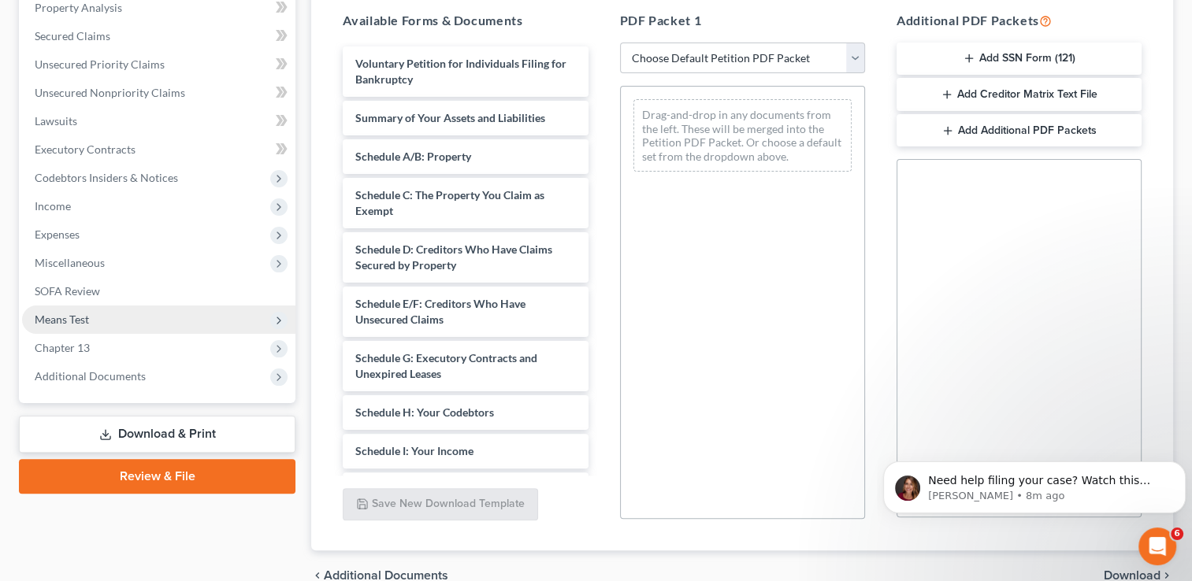
click at [274, 316] on icon at bounding box center [279, 320] width 13 height 13
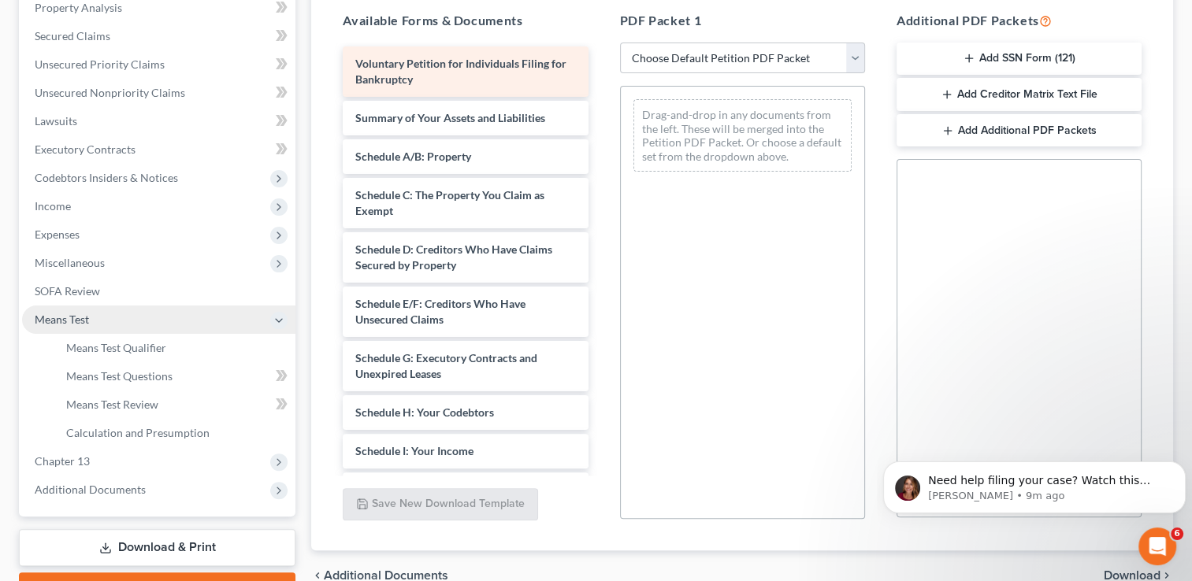
click at [401, 48] on div "Voluntary Petition for Individuals Filing for Bankruptcy Summary of Your Assets…" at bounding box center [465, 470] width 270 height 848
click at [402, 55] on div "Voluntary Petition for Individuals Filing for Bankruptcy" at bounding box center [465, 71] width 245 height 50
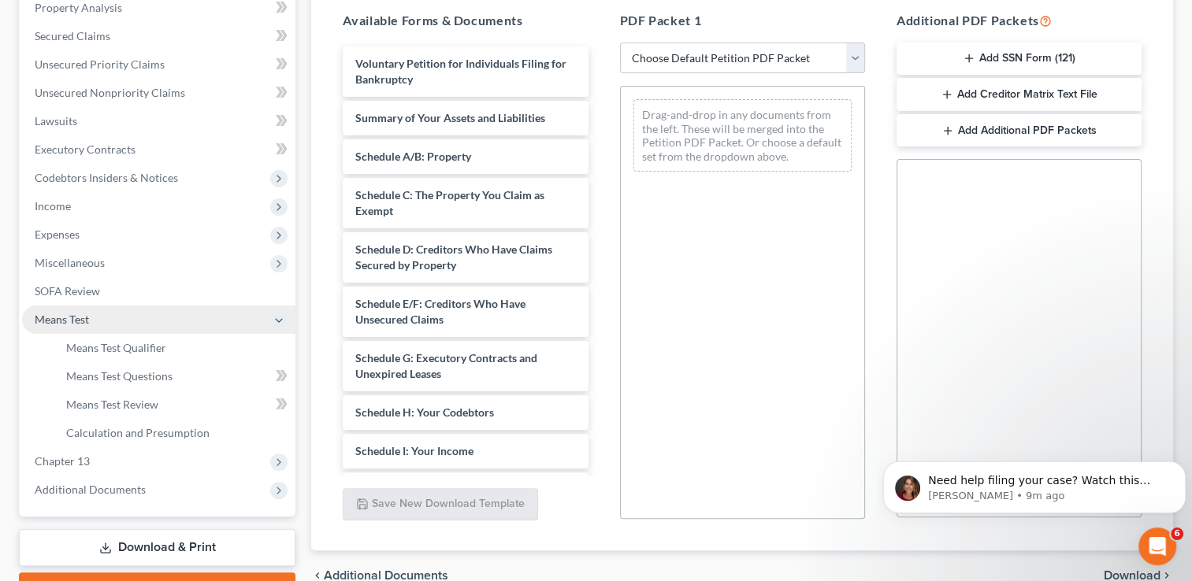
click at [189, 542] on link "Download & Print" at bounding box center [157, 547] width 276 height 37
click at [597, 43] on select "Choose Default Petition PDF Packet Complete Bankruptcy Petition (all forms and …" at bounding box center [742, 59] width 245 height 32
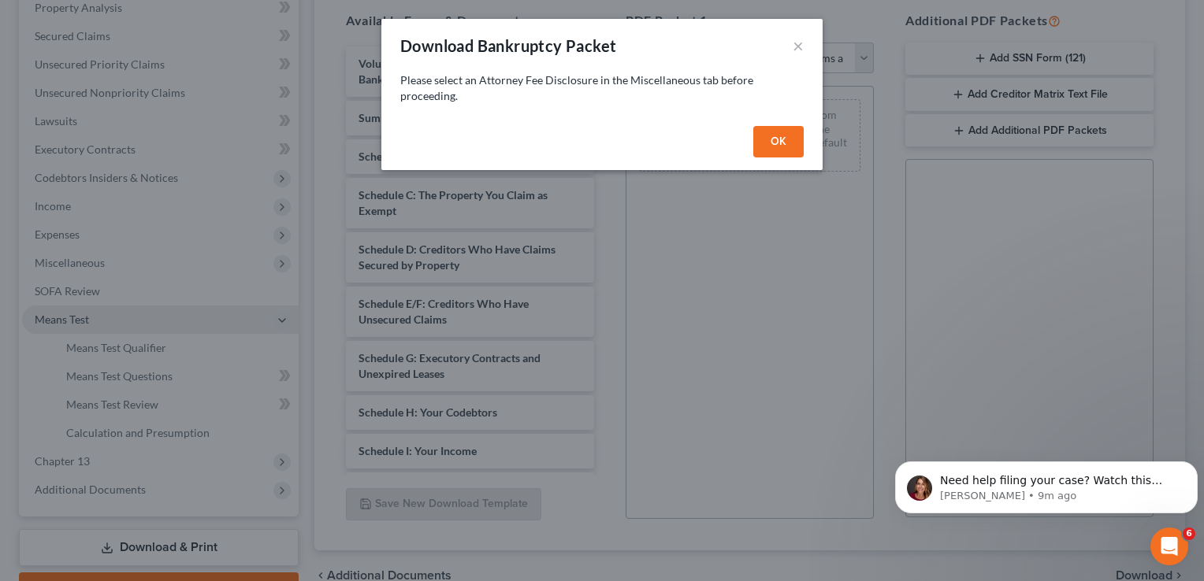
click at [597, 138] on button "OK" at bounding box center [778, 142] width 50 height 32
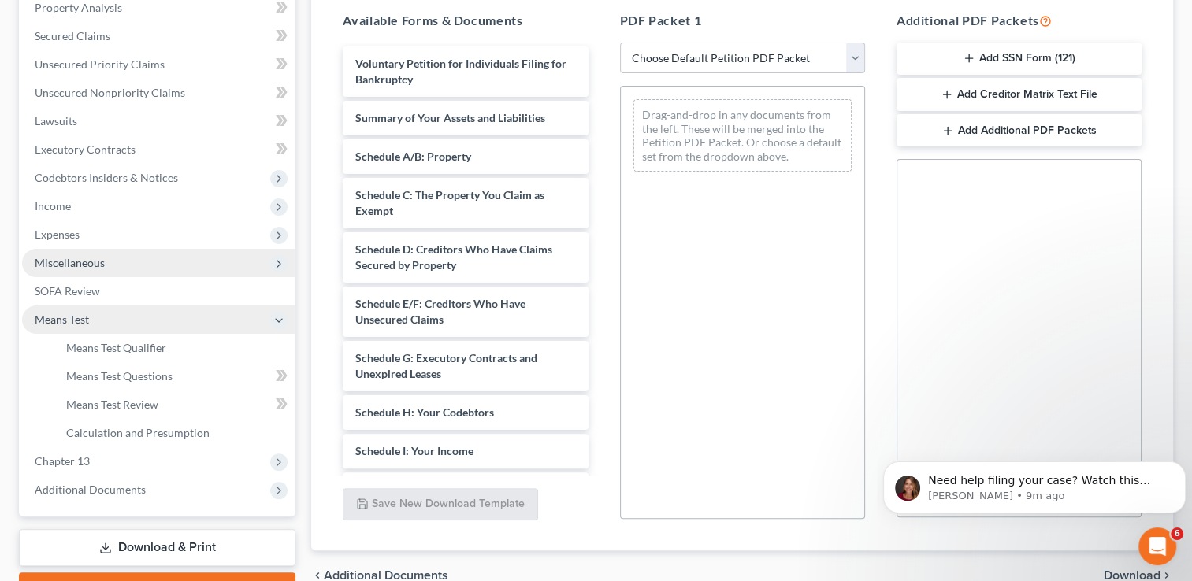
click at [110, 269] on span "Miscellaneous" at bounding box center [158, 263] width 273 height 28
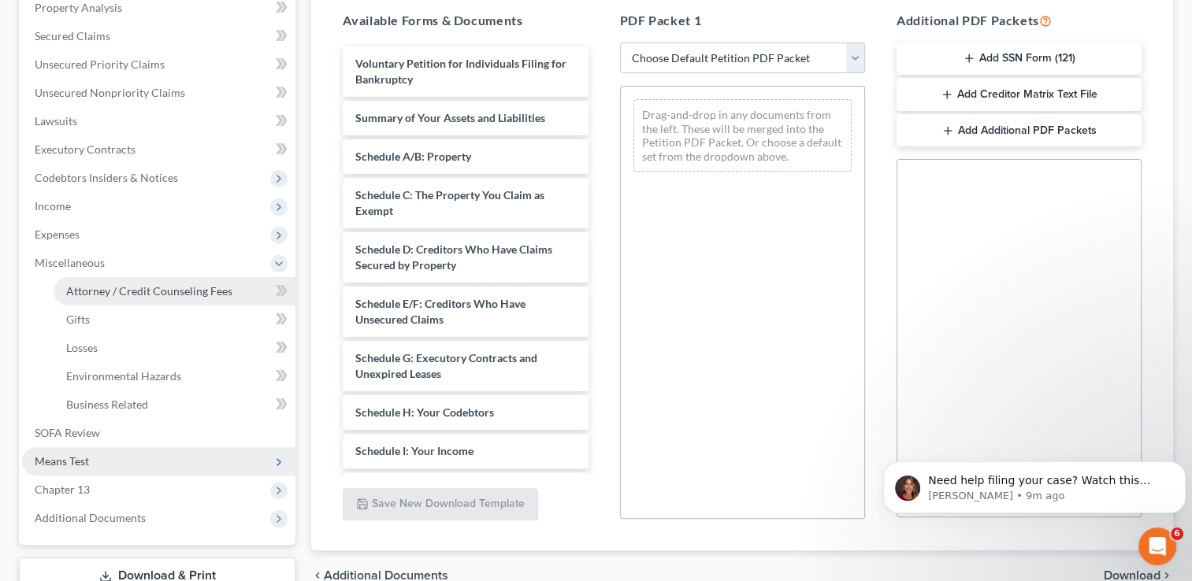
click at [129, 289] on span "Attorney / Credit Counseling Fees" at bounding box center [149, 290] width 166 height 13
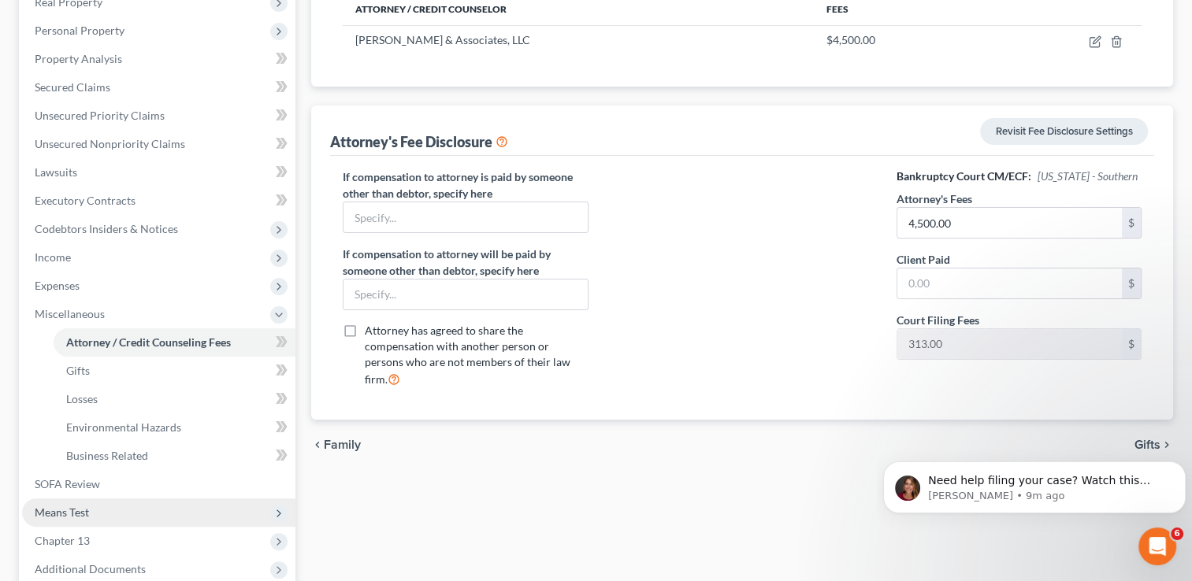
scroll to position [262, 0]
click at [504, 143] on icon at bounding box center [501, 139] width 13 height 15
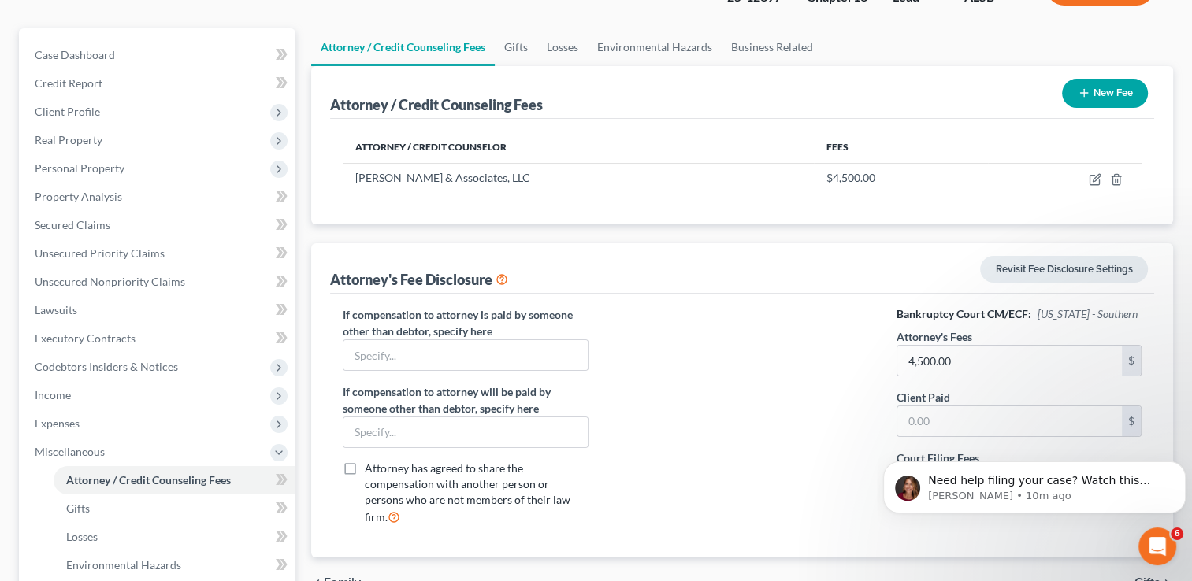
scroll to position [118, 0]
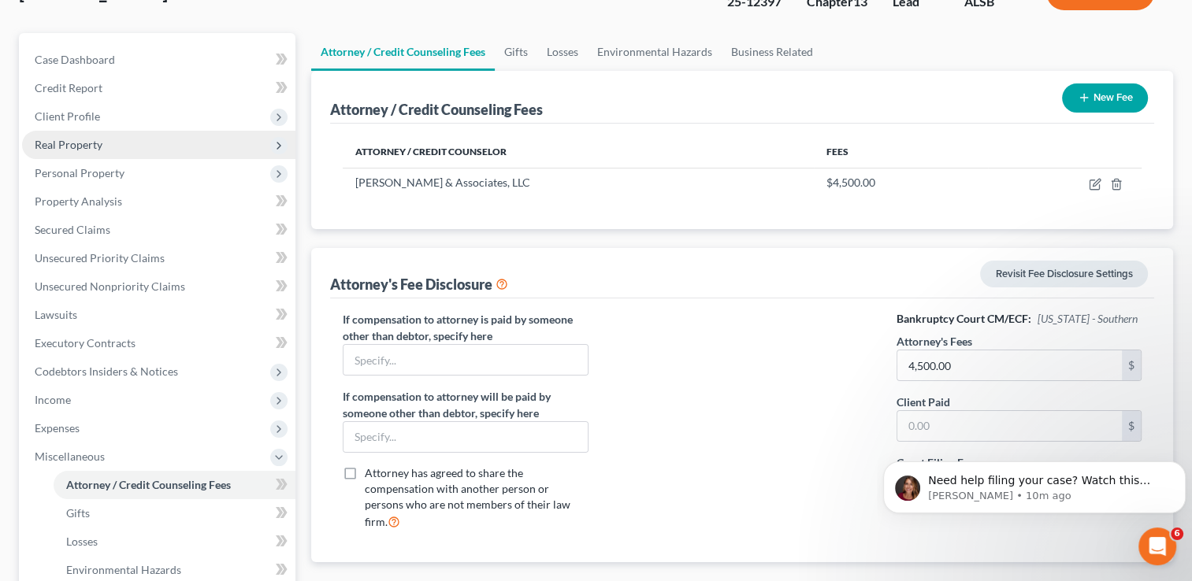
click at [258, 143] on span "Real Property" at bounding box center [158, 145] width 273 height 28
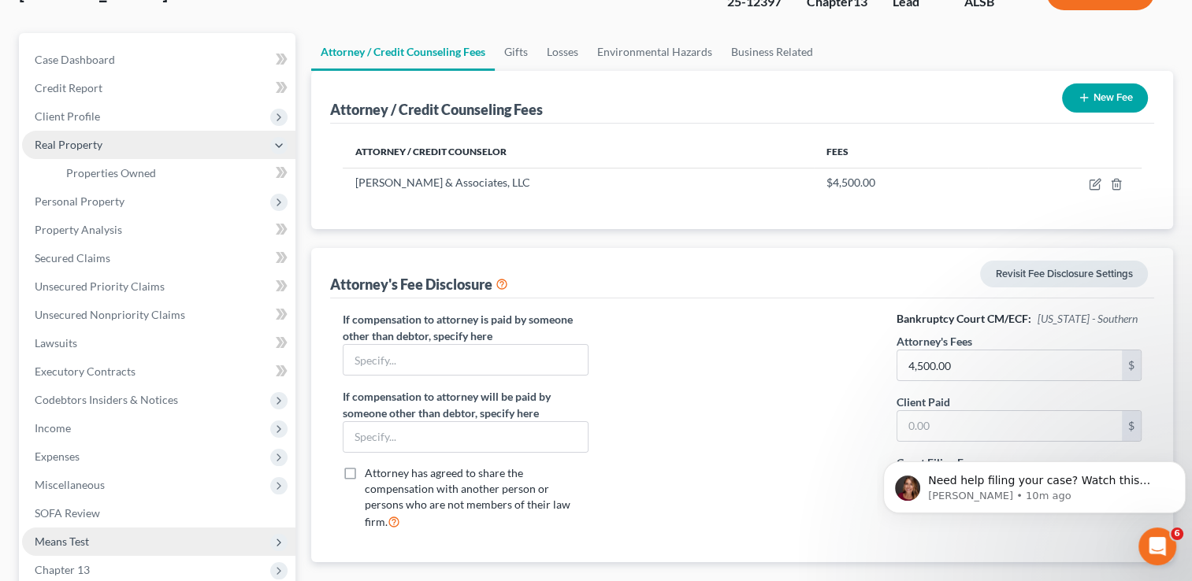
click at [258, 143] on span "Real Property" at bounding box center [158, 145] width 273 height 28
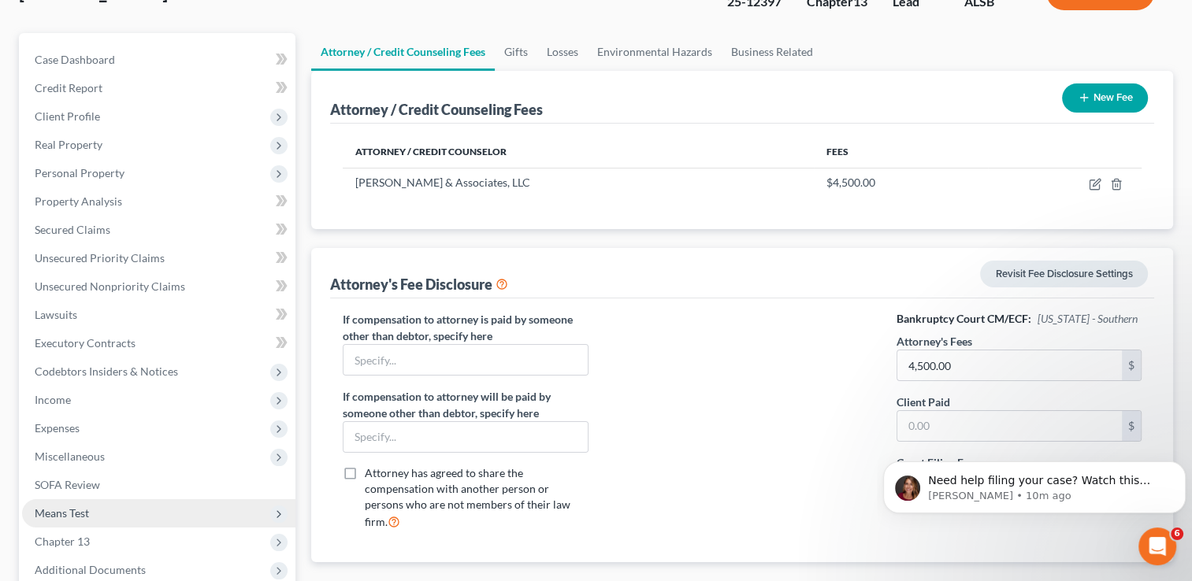
scroll to position [283, 0]
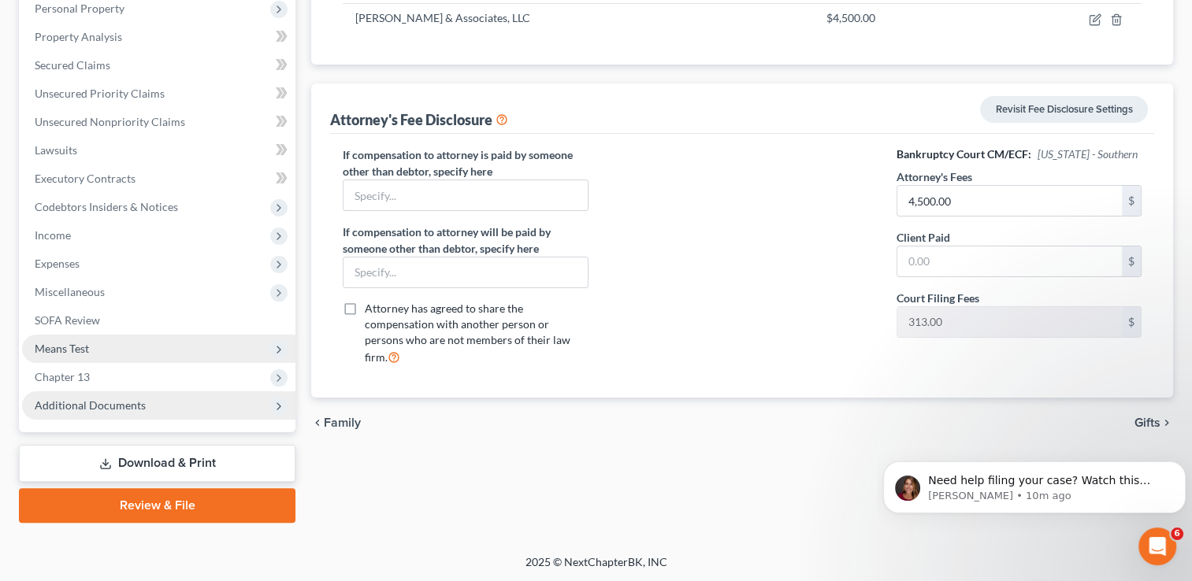
click at [127, 391] on span "Additional Documents" at bounding box center [158, 405] width 273 height 28
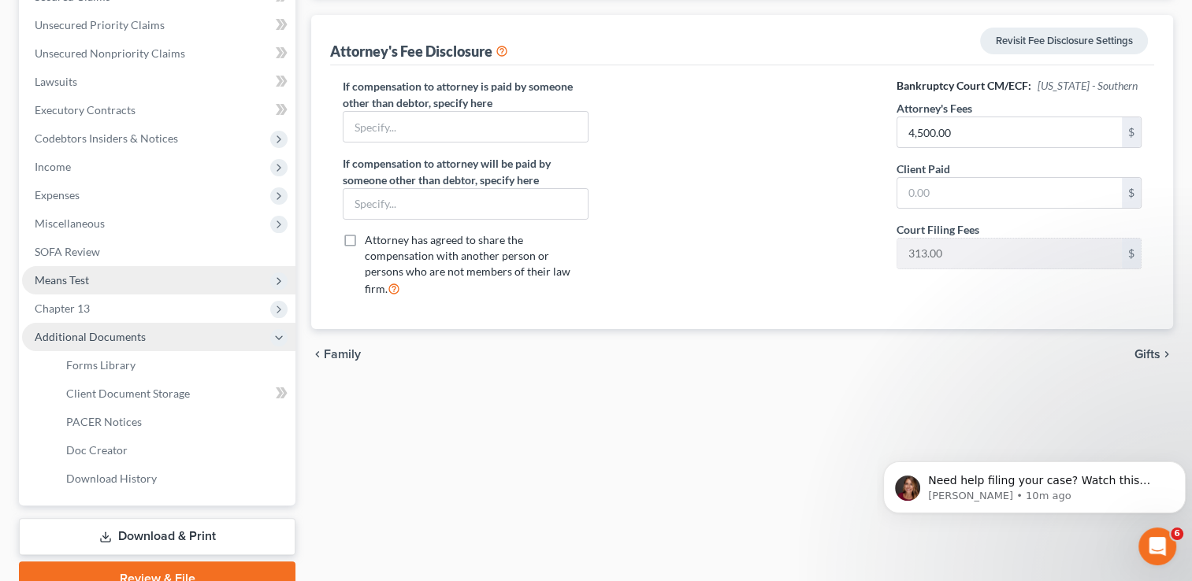
scroll to position [353, 0]
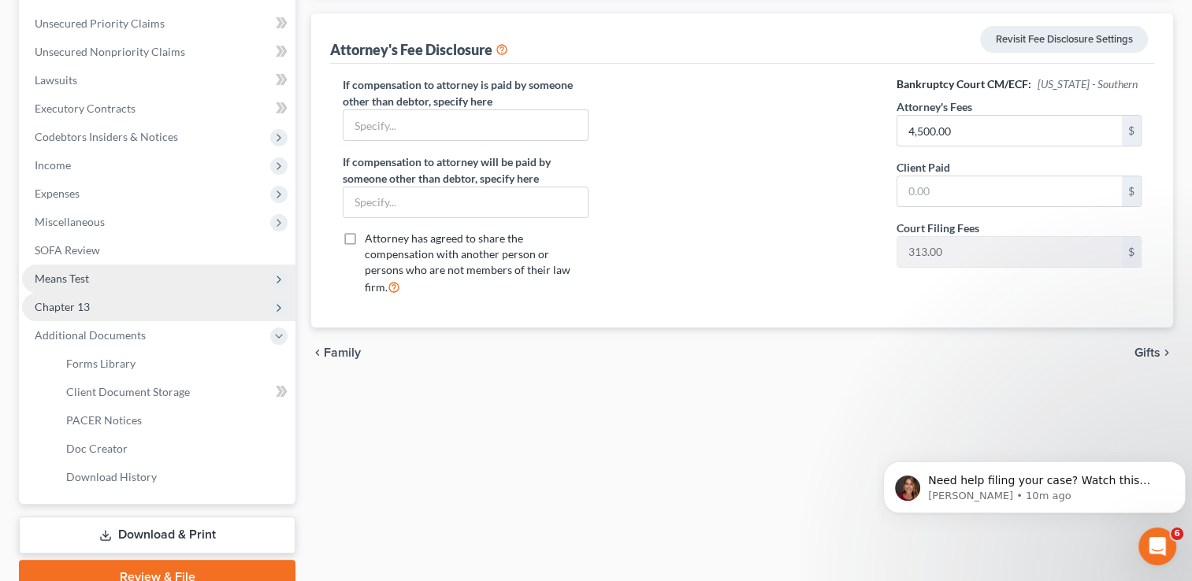
click at [158, 315] on span "Chapter 13" at bounding box center [158, 307] width 273 height 28
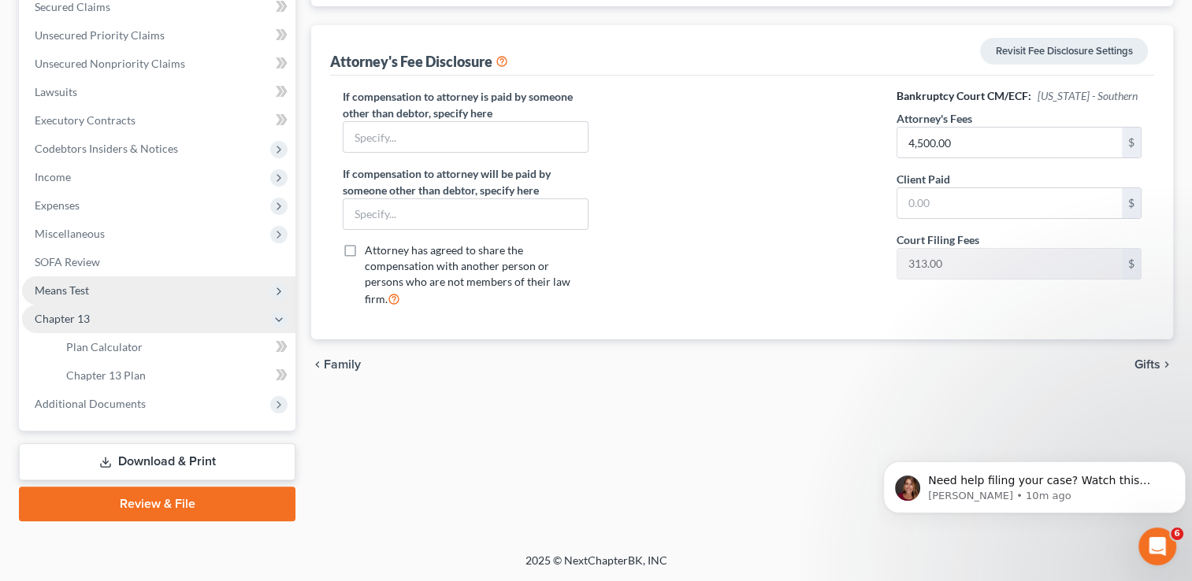
scroll to position [339, 0]
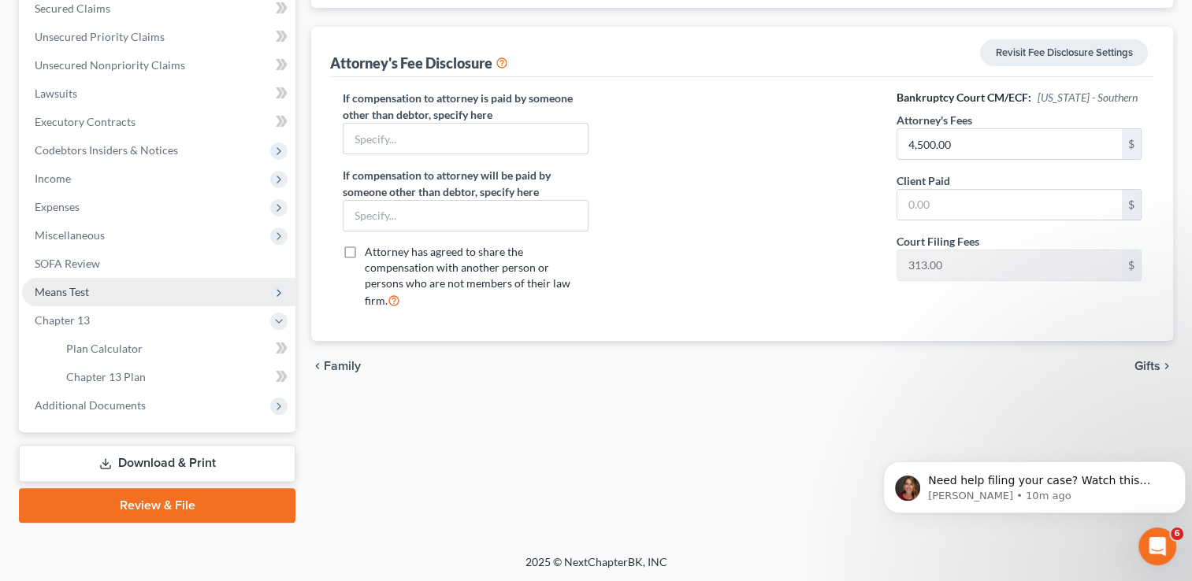
click at [236, 471] on link "Download & Print" at bounding box center [157, 463] width 276 height 37
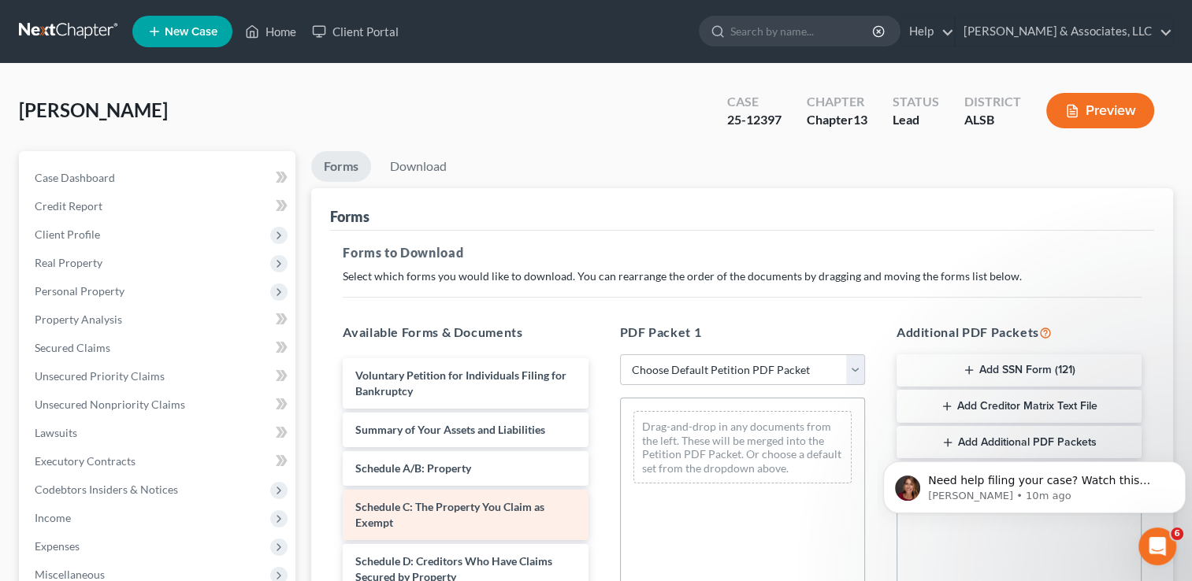
click at [428, 510] on span "Schedule C: The Property You Claim as Exempt" at bounding box center [449, 514] width 189 height 29
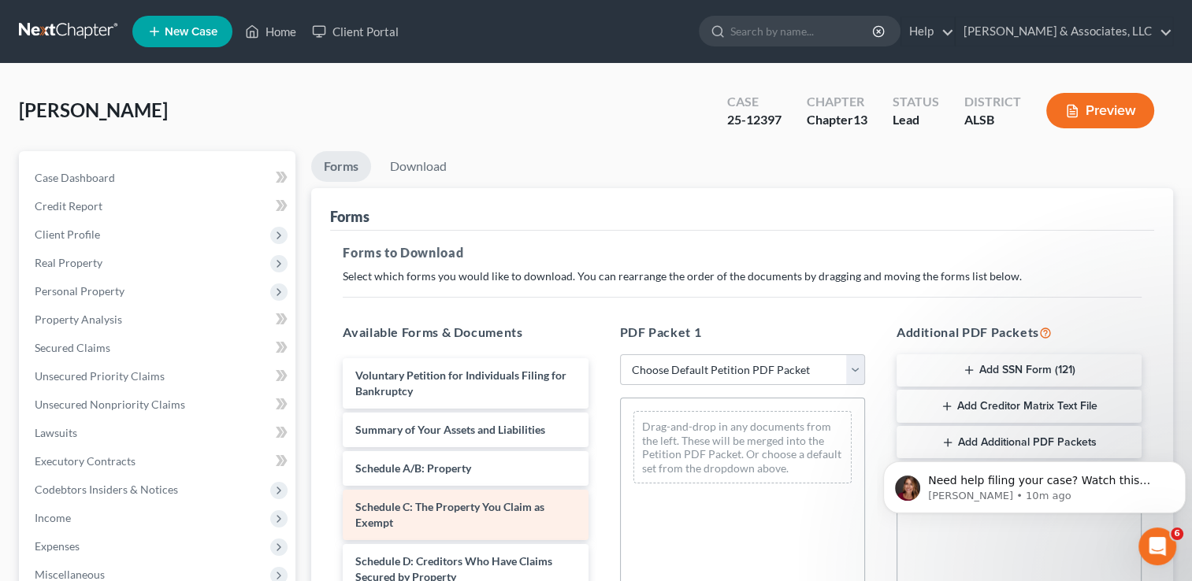
click at [428, 510] on span "Schedule C: The Property You Claim as Exempt" at bounding box center [449, 514] width 189 height 29
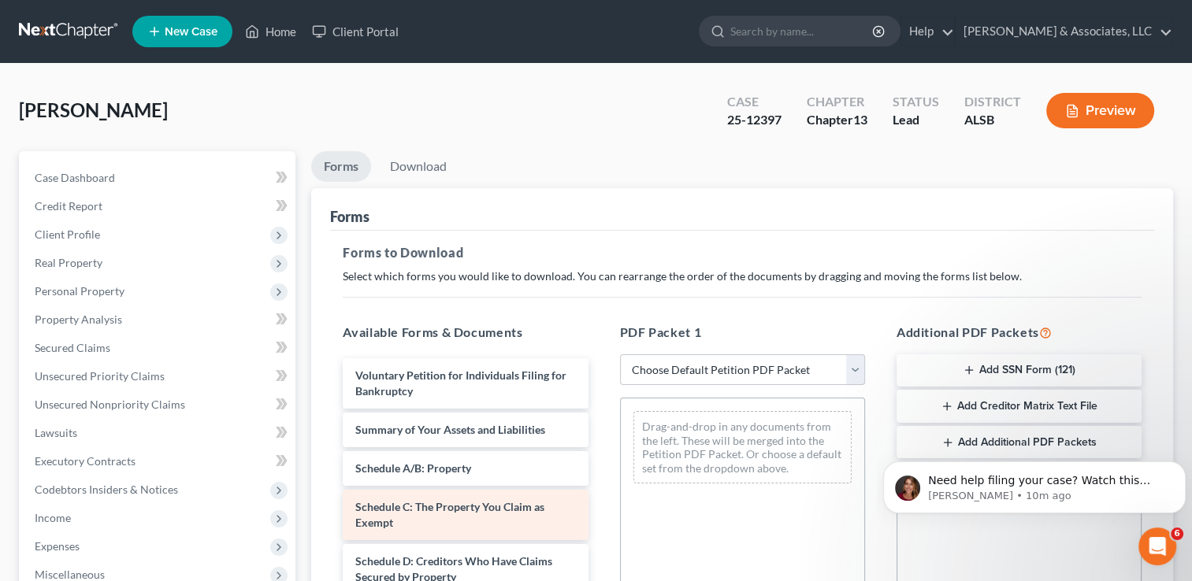
click at [428, 510] on span "Schedule C: The Property You Claim as Exempt" at bounding box center [449, 514] width 189 height 29
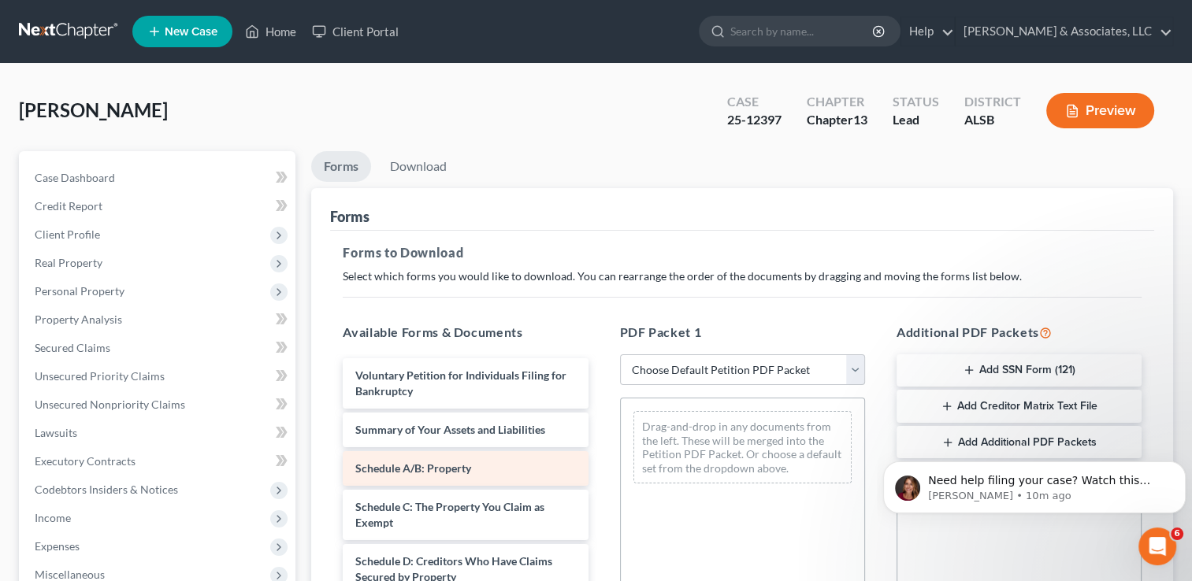
click at [435, 458] on div "Schedule A/B: Property" at bounding box center [465, 468] width 245 height 35
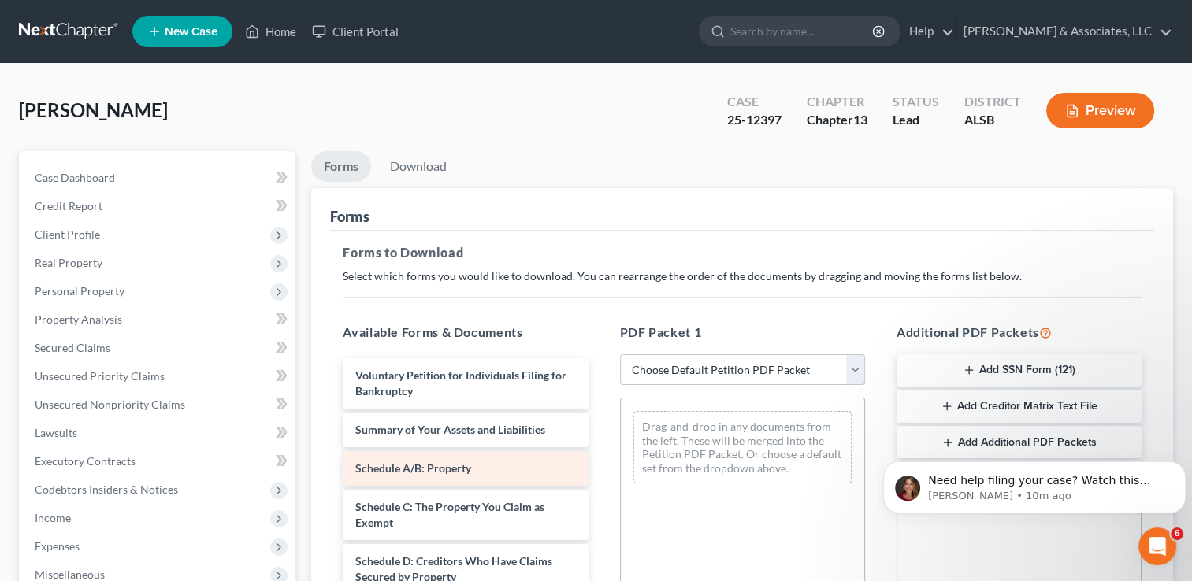
click at [435, 458] on div "Schedule A/B: Property" at bounding box center [465, 468] width 245 height 35
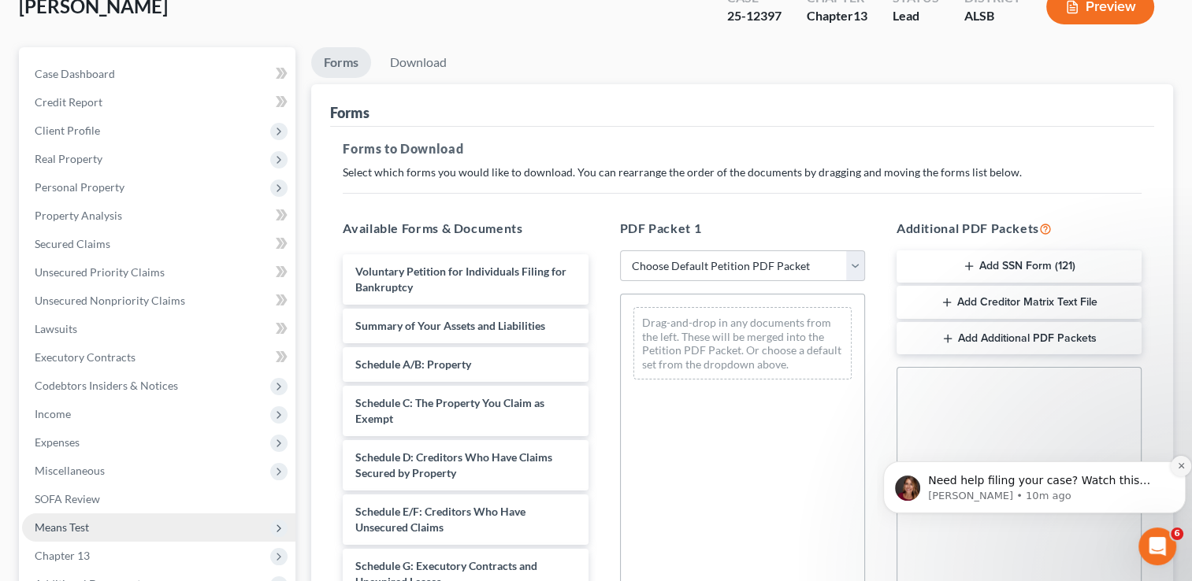
click at [597, 466] on icon "Dismiss notification" at bounding box center [1181, 466] width 9 height 9
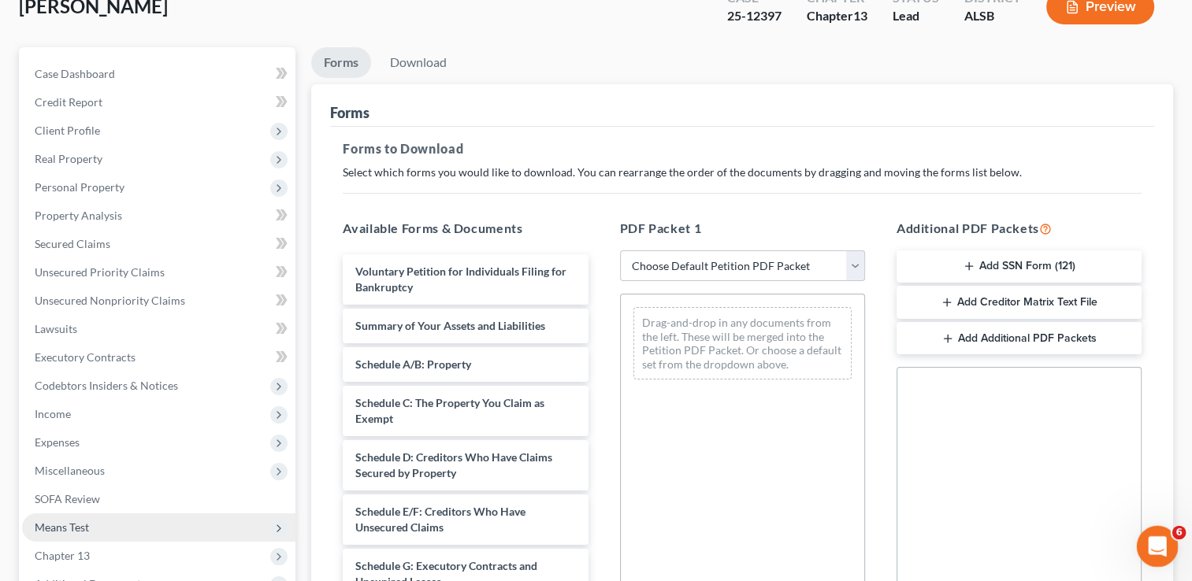
click at [597, 531] on div "Open Intercom Messenger" at bounding box center [1155, 544] width 52 height 52
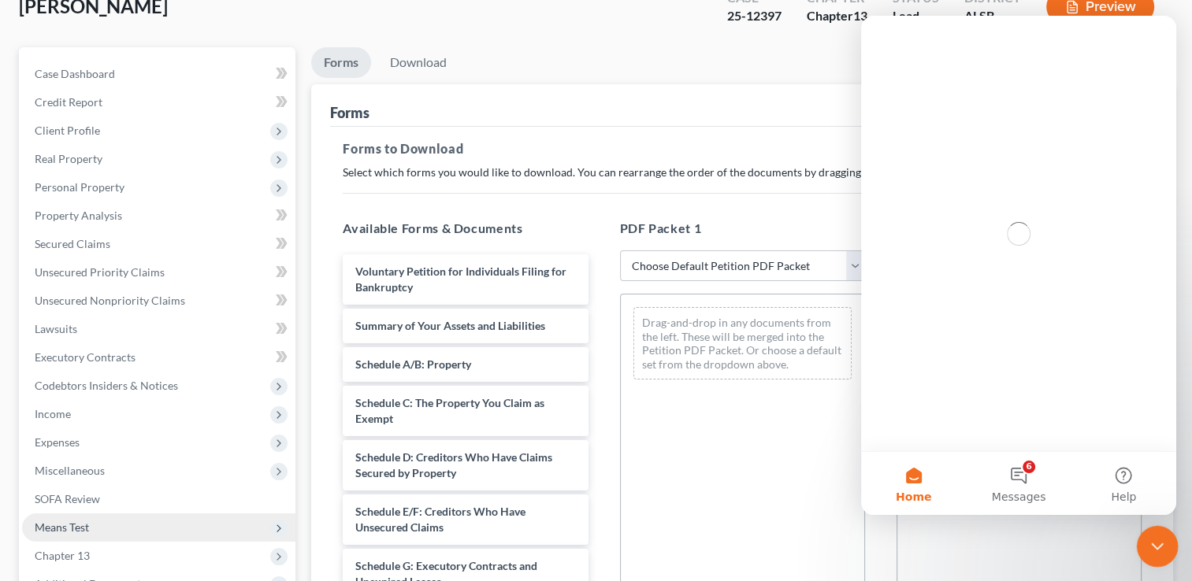
scroll to position [0, 0]
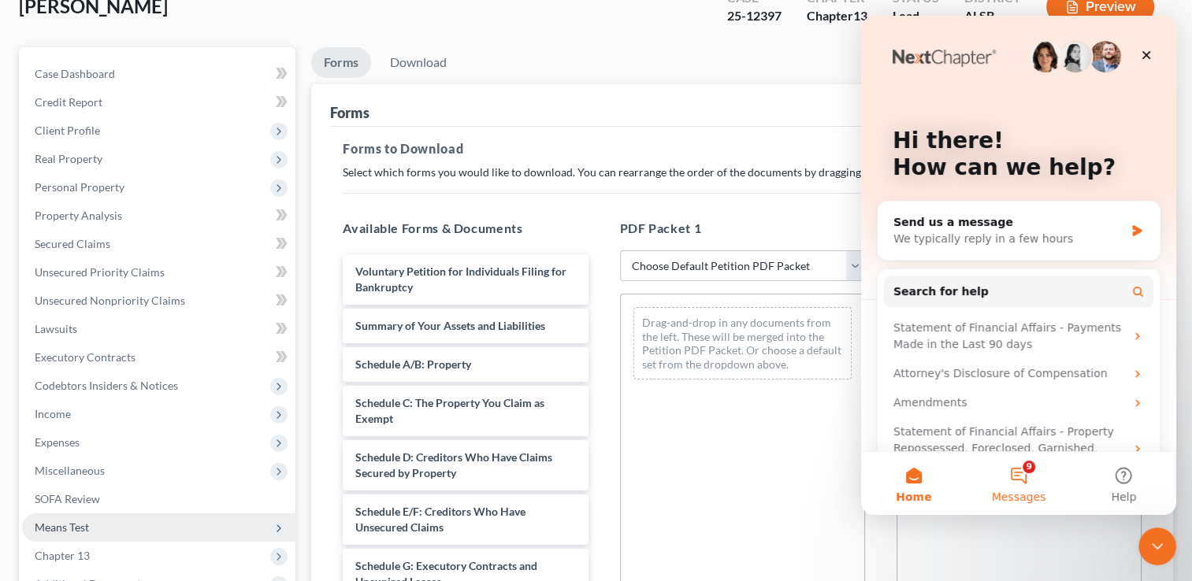
click at [597, 480] on button "9 Messages" at bounding box center [1018, 483] width 105 height 63
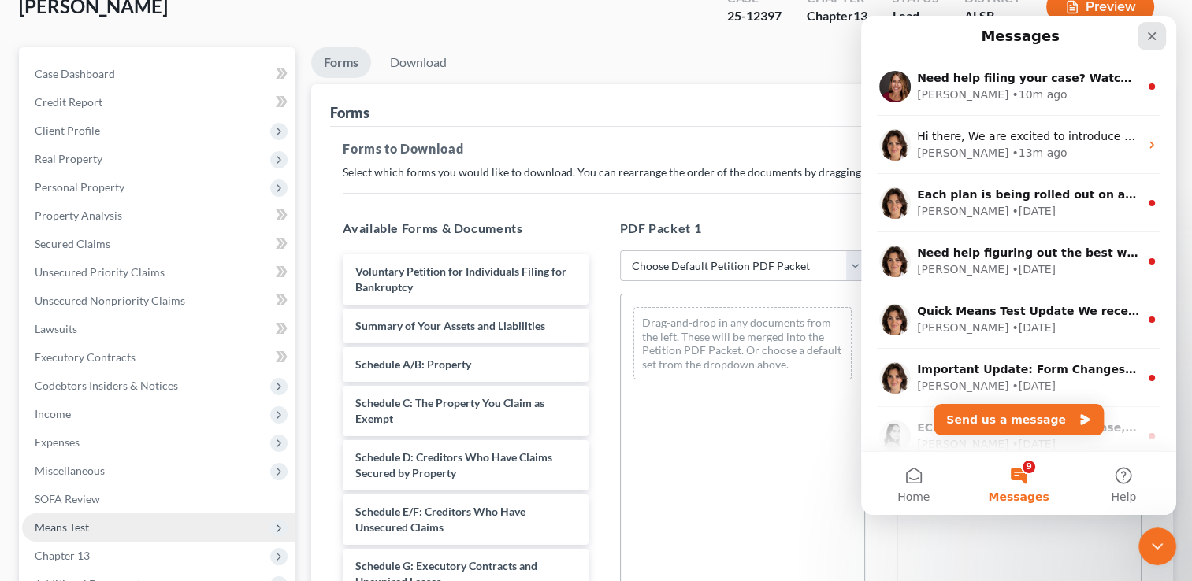
click at [597, 38] on icon "Close" at bounding box center [1151, 36] width 13 height 13
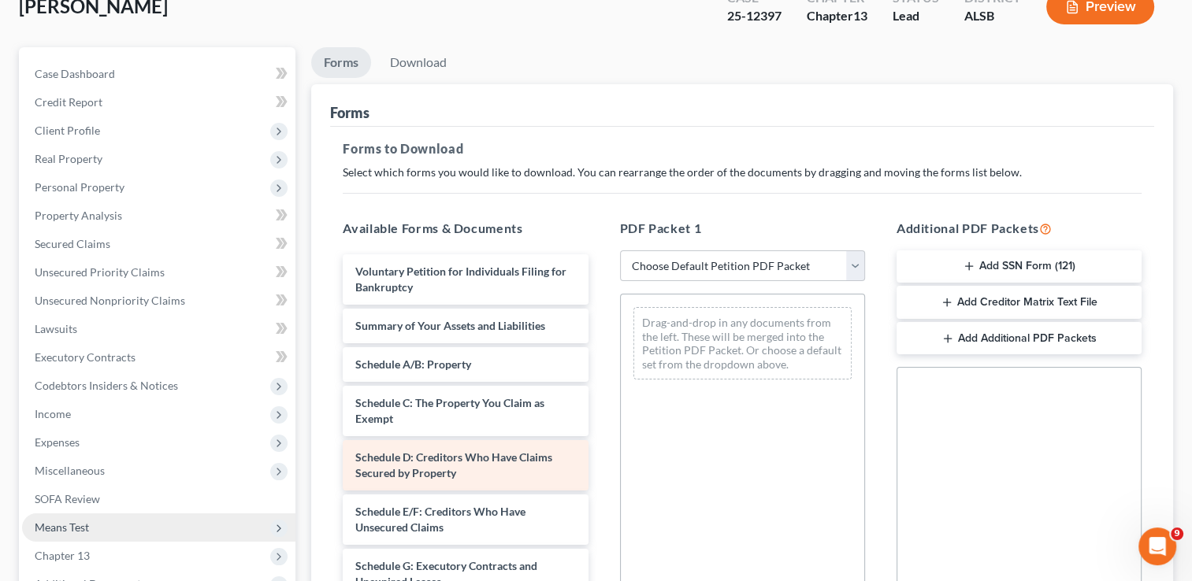
click at [460, 446] on div "Schedule D: Creditors Who Have Claims Secured by Property" at bounding box center [465, 465] width 245 height 50
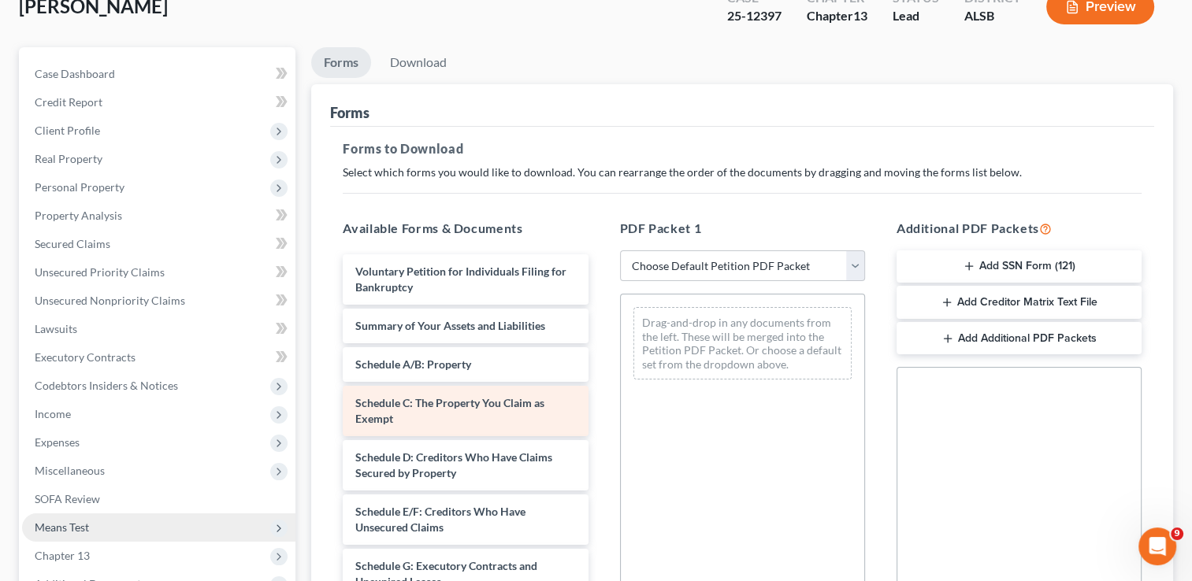
click at [461, 397] on span "Schedule C: The Property You Claim as Exempt" at bounding box center [449, 410] width 189 height 29
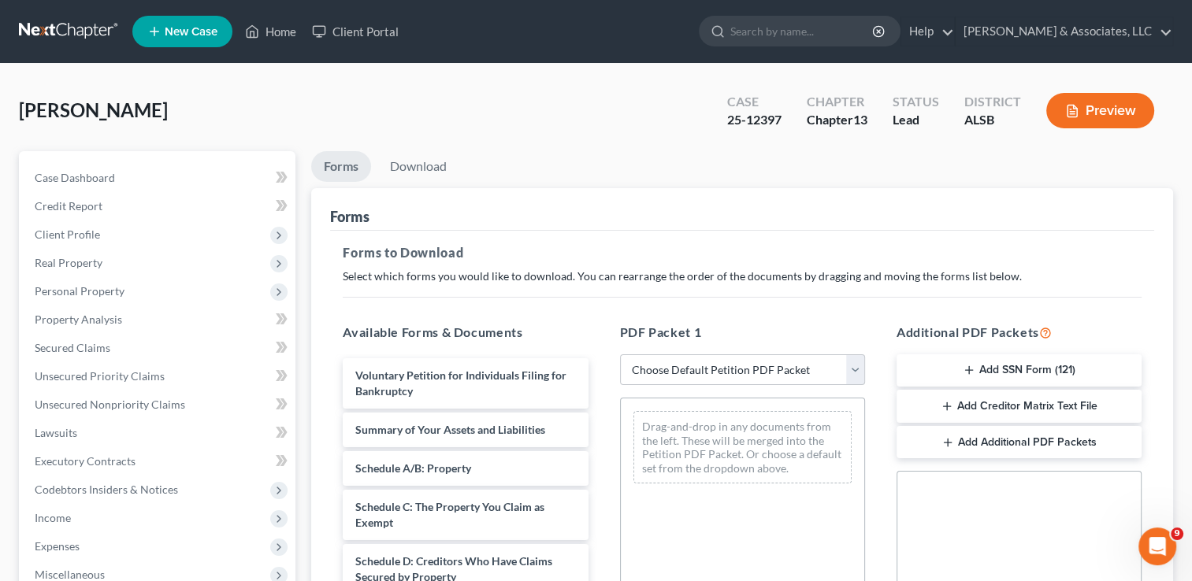
click at [597, 112] on button "Preview" at bounding box center [1100, 110] width 108 height 35
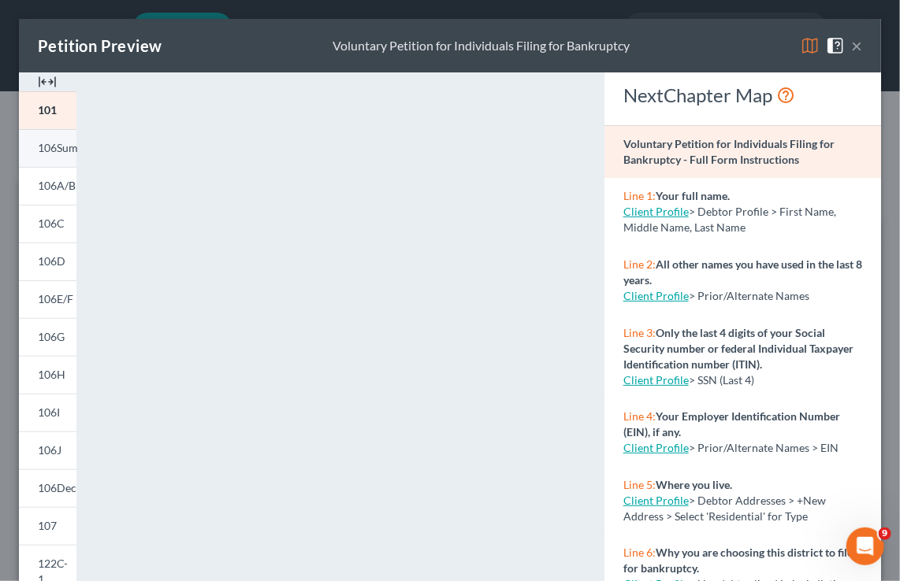
click at [56, 143] on span "106Sum" at bounding box center [58, 147] width 40 height 13
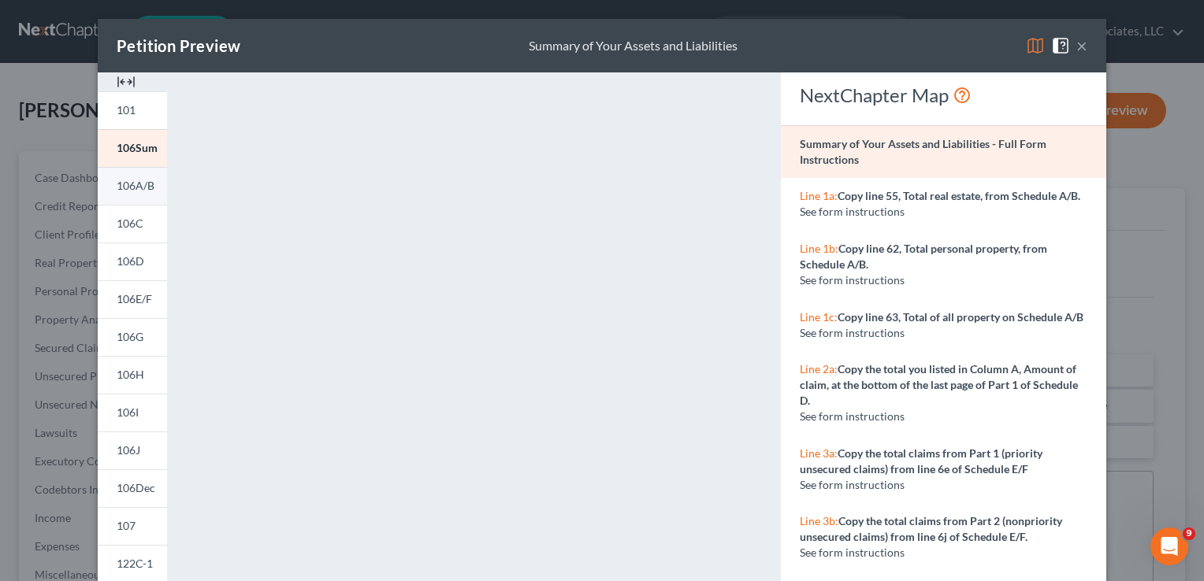
click at [132, 189] on span "106A/B" at bounding box center [136, 185] width 38 height 13
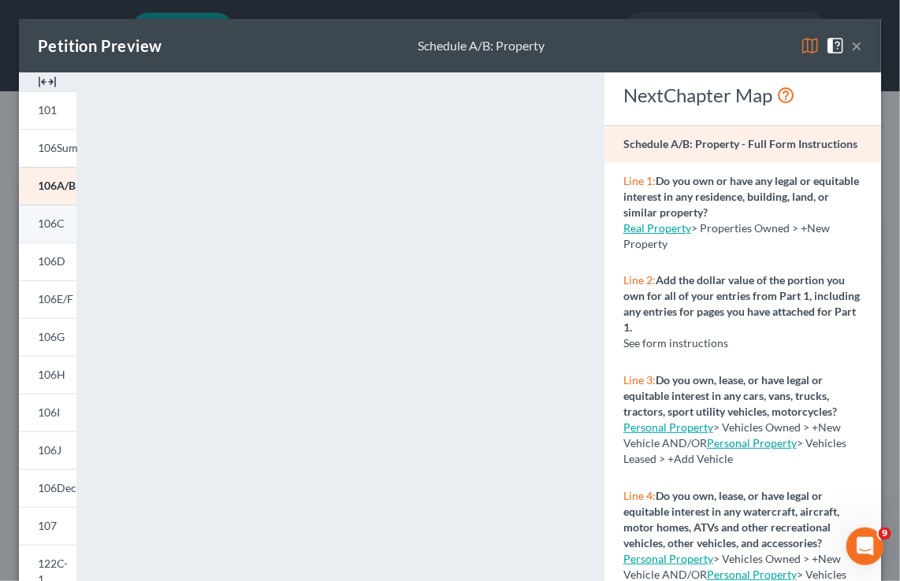
click at [50, 219] on span "106C" at bounding box center [51, 223] width 27 height 13
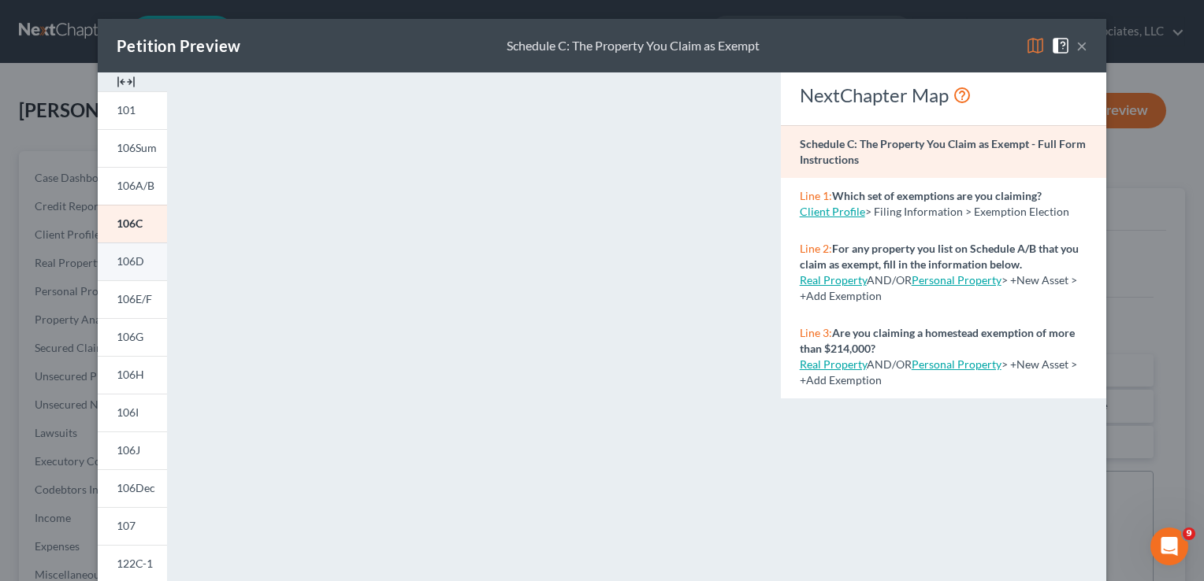
click at [126, 263] on span "106D" at bounding box center [131, 260] width 28 height 13
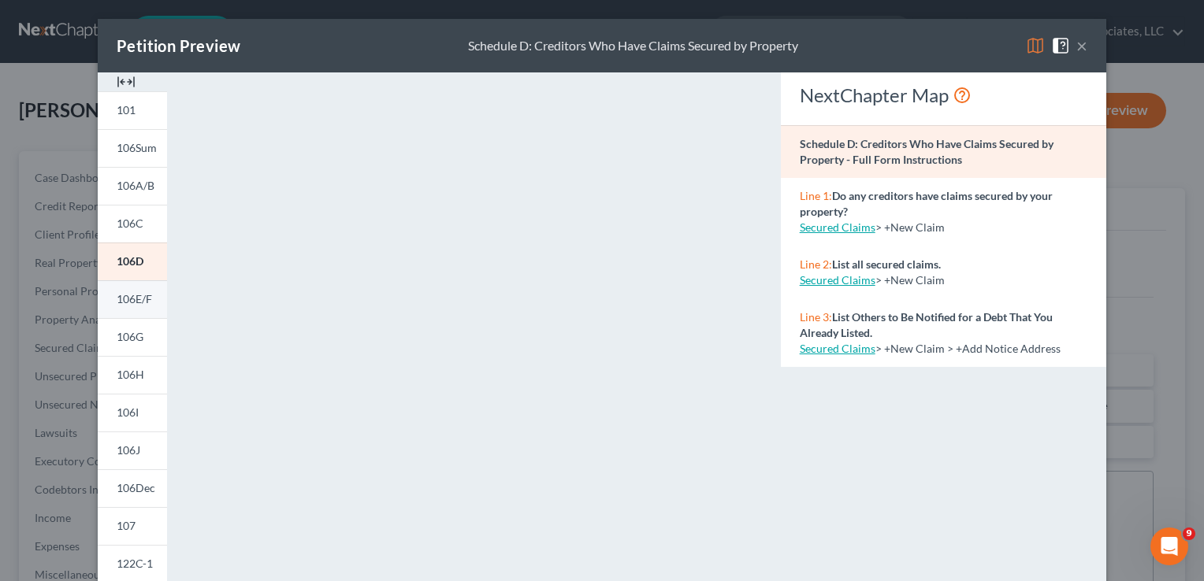
click at [135, 312] on link "106E/F" at bounding box center [132, 299] width 69 height 38
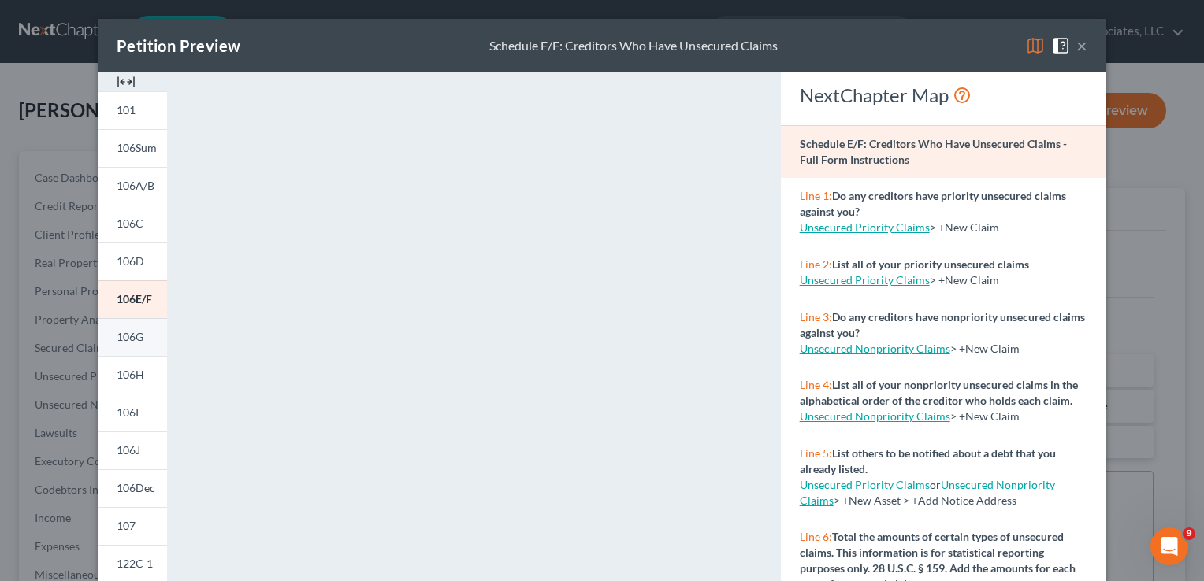
click at [117, 331] on span "106G" at bounding box center [130, 336] width 27 height 13
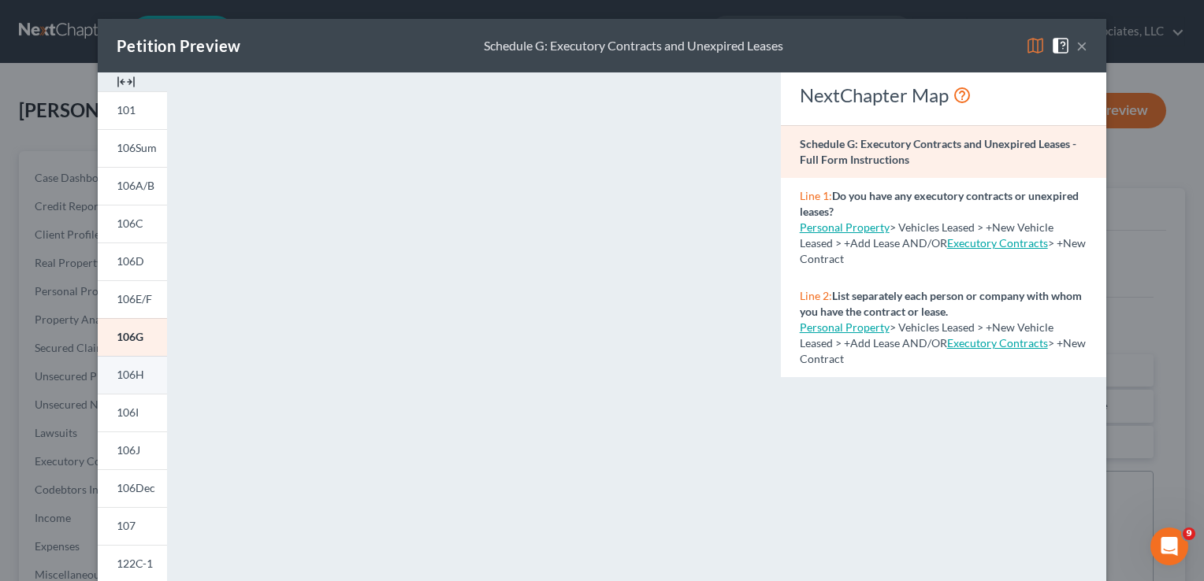
click at [121, 380] on span "106H" at bounding box center [131, 374] width 28 height 13
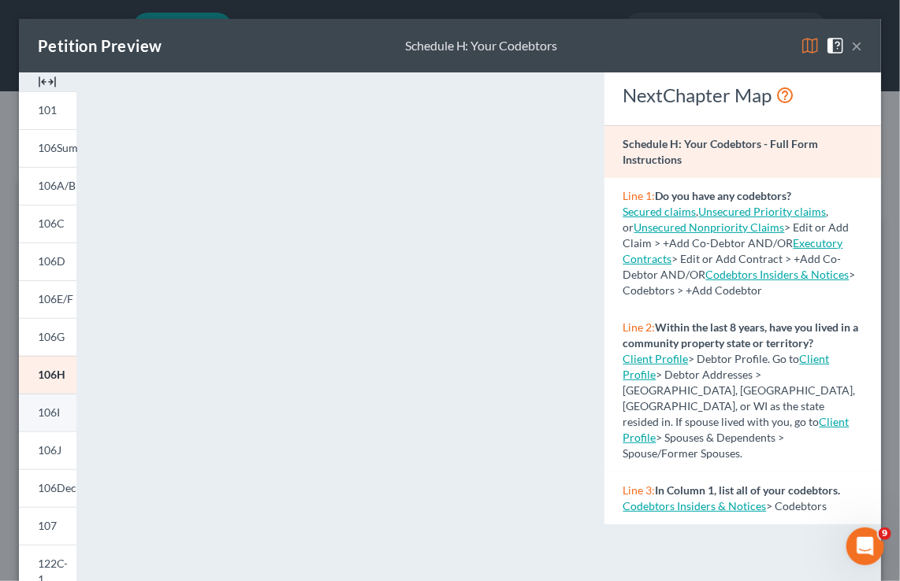
click at [64, 412] on link "106I" at bounding box center [47, 413] width 57 height 38
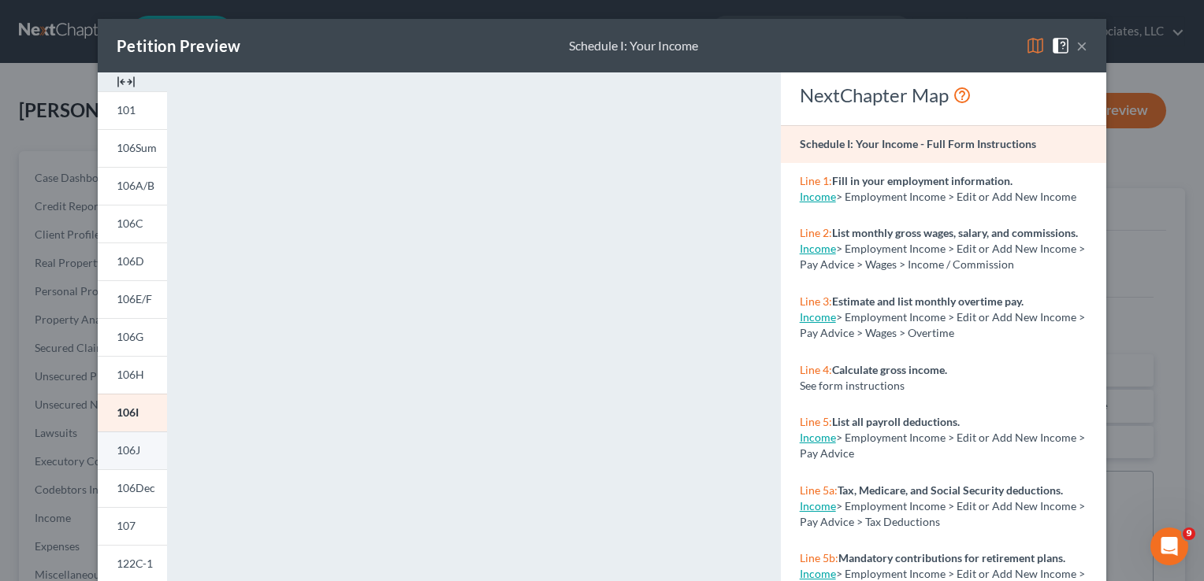
click at [140, 444] on link "106J" at bounding box center [132, 451] width 69 height 38
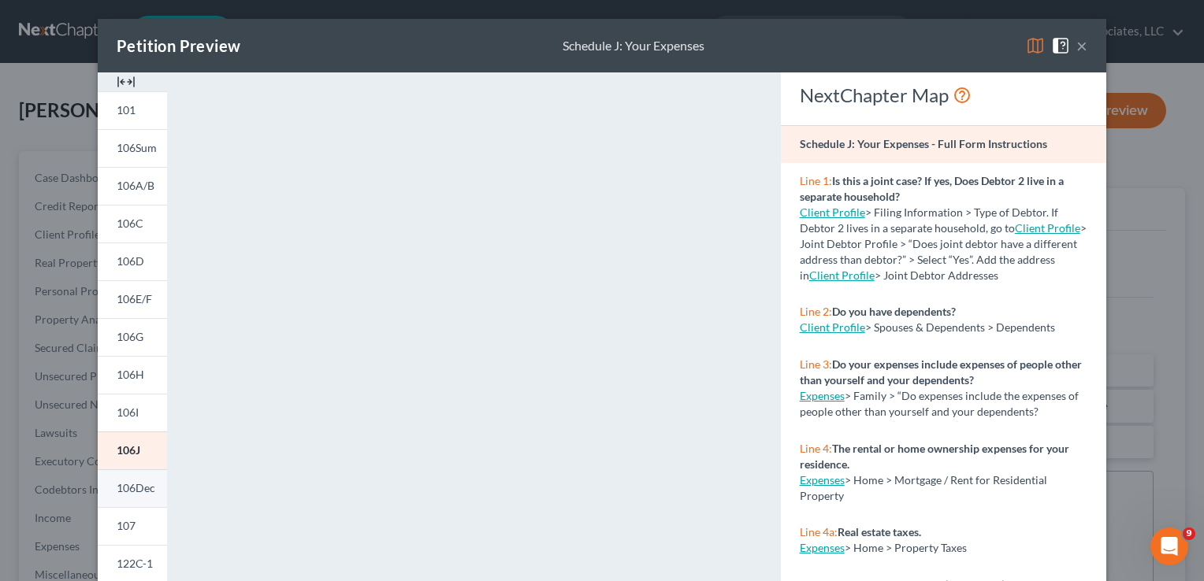
click at [117, 492] on span "106Dec" at bounding box center [136, 487] width 39 height 13
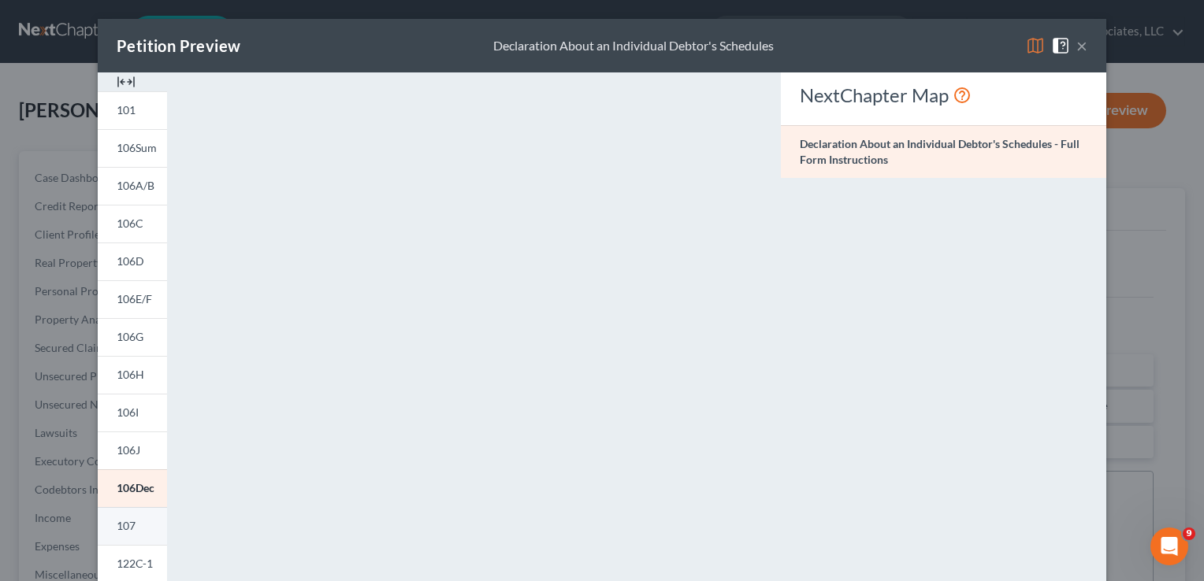
click at [124, 514] on link "107" at bounding box center [132, 526] width 69 height 38
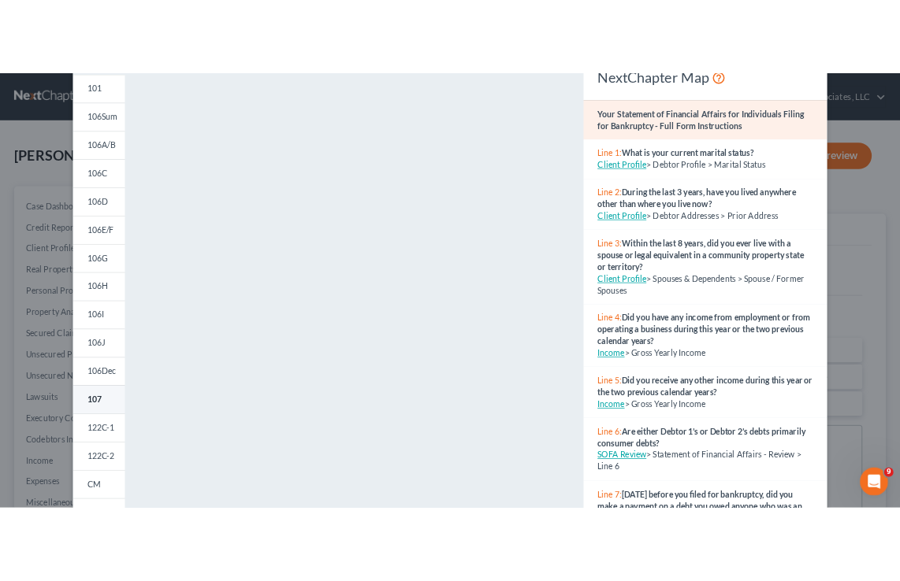
scroll to position [91, 0]
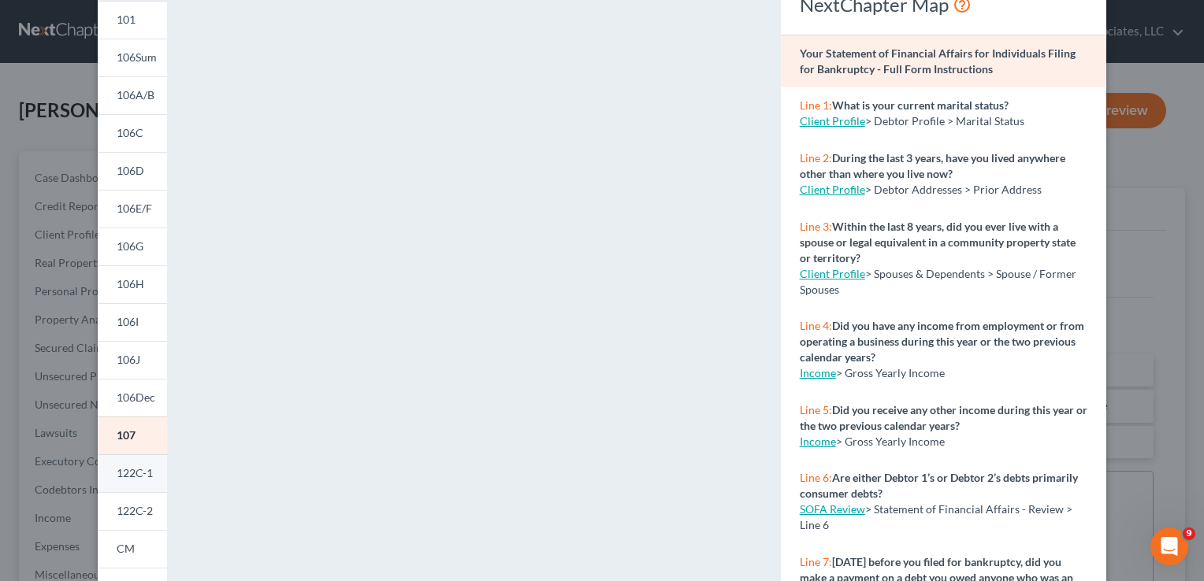
click at [132, 468] on span "122C-1" at bounding box center [135, 472] width 36 height 13
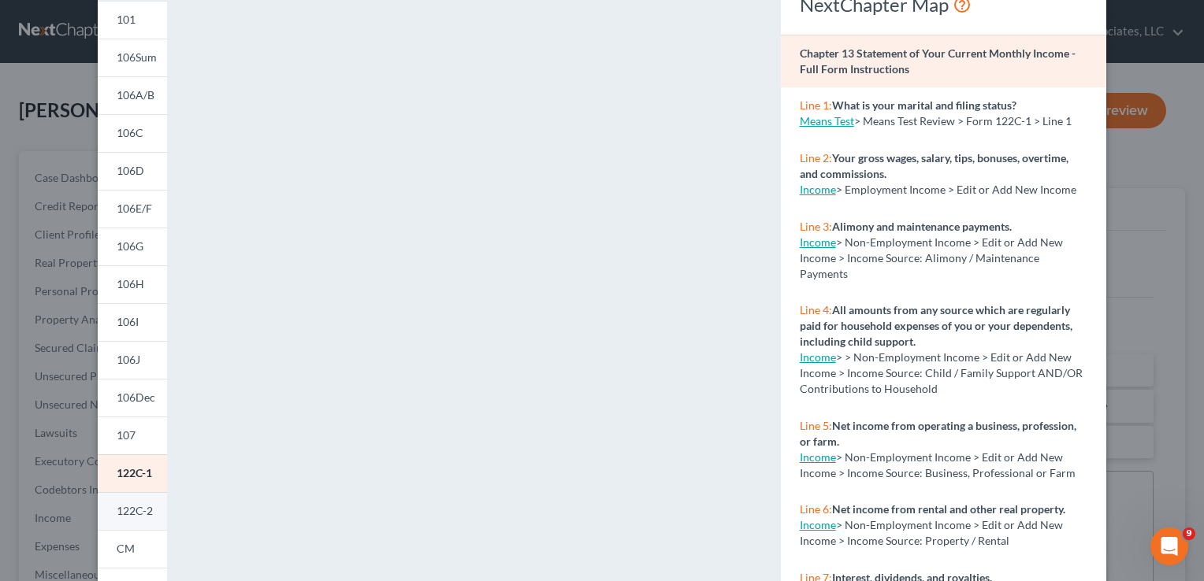
click at [117, 517] on span "122C-2" at bounding box center [135, 510] width 36 height 13
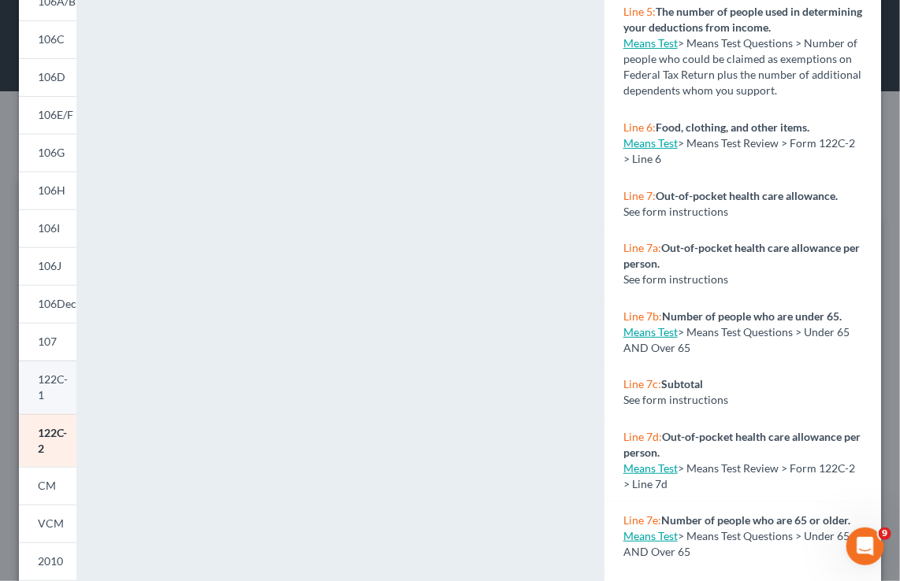
scroll to position [186, 0]
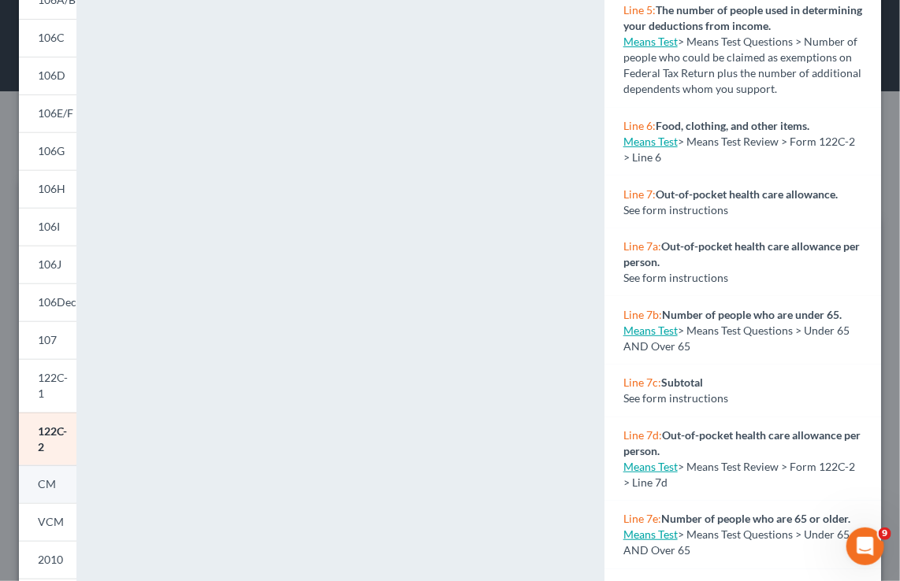
click at [43, 479] on span "CM" at bounding box center [47, 483] width 18 height 13
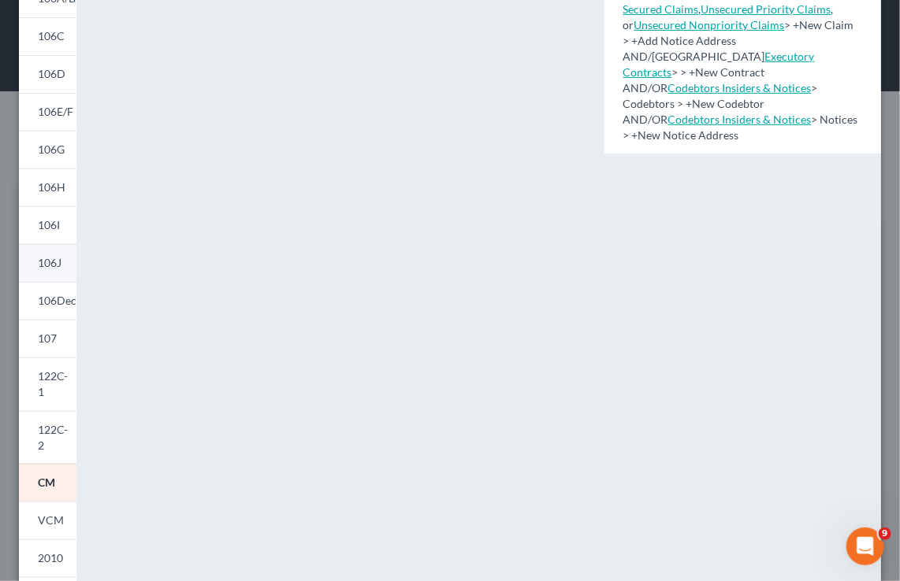
scroll to position [306, 0]
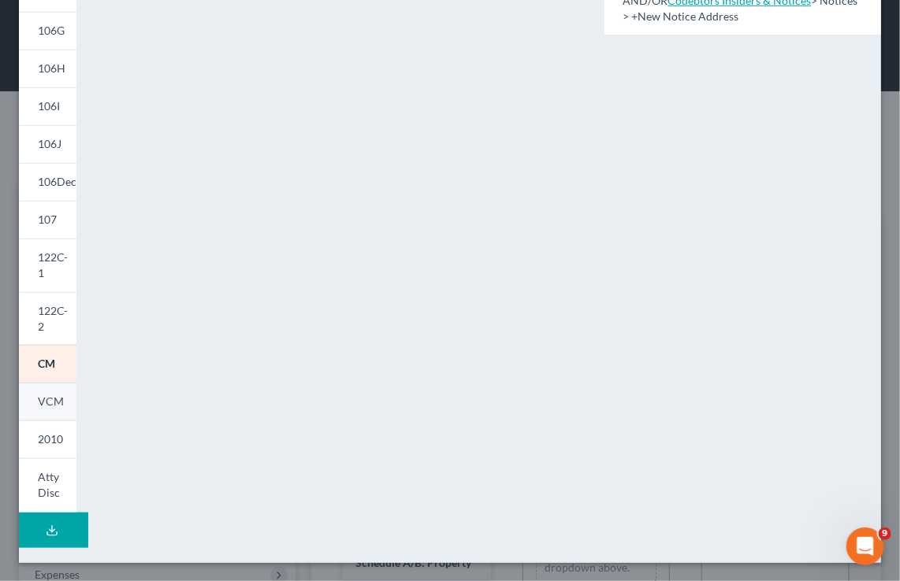
click at [57, 397] on span "VCM" at bounding box center [51, 401] width 26 height 13
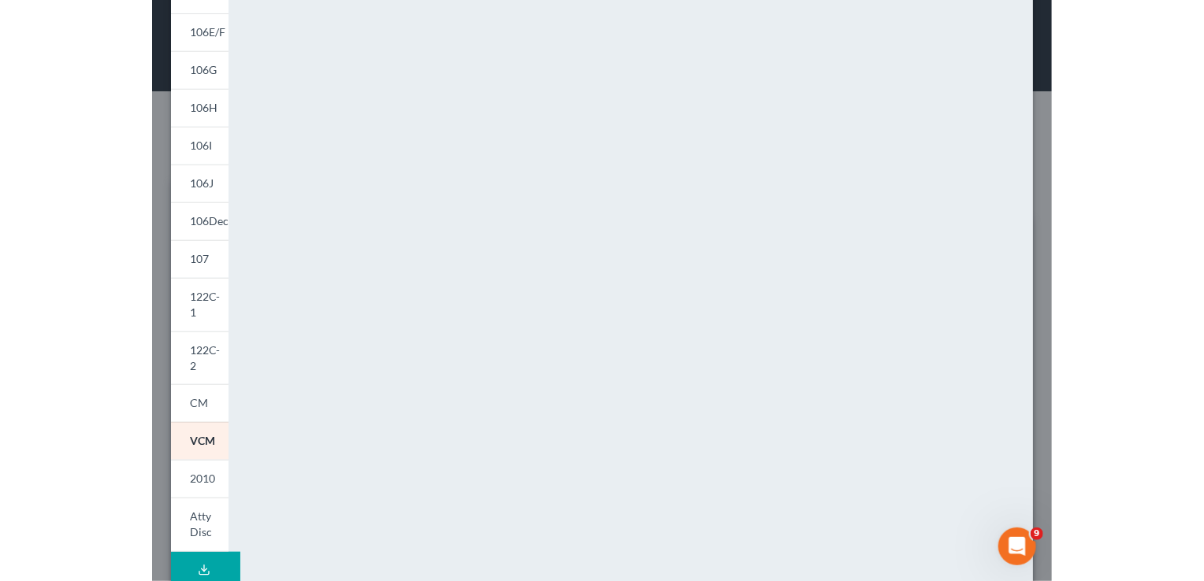
scroll to position [276, 0]
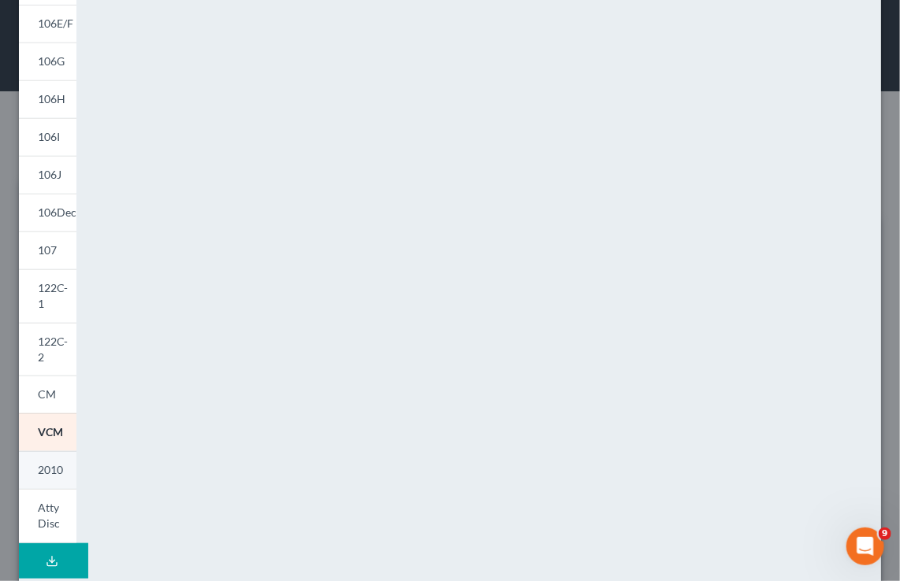
click at [65, 471] on link "2010" at bounding box center [47, 470] width 57 height 38
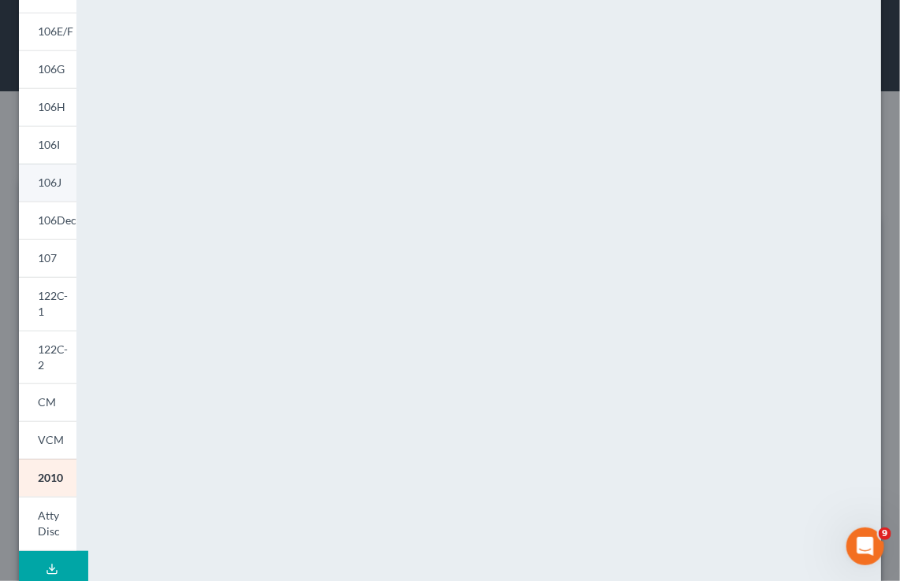
scroll to position [306, 0]
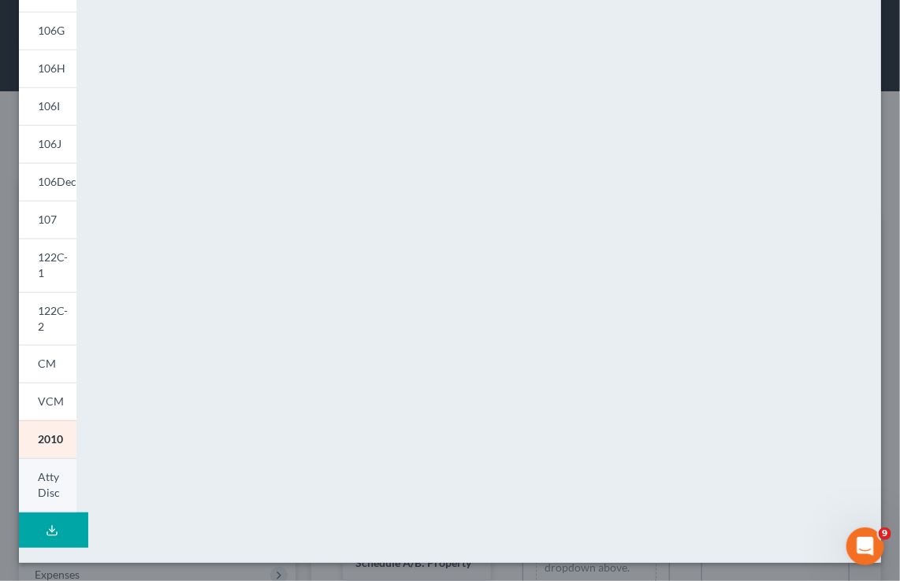
click at [57, 477] on span "Atty Disc" at bounding box center [49, 484] width 22 height 29
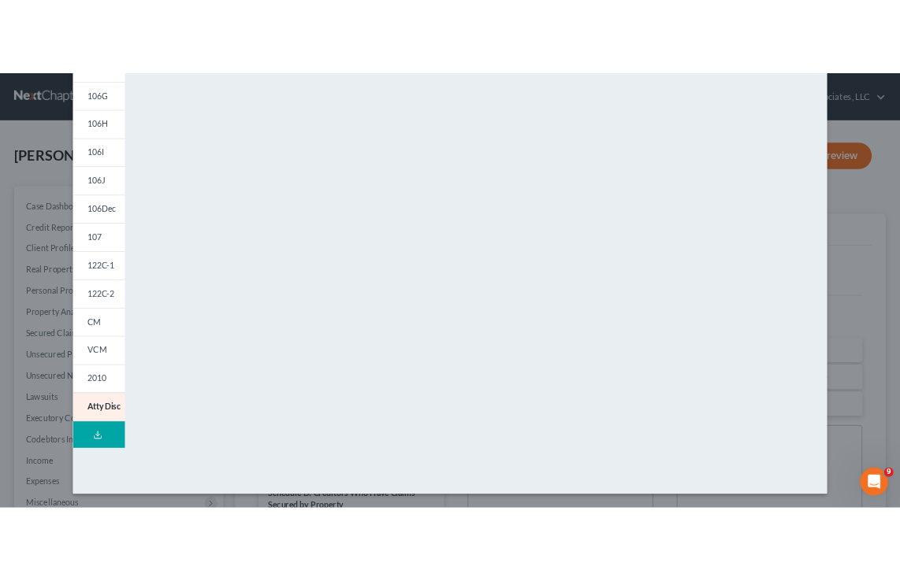
scroll to position [0, 0]
